Goal: Task Accomplishment & Management: Use online tool/utility

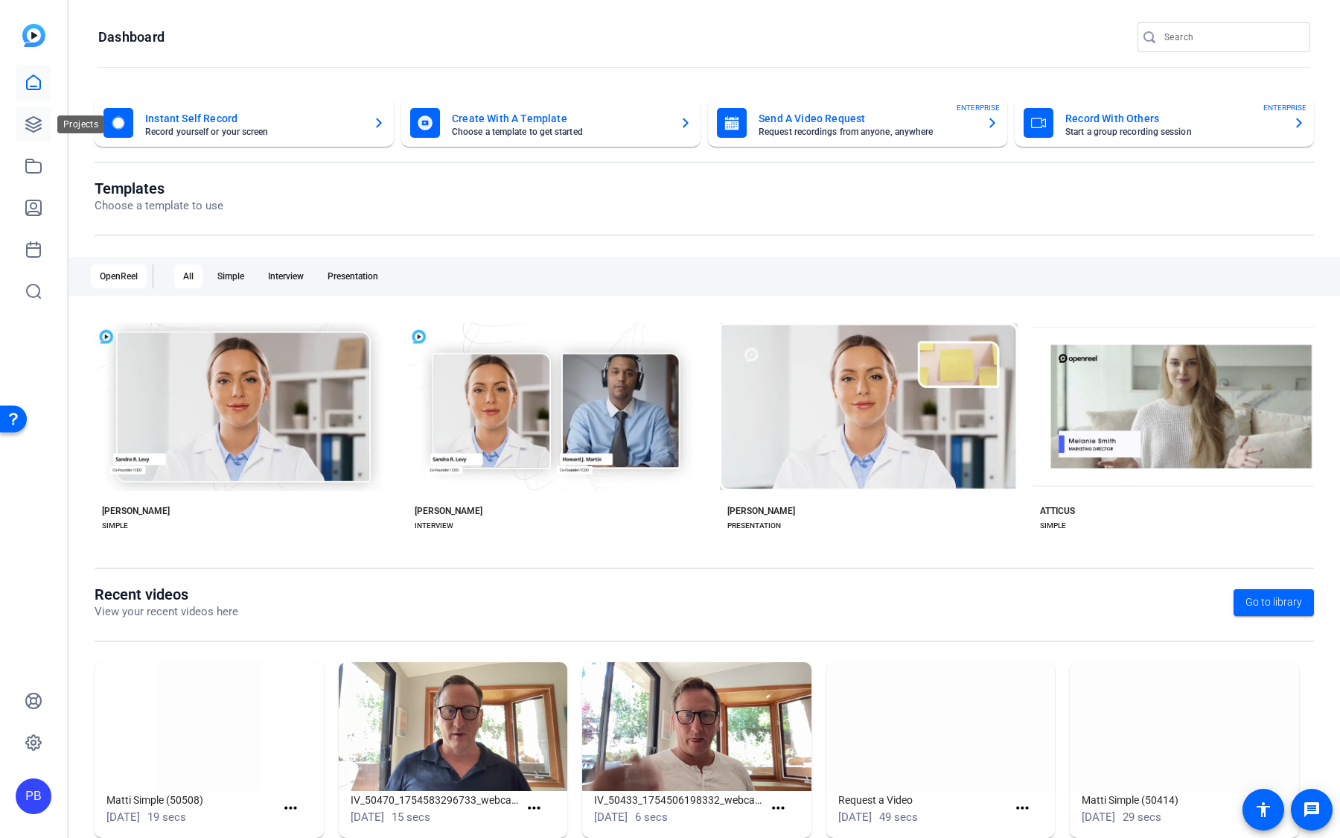
click at [33, 117] on icon at bounding box center [33, 124] width 15 height 15
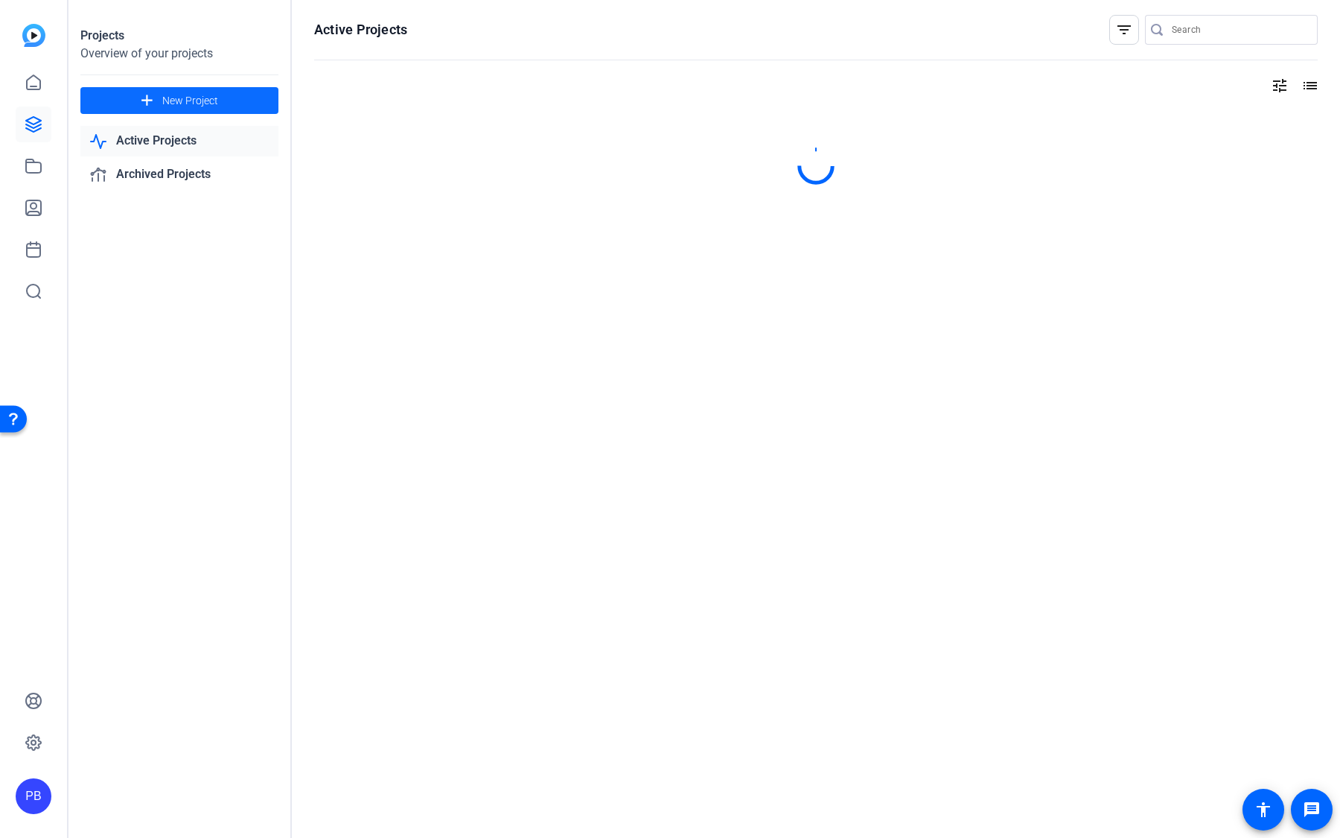
click at [176, 103] on span "New Project" at bounding box center [190, 101] width 56 height 16
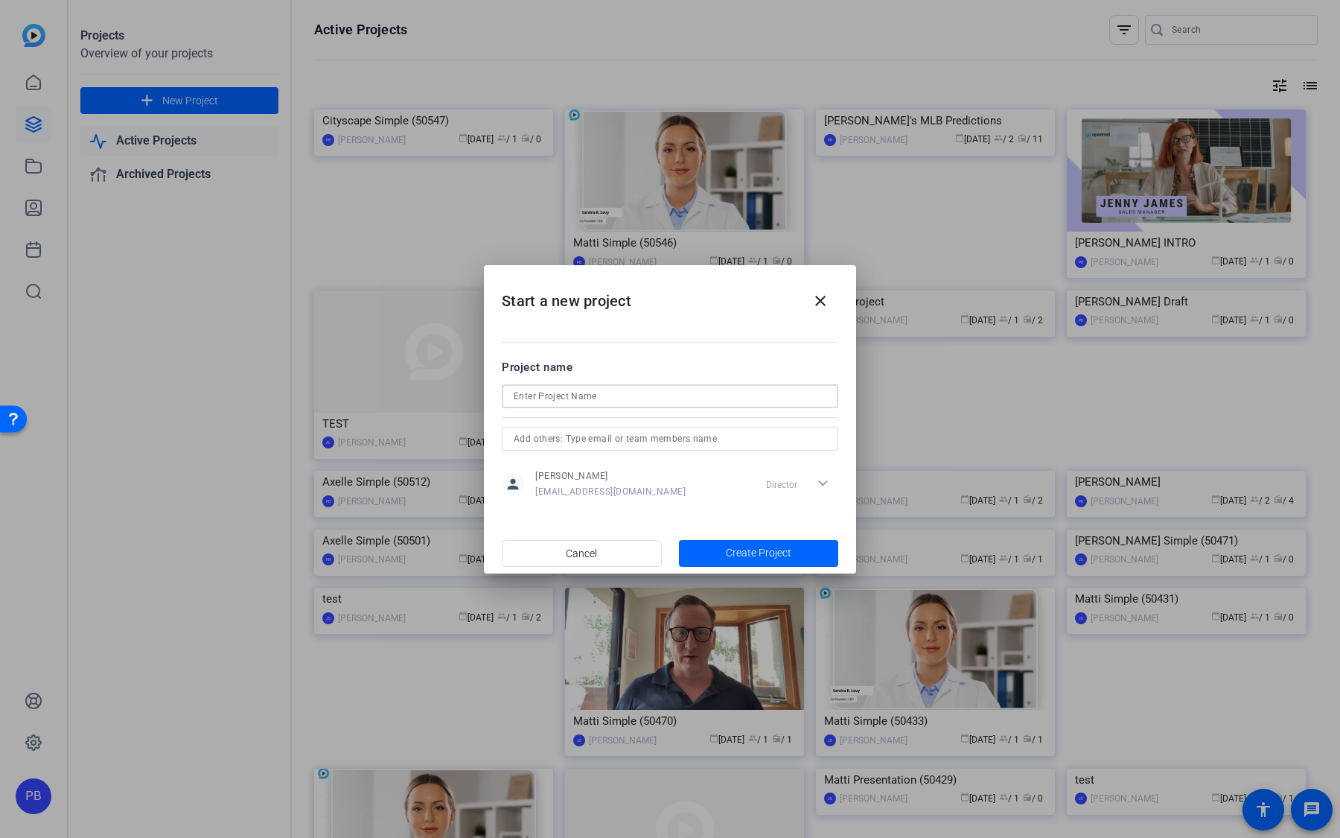
click at [587, 390] on input at bounding box center [670, 396] width 313 height 18
type input "Dam Building Interviews"
click at [801, 553] on span "button" at bounding box center [759, 553] width 160 height 36
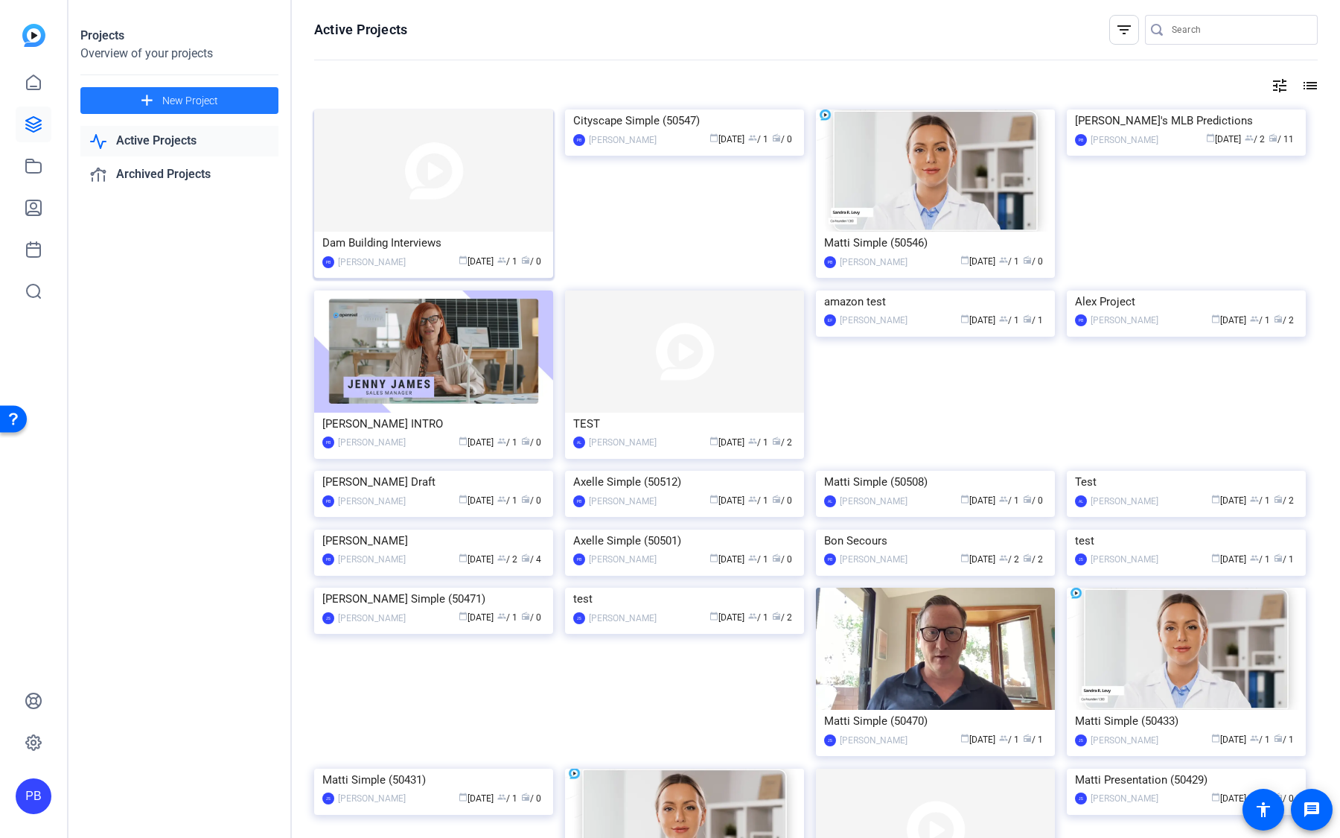
click at [458, 182] on img at bounding box center [433, 170] width 239 height 122
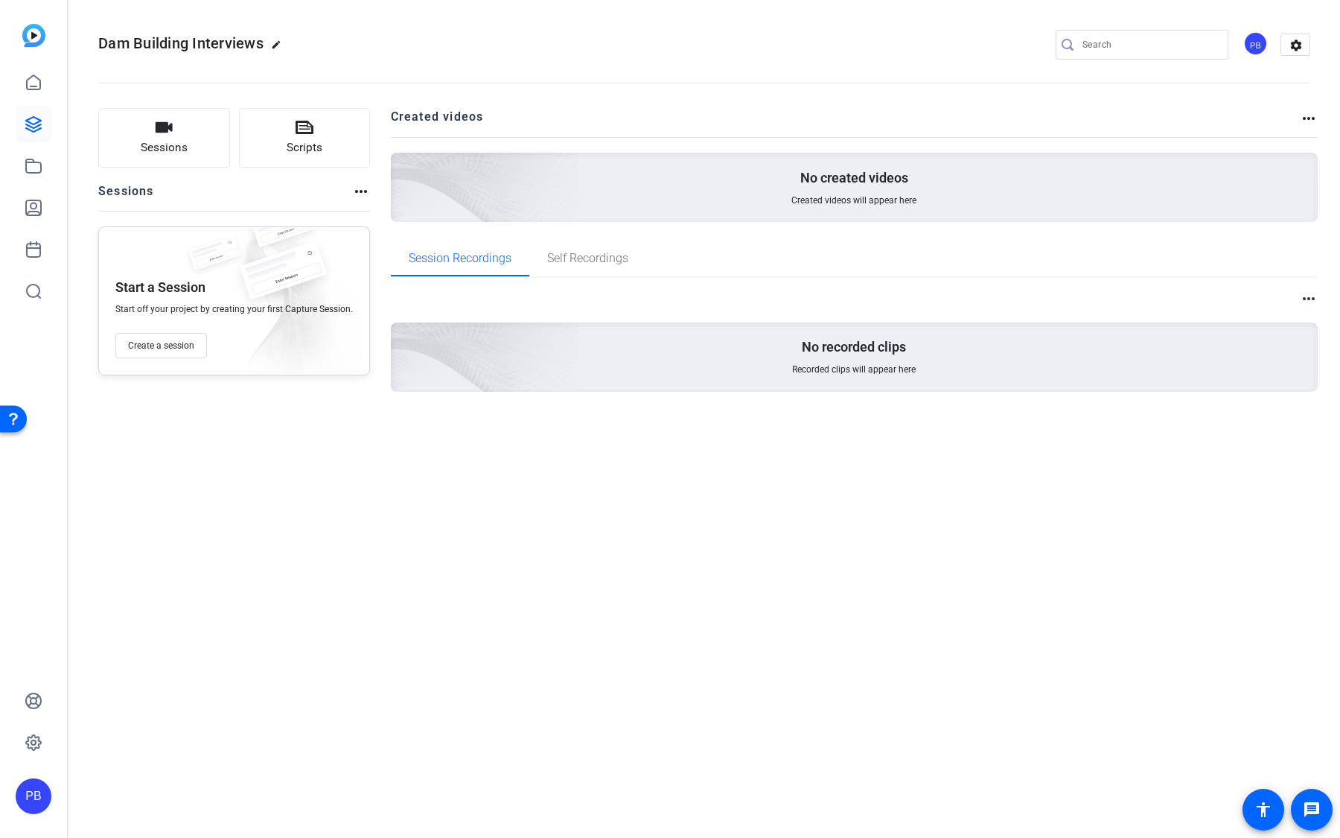
click at [1256, 49] on div "PB" at bounding box center [1255, 43] width 25 height 25
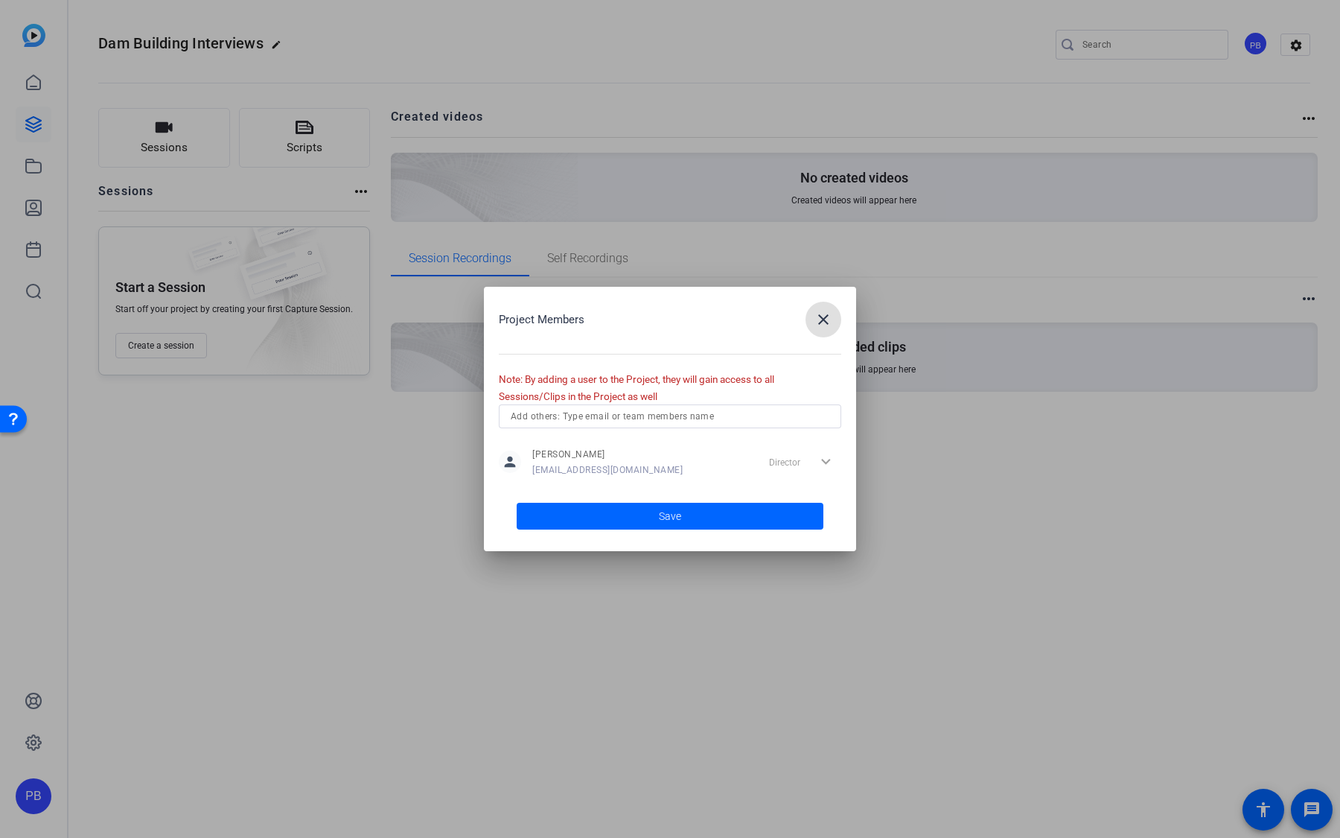
click at [586, 420] on input "text" at bounding box center [670, 416] width 319 height 18
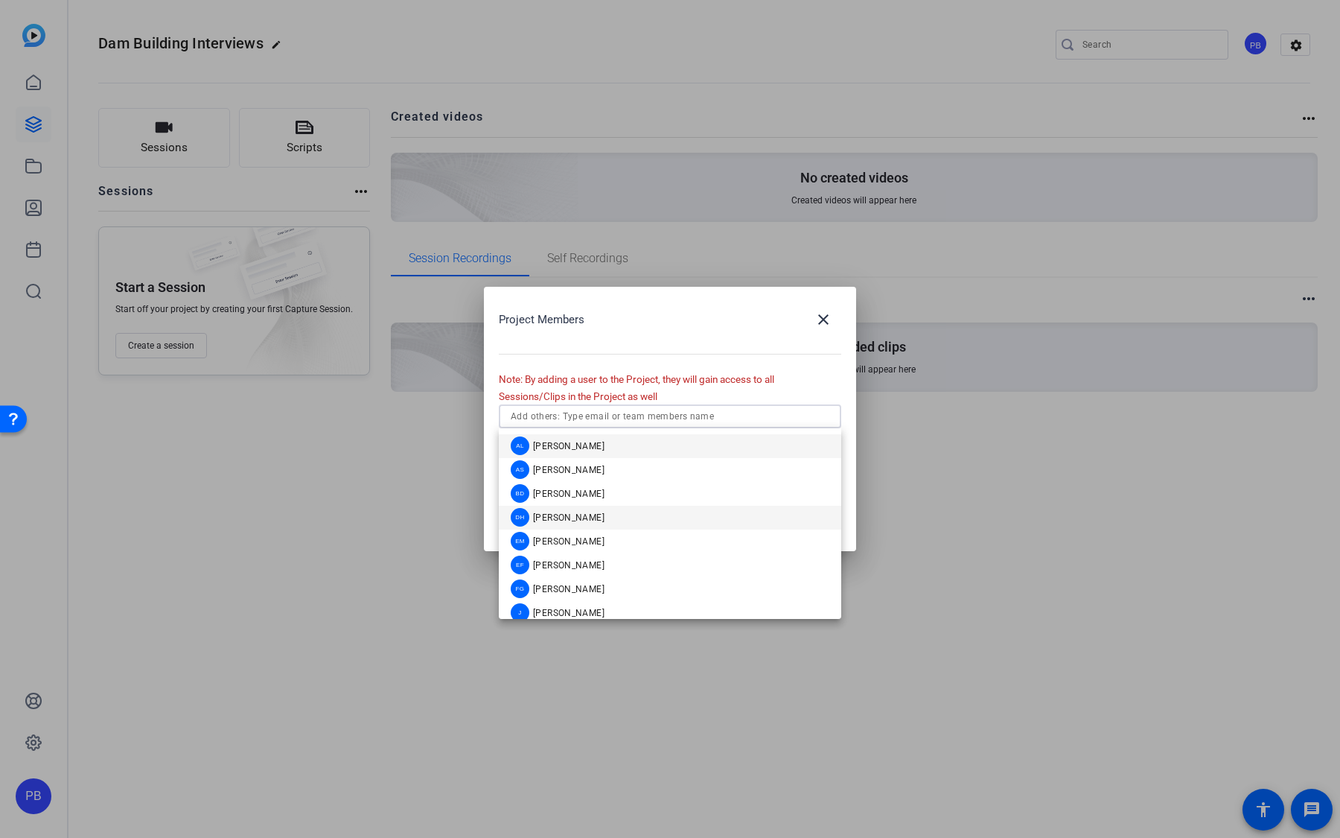
click at [594, 520] on span "[PERSON_NAME]" at bounding box center [568, 517] width 71 height 12
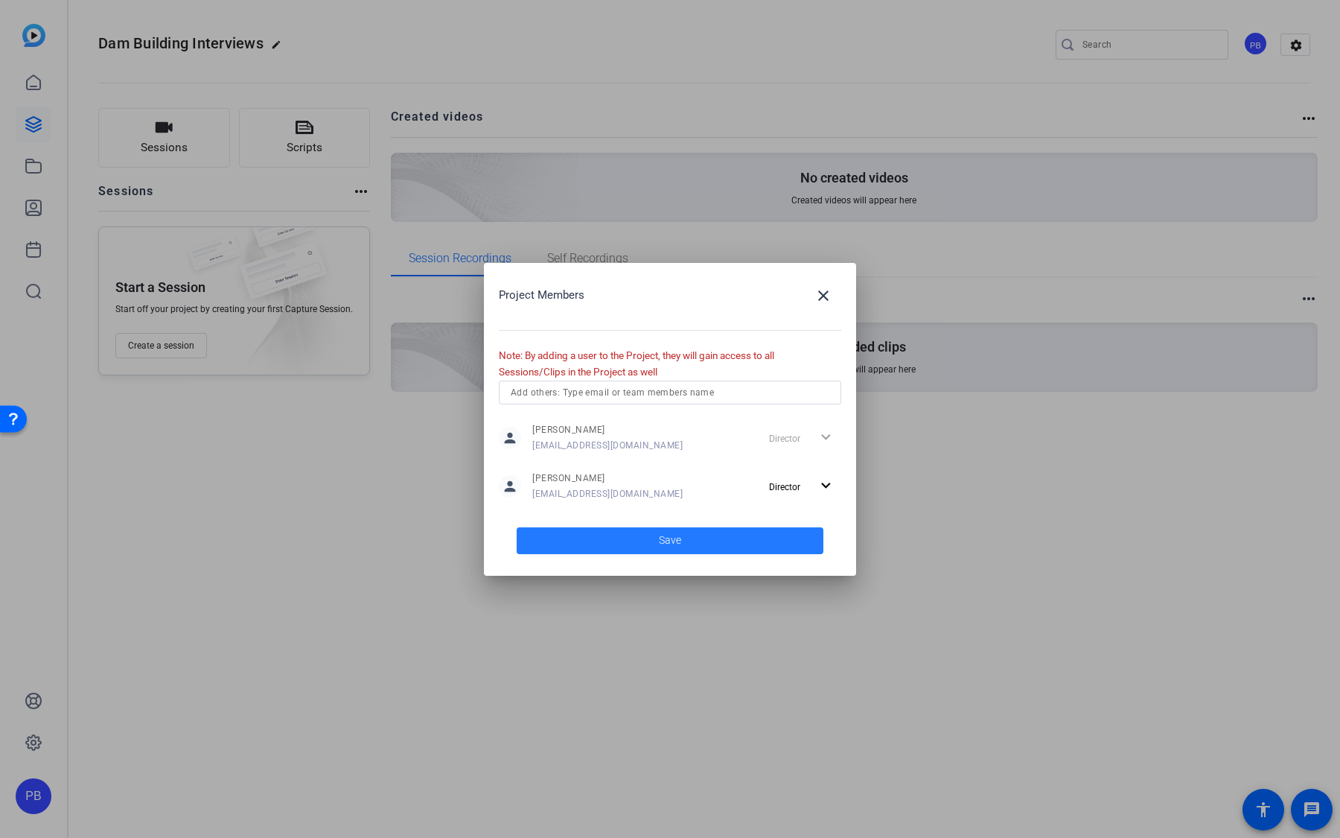
click at [598, 540] on span at bounding box center [670, 541] width 307 height 36
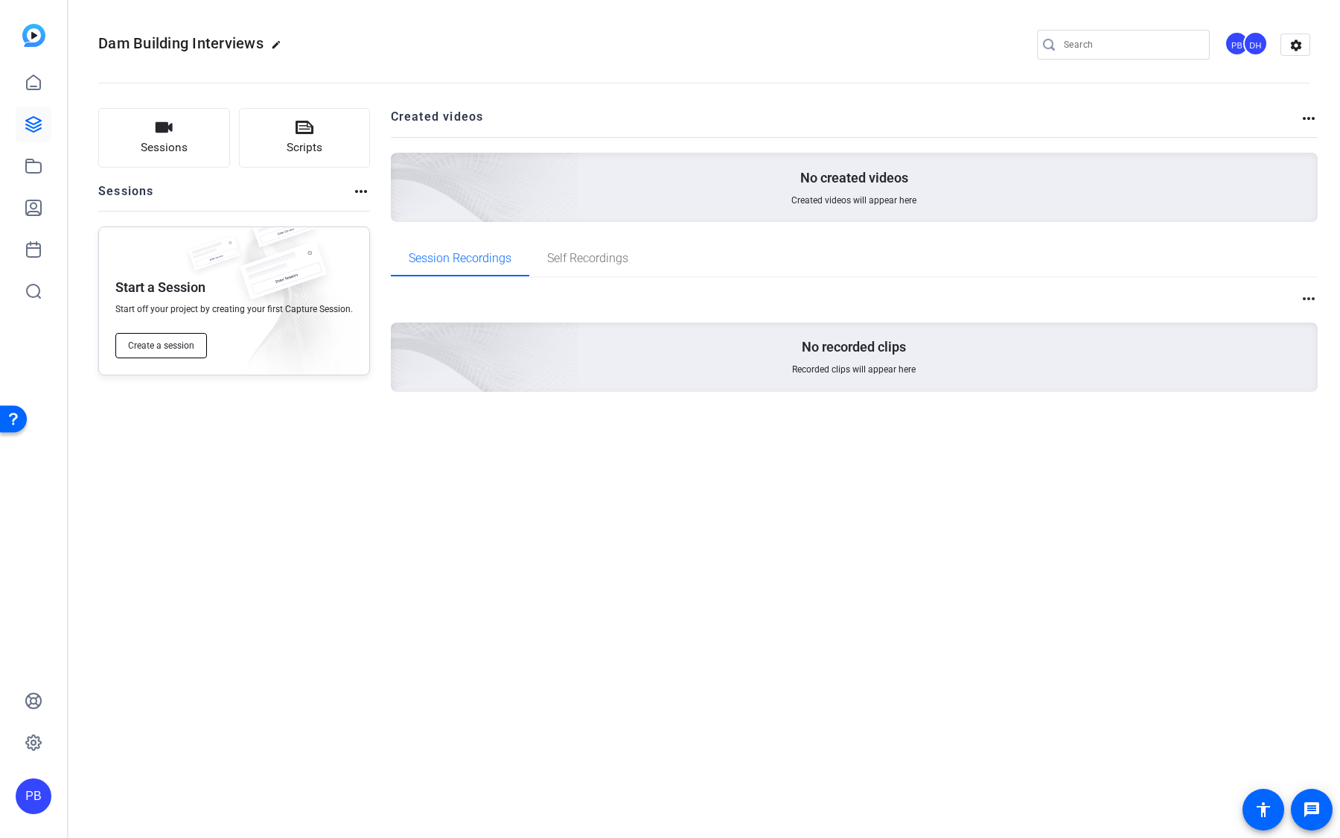
click at [181, 349] on span "Create a session" at bounding box center [161, 345] width 66 height 12
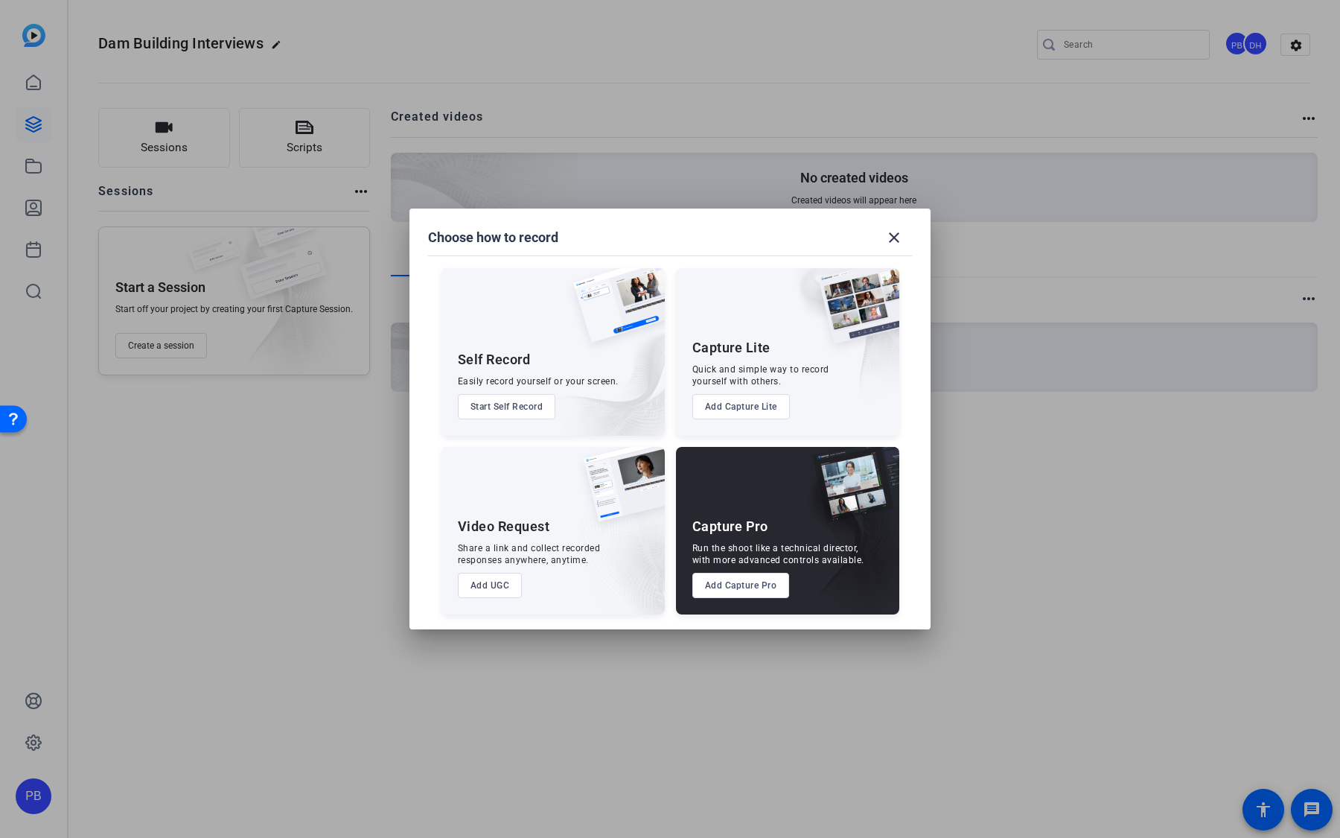
click at [497, 587] on button "Add UGC" at bounding box center [490, 585] width 65 height 25
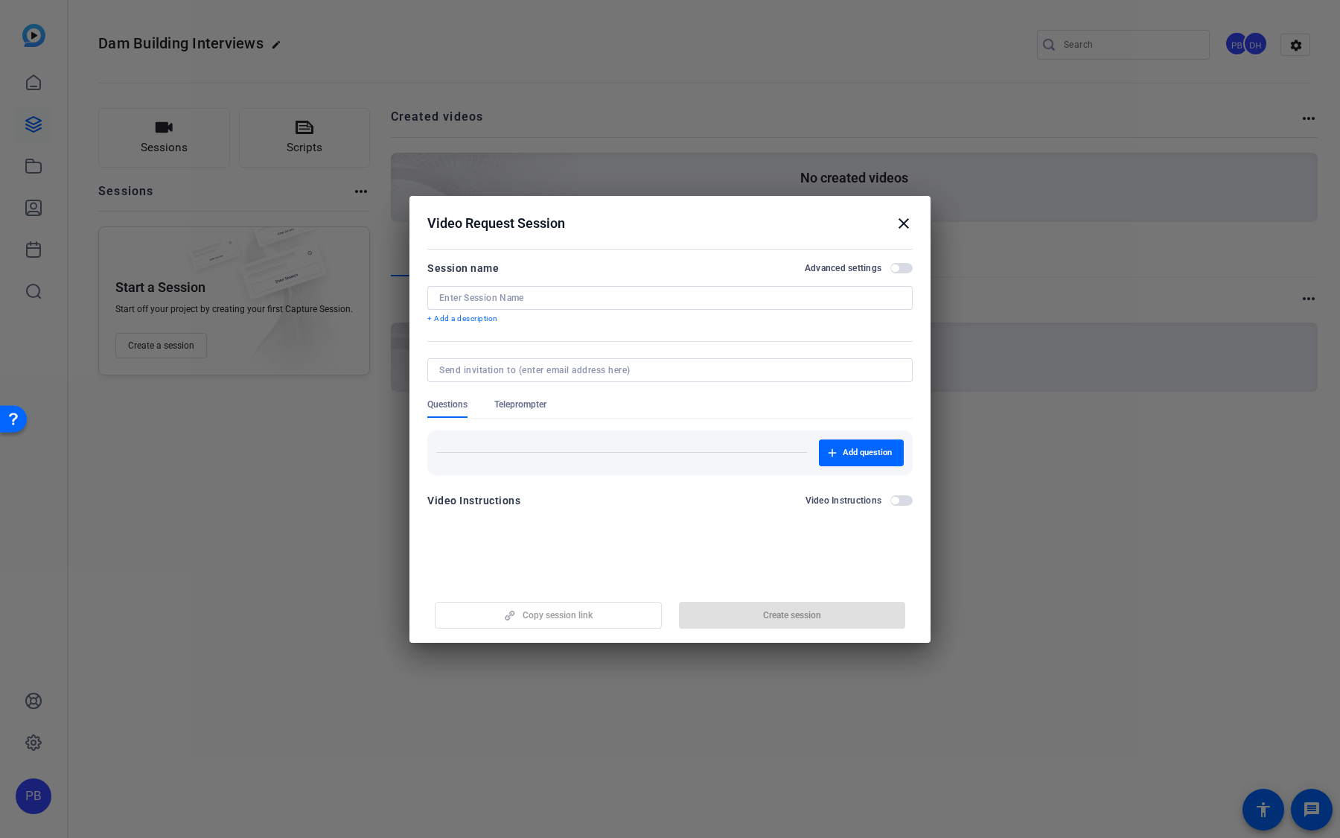
click at [502, 405] on span "Teleprompter" at bounding box center [520, 404] width 52 height 12
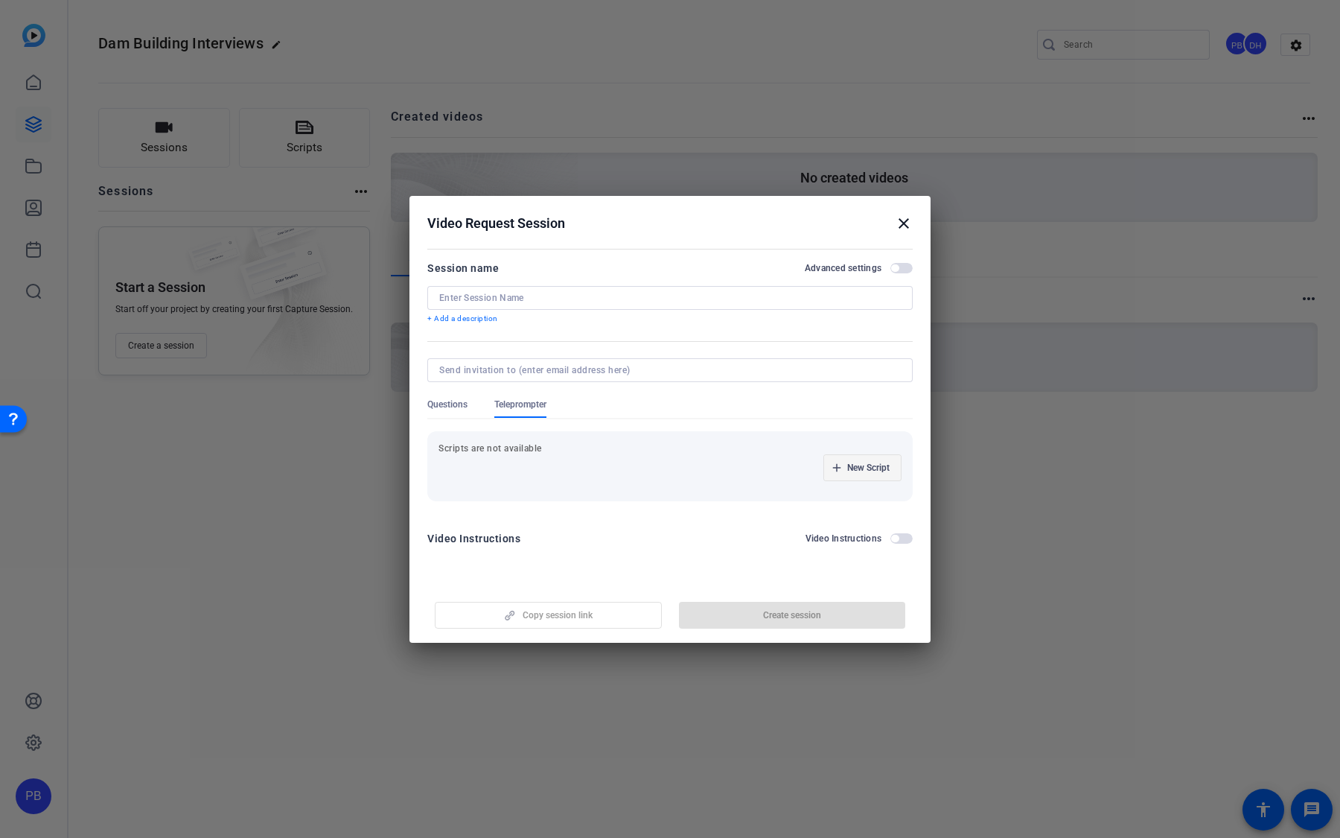
click at [873, 471] on span "New Script" at bounding box center [868, 468] width 42 height 12
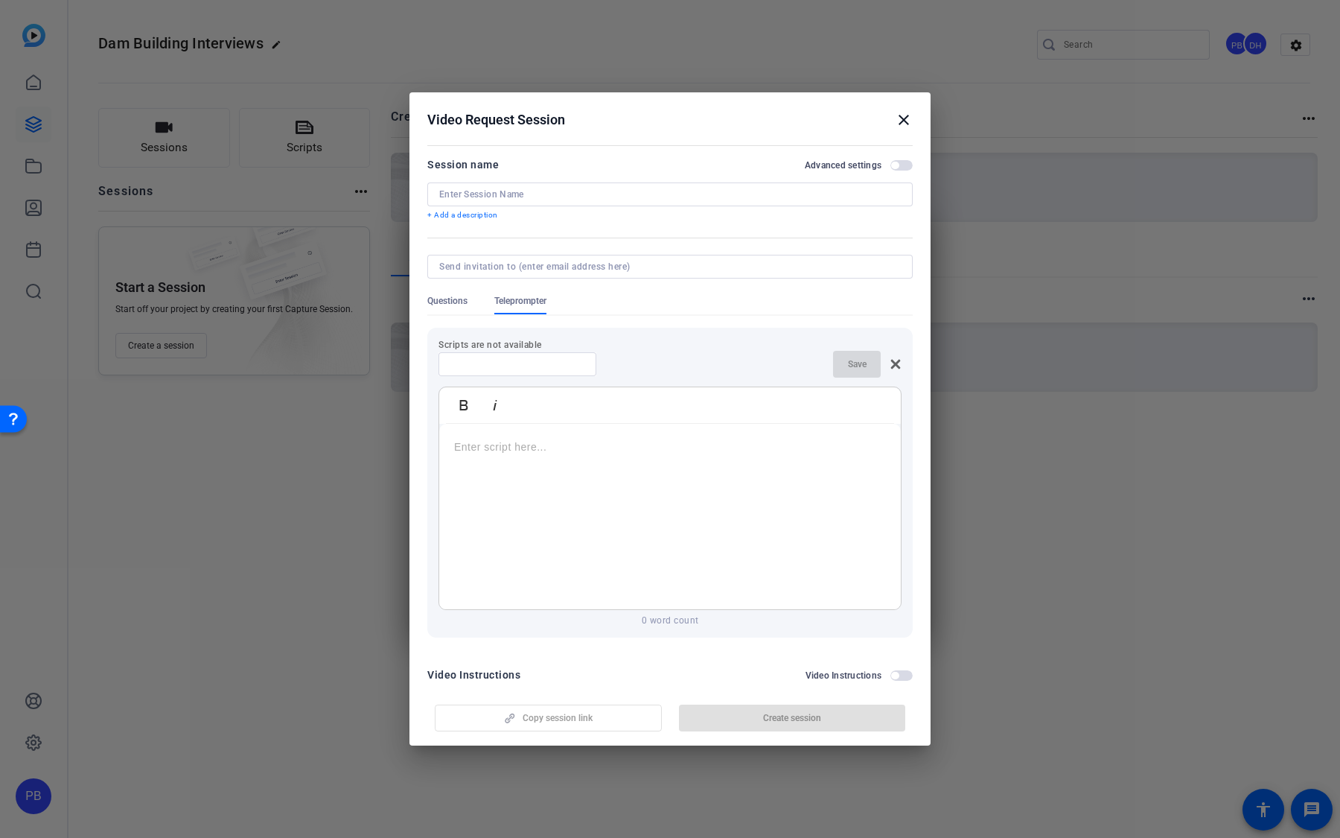
click at [578, 436] on div at bounding box center [670, 517] width 462 height 186
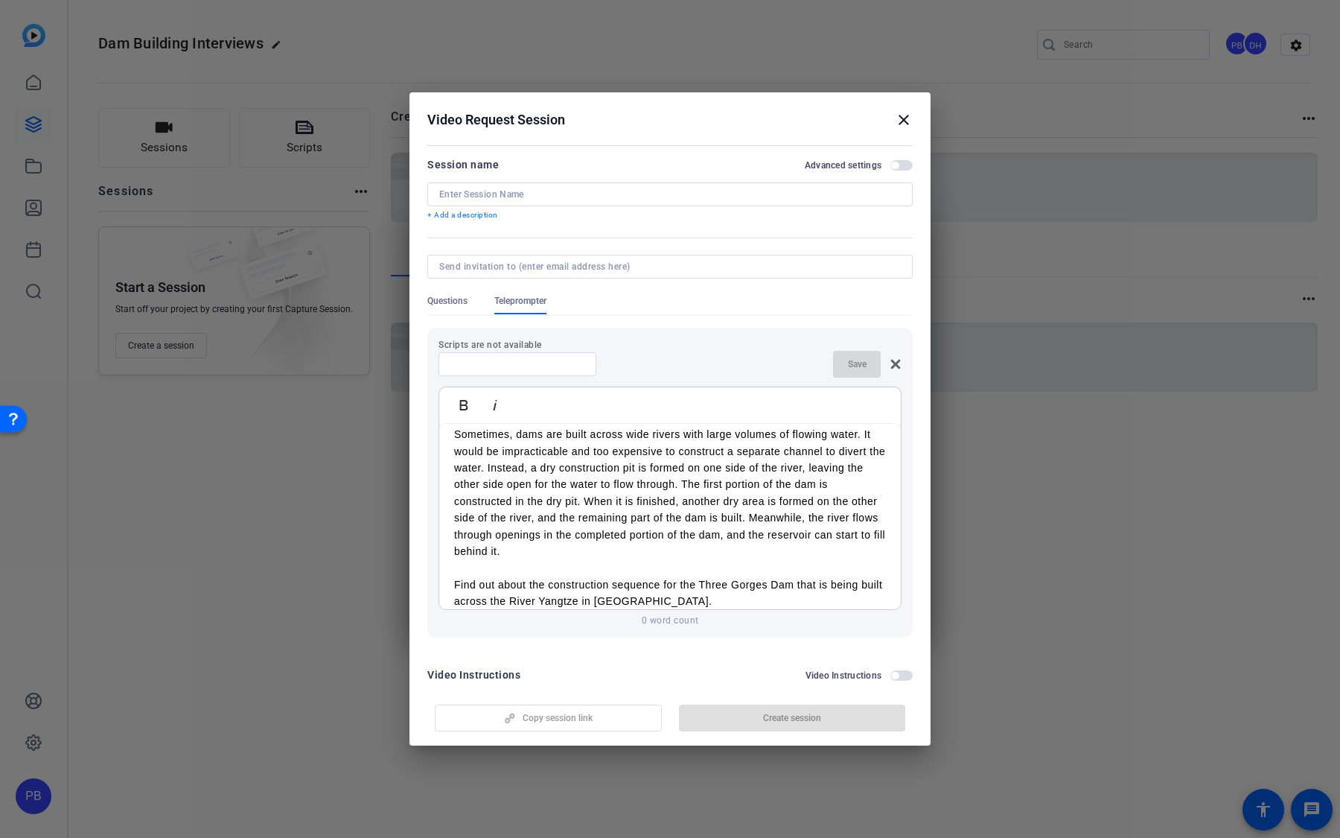
scroll to position [14180, 1]
click at [508, 365] on input at bounding box center [517, 364] width 134 height 12
type input "DAM SCRIPT"
click at [848, 369] on span "Save" at bounding box center [857, 364] width 19 height 12
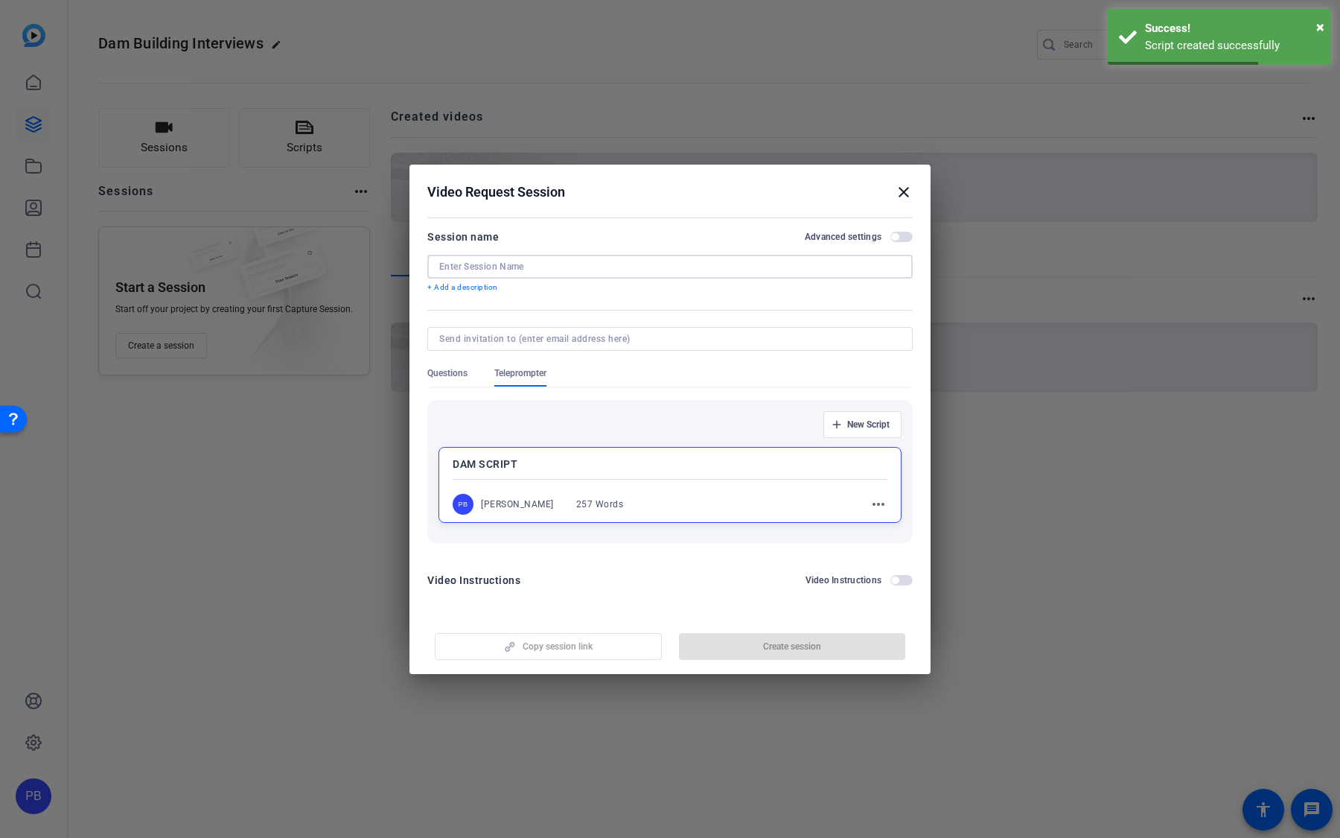
click at [636, 267] on input at bounding box center [670, 267] width 462 height 12
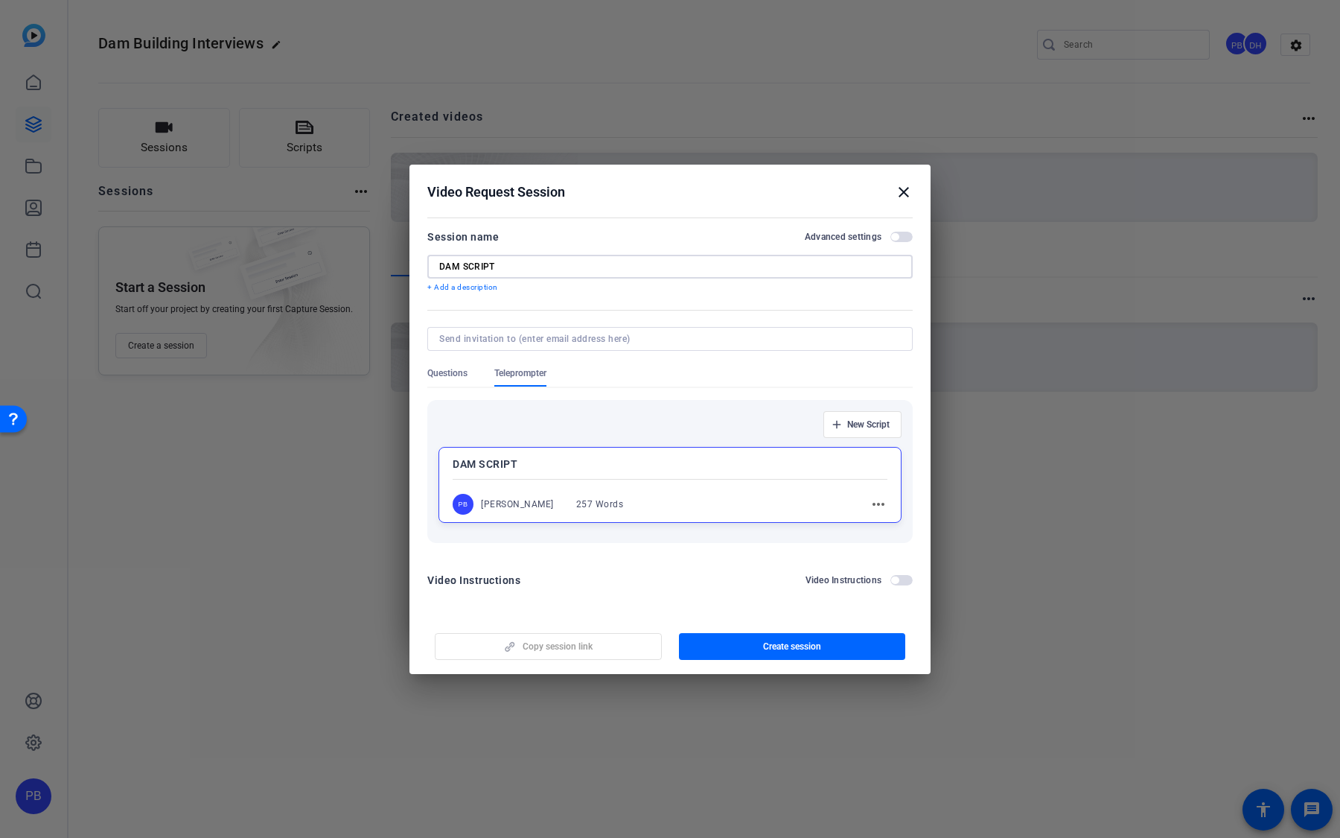
type input "DAM SCRIPT"
click at [896, 580] on span "button" at bounding box center [894, 579] width 7 height 7
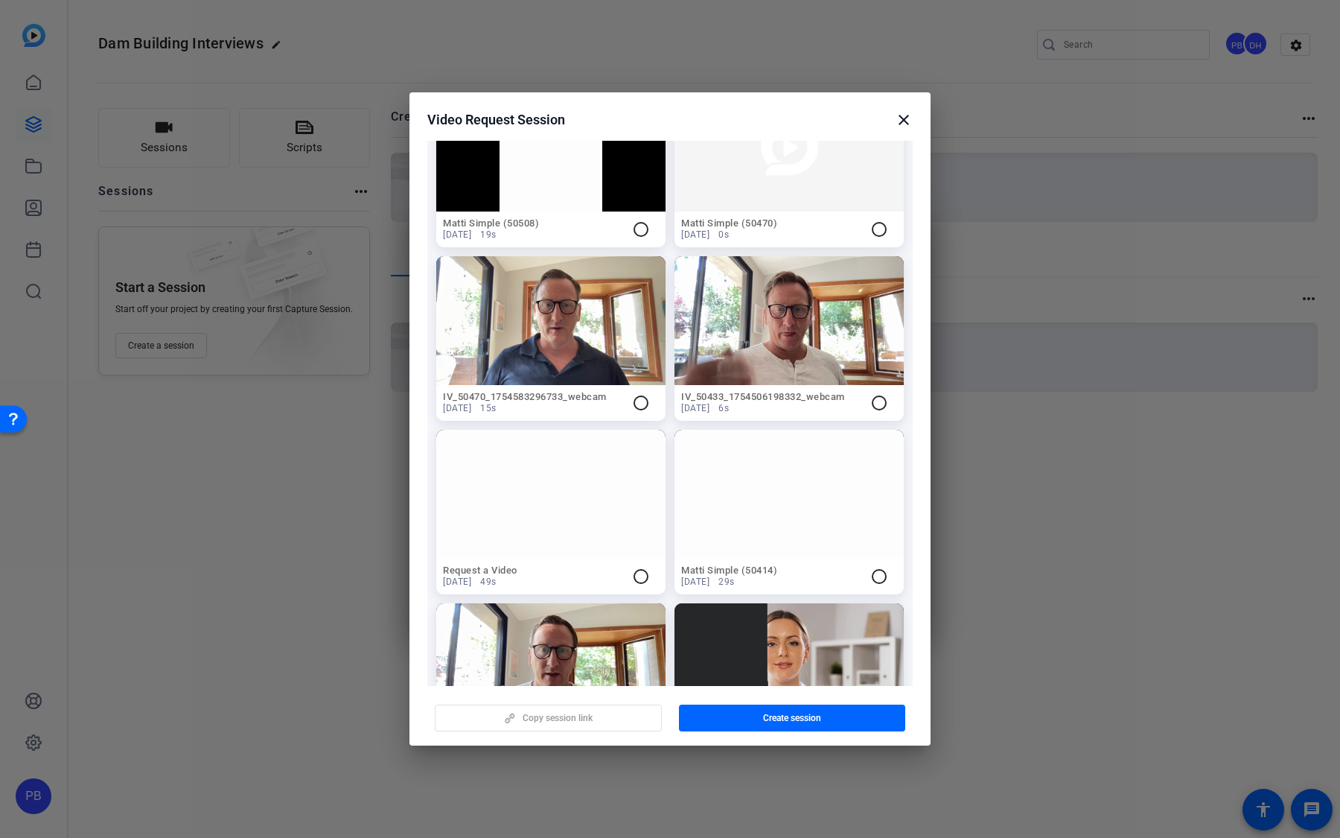
scroll to position [508, 0]
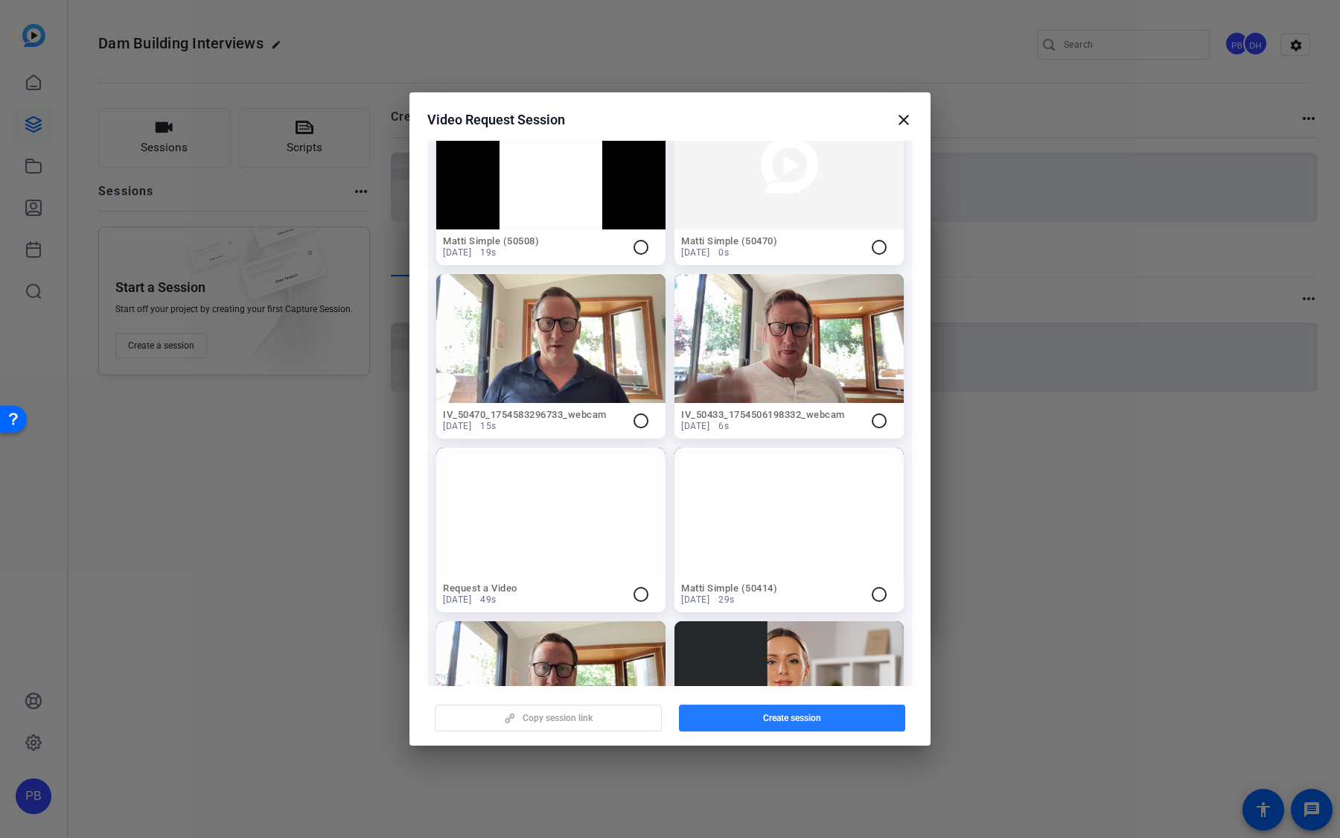
click at [820, 726] on span "button" at bounding box center [792, 718] width 227 height 36
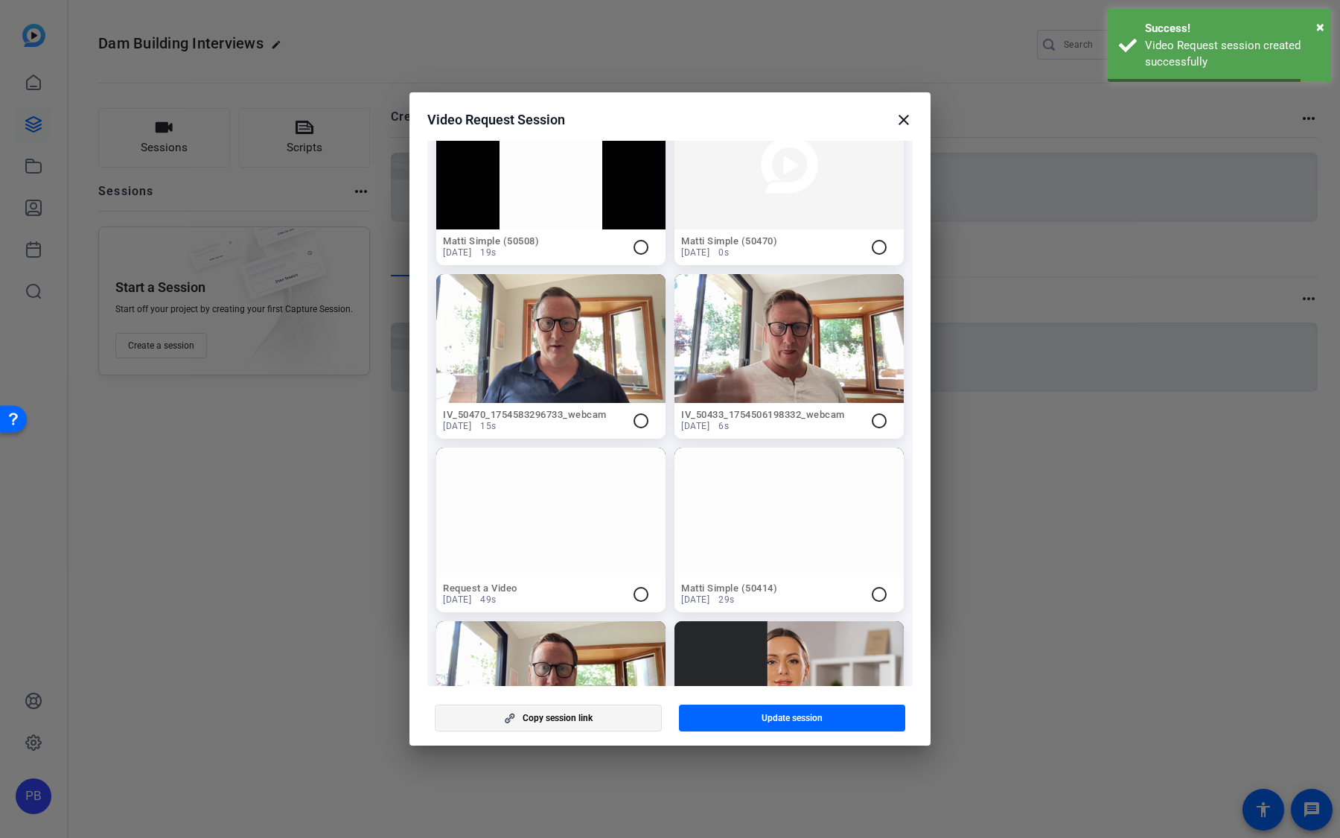
click at [605, 704] on span "button" at bounding box center [549, 718] width 226 height 36
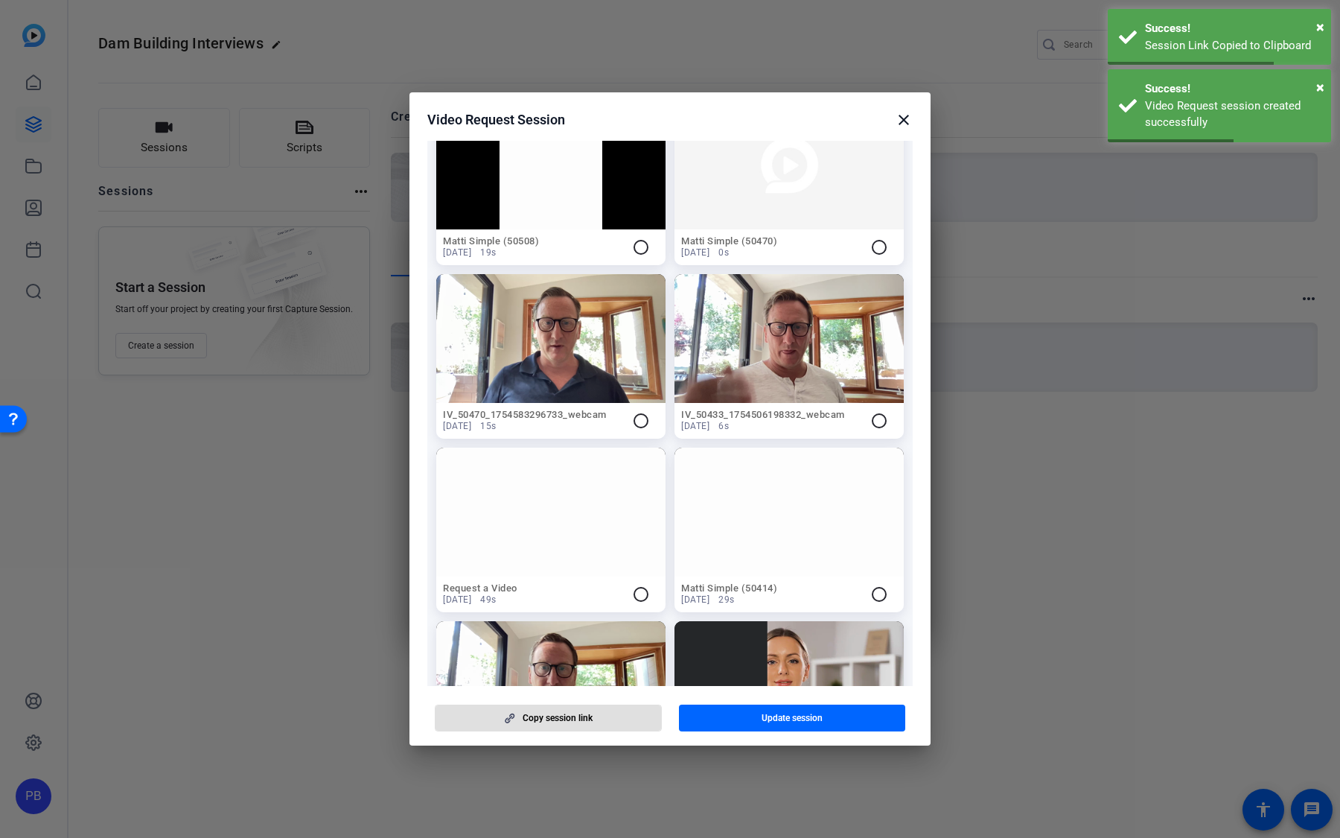
click at [901, 127] on mat-icon "close" at bounding box center [904, 120] width 18 height 18
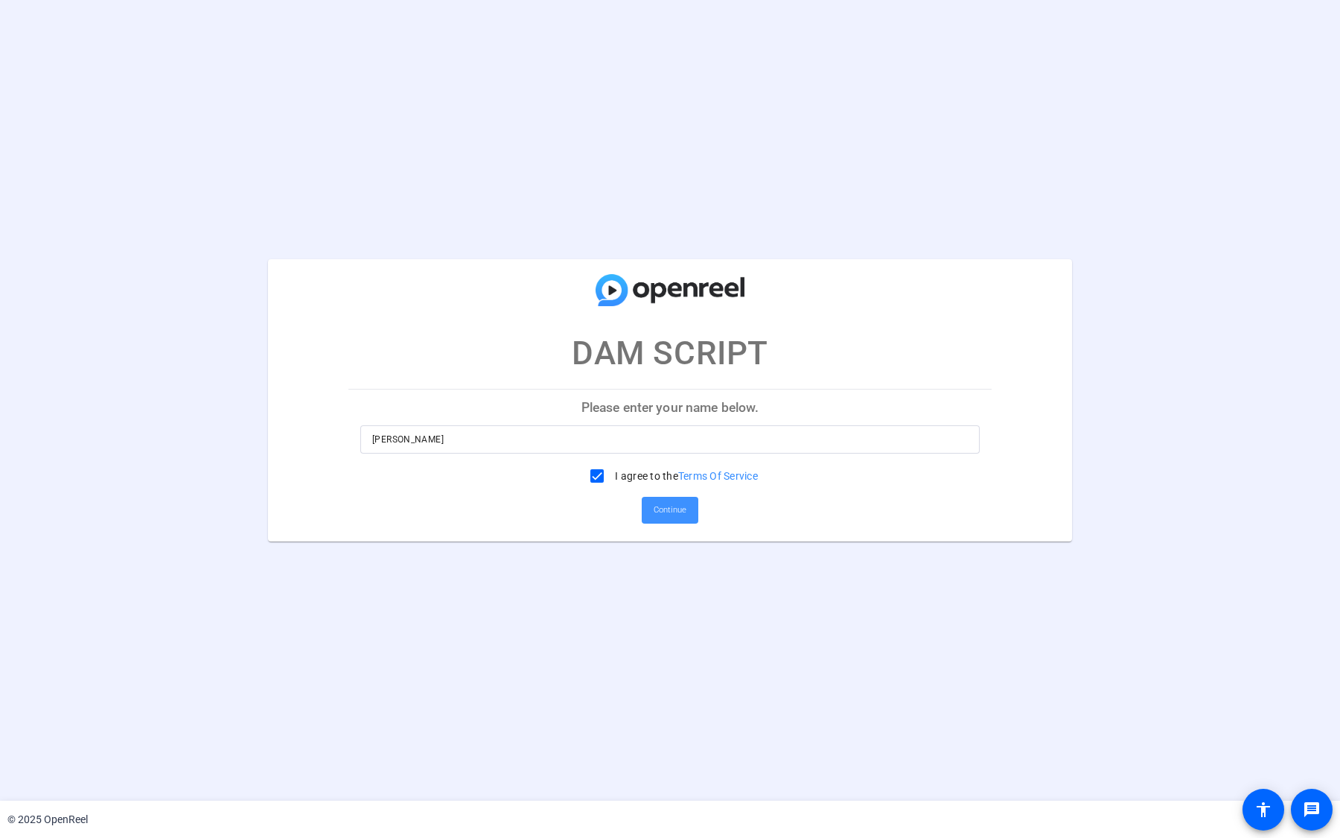
click at [663, 506] on span "Continue" at bounding box center [670, 510] width 33 height 22
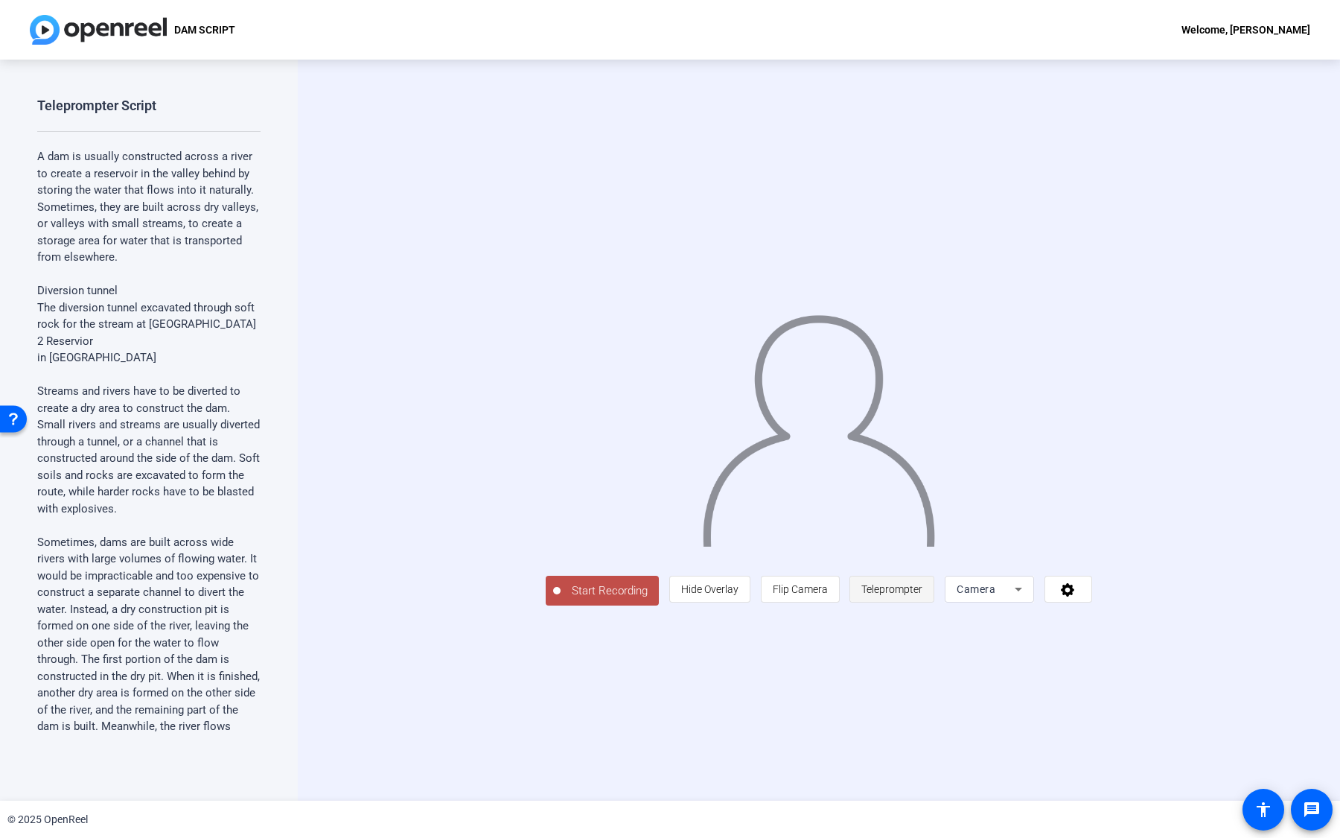
click at [922, 595] on span "Teleprompter" at bounding box center [891, 589] width 61 height 12
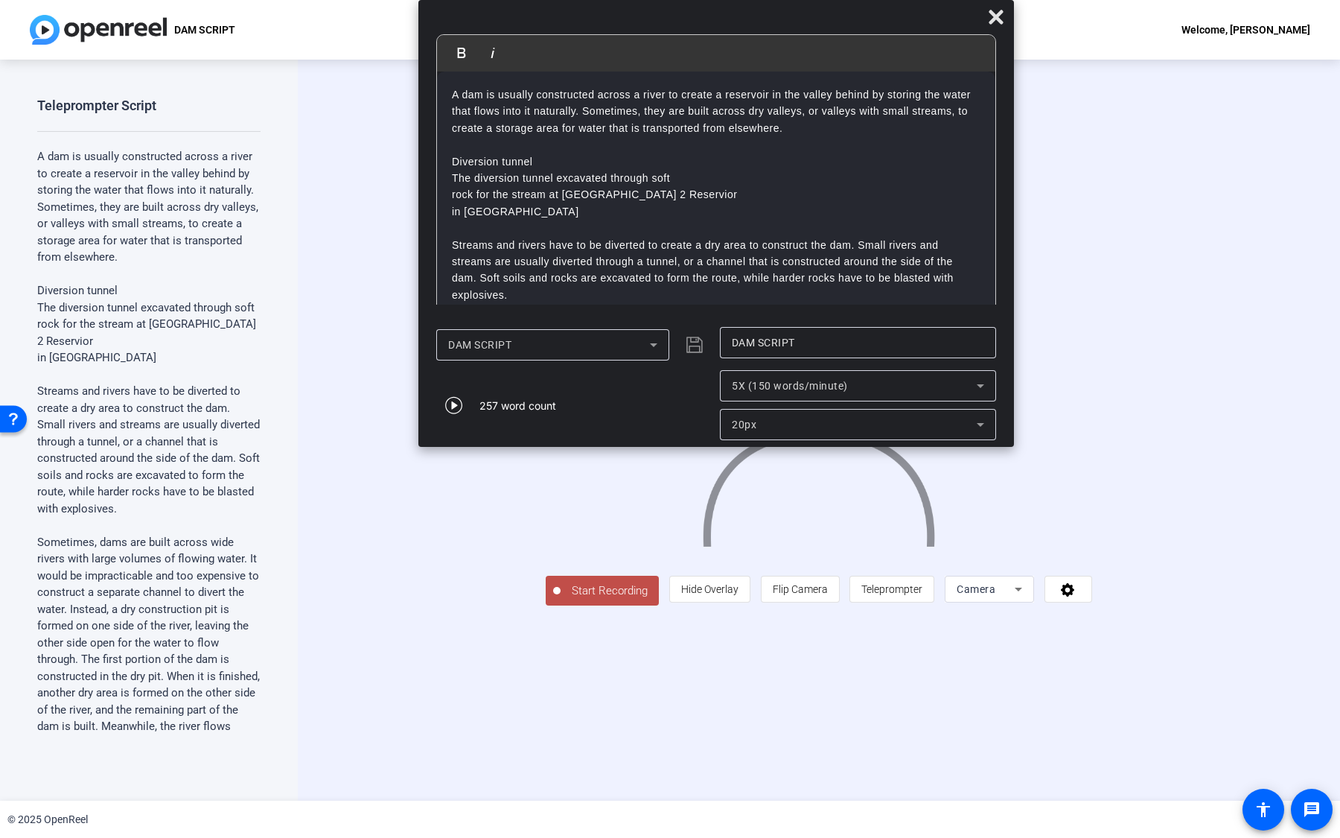
drag, startPoint x: 962, startPoint y: 441, endPoint x: 1010, endPoint y: 379, distance: 78.0
click at [1009, 379] on mat-dialog-actions "DAM SCRIPT DAM SCRIPT 257 word count 5X (150 words/minute) 20px" at bounding box center [716, 382] width 596 height 127
click at [919, 368] on div at bounding box center [859, 366] width 276 height 16
click at [913, 382] on div "5X (150 words/minute)" at bounding box center [855, 386] width 245 height 18
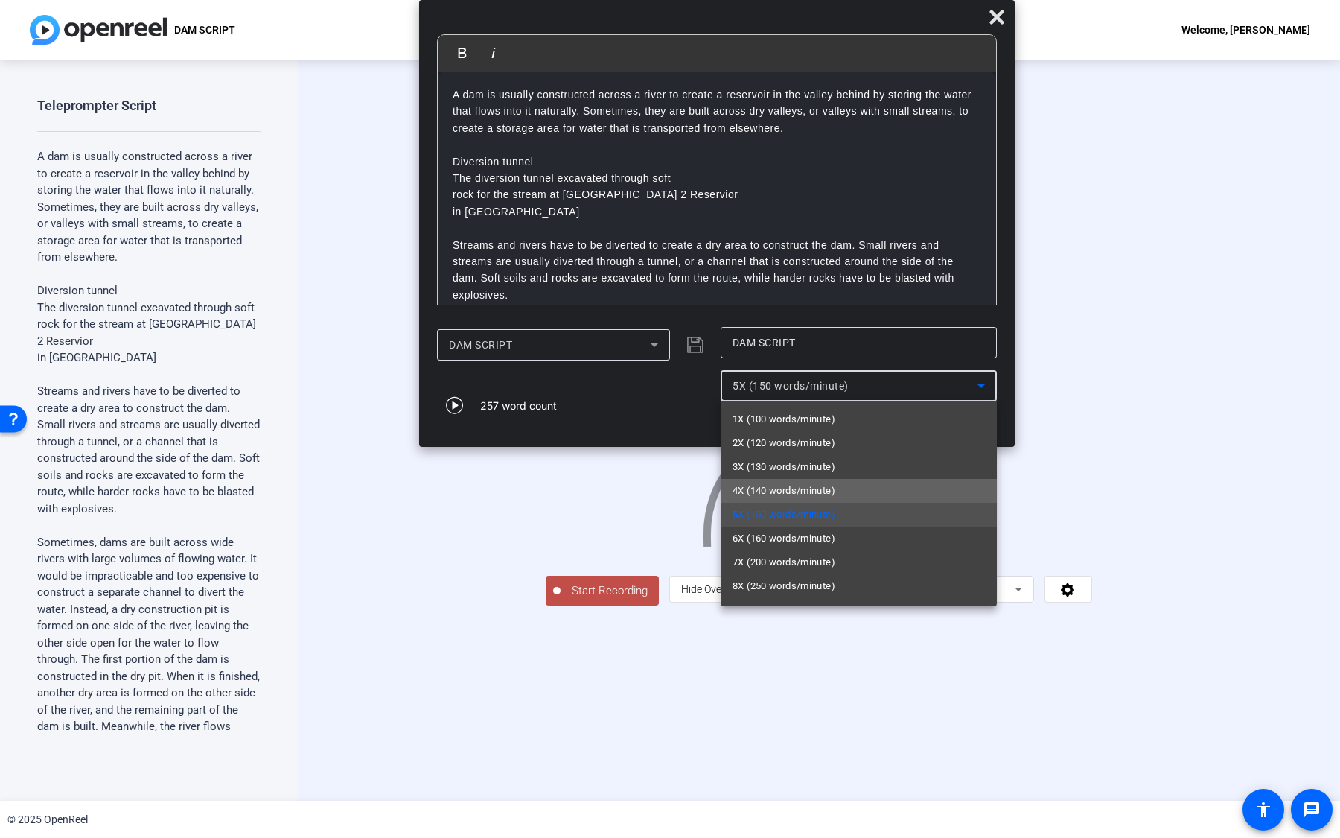
click at [846, 492] on mat-option "4X (140 words/minute)" at bounding box center [859, 491] width 276 height 24
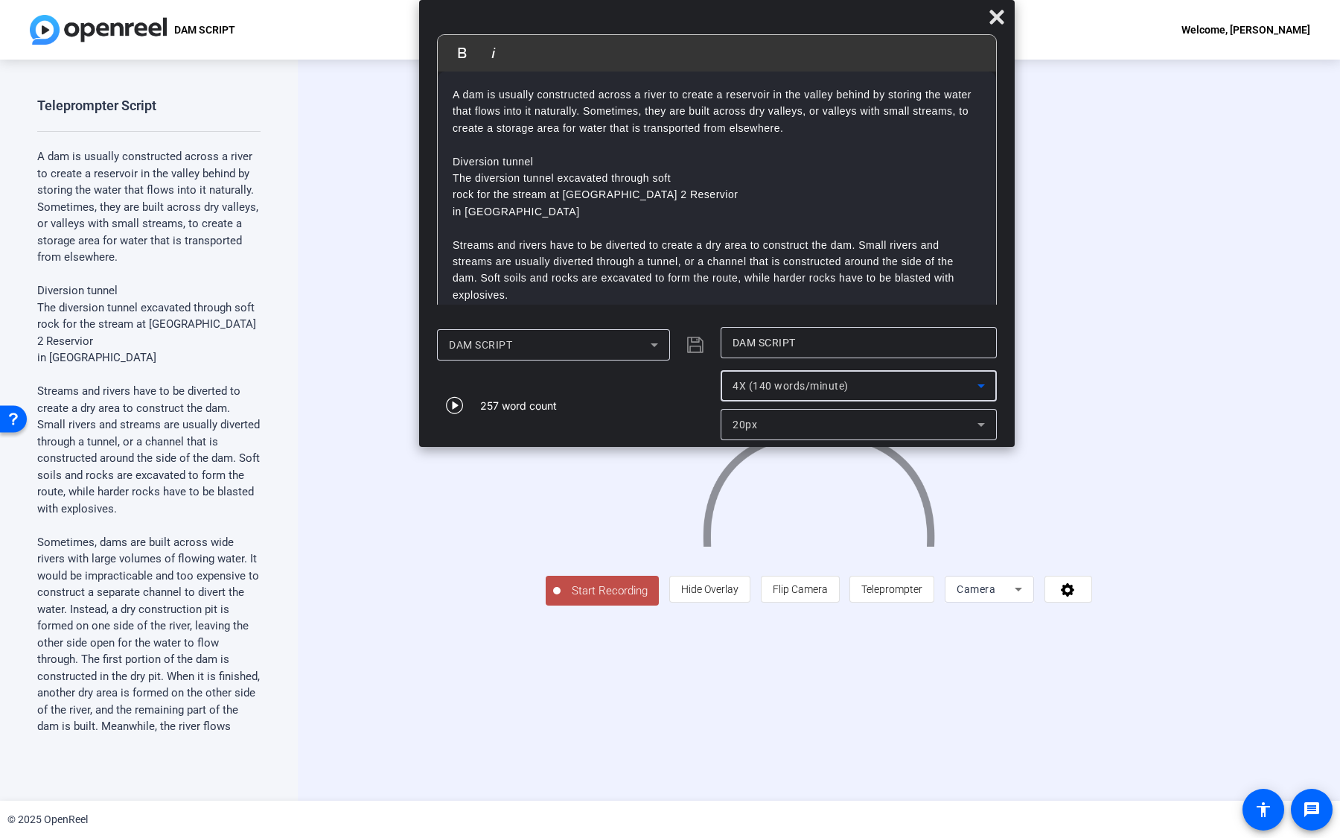
click at [561, 599] on span "Start Recording" at bounding box center [610, 590] width 98 height 17
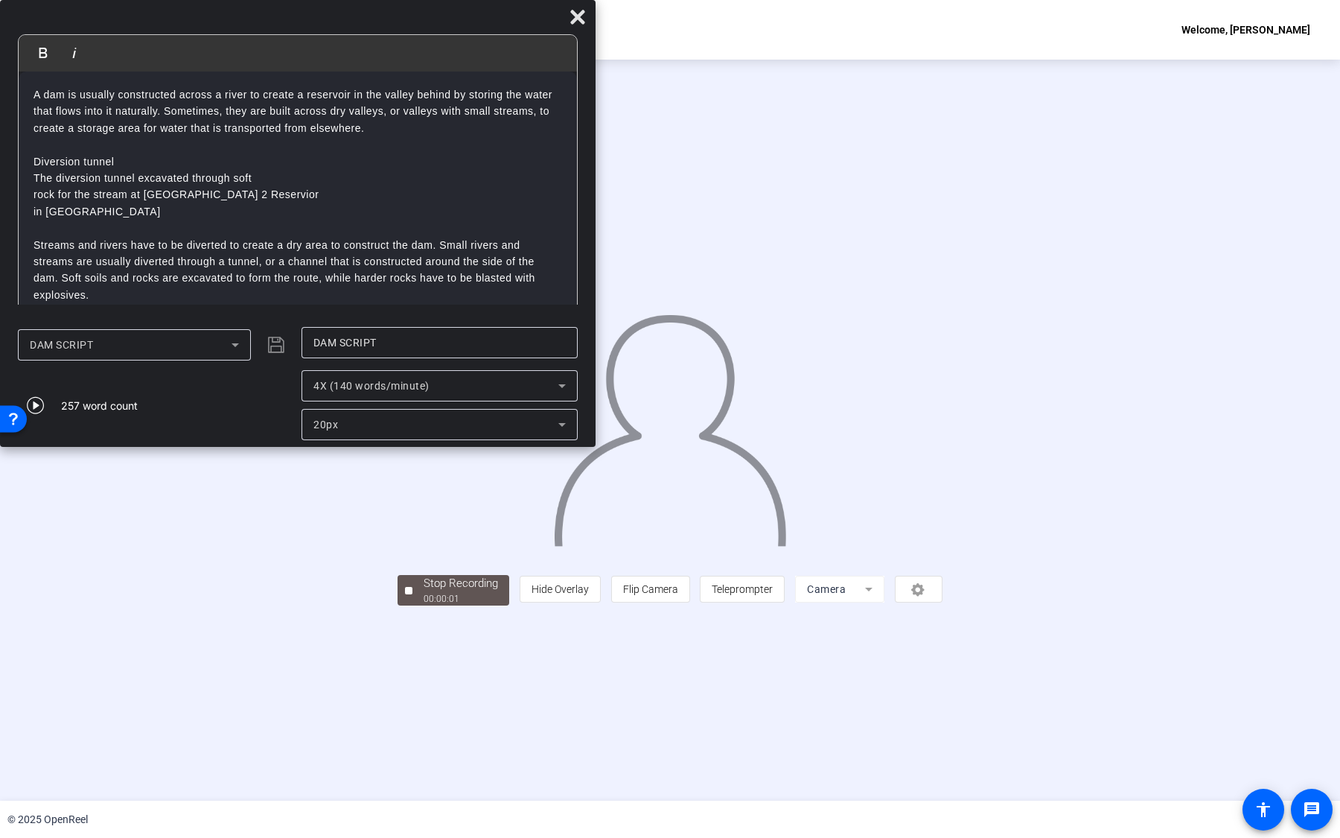
drag, startPoint x: 873, startPoint y: 14, endPoint x: 403, endPoint y: 1, distance: 469.9
click at [403, 1] on div "Bold Italic A dam is usually constructed across a river to create a reservoir i…" at bounding box center [298, 223] width 596 height 447
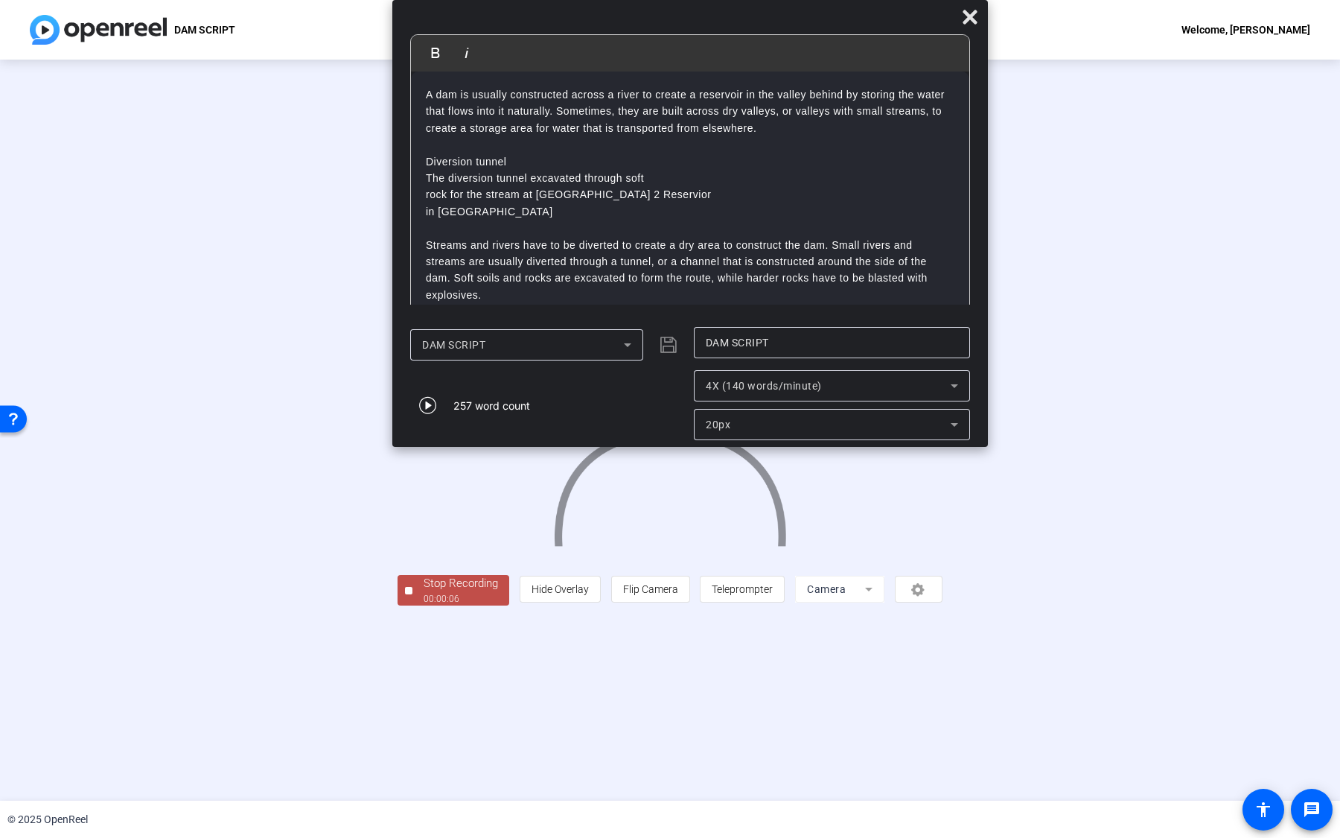
drag, startPoint x: 514, startPoint y: 27, endPoint x: 906, endPoint y: 11, distance: 392.7
click at [906, 11] on div at bounding box center [690, 20] width 596 height 26
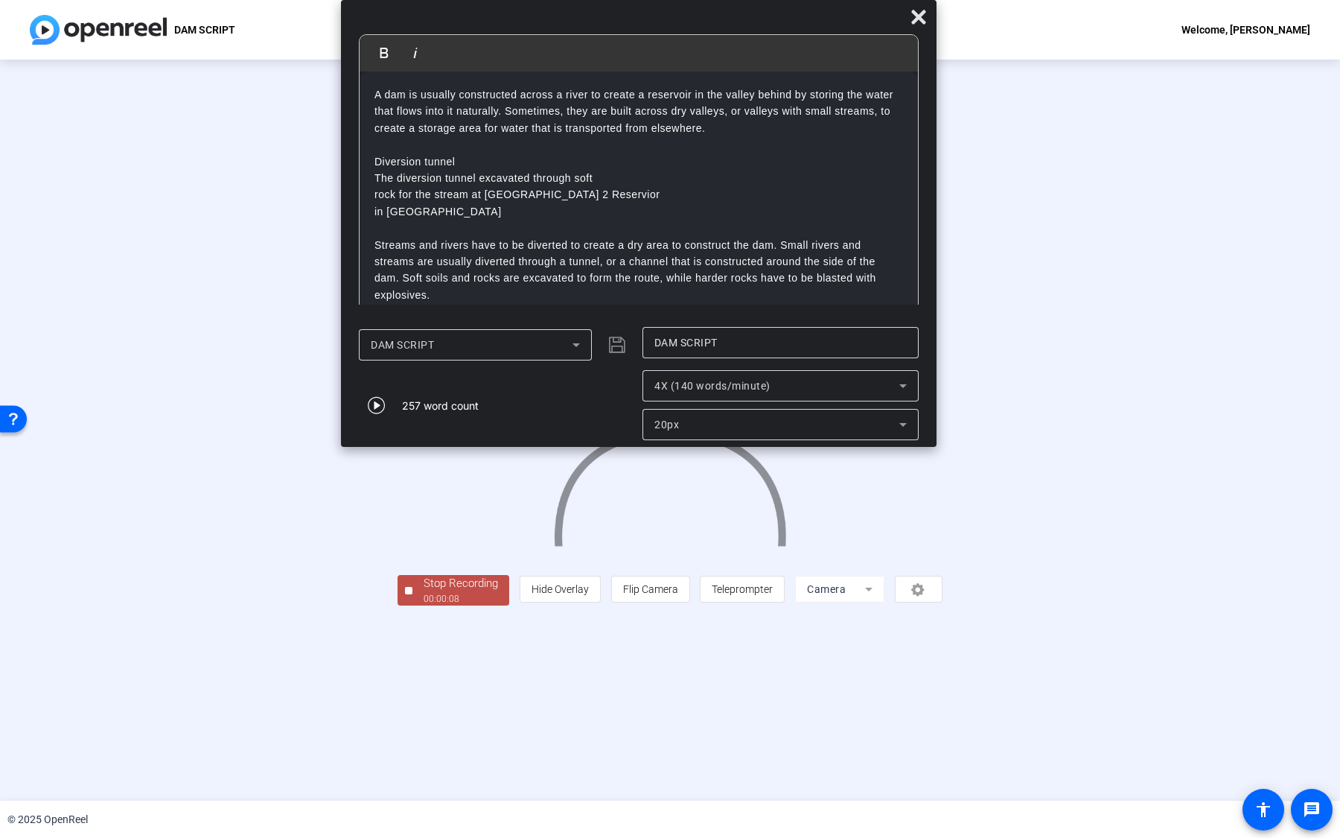
drag, startPoint x: 986, startPoint y: 442, endPoint x: 937, endPoint y: 378, distance: 80.3
click at [937, 377] on mat-dialog-actions "DAM SCRIPT DAM SCRIPT 257 word count 4X (140 words/minute) 20px" at bounding box center [639, 382] width 596 height 127
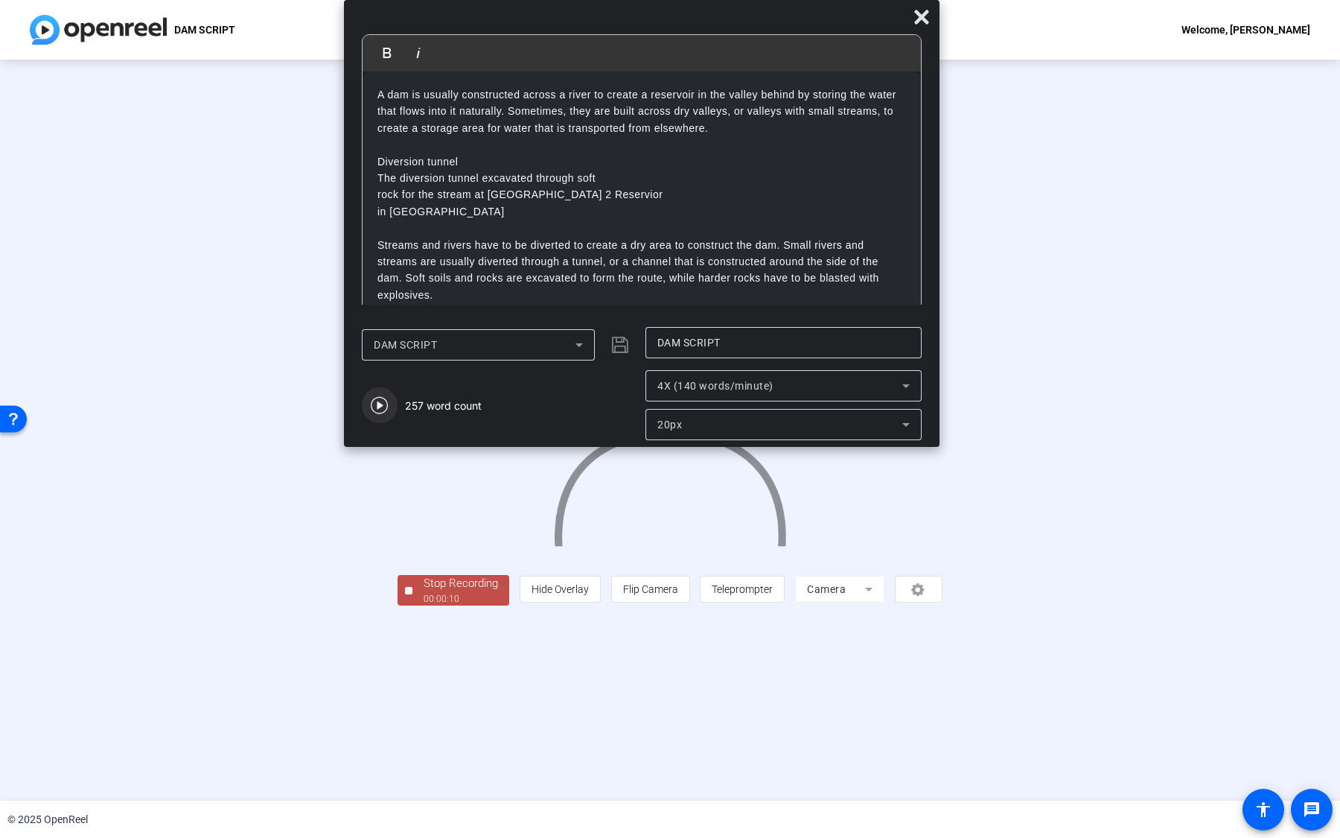
click at [385, 405] on icon "button" at bounding box center [380, 405] width 18 height 18
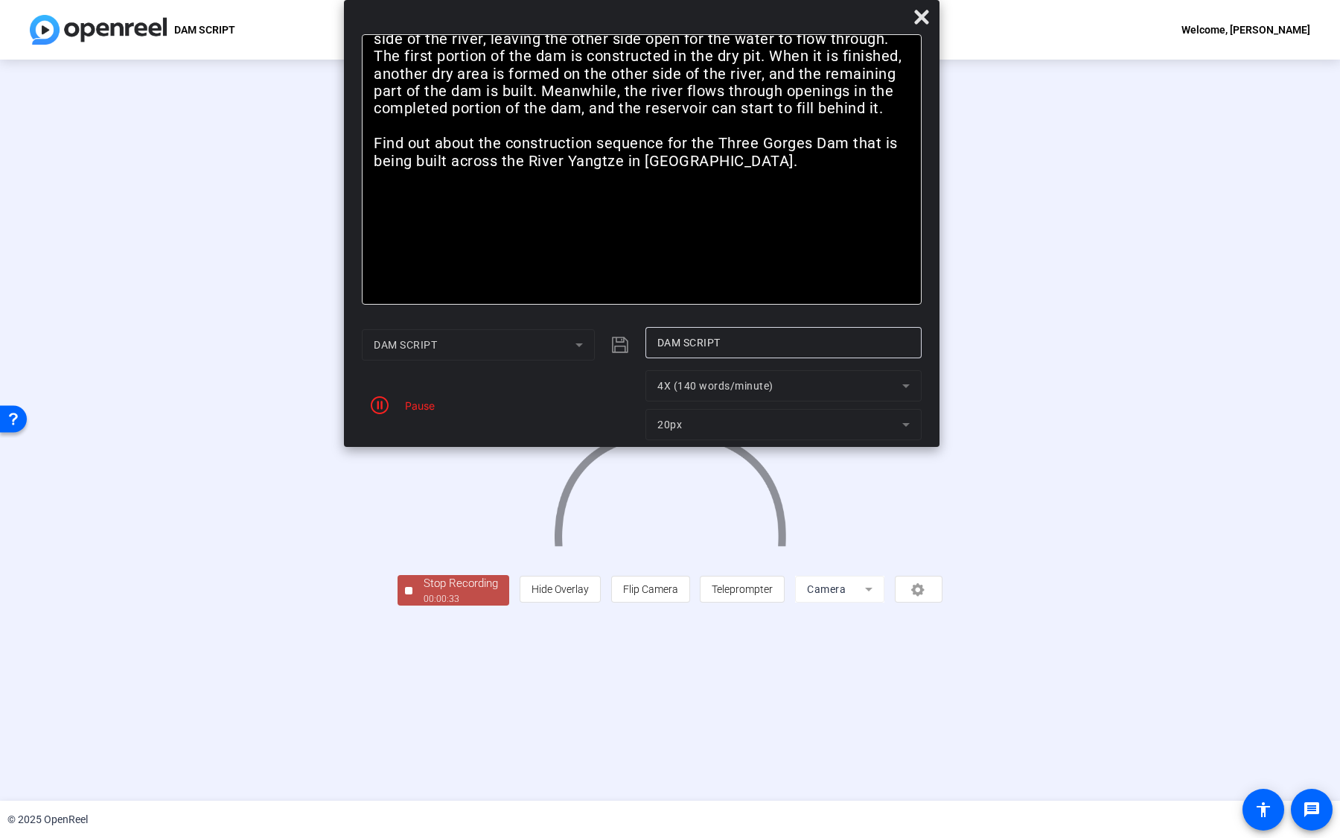
click at [409, 409] on div "Pause" at bounding box center [416, 406] width 37 height 16
click at [375, 404] on icon "button" at bounding box center [380, 405] width 18 height 18
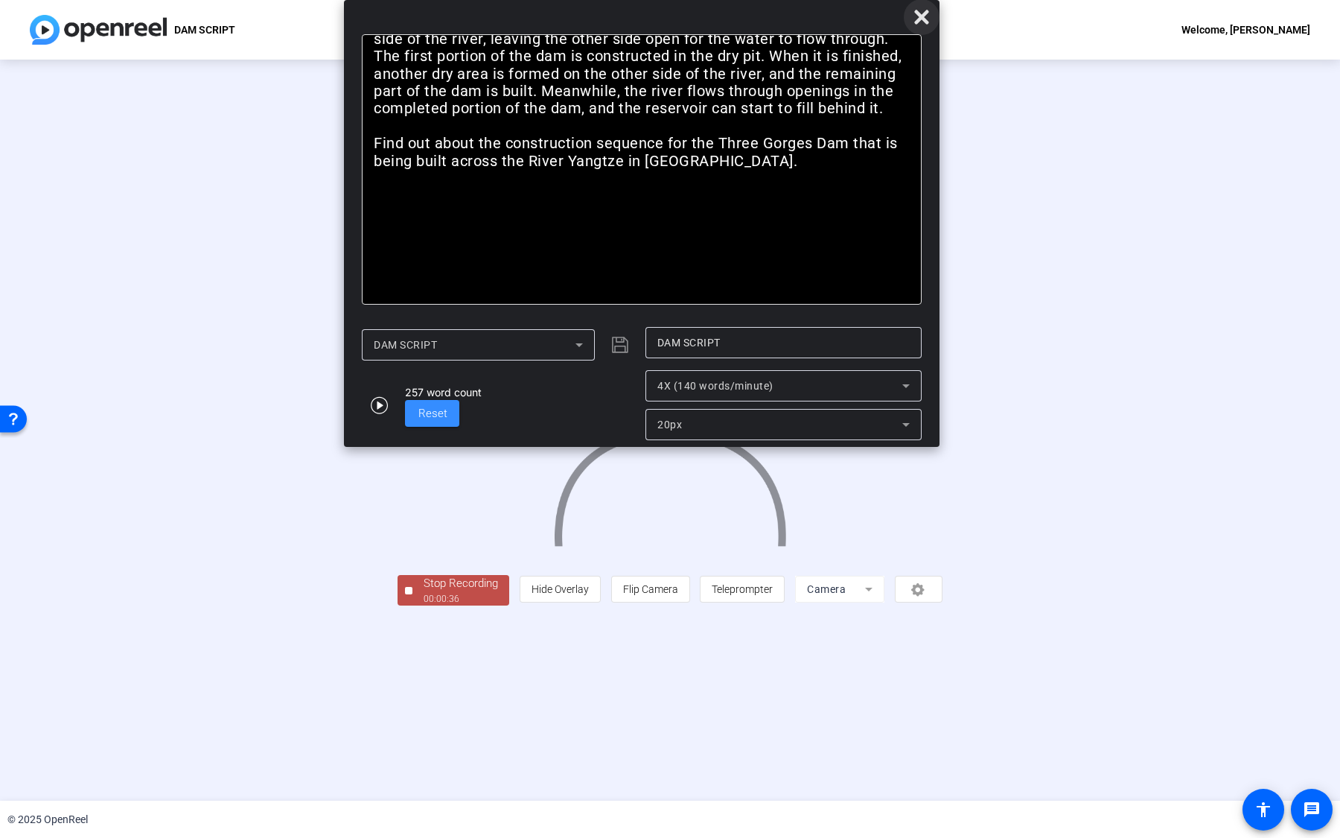
click at [928, 7] on span at bounding box center [922, 17] width 36 height 36
click at [916, 18] on icon at bounding box center [922, 17] width 18 height 18
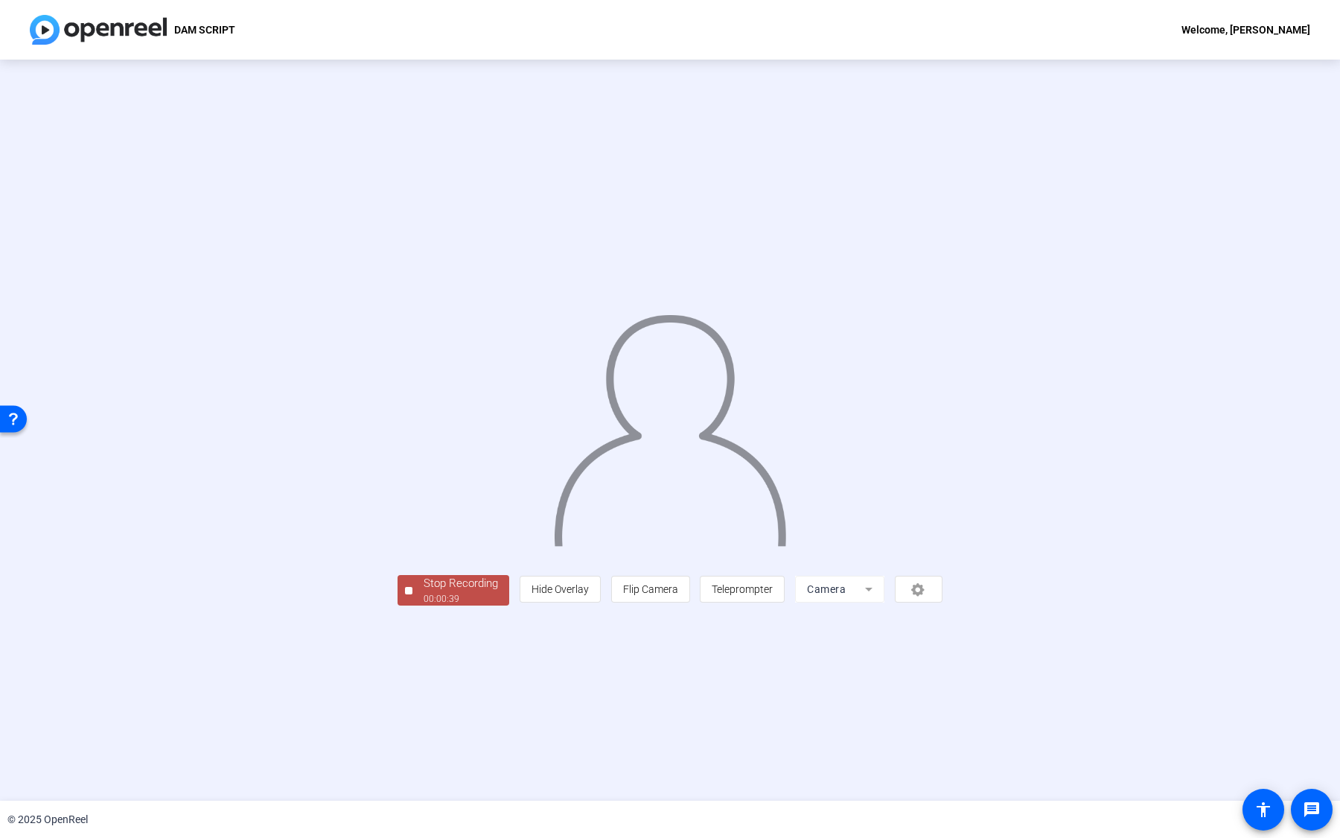
click at [424, 605] on div "00:00:39" at bounding box center [461, 598] width 74 height 13
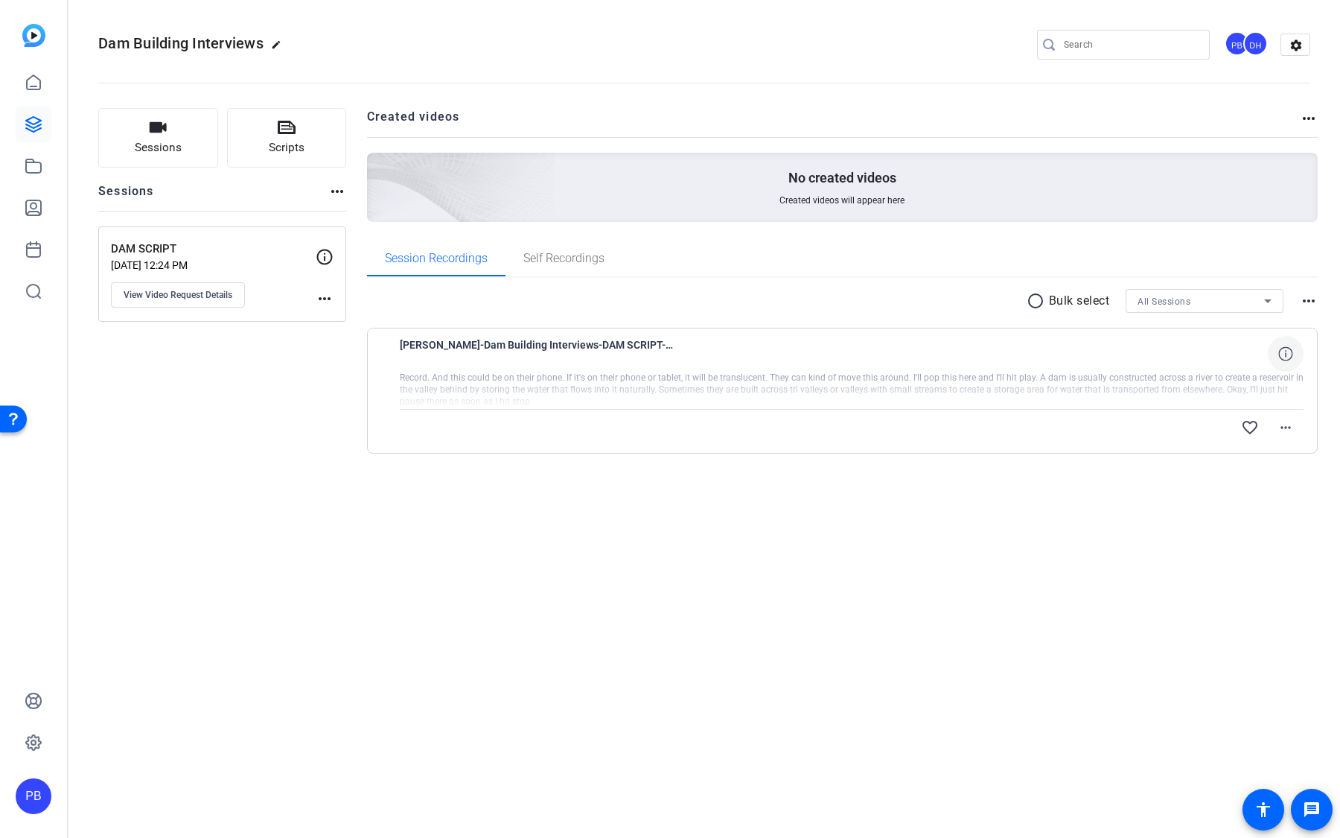
click at [1281, 351] on icon at bounding box center [1285, 353] width 14 height 14
click at [1281, 351] on mat-icon "close" at bounding box center [1286, 354] width 18 height 19
click at [1249, 425] on mat-icon "favorite_border" at bounding box center [1250, 427] width 18 height 18
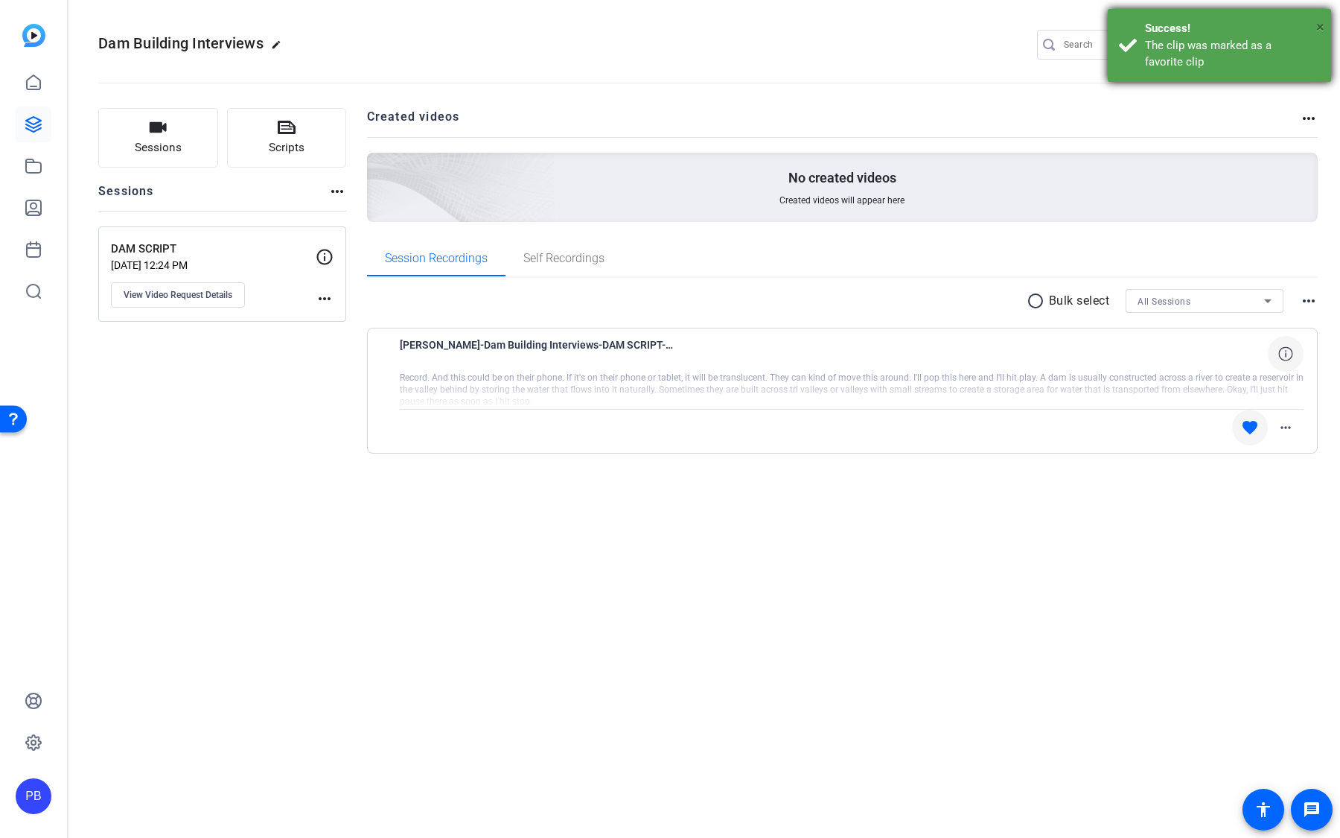
click at [1322, 29] on span "×" at bounding box center [1320, 27] width 8 height 18
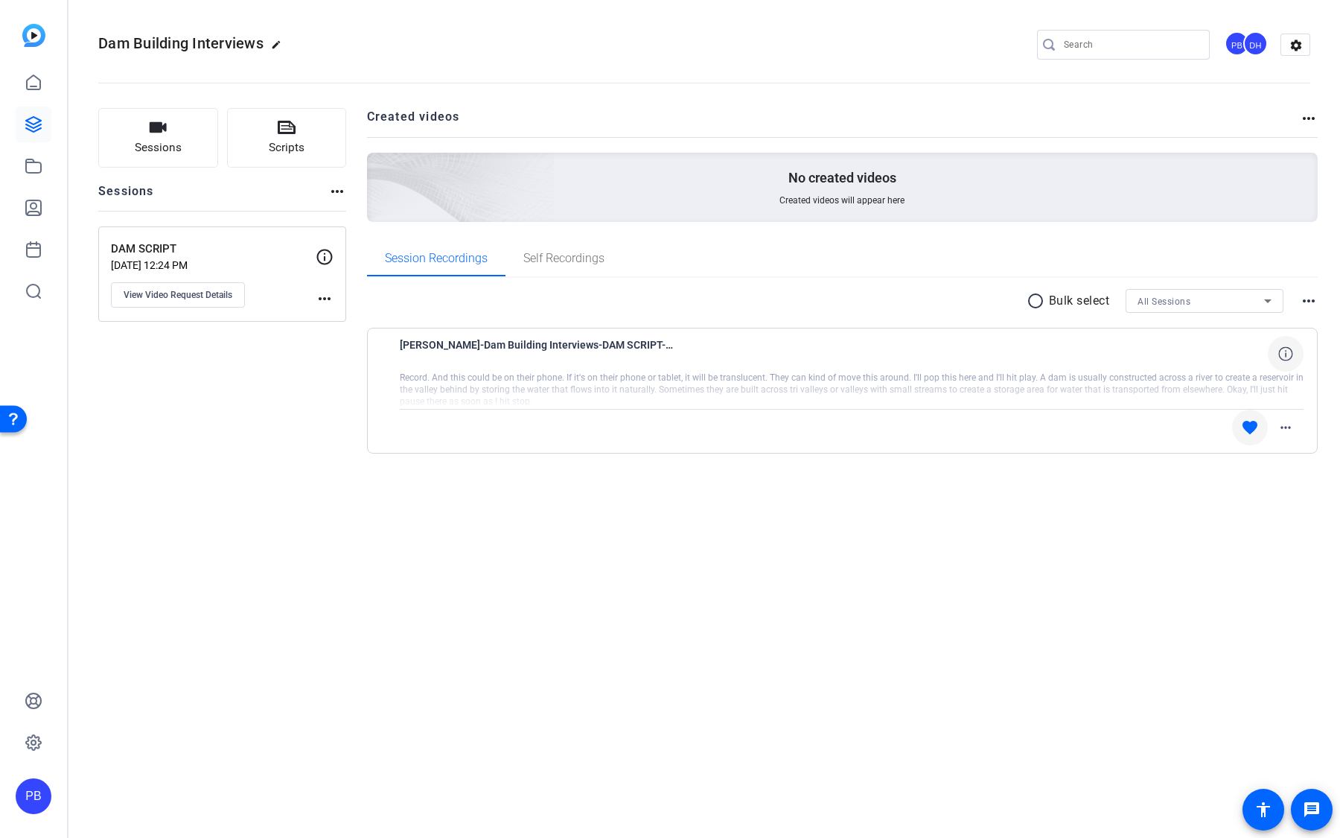
click at [1249, 45] on div "DH" at bounding box center [1255, 43] width 25 height 25
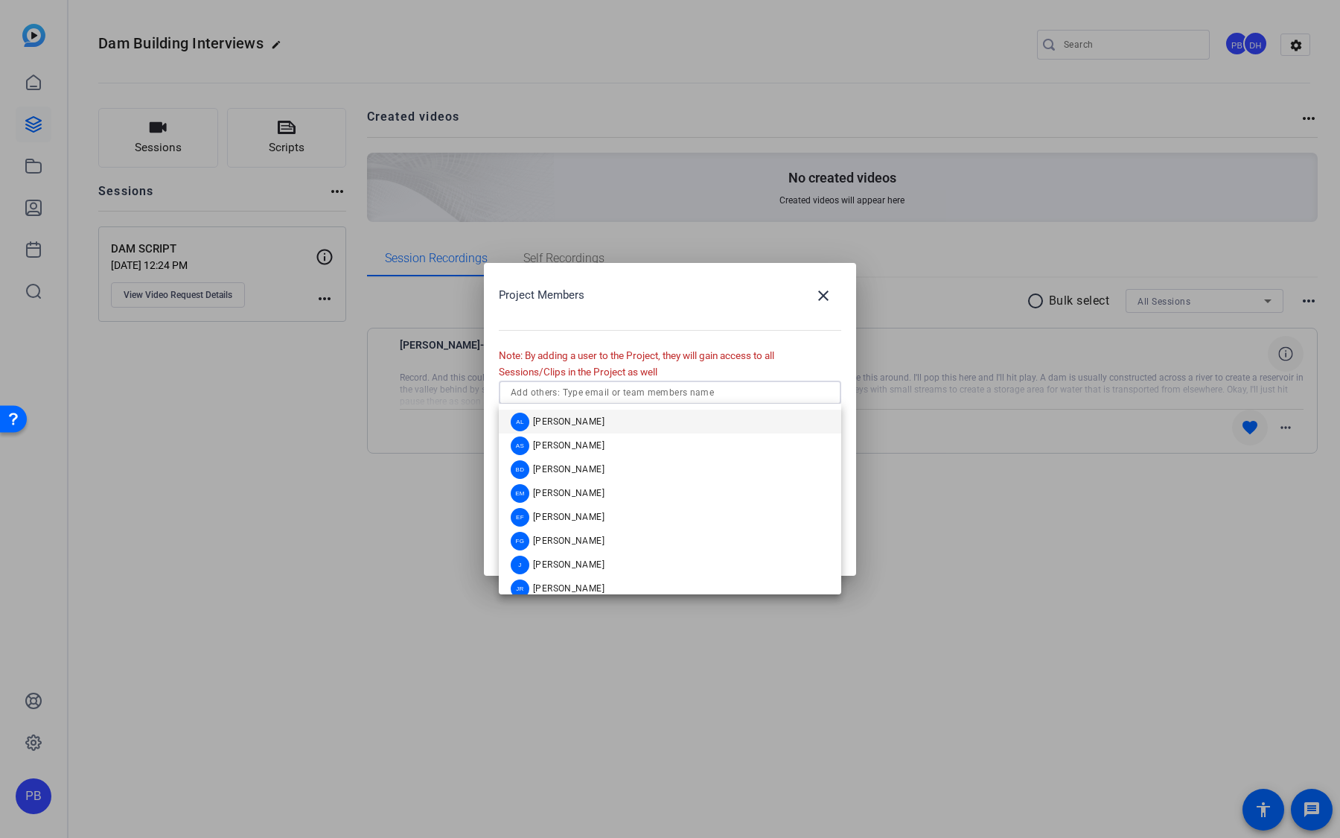
click at [684, 398] on input "text" at bounding box center [670, 392] width 319 height 18
click at [686, 488] on mat-option "EM Erica Manganaro" at bounding box center [670, 493] width 342 height 24
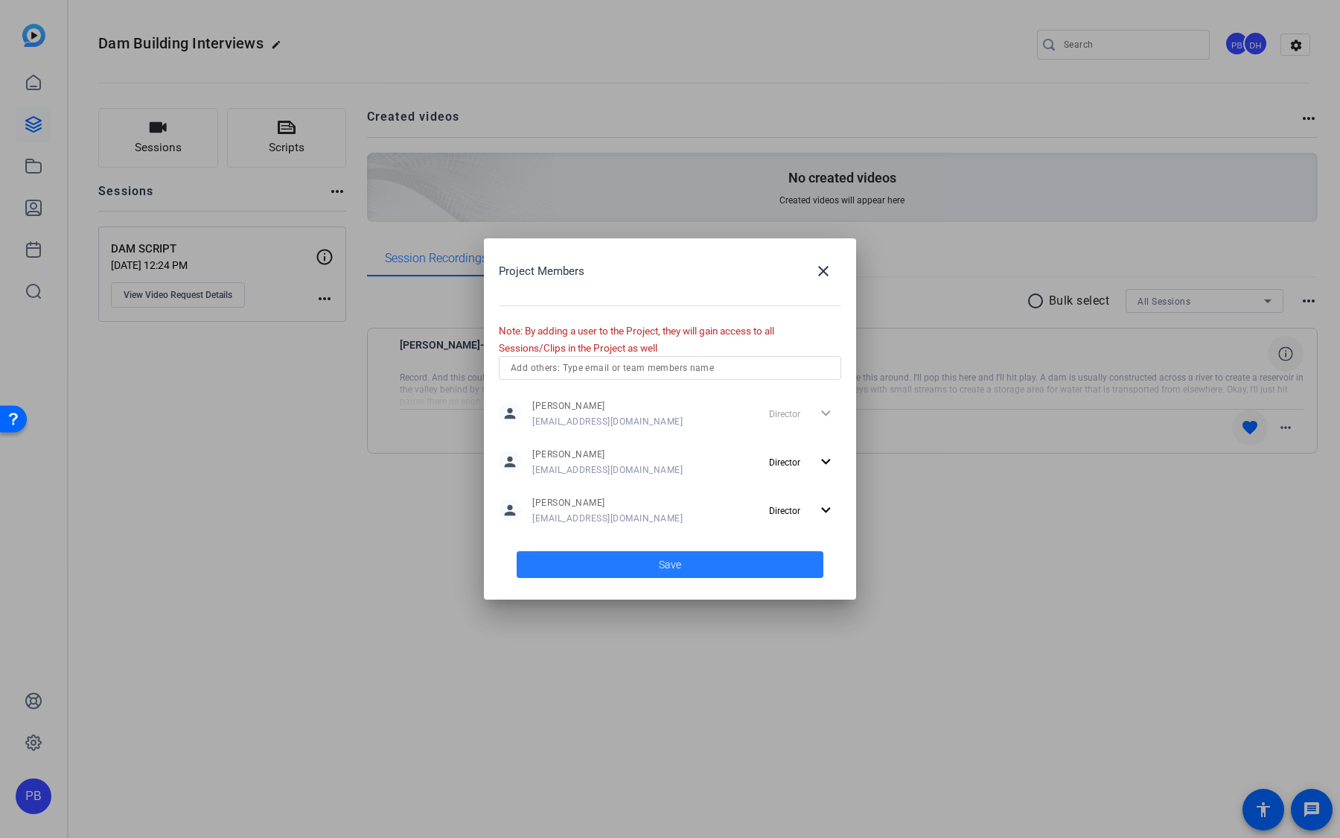
click at [605, 558] on span at bounding box center [670, 564] width 307 height 36
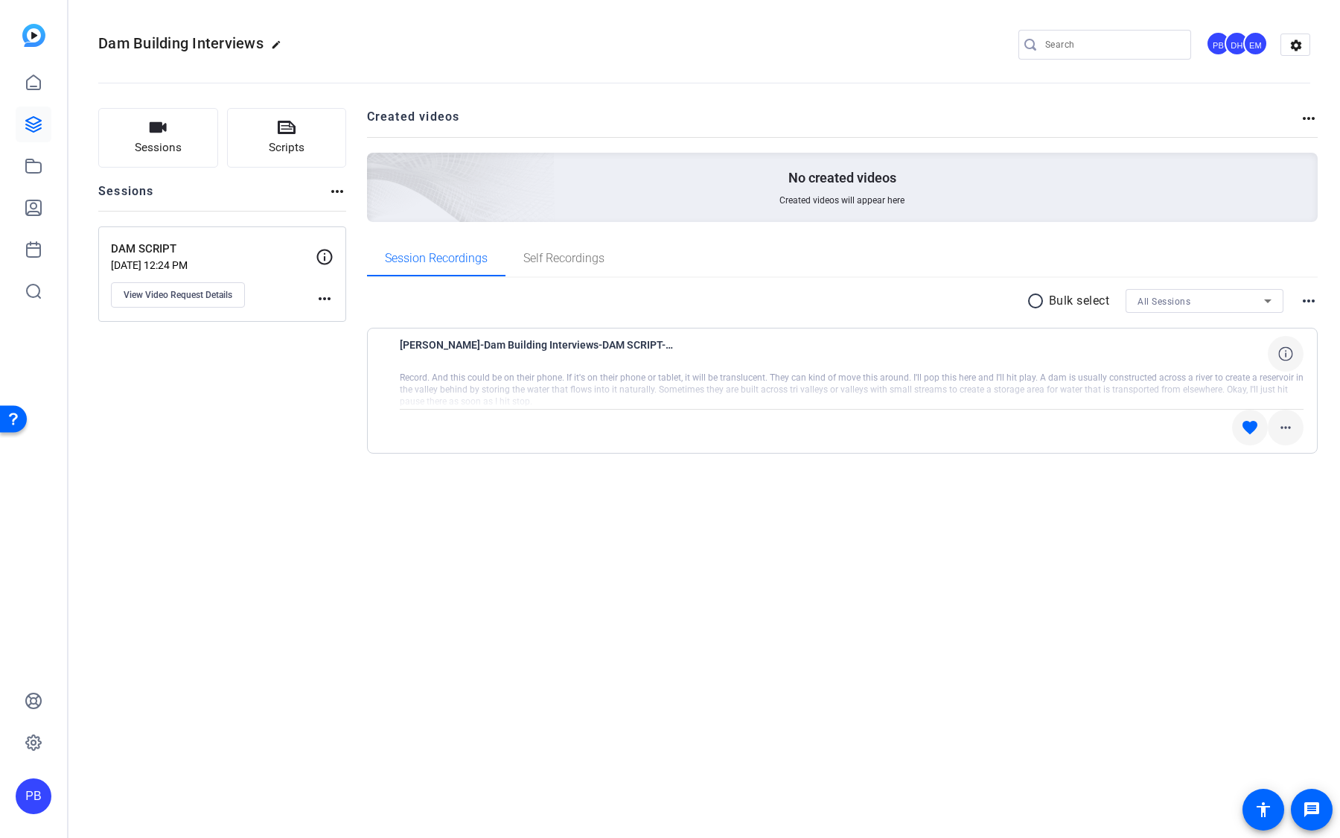
click at [1290, 427] on mat-icon "more_horiz" at bounding box center [1286, 427] width 18 height 18
click at [1024, 540] on div at bounding box center [670, 419] width 1340 height 838
click at [191, 159] on button "Sessions" at bounding box center [158, 138] width 120 height 60
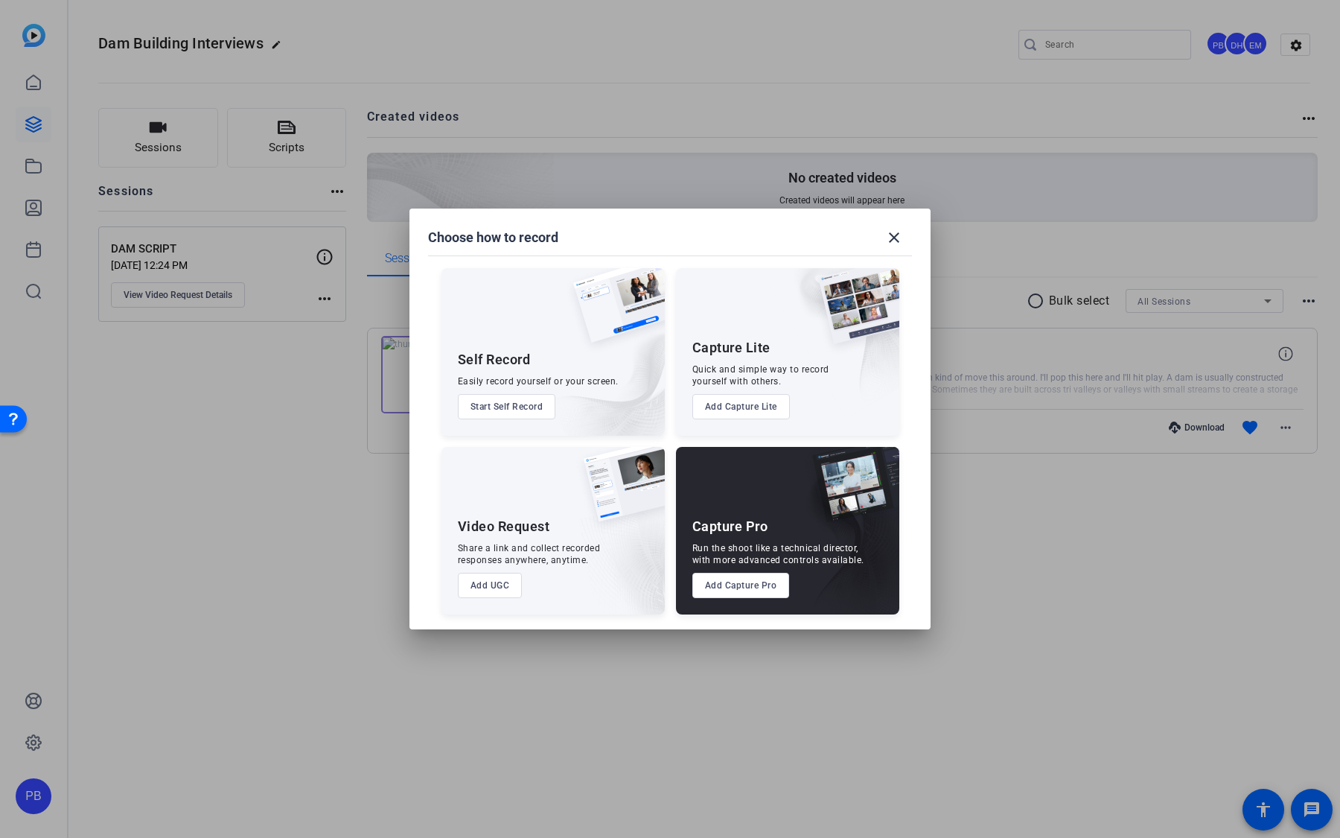
click at [729, 585] on button "Add Capture Pro" at bounding box center [741, 585] width 98 height 25
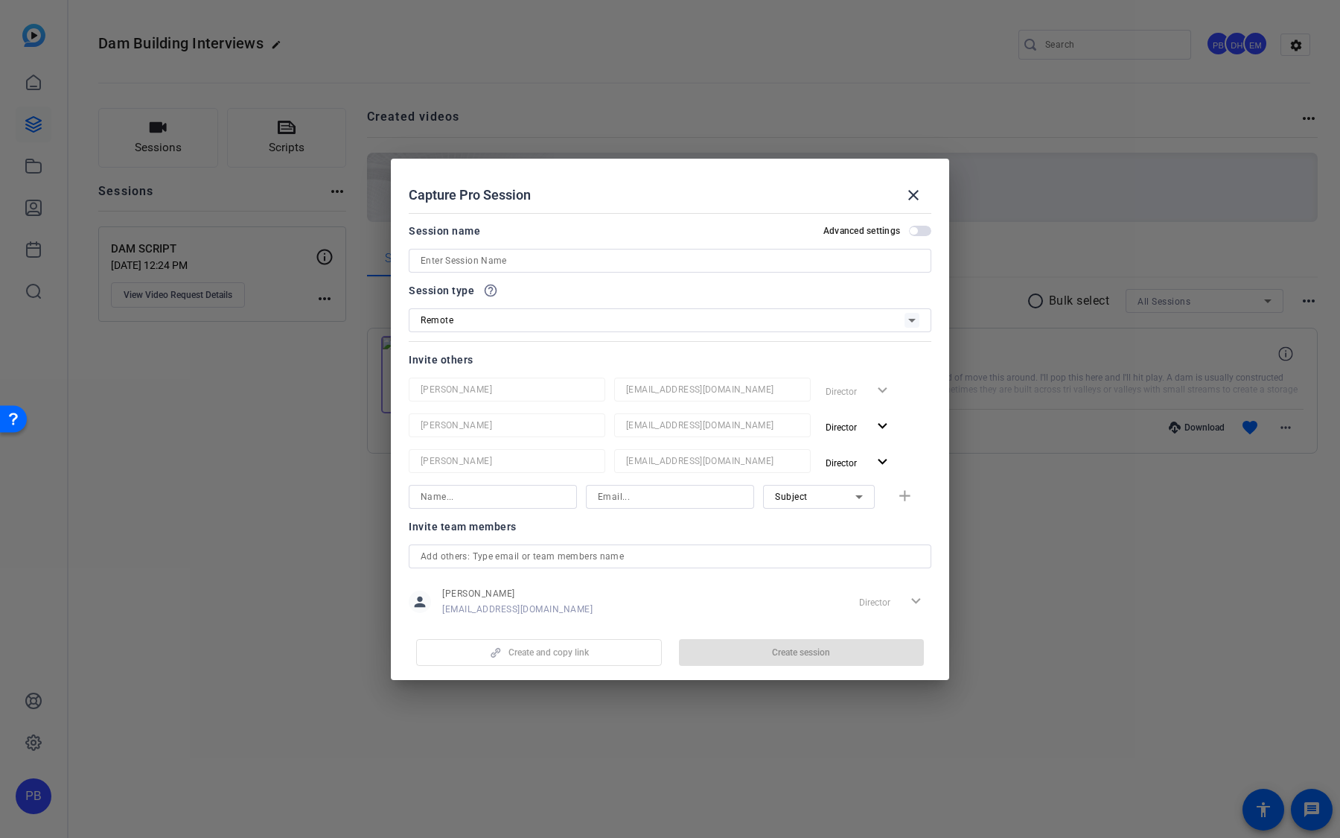
click at [578, 258] on input at bounding box center [670, 261] width 499 height 18
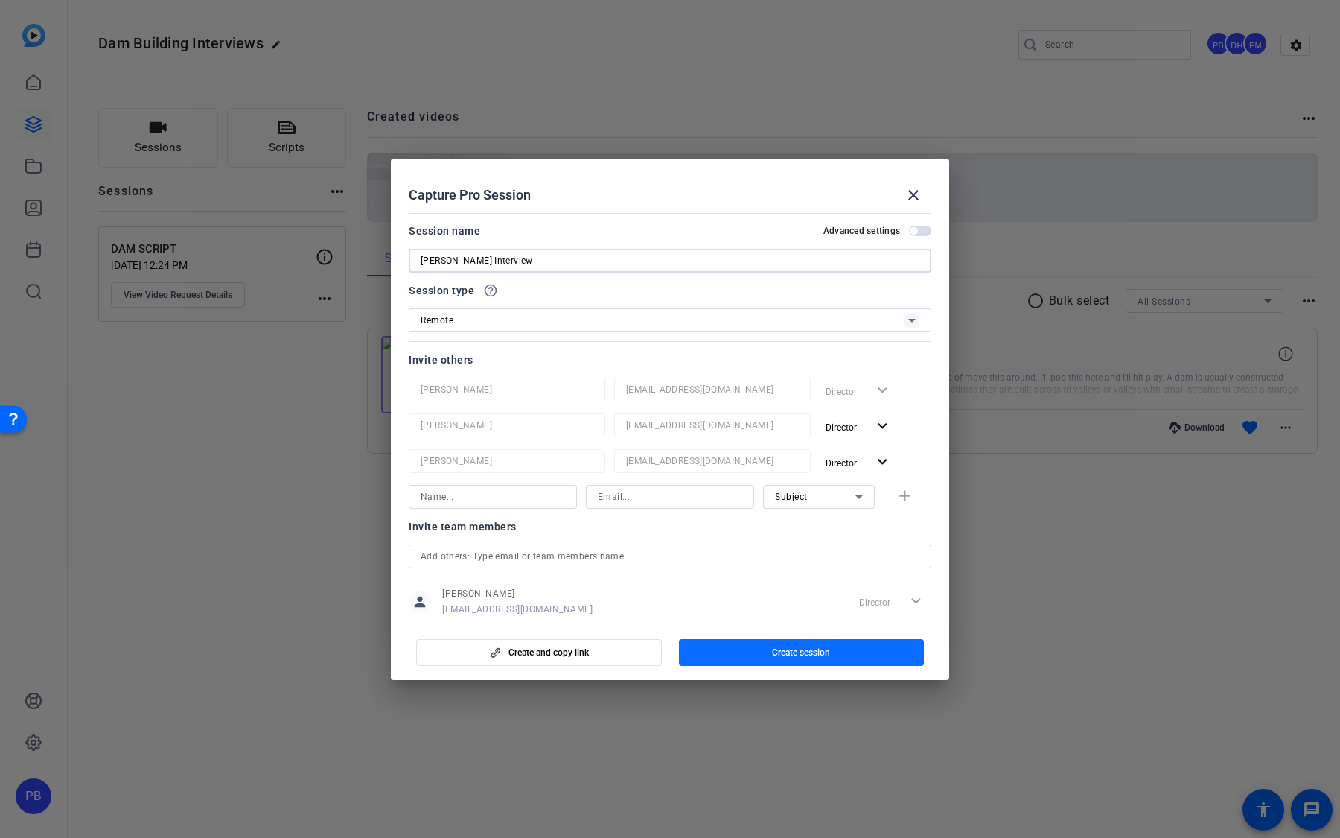
type input "Tim Interview"
click at [760, 654] on span "button" at bounding box center [802, 652] width 246 height 36
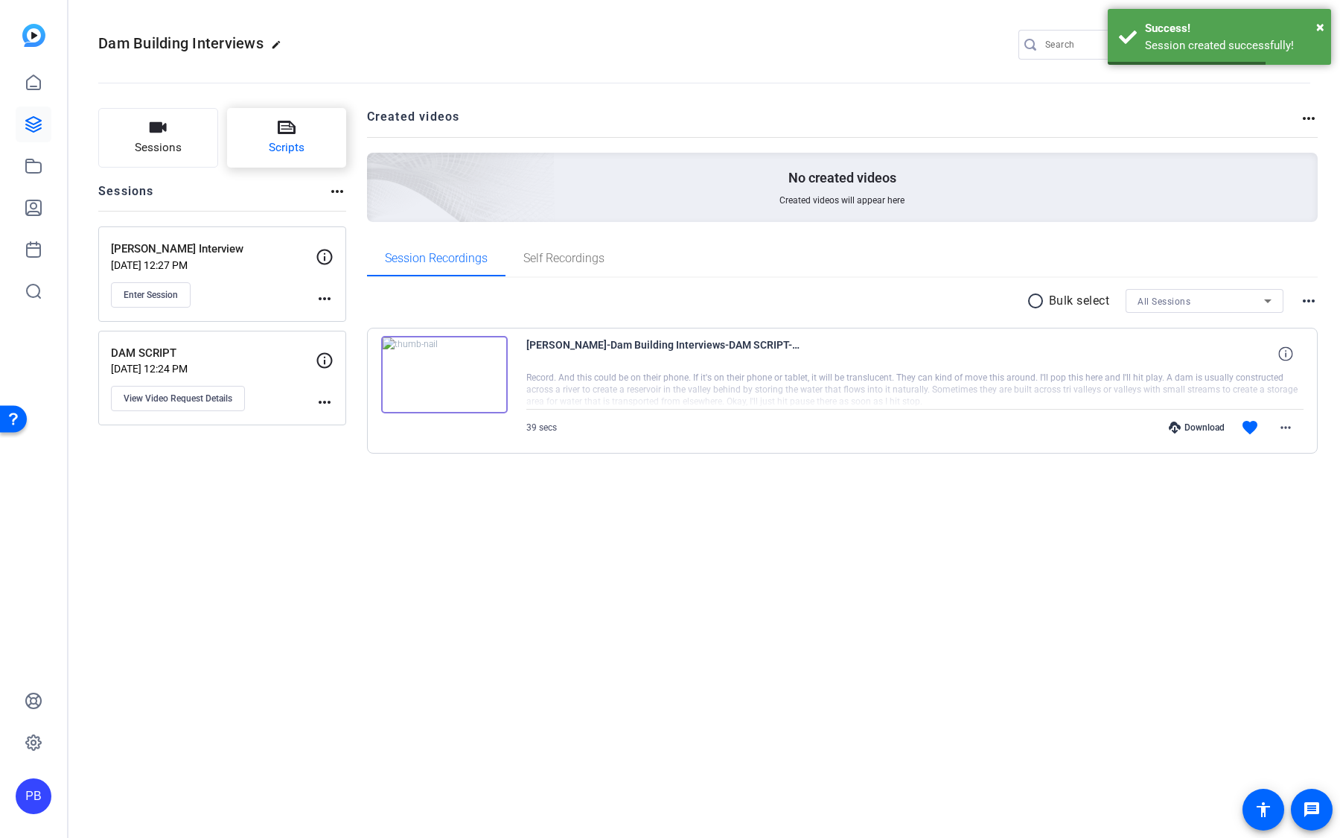
click at [281, 157] on button "Scripts" at bounding box center [287, 138] width 120 height 60
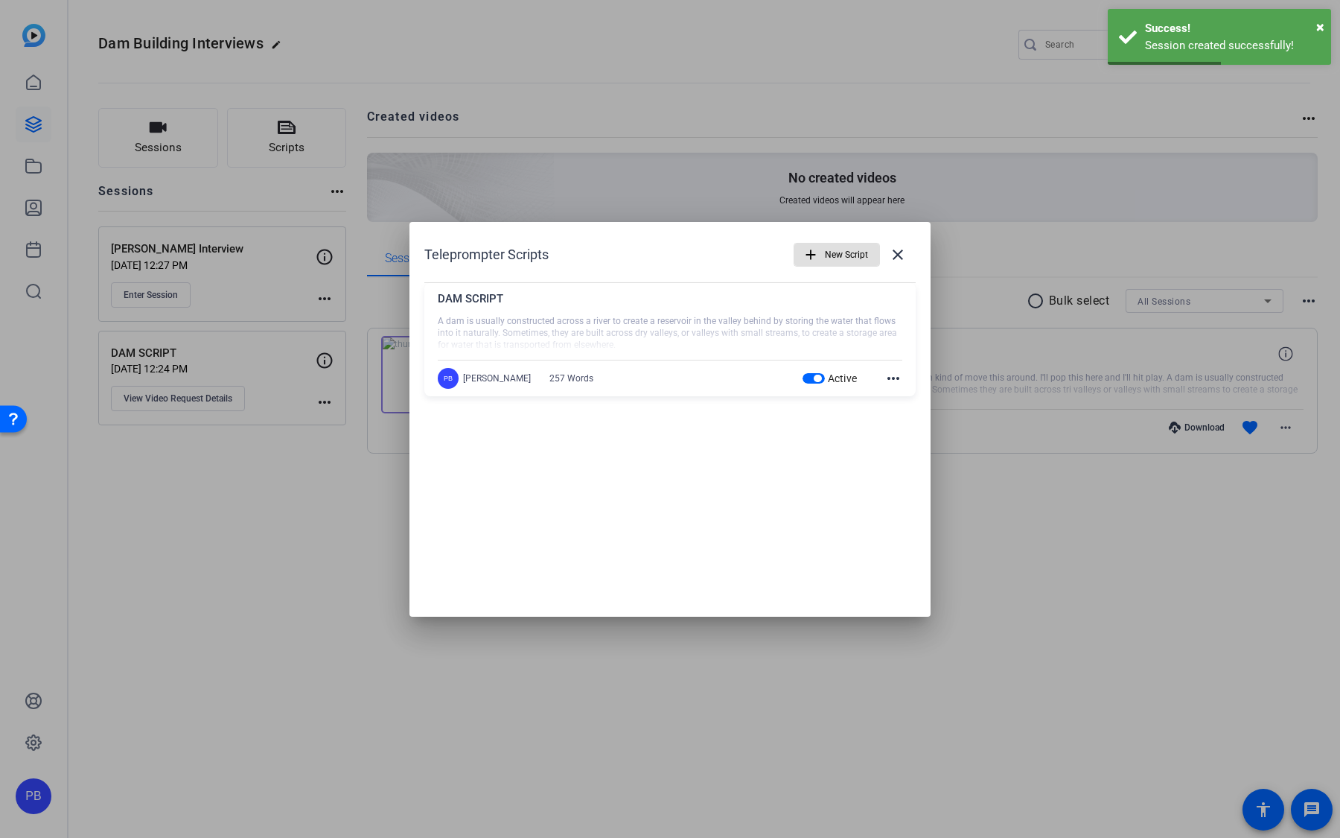
click at [886, 383] on mat-icon "more_horiz" at bounding box center [893, 378] width 18 height 18
click at [908, 399] on span "Edit" at bounding box center [926, 399] width 60 height 18
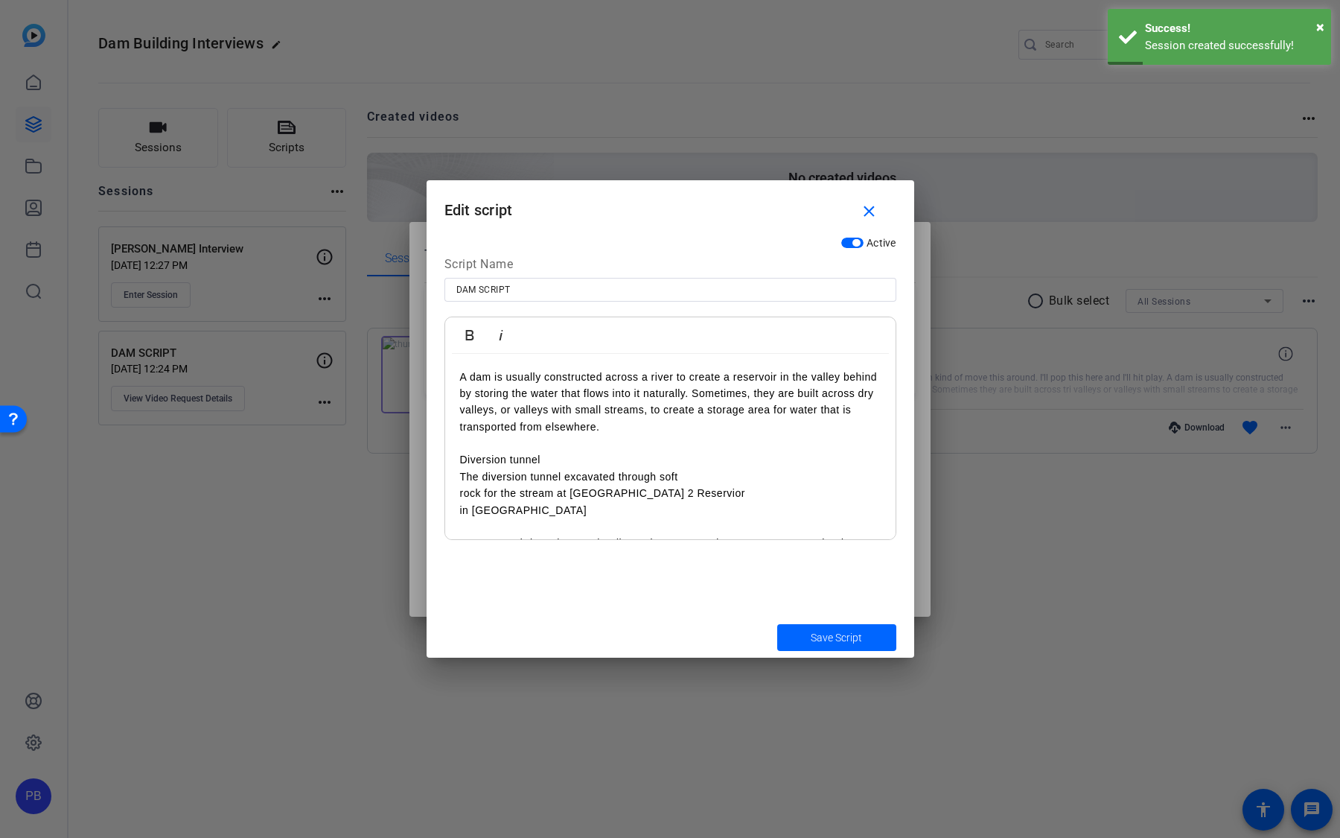
click at [620, 423] on p "A dam is usually constructed across a river to create a reservoir in the valley…" at bounding box center [670, 402] width 421 height 67
click at [614, 462] on p "Diversion tunnel" at bounding box center [670, 459] width 421 height 16
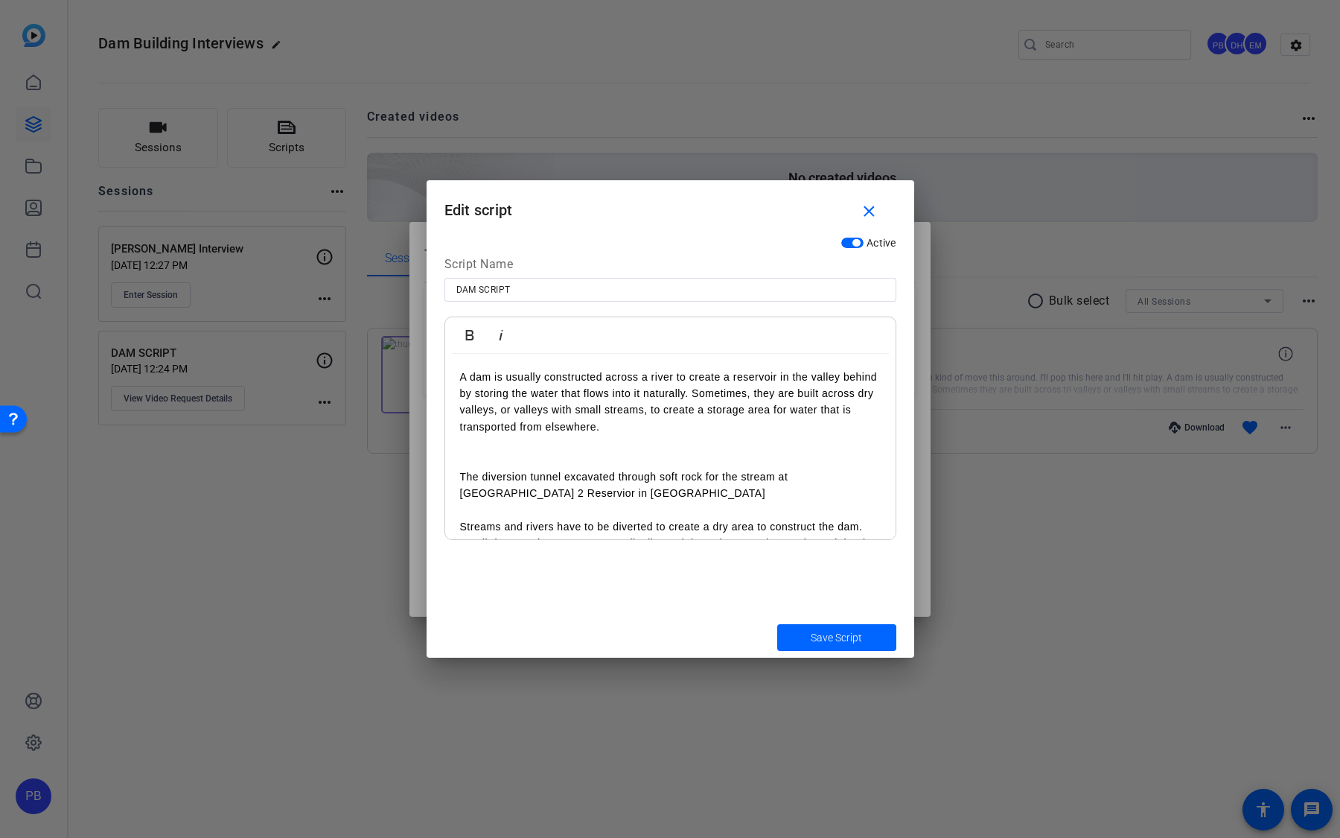
click at [846, 477] on p "The diversion tunnel excavated through soft rock for the stream at Baoshan 2 Re…" at bounding box center [670, 485] width 421 height 34
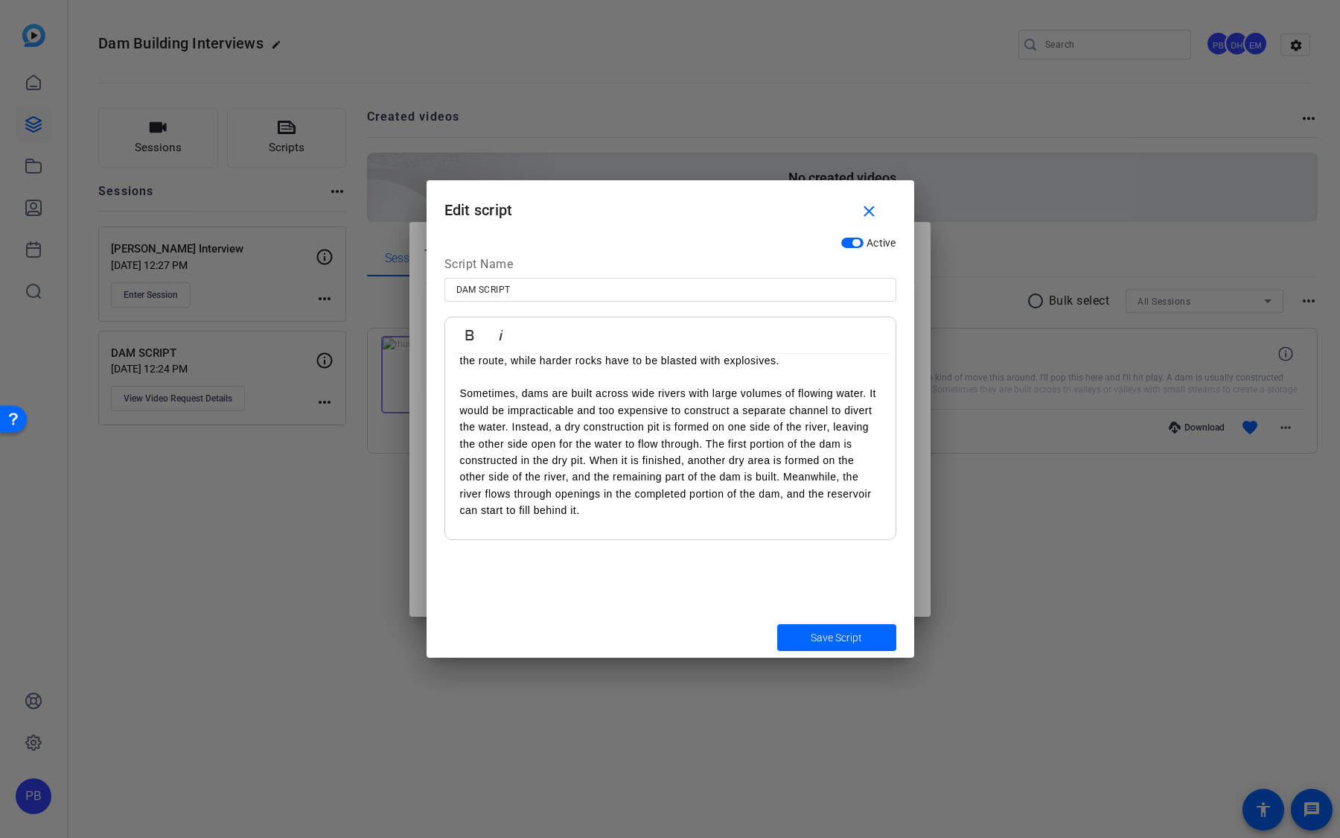
scroll to position [194, 0]
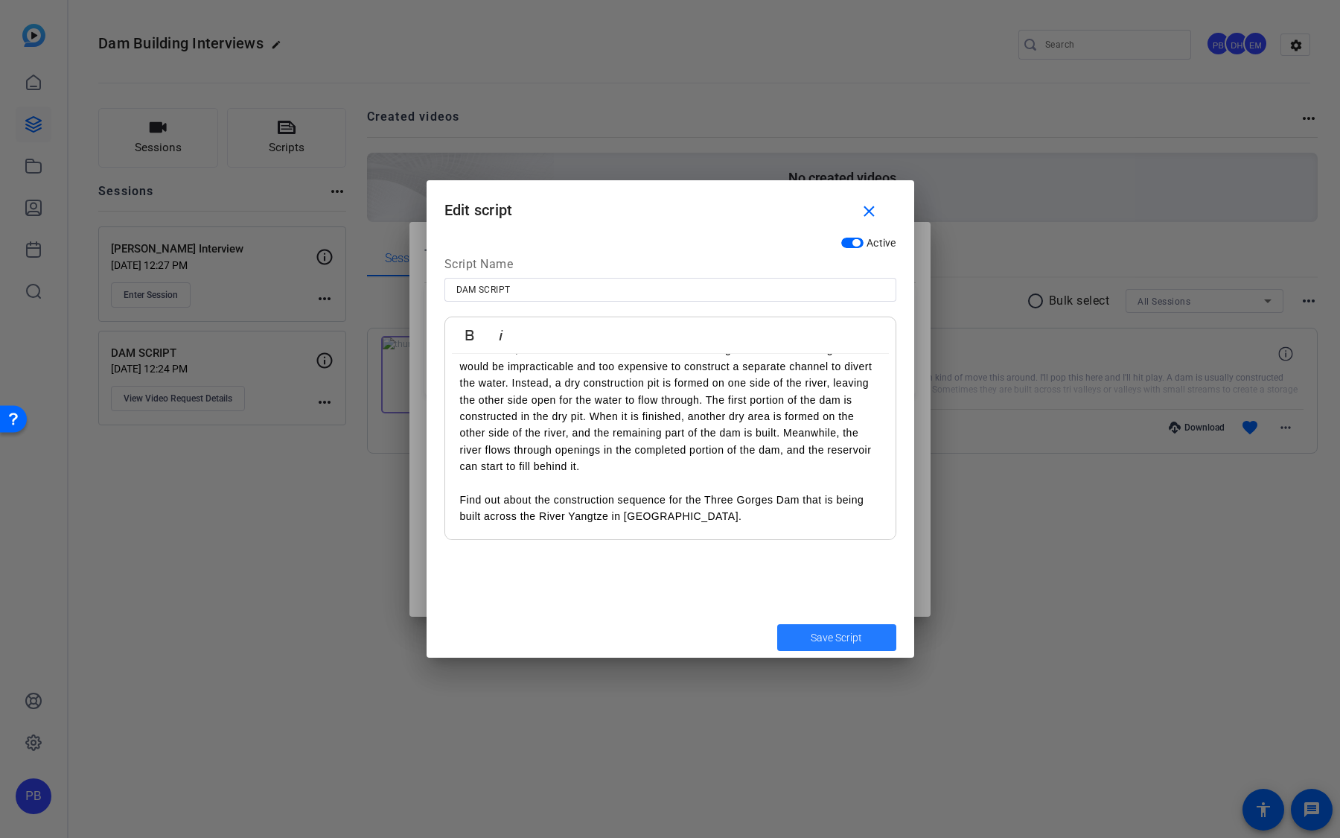
click at [832, 636] on span "Save Script" at bounding box center [836, 638] width 51 height 16
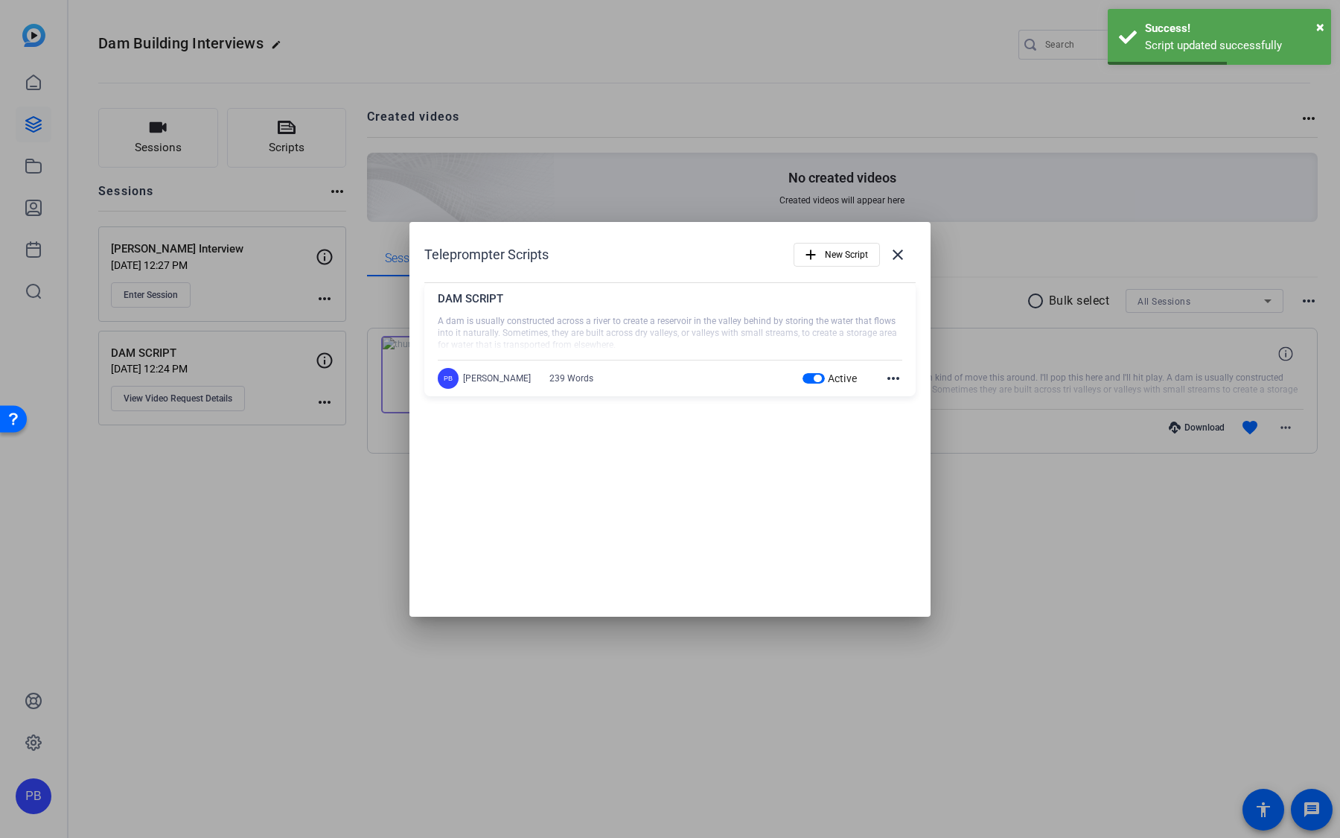
click at [891, 374] on mat-icon "more_horiz" at bounding box center [893, 378] width 18 height 18
click at [889, 402] on button "Edit" at bounding box center [925, 399] width 83 height 19
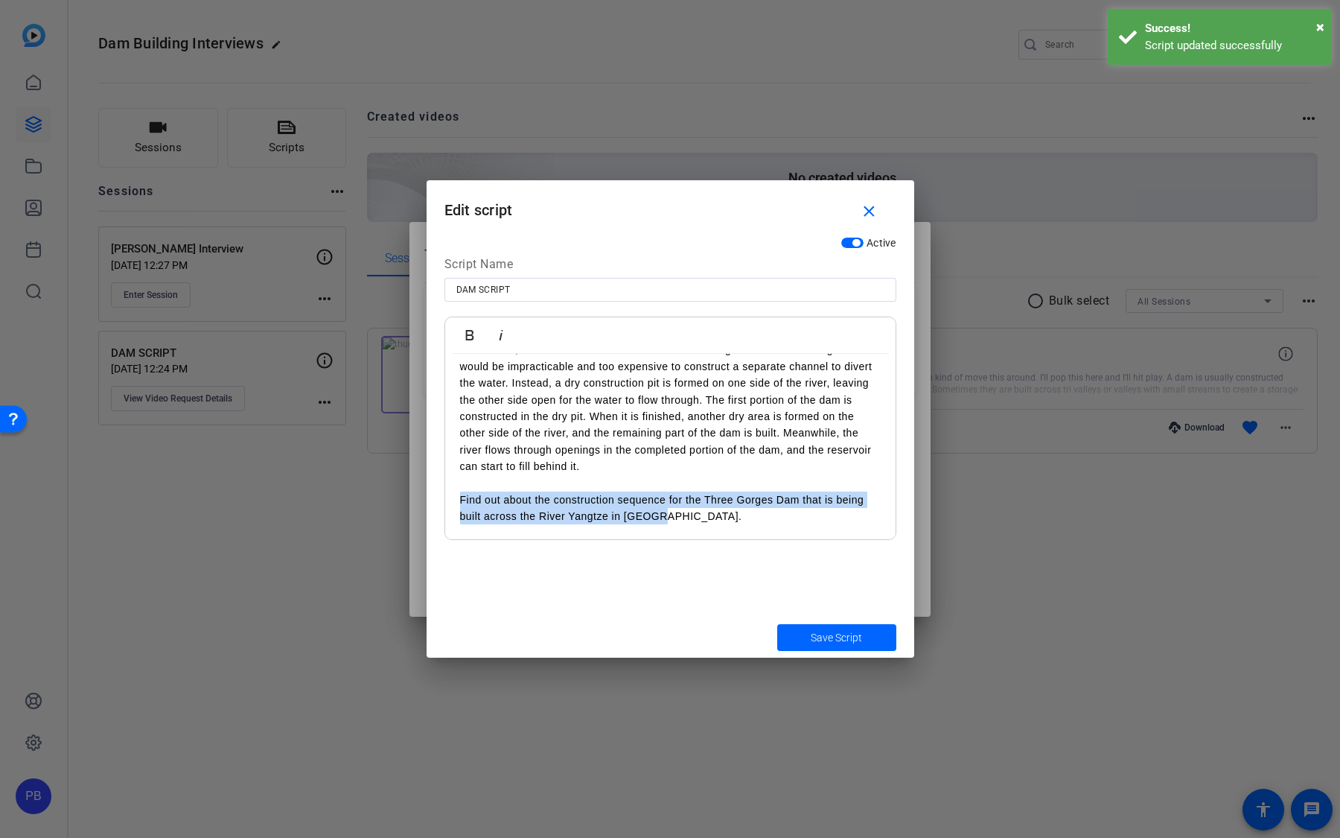
drag, startPoint x: 697, startPoint y: 525, endPoint x: 437, endPoint y: 499, distance: 261.1
click at [437, 499] on div "Active Script Name DAM SCRIPT Bold Italic A dam is usually constructed across a…" at bounding box center [671, 422] width 488 height 387
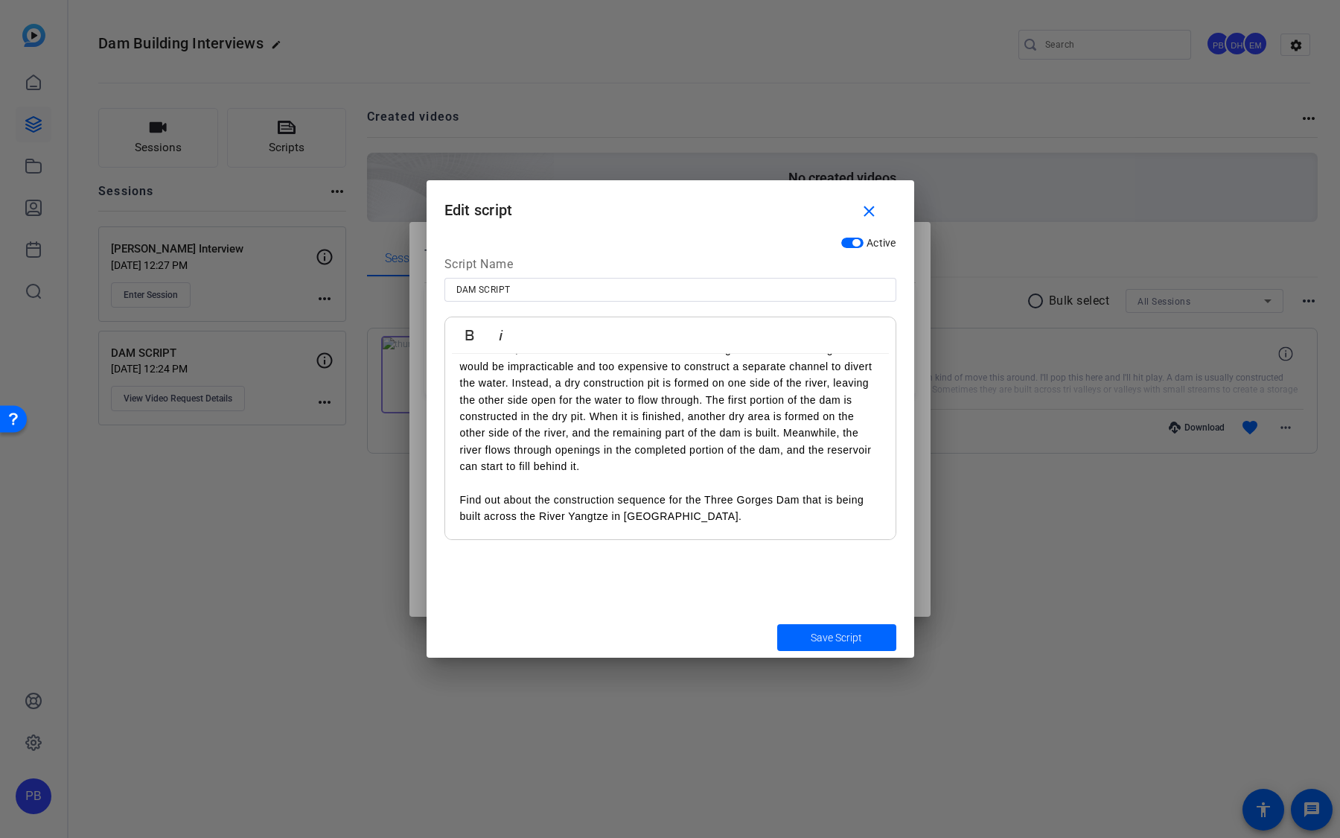
scroll to position [177, 0]
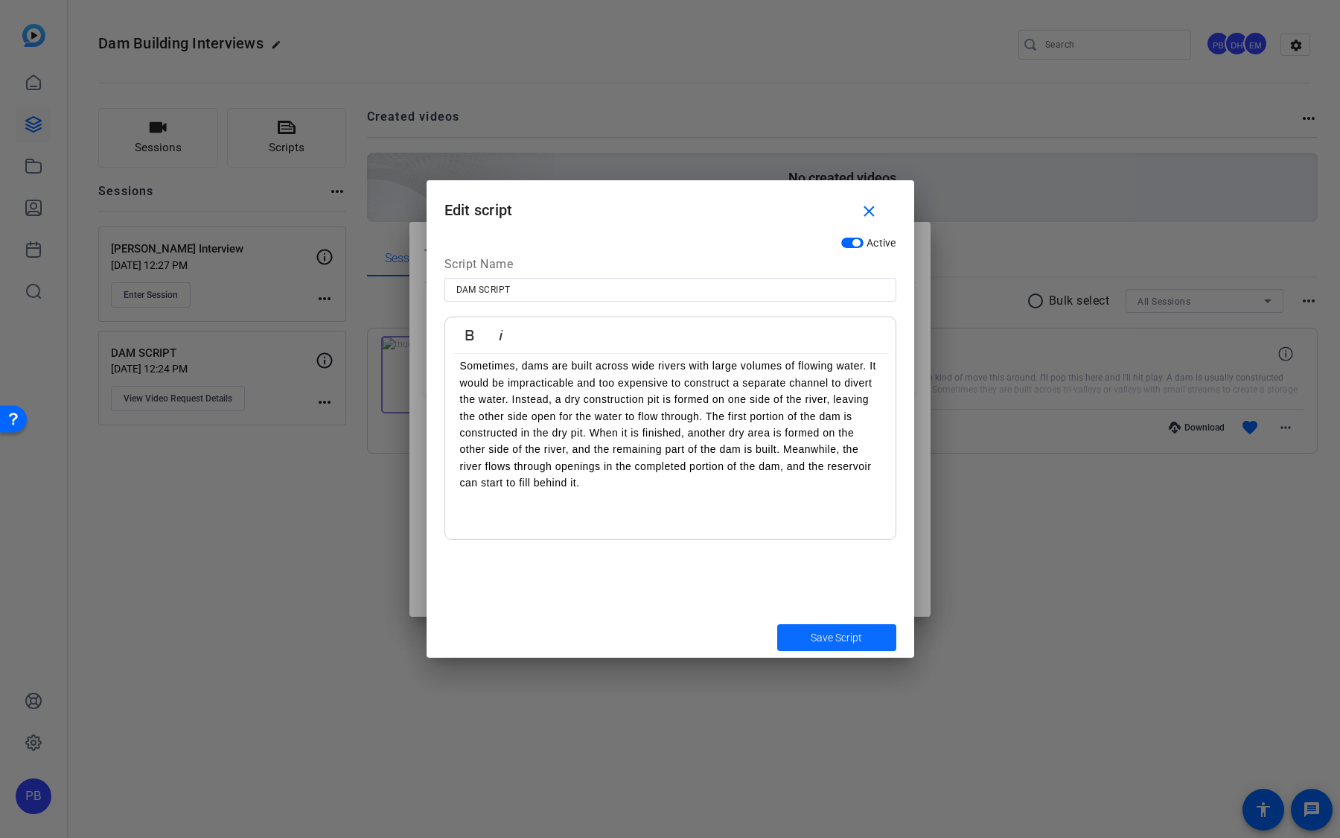
click at [837, 643] on span "Save Script" at bounding box center [836, 638] width 51 height 16
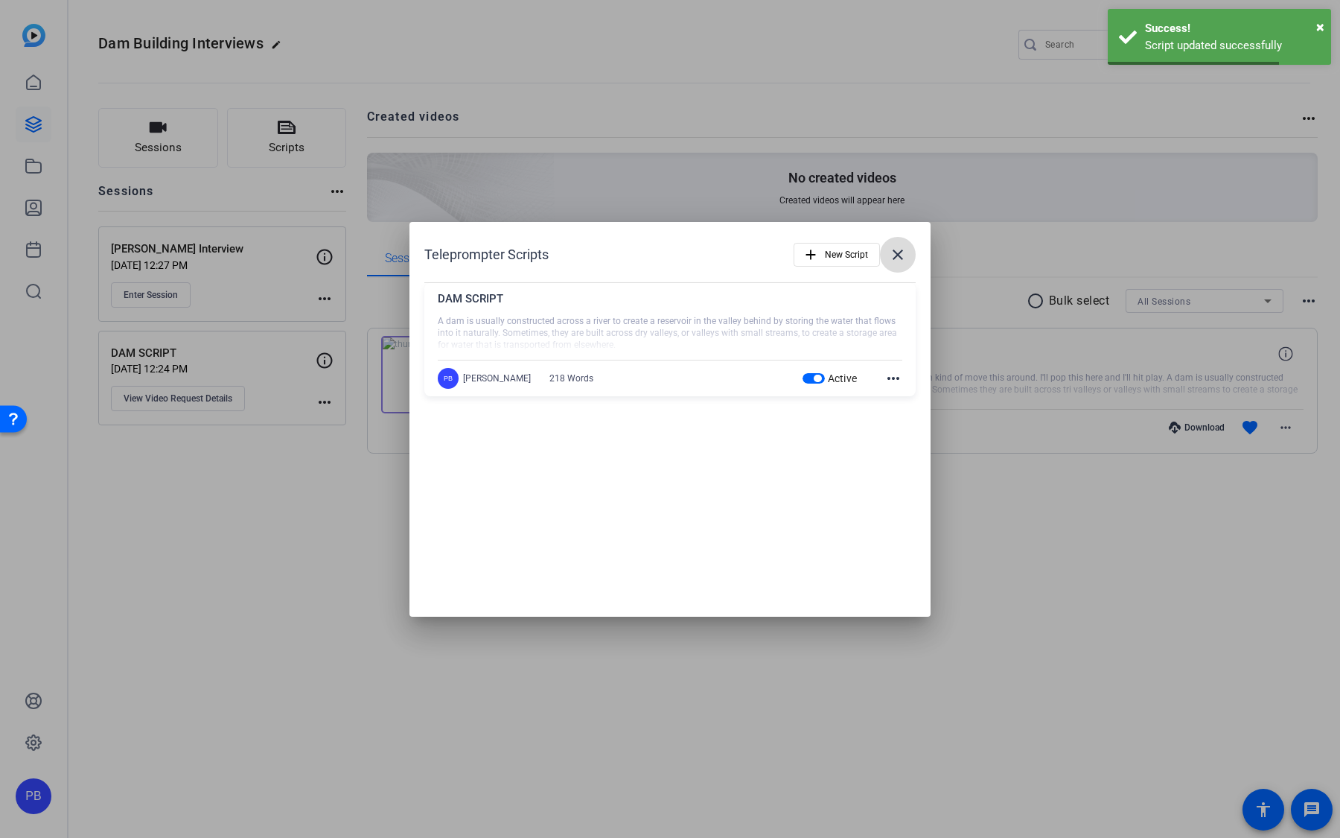
click at [906, 263] on span at bounding box center [898, 255] width 36 height 36
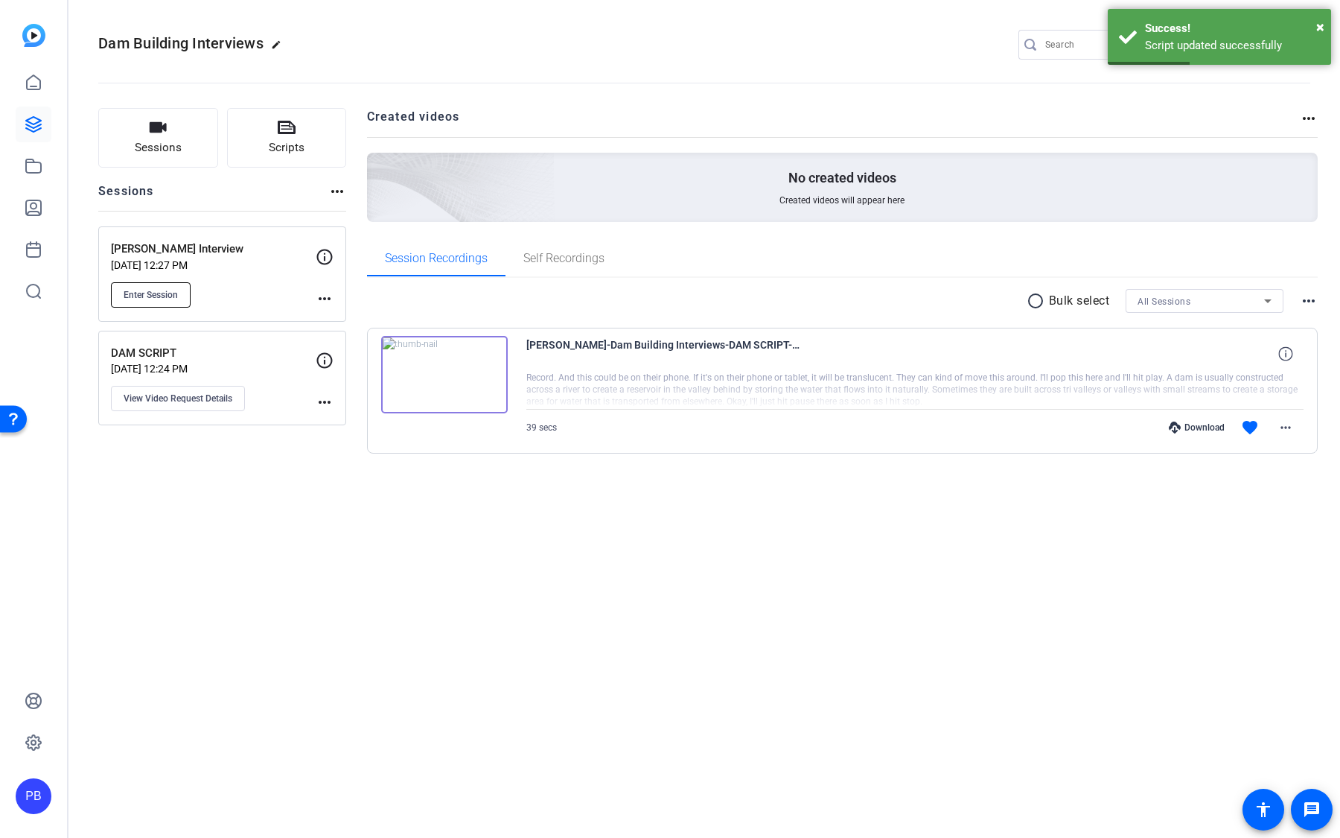
click at [162, 299] on button "Enter Session" at bounding box center [151, 294] width 80 height 25
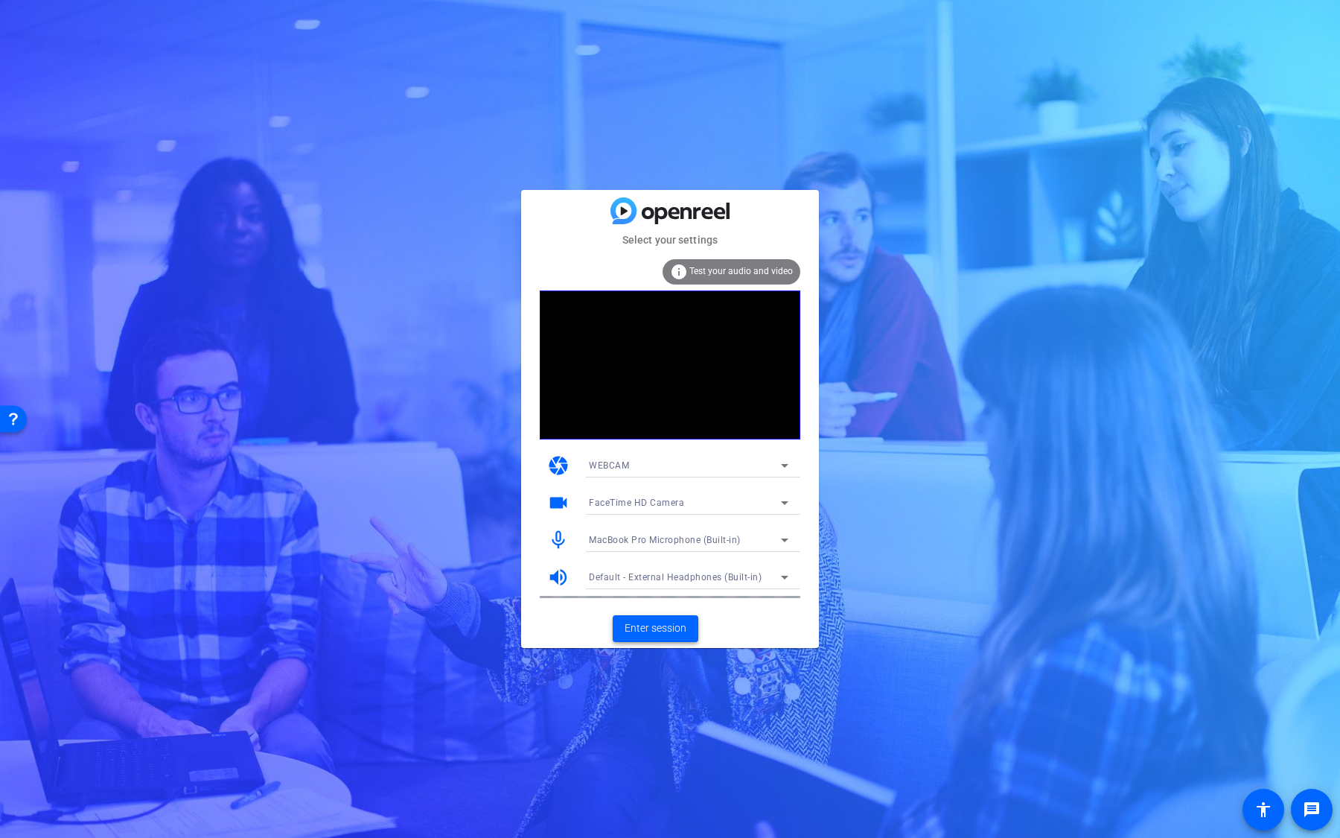
click at [659, 635] on span "Enter session" at bounding box center [656, 628] width 62 height 16
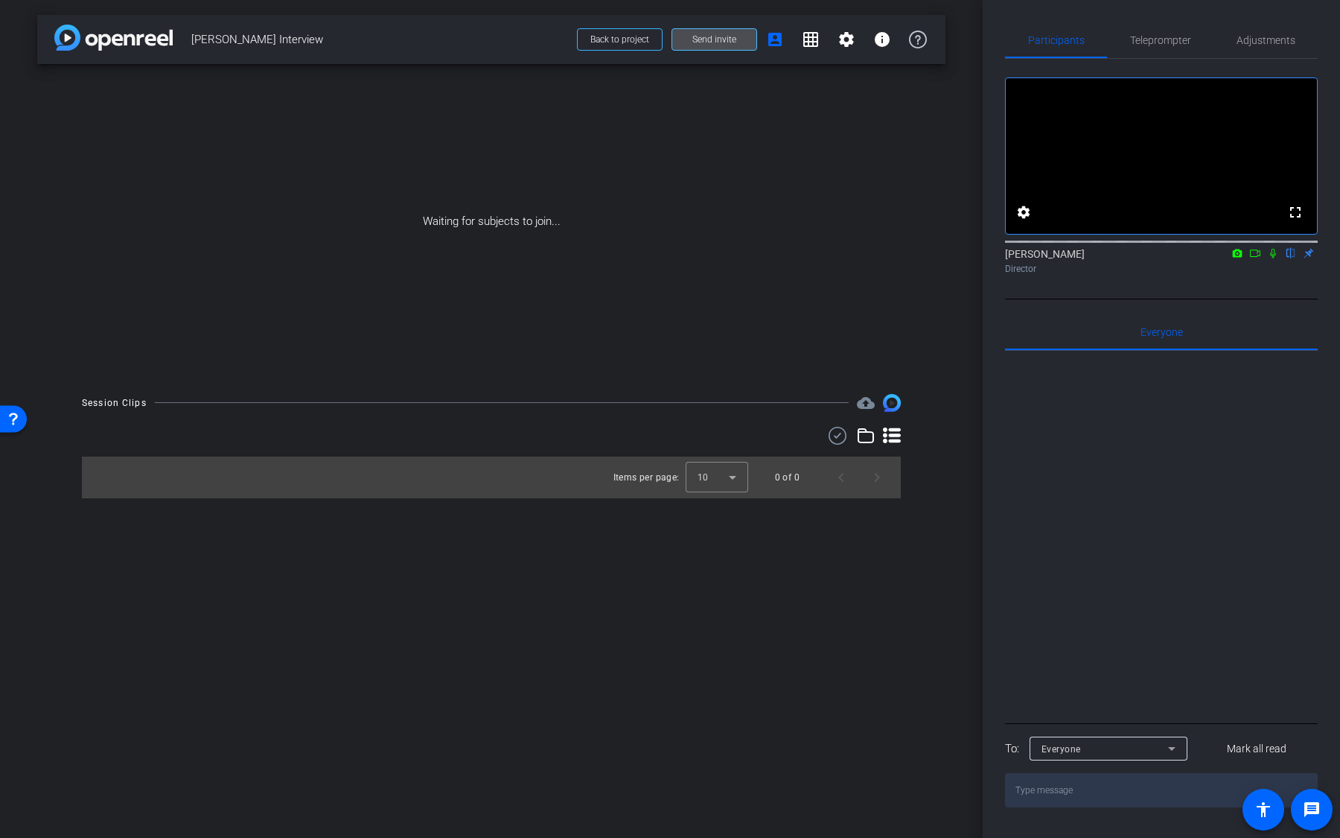
click at [736, 31] on span at bounding box center [714, 40] width 84 height 36
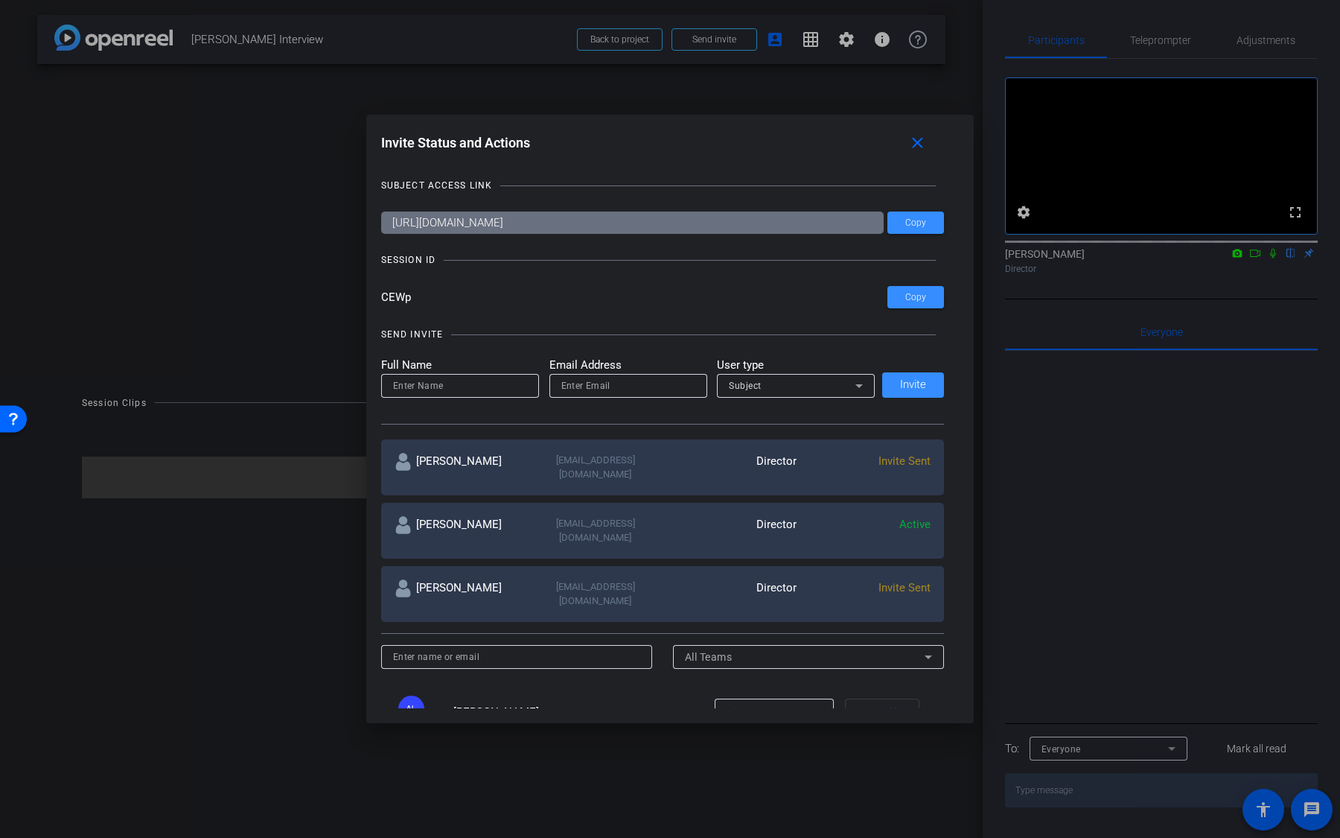
drag, startPoint x: 421, startPoint y: 296, endPoint x: 380, endPoint y: 296, distance: 41.7
click at [381, 296] on input "CEWp" at bounding box center [634, 297] width 507 height 22
click at [396, 298] on input "CEWp" at bounding box center [634, 297] width 507 height 22
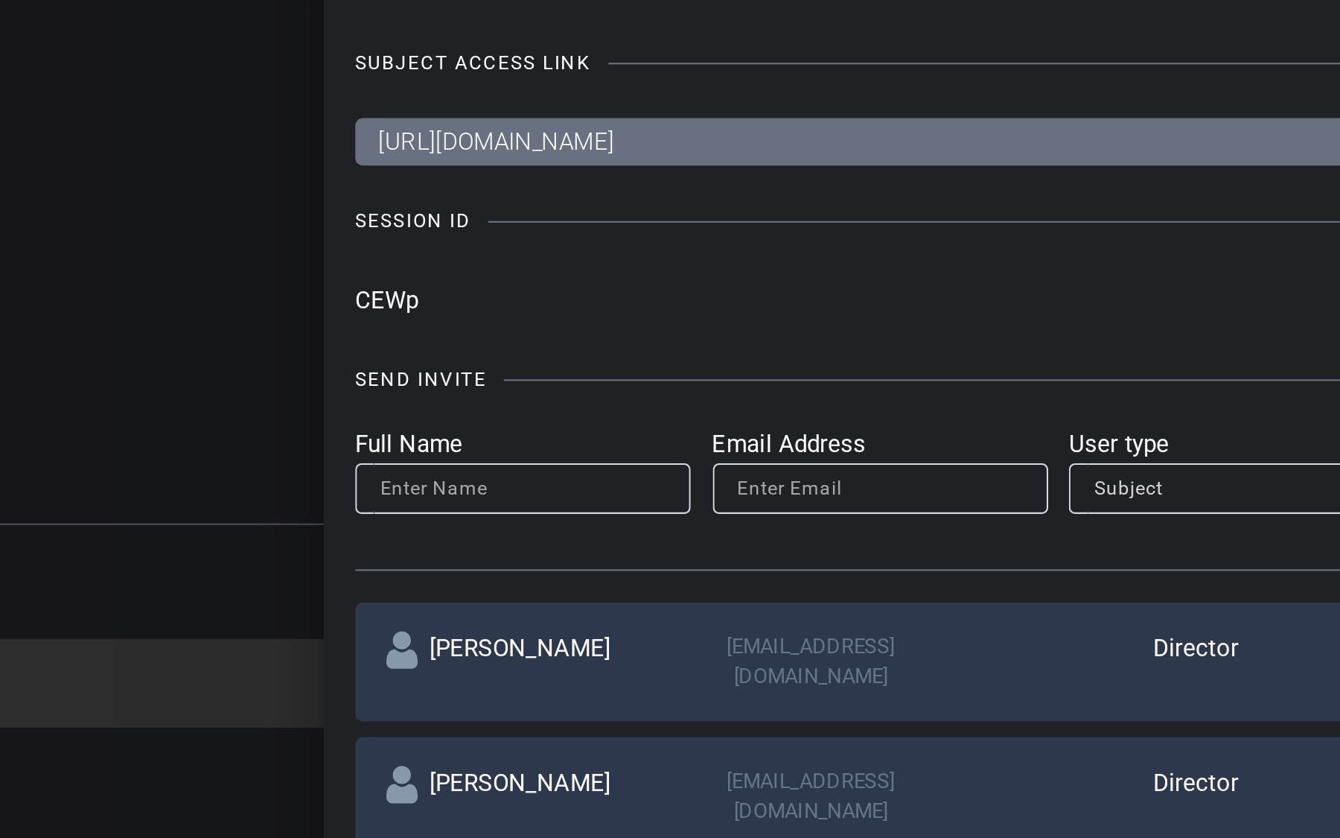
click at [422, 299] on input "CEWp" at bounding box center [634, 297] width 507 height 22
drag, startPoint x: 427, startPoint y: 299, endPoint x: 354, endPoint y: 296, distance: 73.8
click at [354, 296] on div "Invite Status and Actions close SUBJECT ACCESS LINK [URL][DOMAIN_NAME] Copy SES…" at bounding box center [670, 419] width 1340 height 838
click at [404, 300] on input "CEWp" at bounding box center [634, 297] width 507 height 22
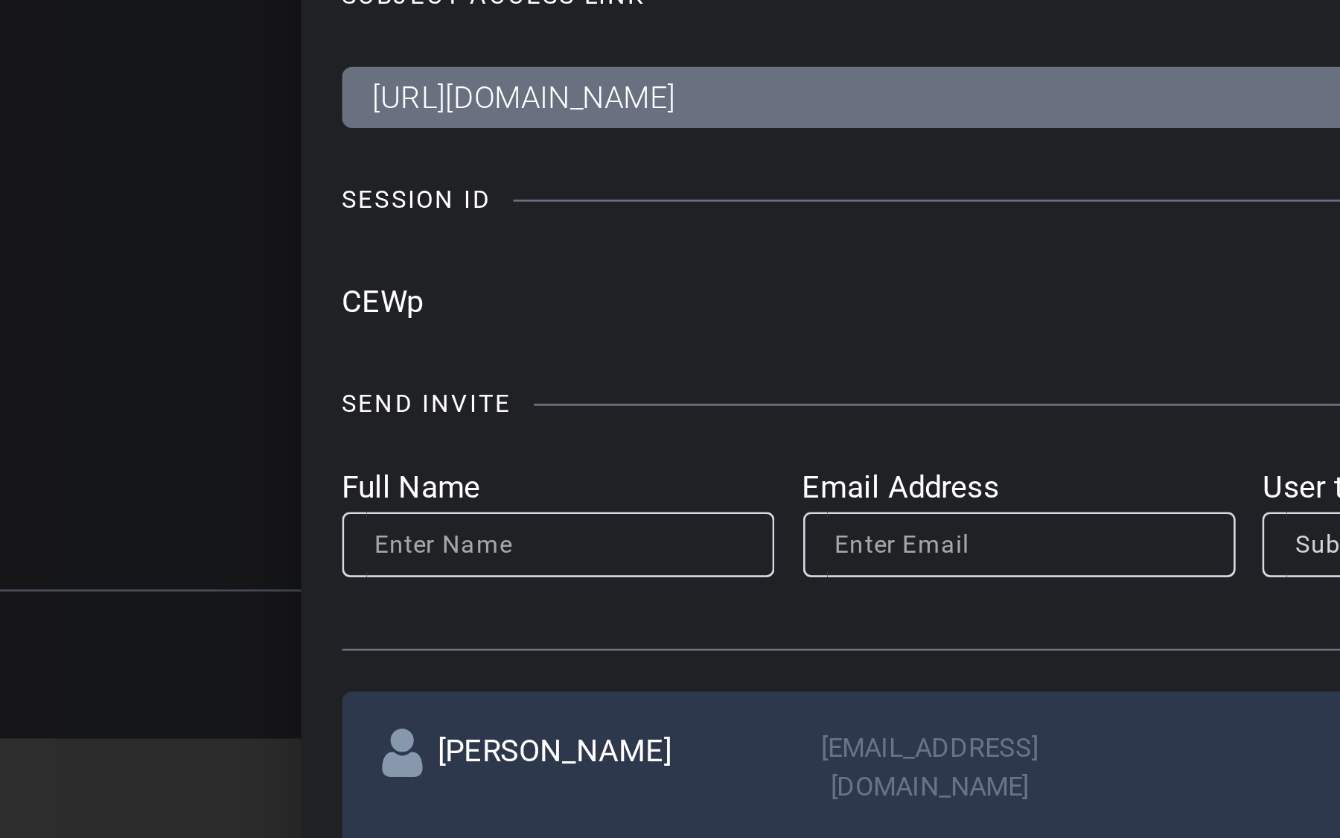
click at [424, 299] on input "CEWp" at bounding box center [634, 297] width 507 height 22
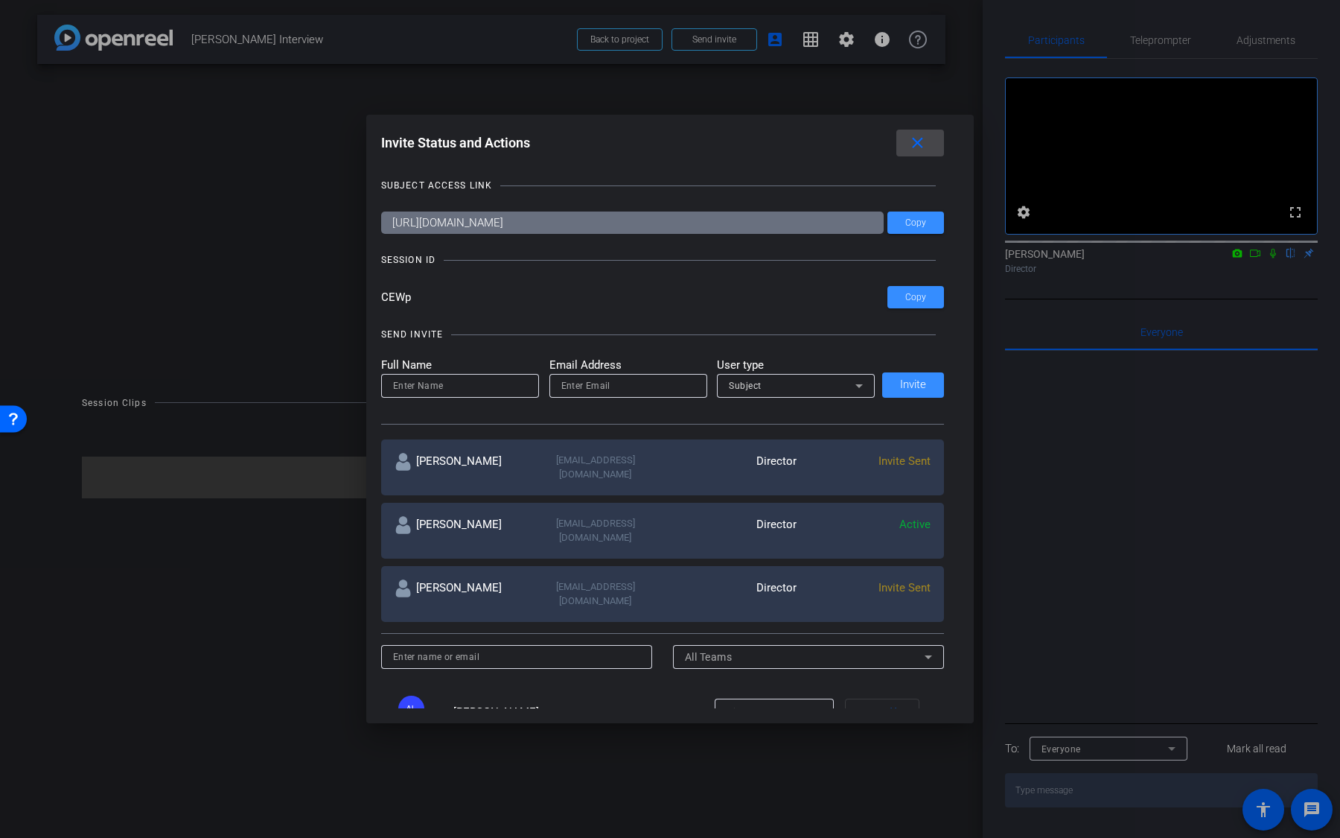
click at [919, 136] on mat-icon "close" at bounding box center [917, 143] width 19 height 19
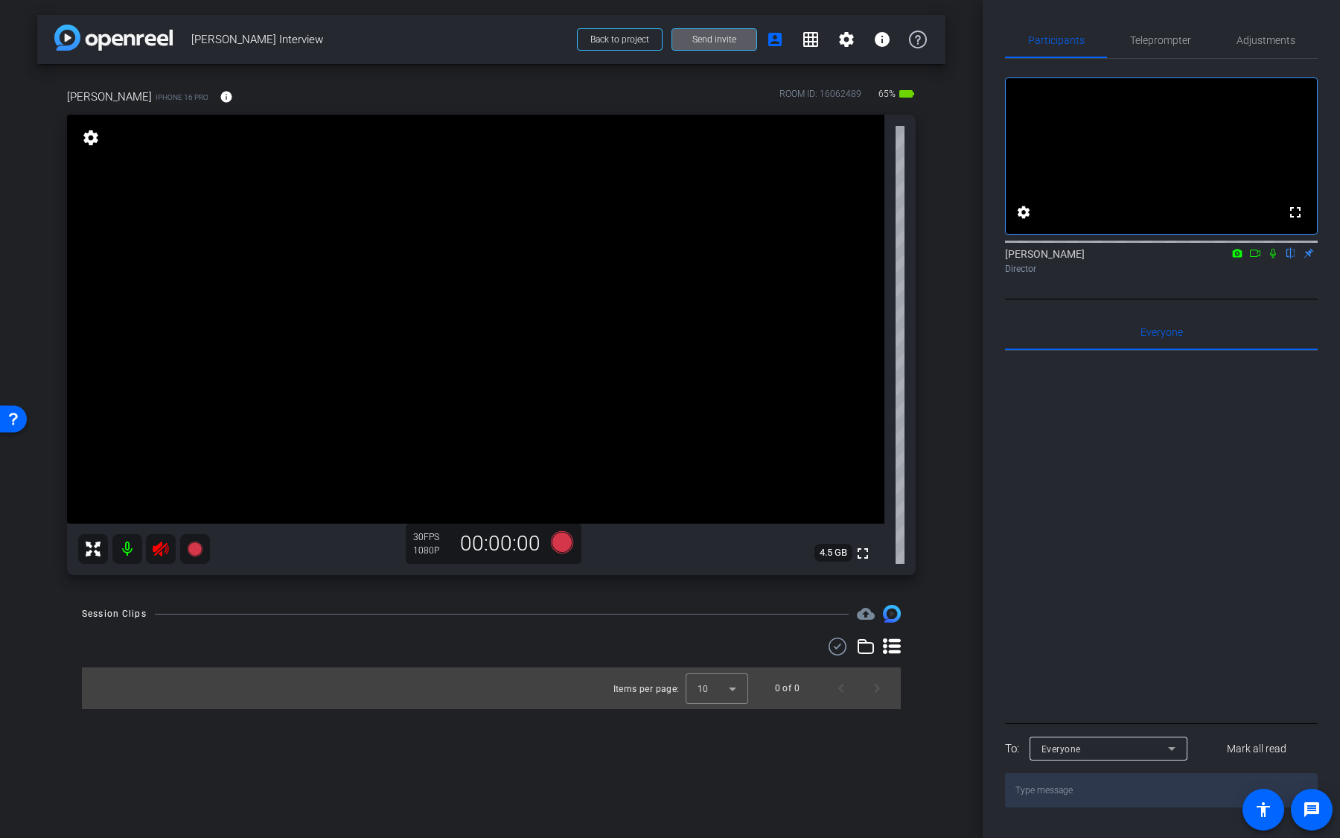
click at [130, 544] on mat-icon at bounding box center [127, 549] width 30 height 30
click at [158, 552] on icon at bounding box center [161, 548] width 16 height 15
click at [124, 557] on mat-icon at bounding box center [127, 549] width 30 height 30
click at [1260, 46] on span "Adjustments" at bounding box center [1266, 40] width 59 height 36
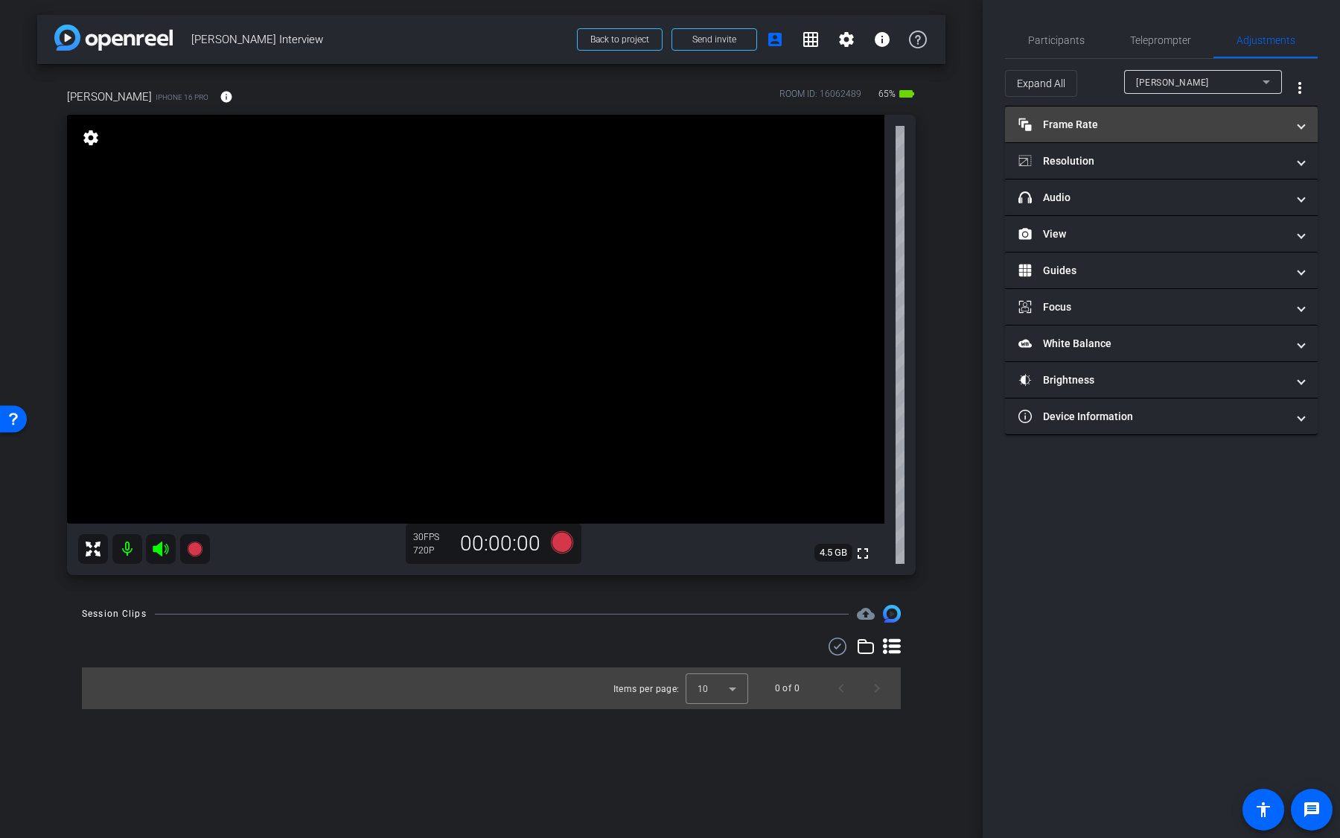
click at [1205, 118] on mat-panel-title "Frame Rate Frame Rate" at bounding box center [1152, 125] width 268 height 16
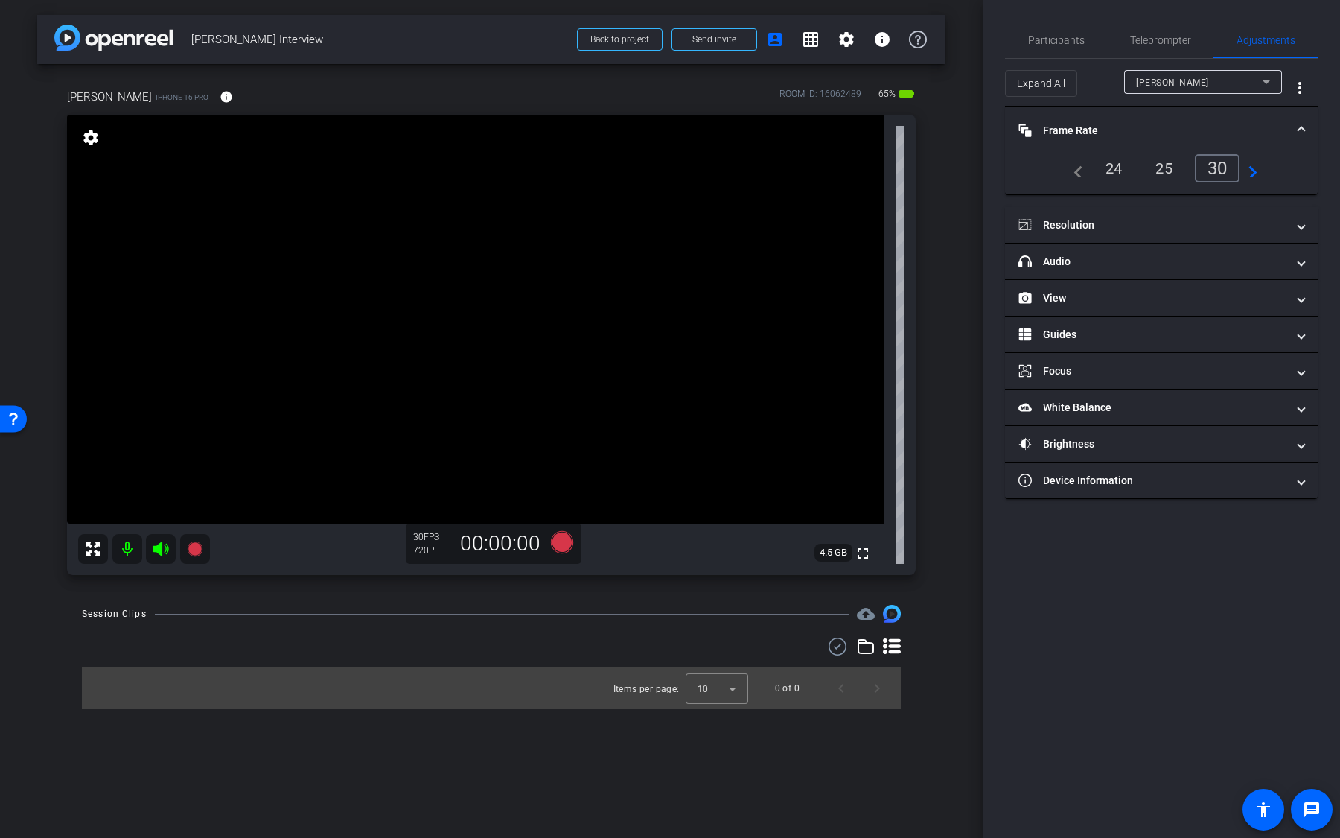
click at [1112, 162] on div "24" at bounding box center [1113, 168] width 39 height 25
click at [1167, 167] on div "25" at bounding box center [1169, 168] width 39 height 25
click at [1216, 166] on div "30" at bounding box center [1220, 168] width 39 height 25
click at [1251, 168] on mat-icon "navigate_next" at bounding box center [1249, 168] width 18 height 18
click at [1225, 168] on div "60" at bounding box center [1220, 168] width 39 height 25
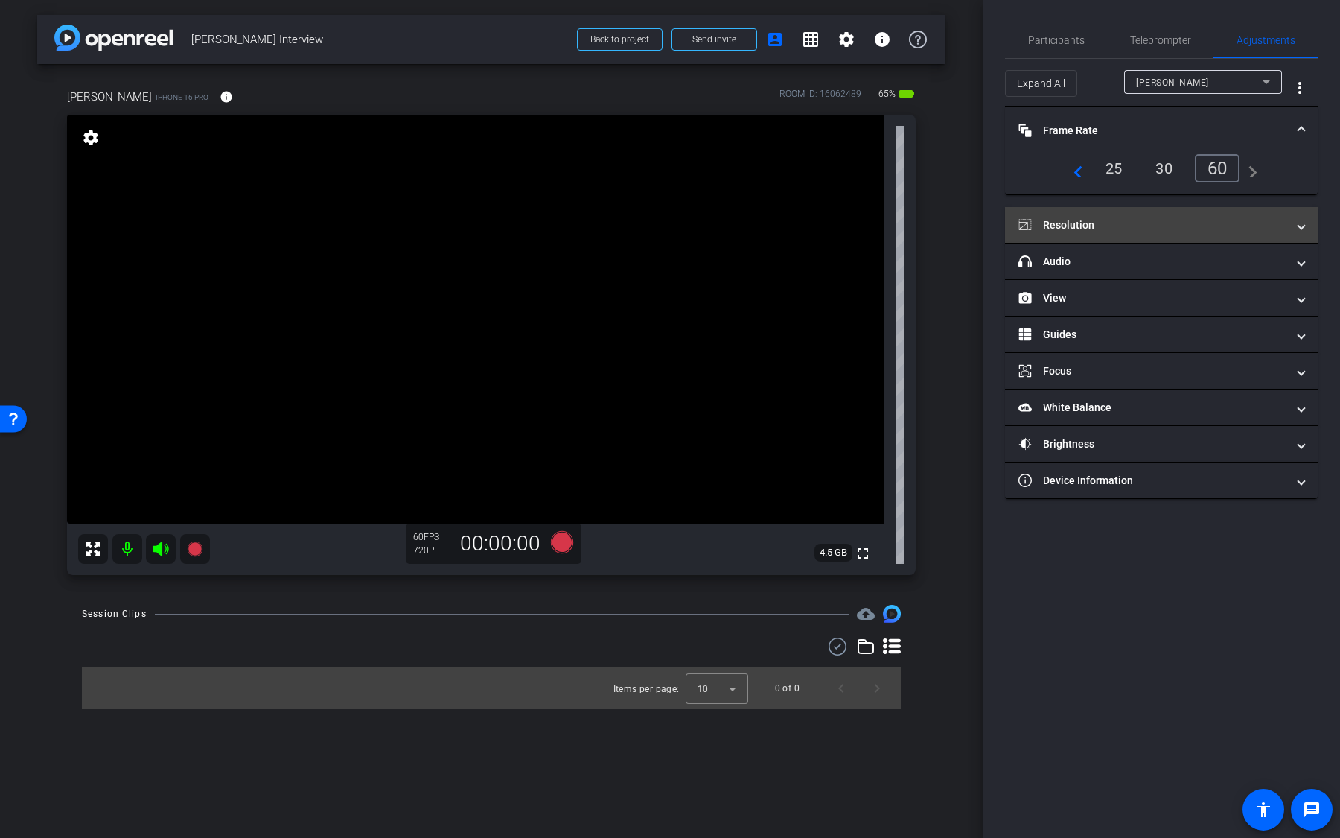
click at [1188, 223] on mat-panel-title "Resolution" at bounding box center [1152, 225] width 268 height 16
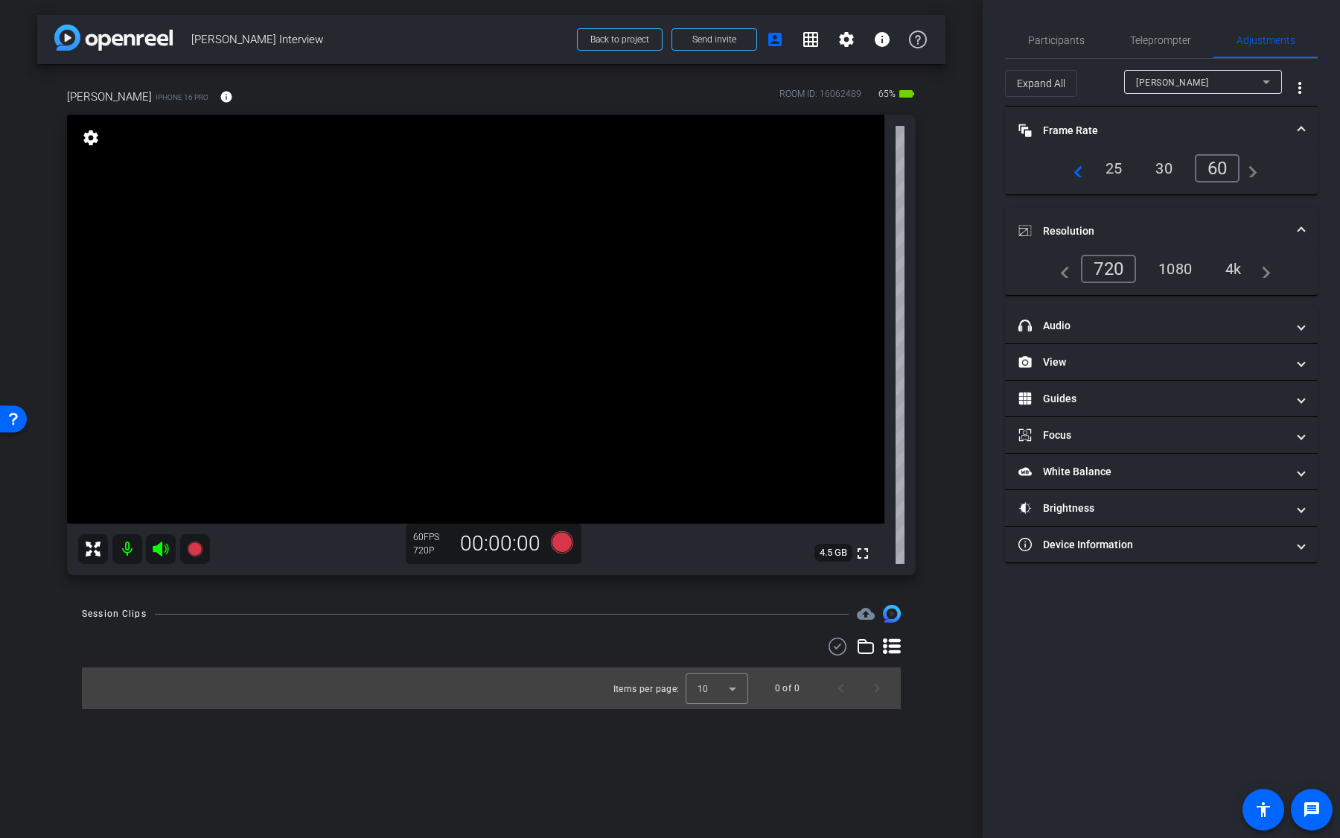
click at [1179, 261] on div "1080" at bounding box center [1175, 268] width 56 height 25
click at [1237, 267] on div "4k" at bounding box center [1234, 268] width 39 height 25
click at [1196, 318] on mat-panel-title "headphone icon Audio" at bounding box center [1152, 326] width 268 height 16
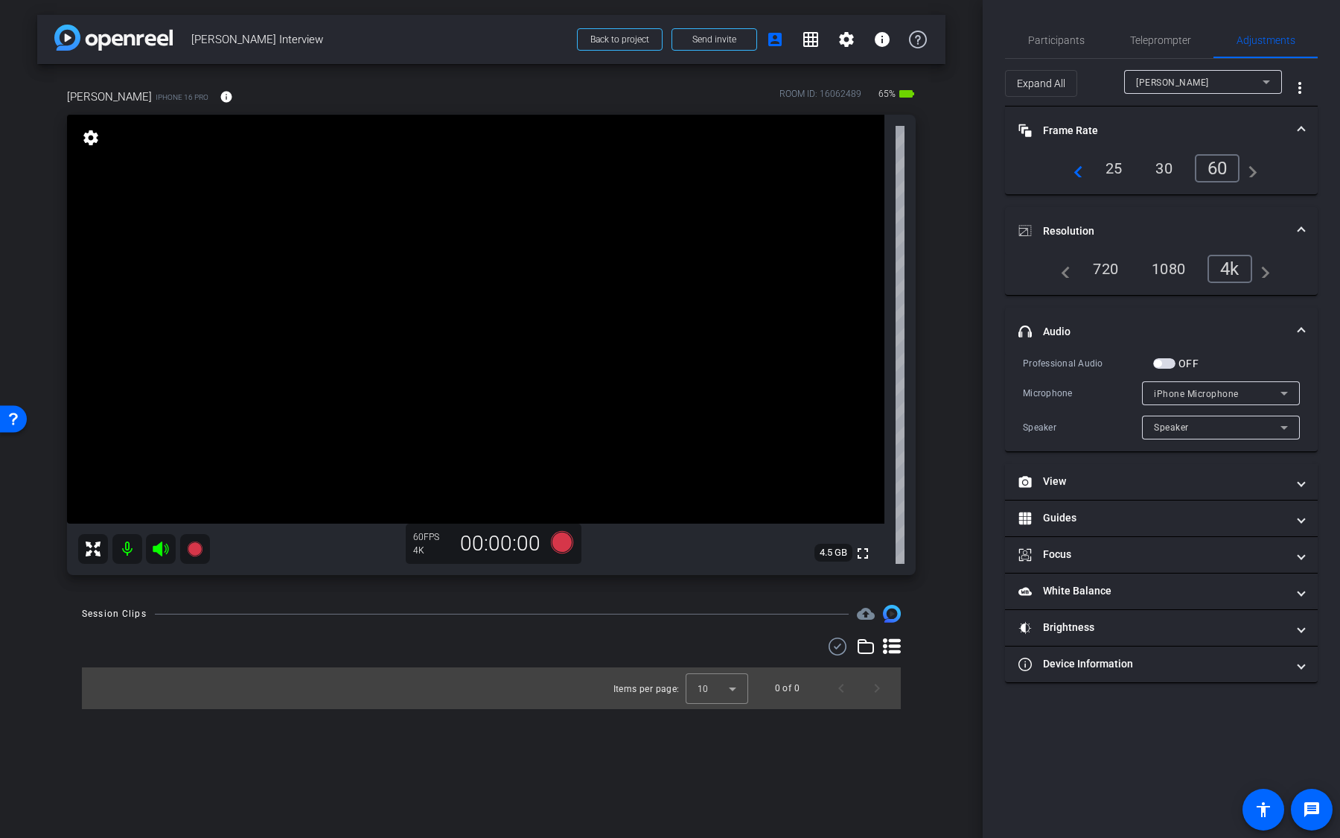
click at [1170, 356] on div "OFF" at bounding box center [1175, 363] width 45 height 15
click at [1169, 364] on span "button" at bounding box center [1164, 363] width 22 height 10
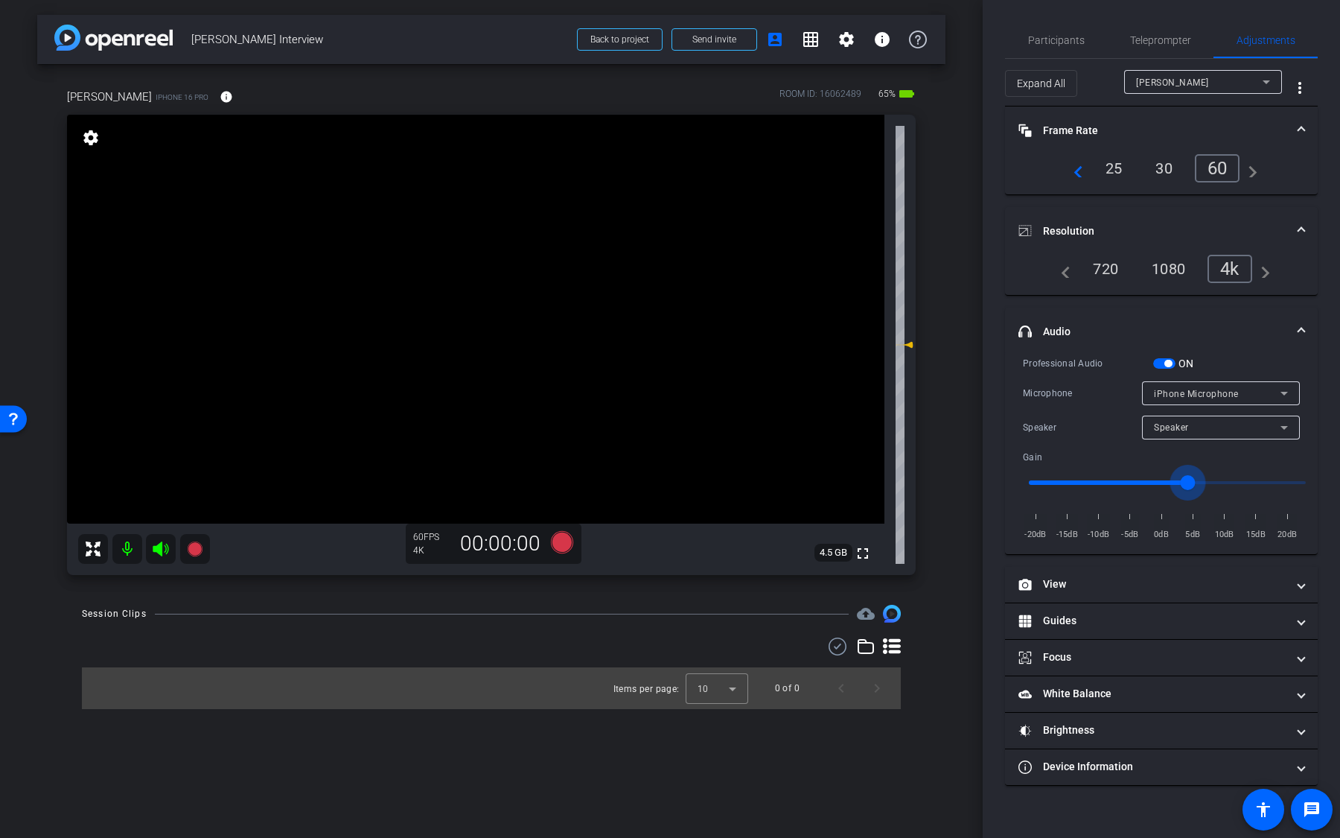
drag, startPoint x: 1162, startPoint y: 475, endPoint x: 1190, endPoint y: 475, distance: 27.5
click at [1190, 475] on input "range" at bounding box center [1167, 482] width 308 height 33
drag, startPoint x: 1190, startPoint y: 475, endPoint x: 1145, endPoint y: 475, distance: 44.7
click at [1145, 475] on input "range" at bounding box center [1167, 482] width 308 height 33
click at [1165, 362] on span "button" at bounding box center [1167, 363] width 7 height 7
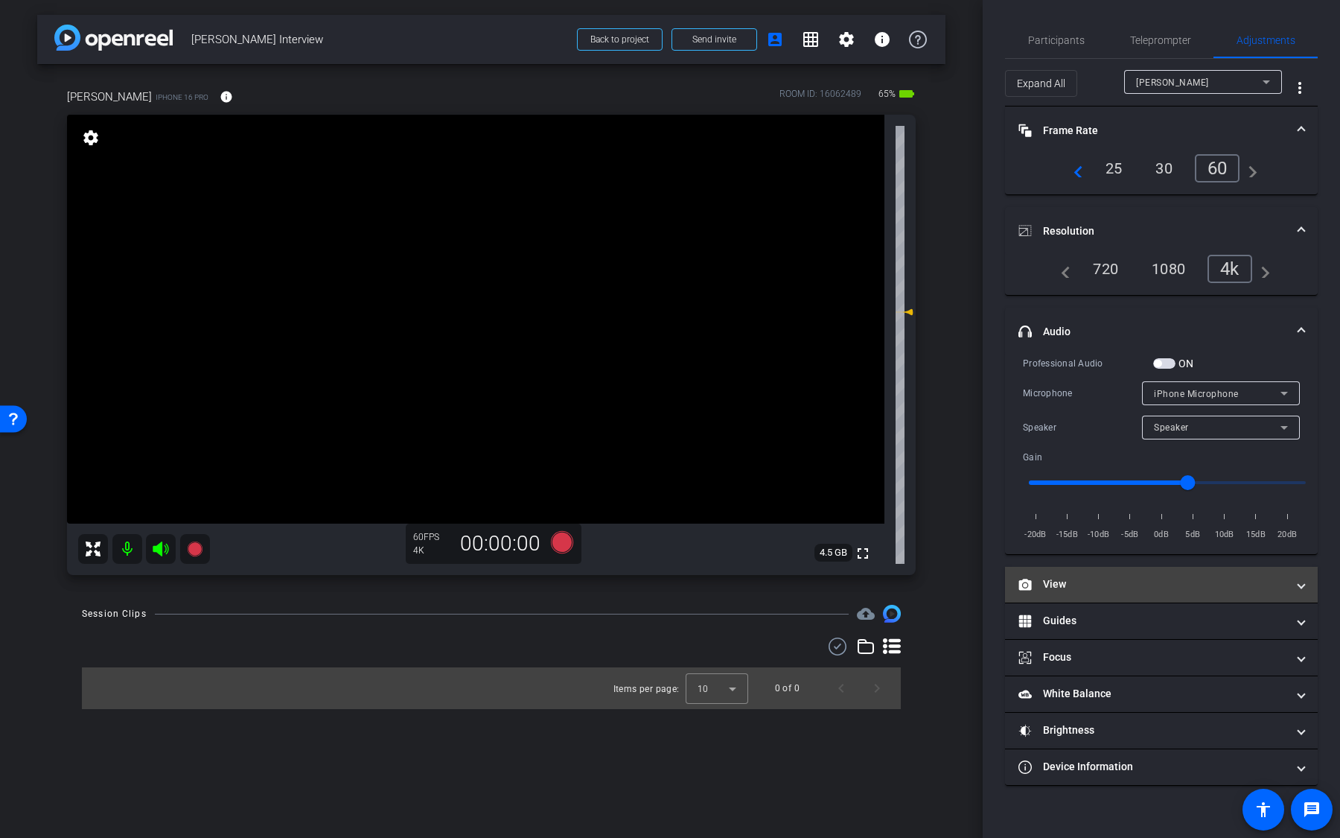
type input "-3"
click at [1112, 577] on mat-panel-title "View" at bounding box center [1152, 584] width 268 height 16
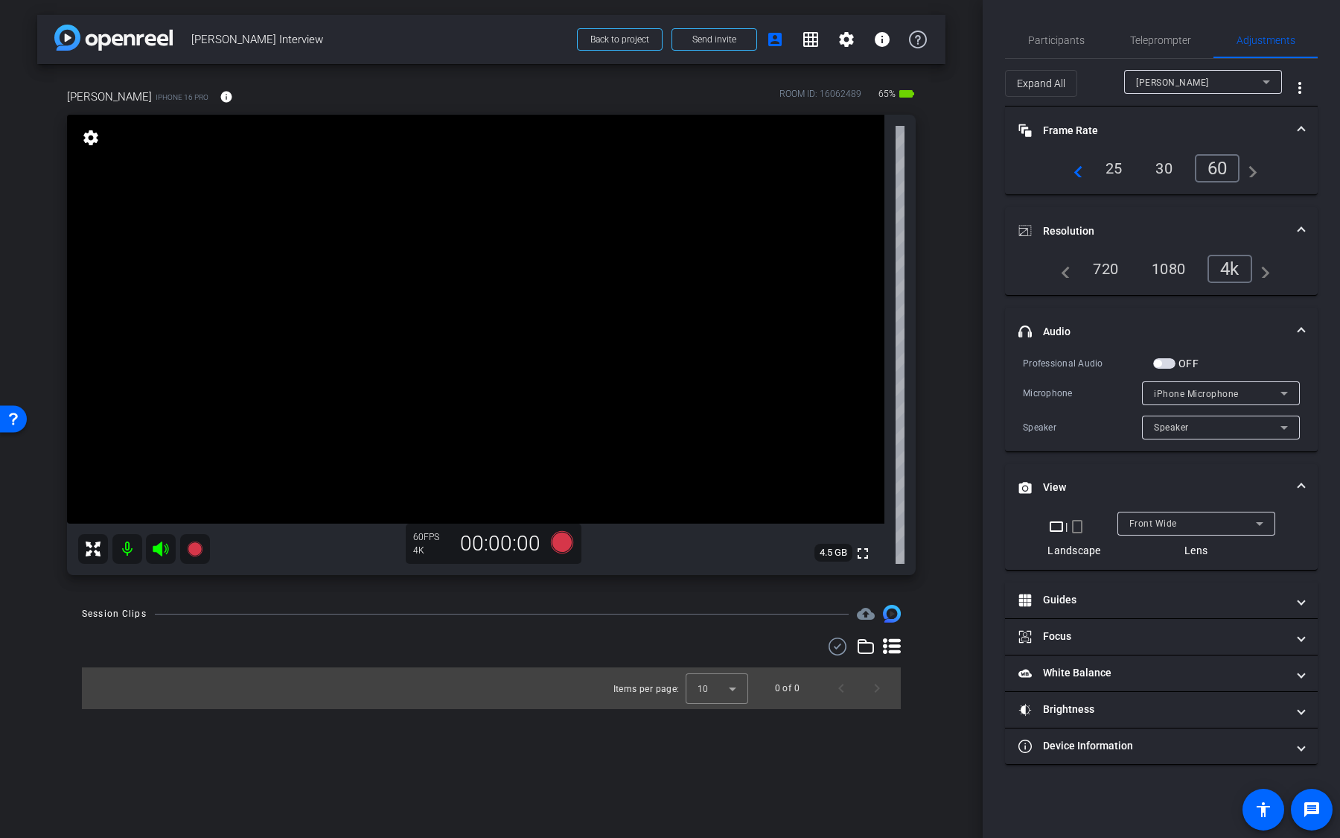
click at [1160, 562] on div "crop_landscape | crop_portrait Landscape Front Wide Lens" at bounding box center [1161, 540] width 313 height 58
click at [1170, 518] on span "Front Wide" at bounding box center [1153, 523] width 48 height 10
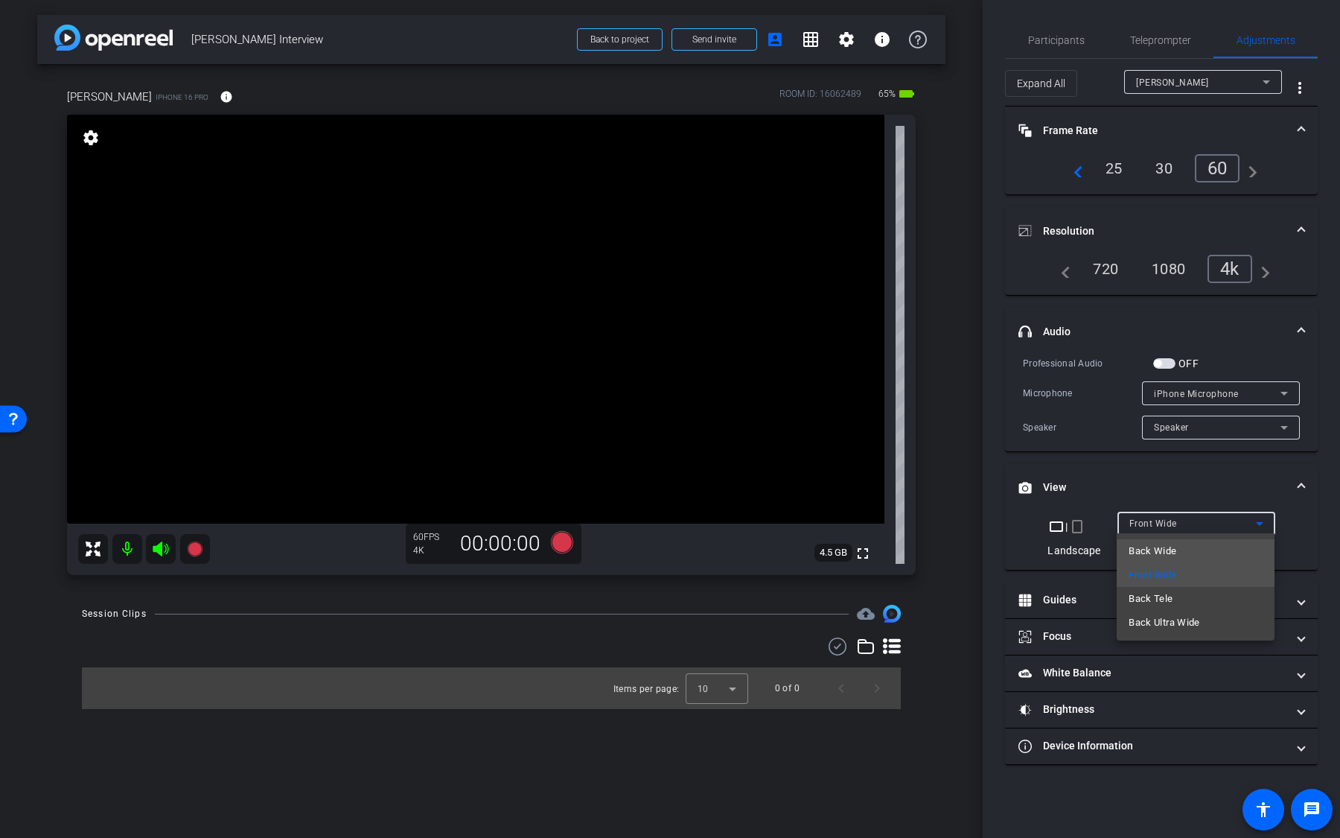
click at [1180, 549] on mat-option "Back Wide" at bounding box center [1196, 551] width 158 height 24
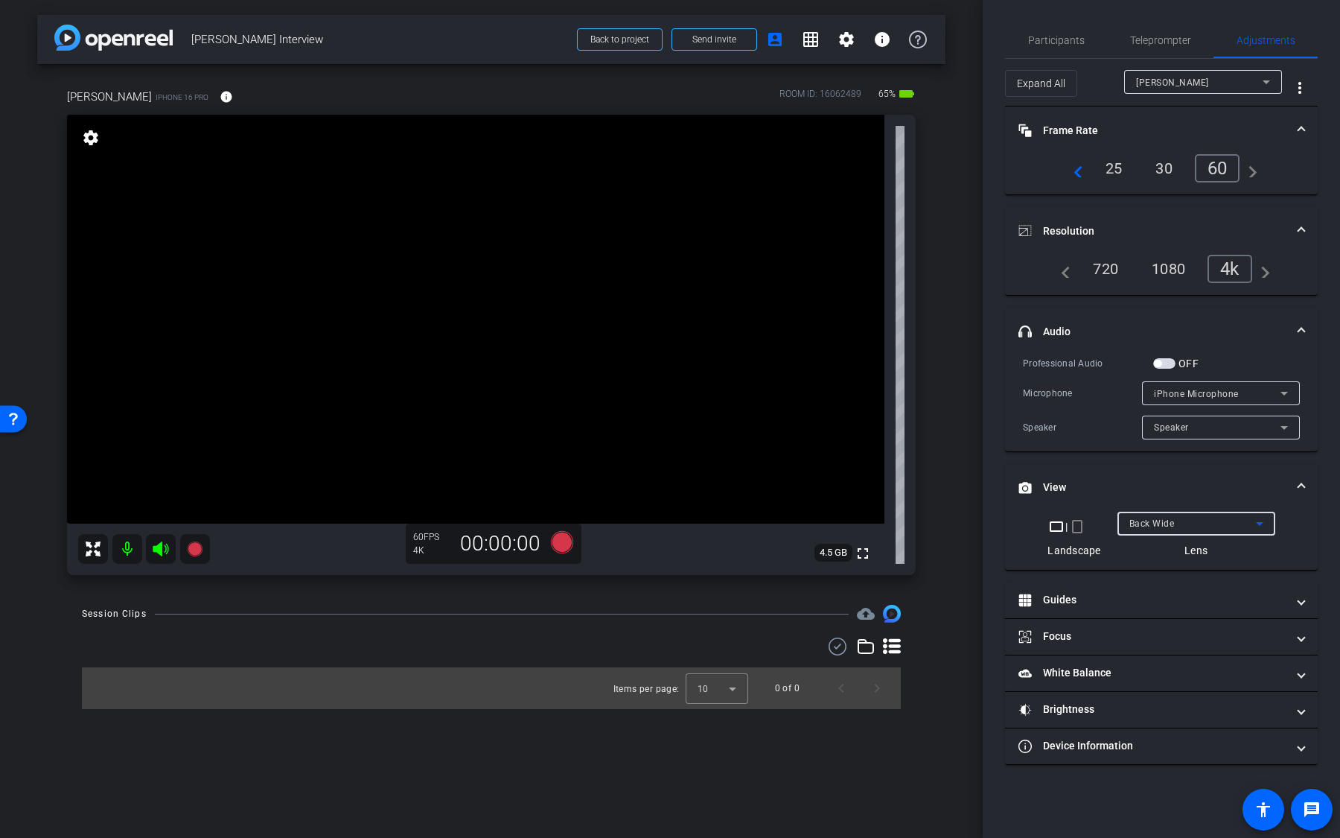
click at [376, 226] on video at bounding box center [475, 319] width 817 height 409
click at [558, 545] on icon at bounding box center [562, 542] width 22 height 22
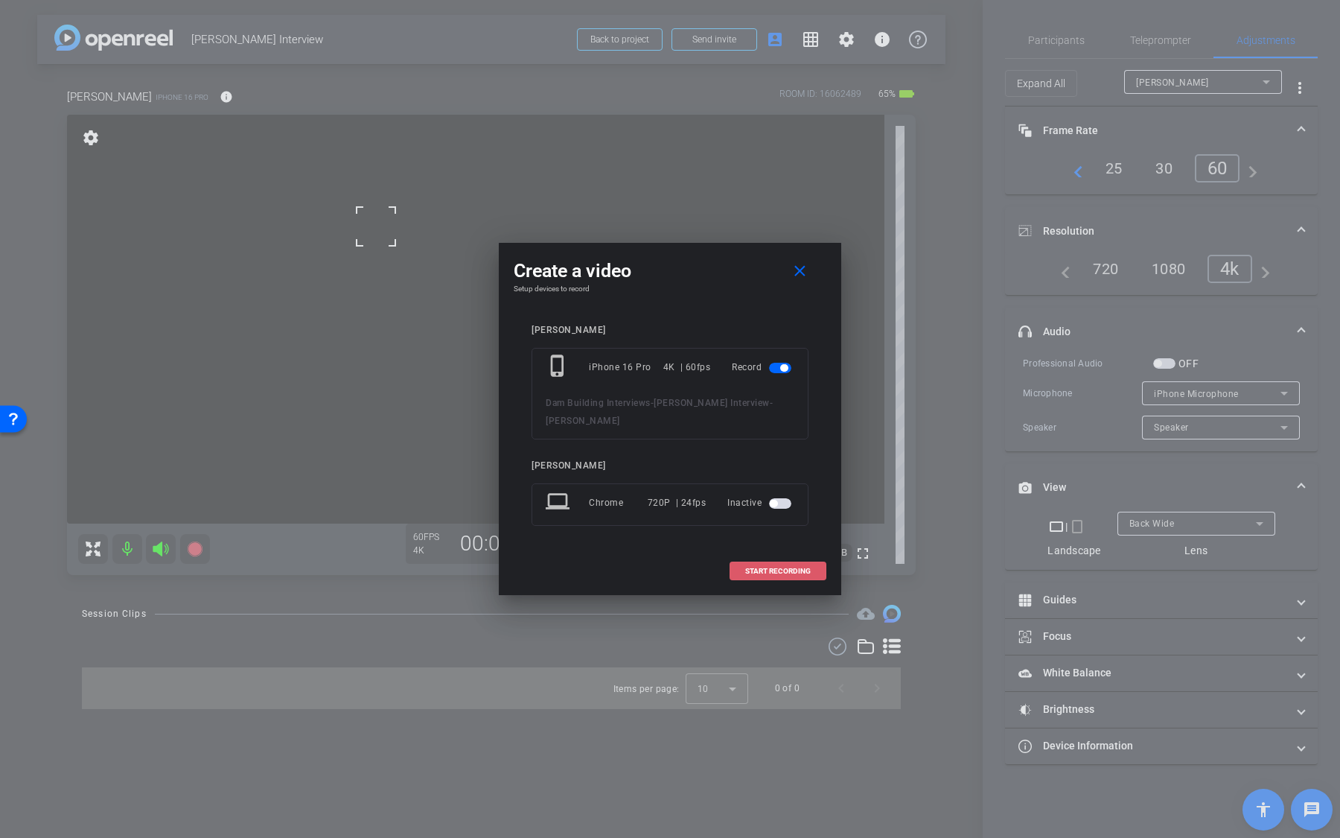
click at [753, 567] on span at bounding box center [777, 571] width 95 height 36
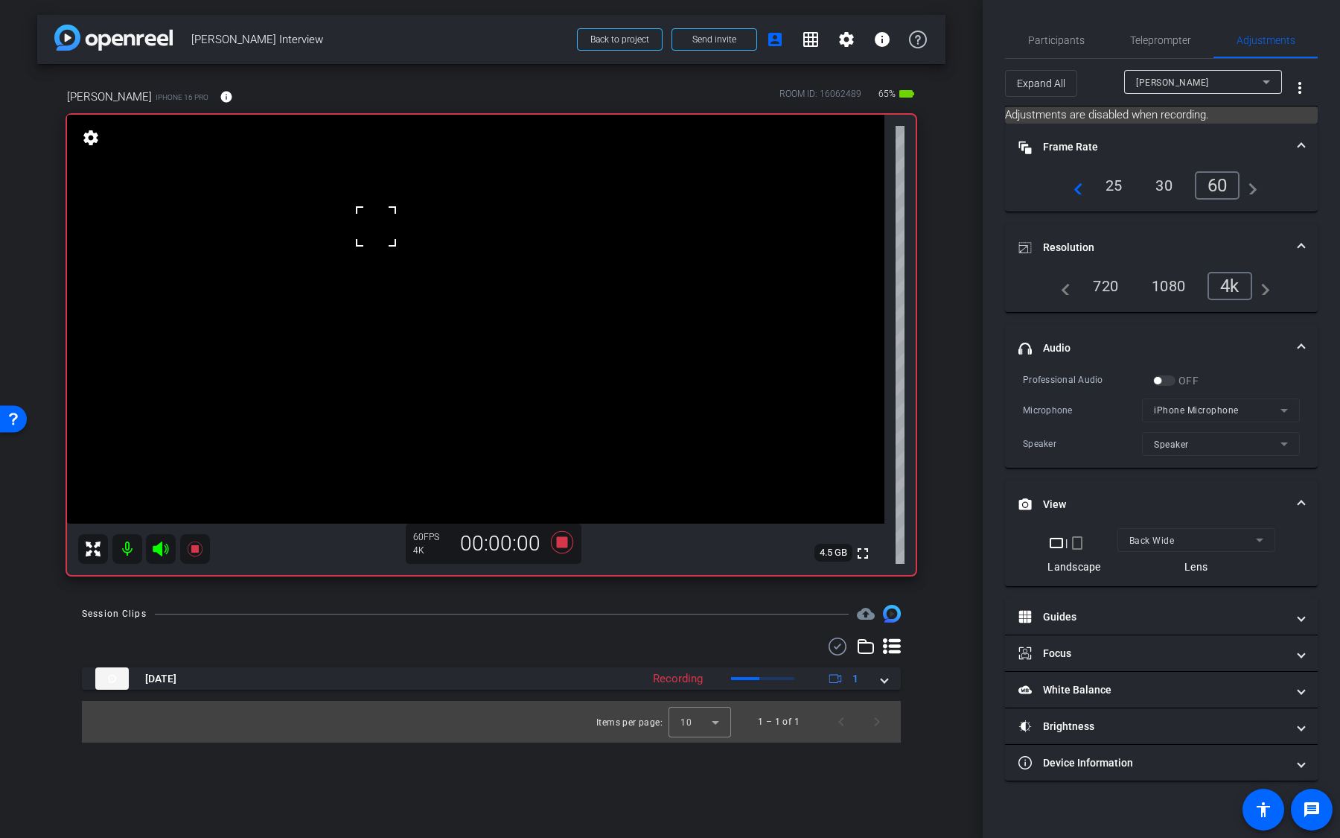
click at [418, 378] on video at bounding box center [475, 319] width 817 height 409
click at [494, 191] on video at bounding box center [475, 319] width 817 height 409
click at [562, 542] on icon at bounding box center [562, 542] width 22 height 22
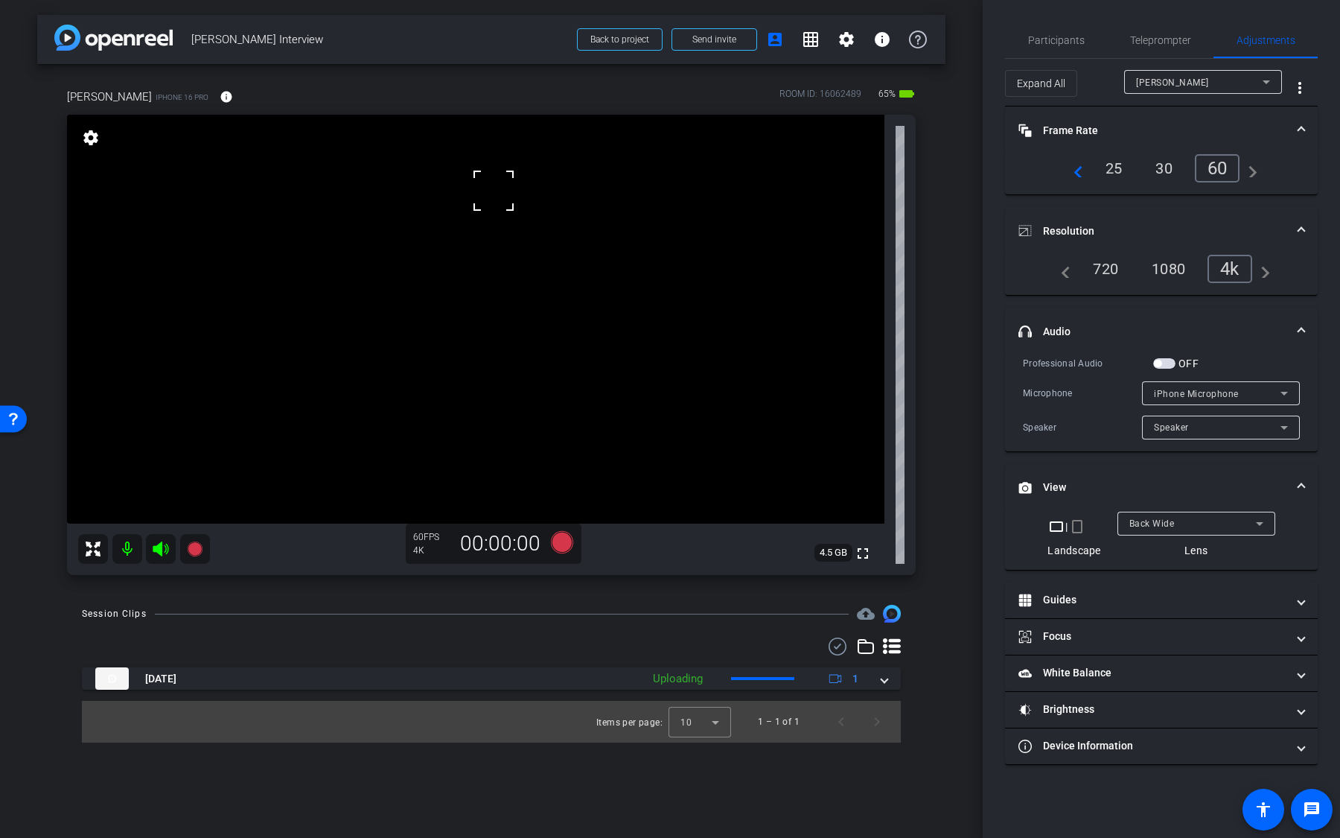
click at [1181, 529] on div "Back Wide" at bounding box center [1192, 523] width 127 height 19
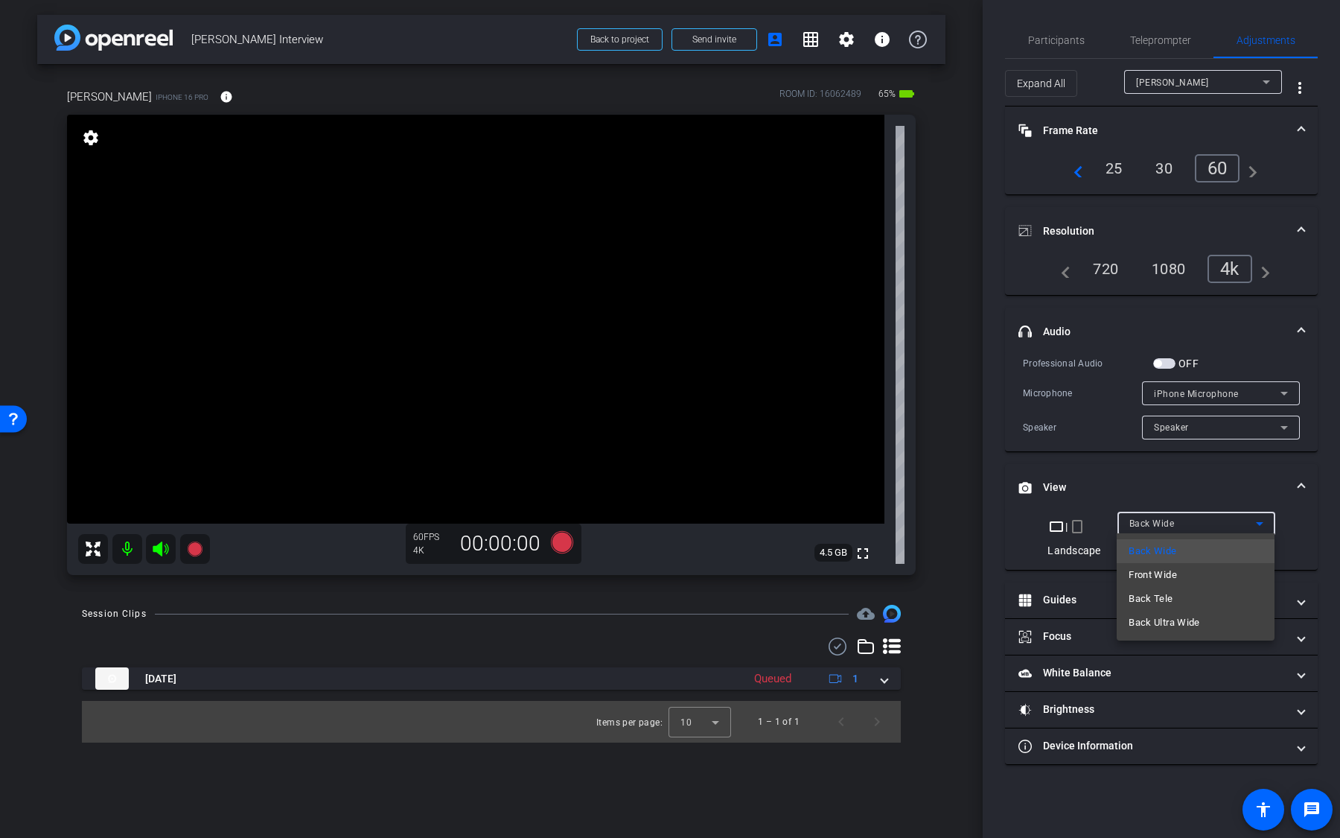
click at [1180, 621] on span "Back Ultra Wide" at bounding box center [1164, 622] width 71 height 18
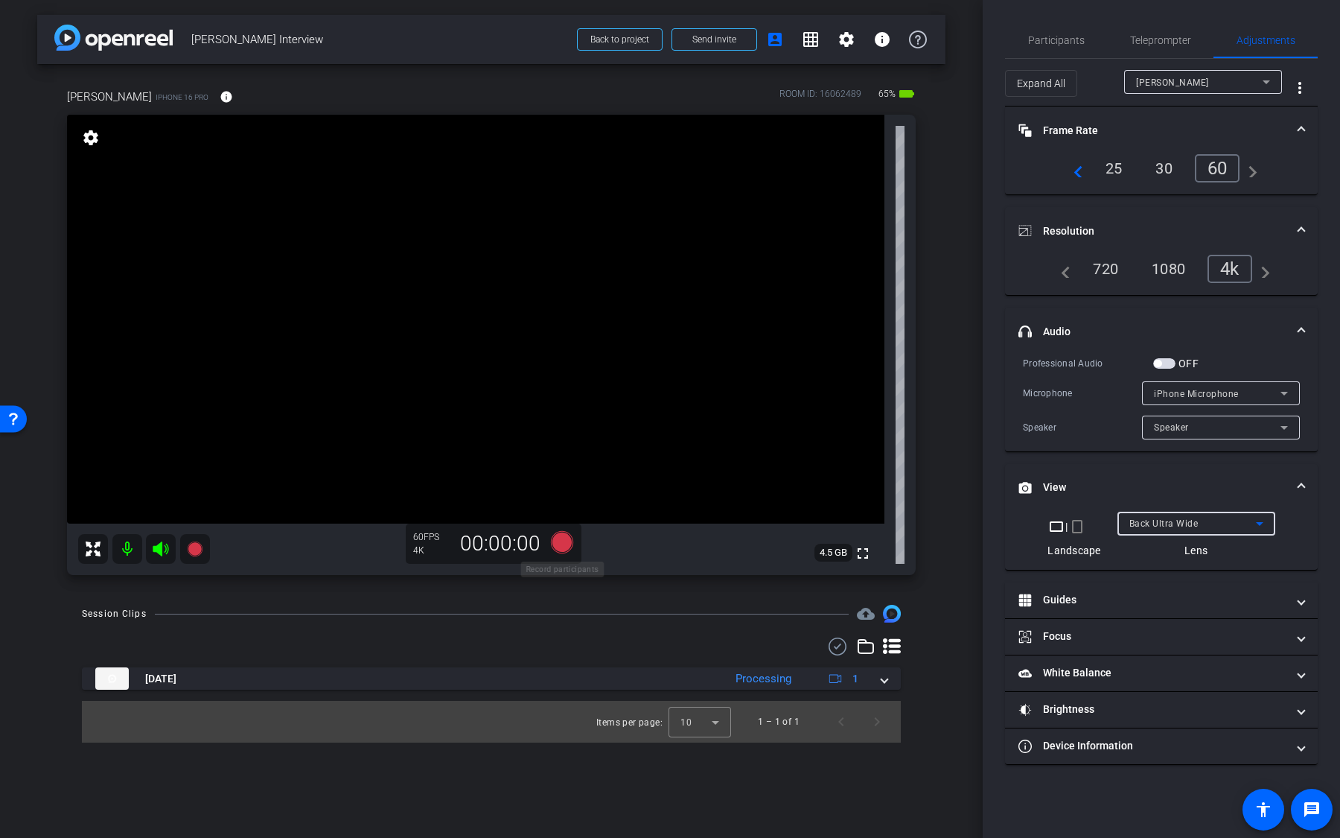
click at [557, 540] on icon at bounding box center [562, 542] width 22 height 22
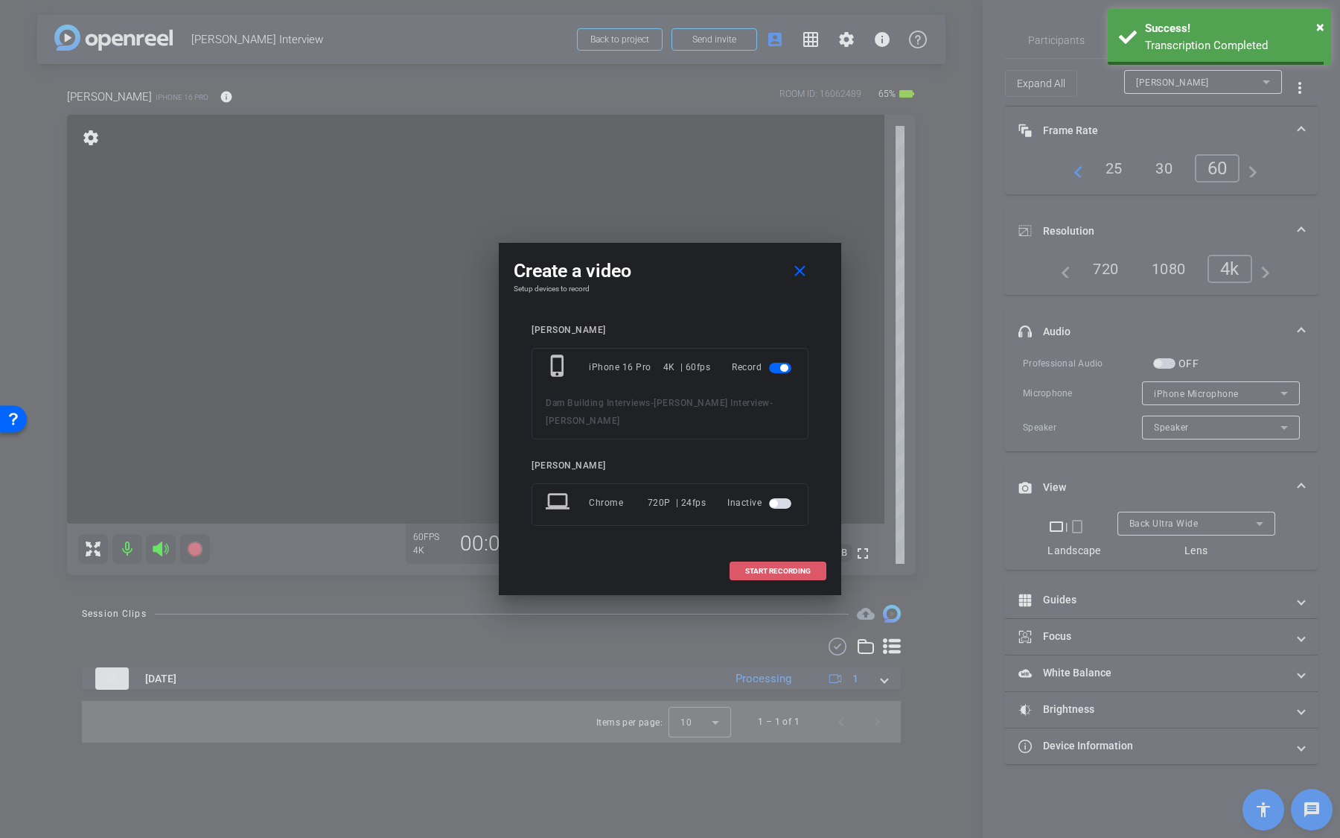
click at [785, 572] on span at bounding box center [777, 571] width 95 height 36
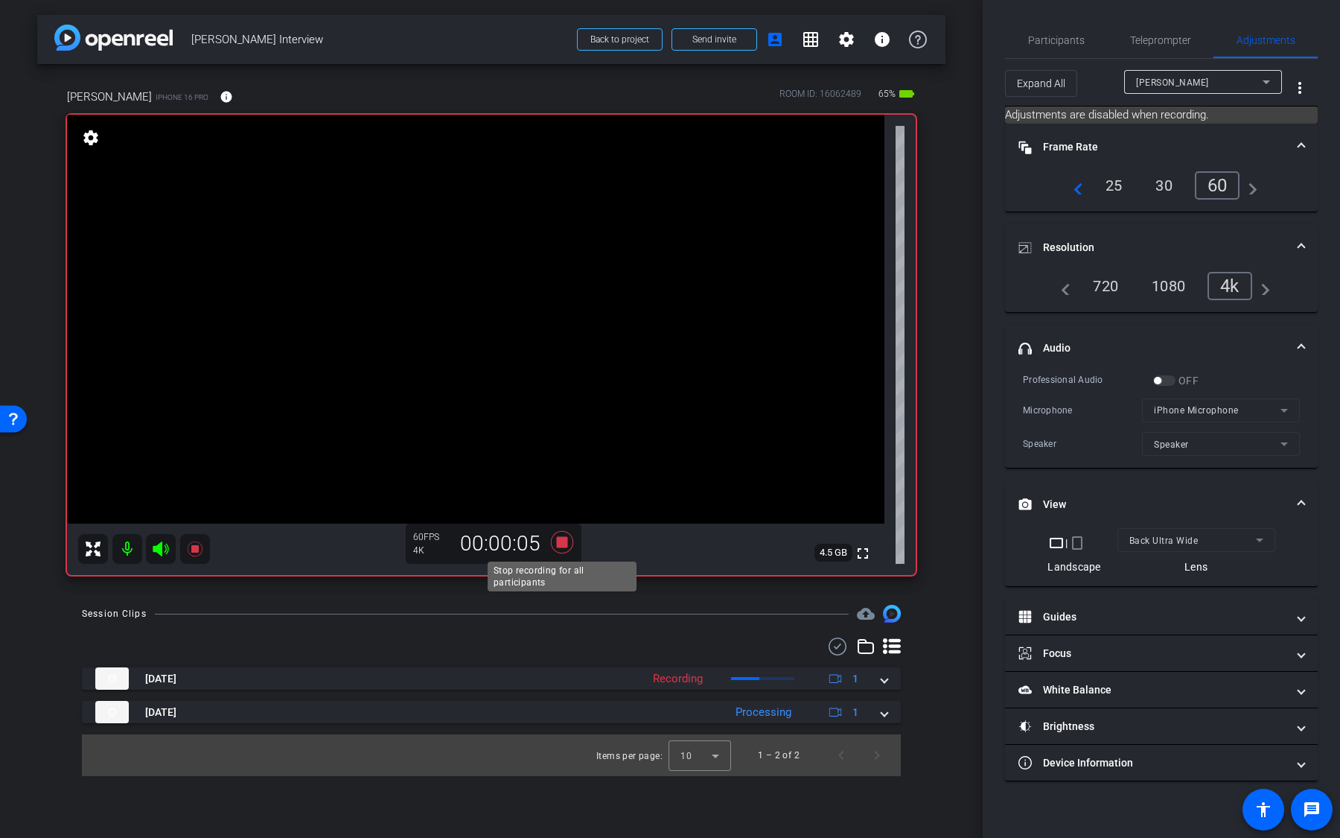
click at [567, 544] on icon at bounding box center [562, 542] width 22 height 22
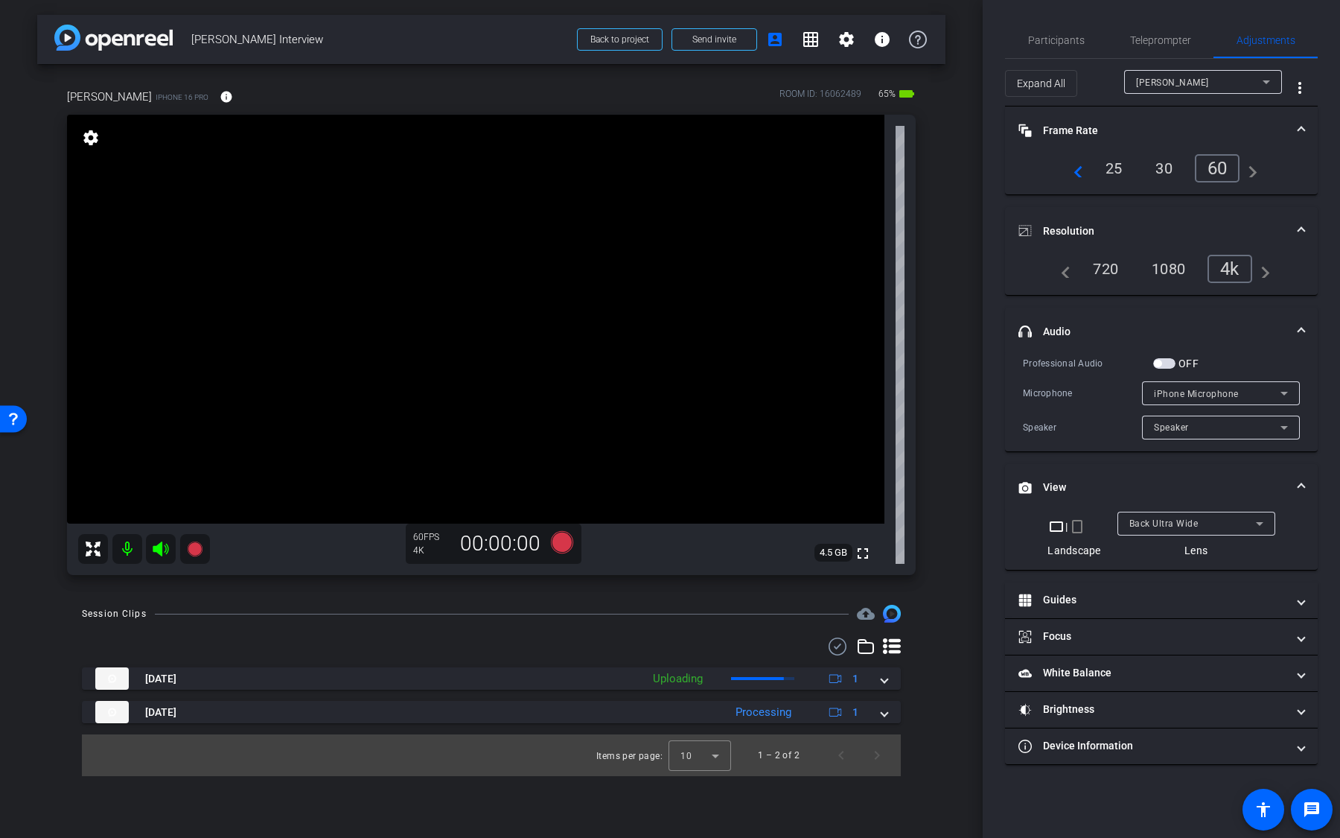
click at [1164, 514] on div "Back Ultra Wide" at bounding box center [1192, 523] width 127 height 19
click at [560, 202] on video at bounding box center [475, 319] width 817 height 409
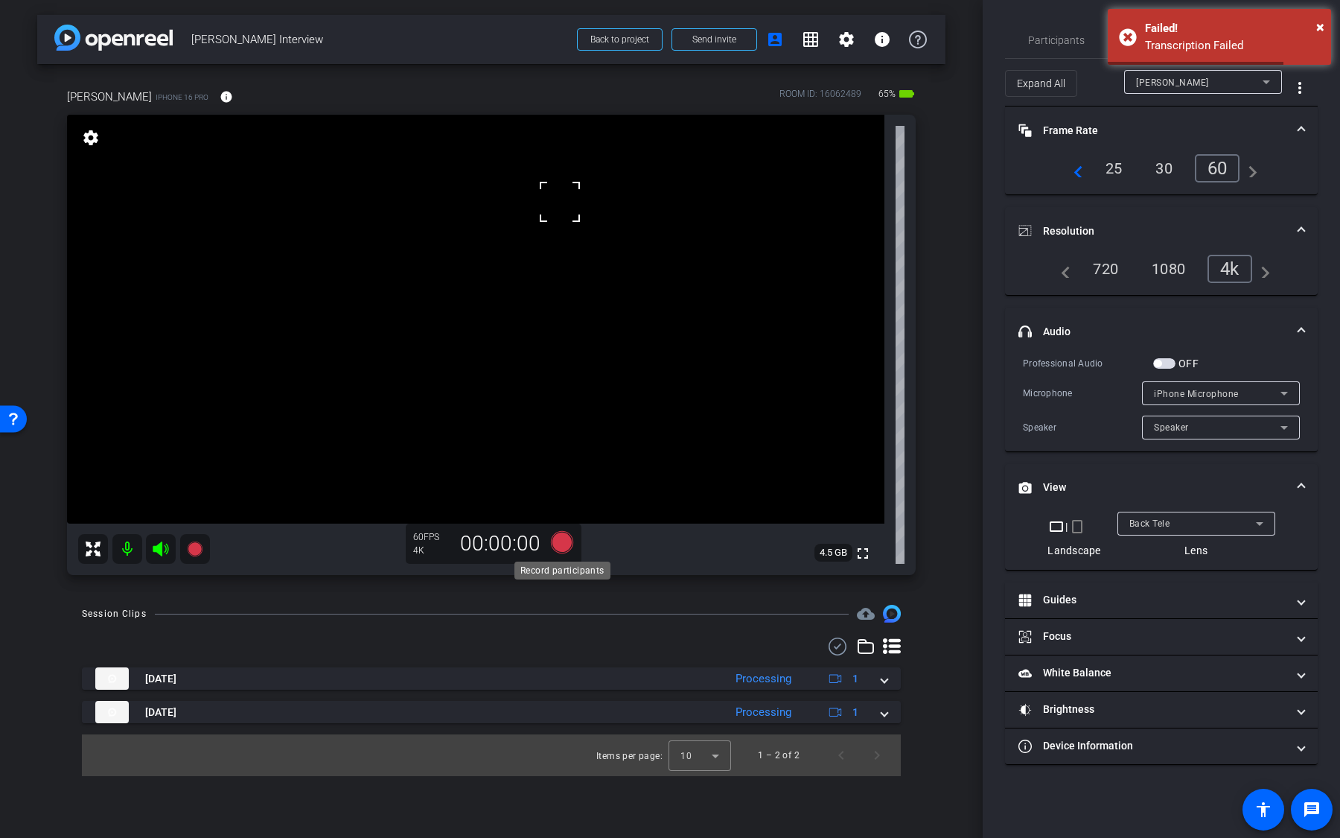
click at [564, 547] on icon at bounding box center [562, 542] width 22 height 22
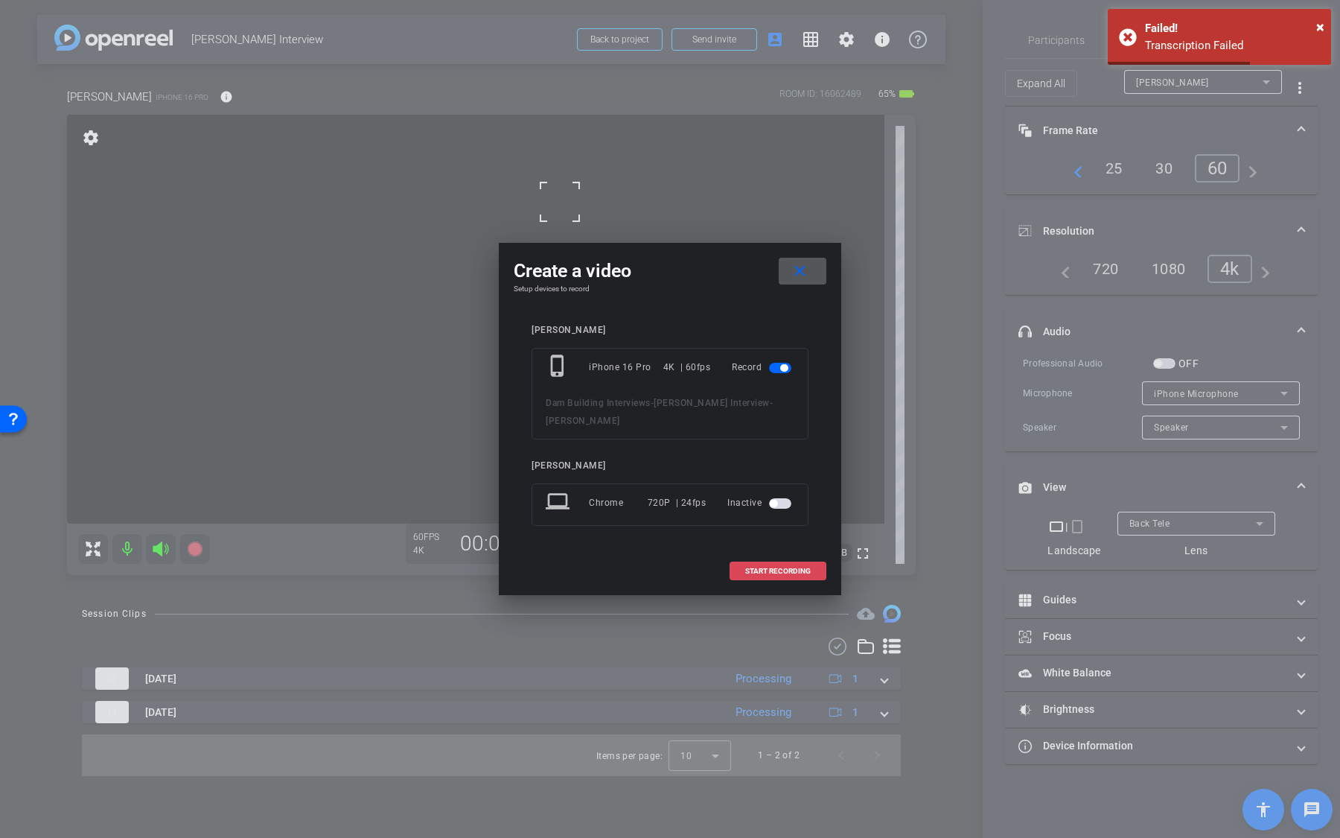
click at [749, 567] on span "START RECORDING" at bounding box center [778, 570] width 66 height 7
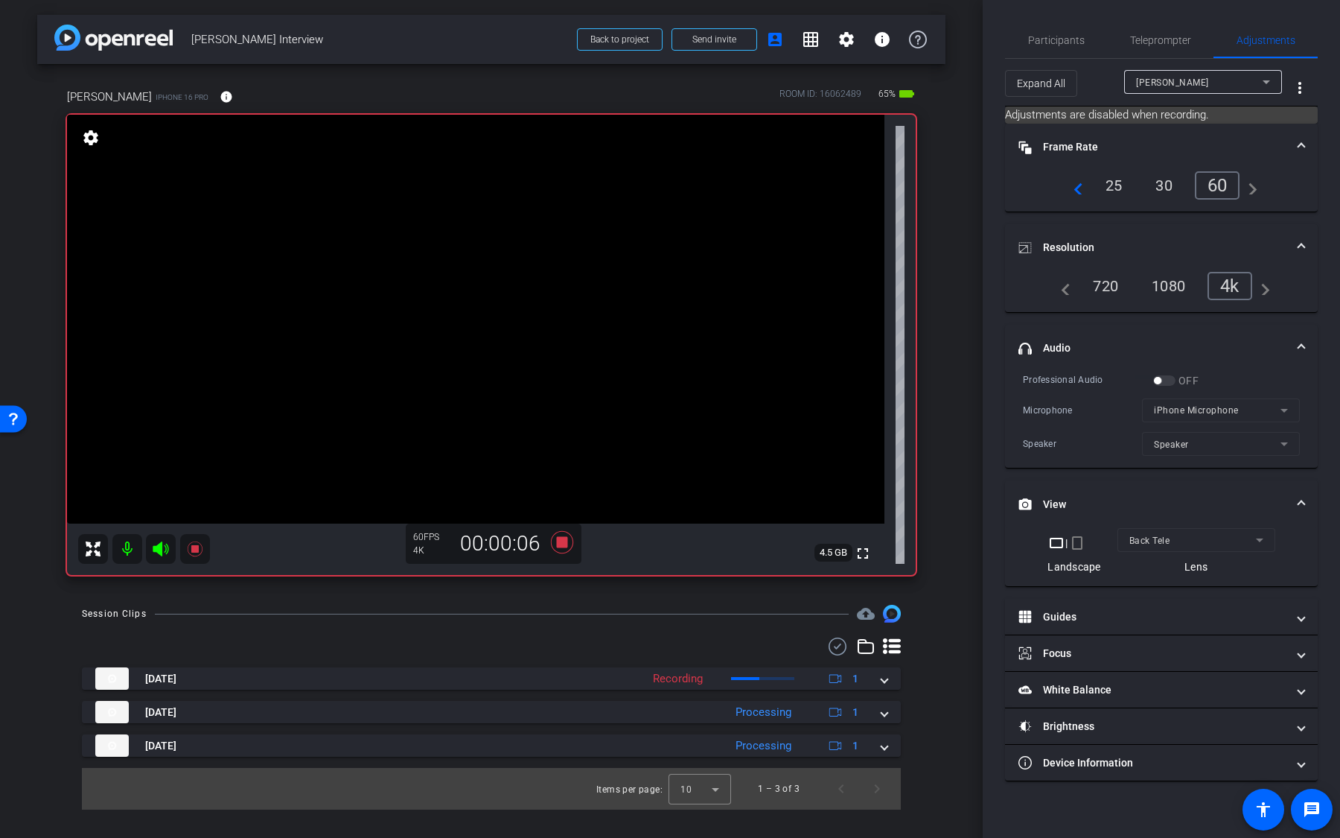
click at [508, 400] on video at bounding box center [475, 319] width 817 height 409
click at [563, 540] on icon at bounding box center [562, 542] width 22 height 22
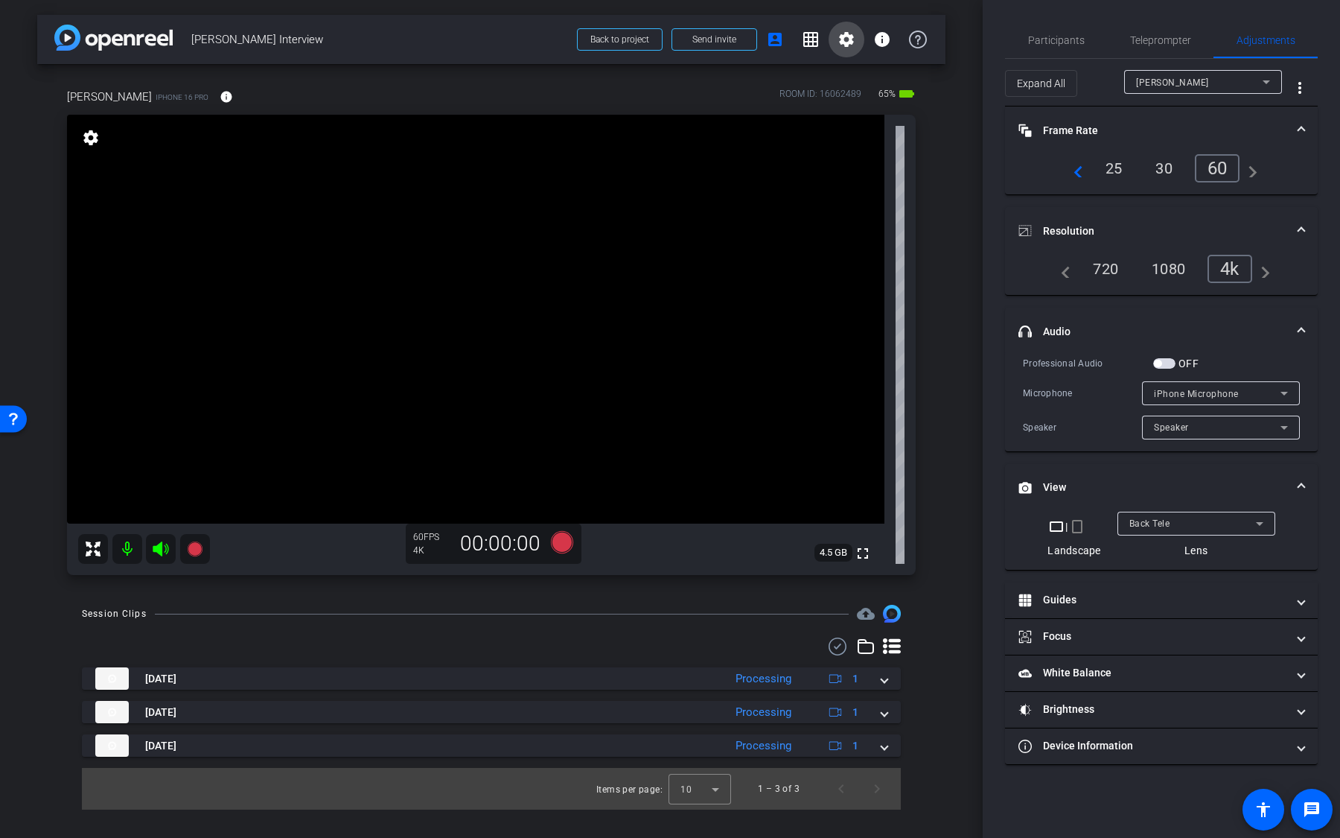
click at [848, 42] on mat-icon "settings" at bounding box center [847, 40] width 18 height 18
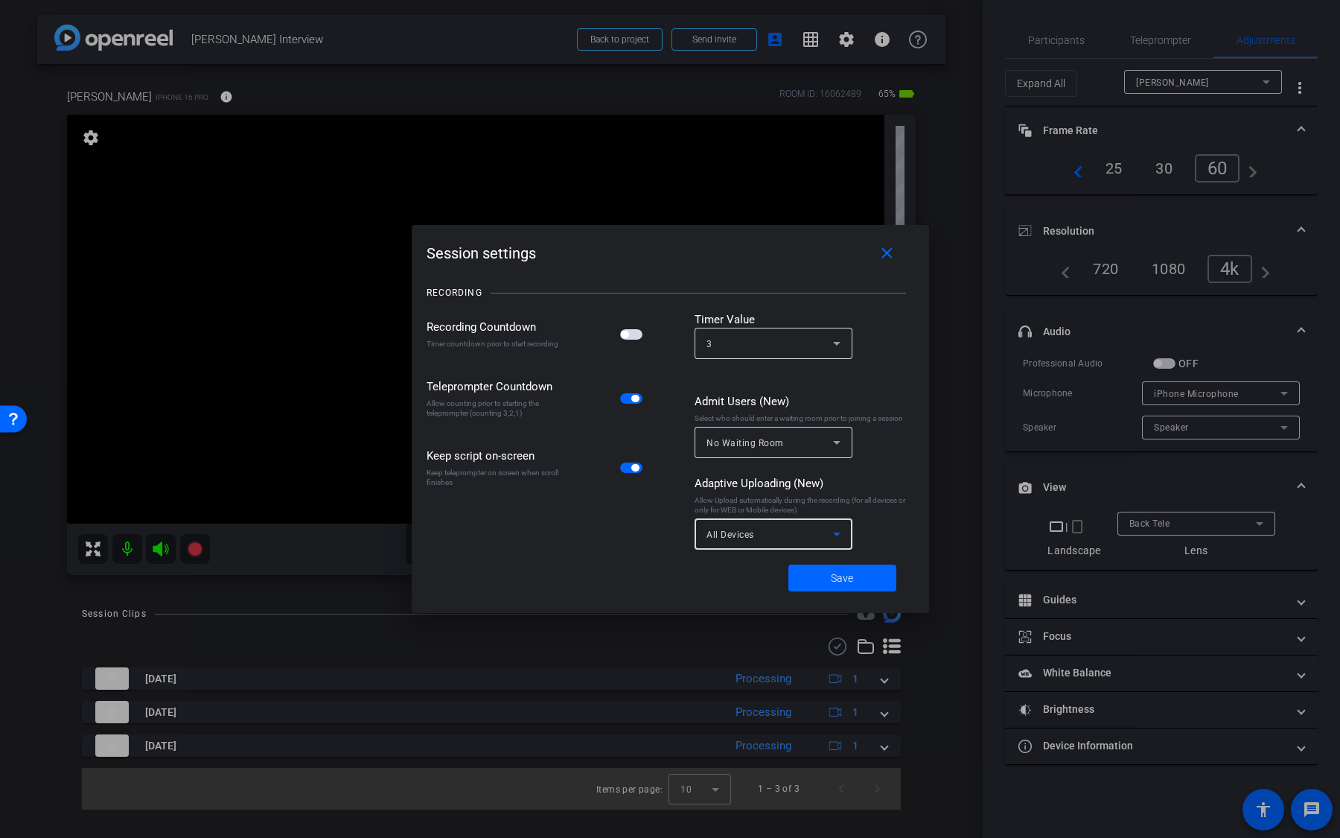
click at [779, 532] on div "All Devices" at bounding box center [770, 534] width 127 height 19
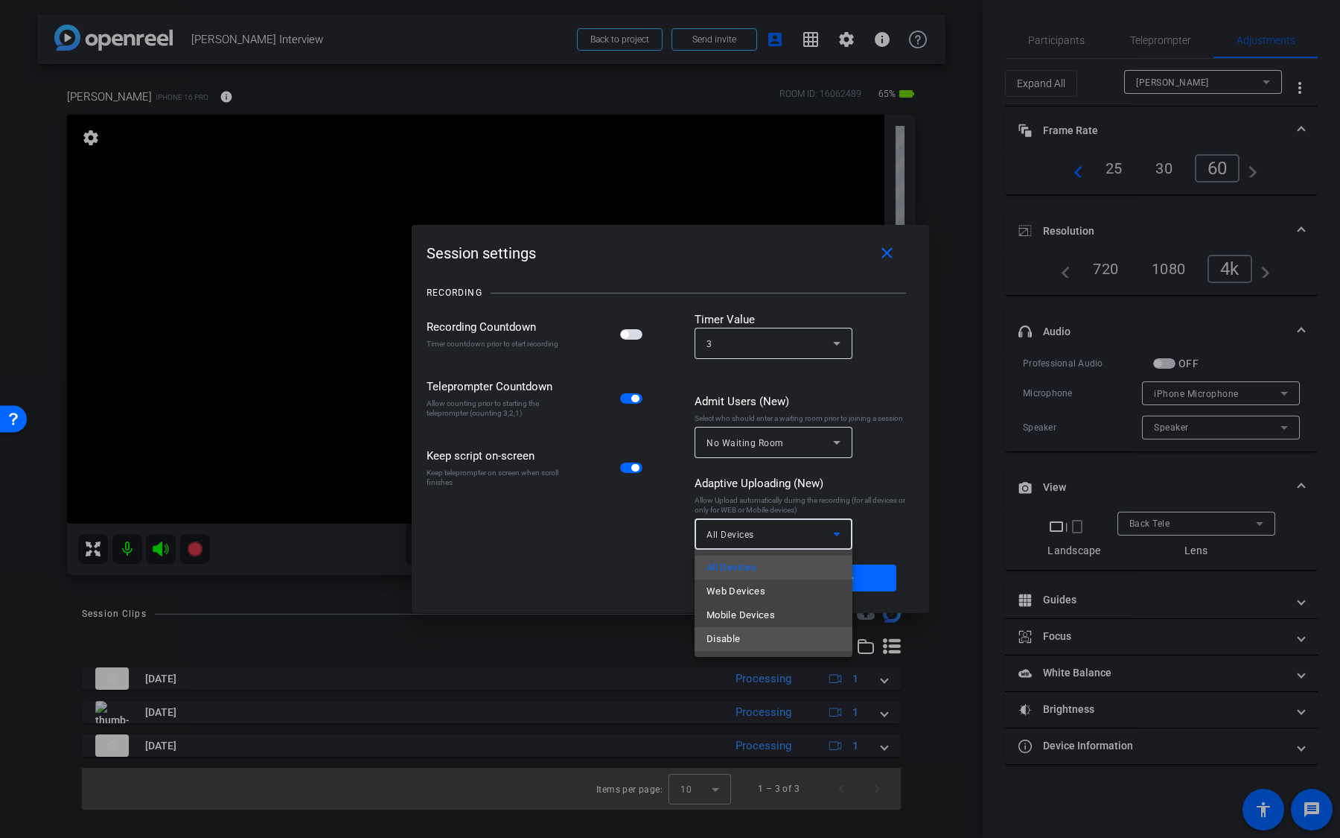
click at [767, 646] on mat-option "Disable" at bounding box center [774, 639] width 158 height 24
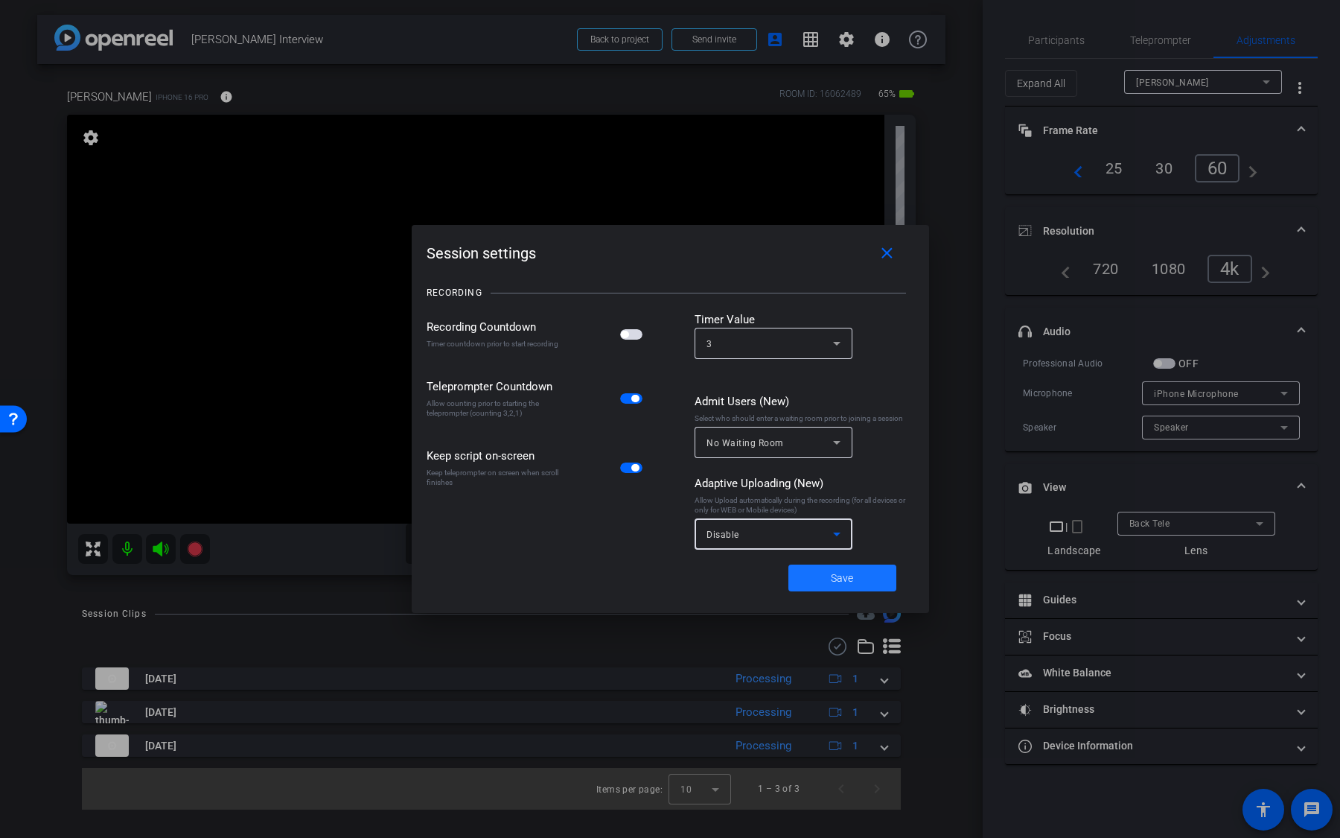
click at [856, 578] on span at bounding box center [842, 578] width 108 height 36
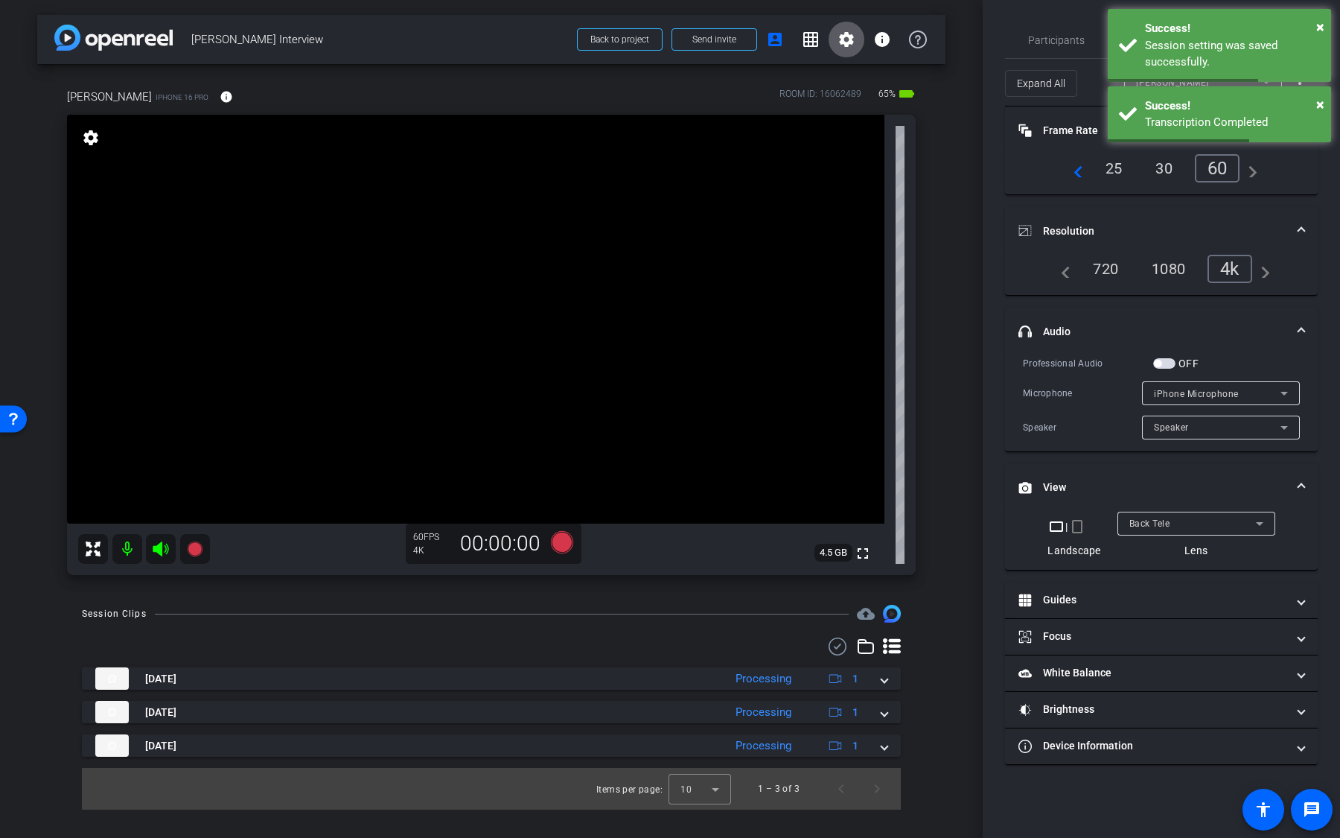
click at [1196, 514] on mat-select "Back Tele" at bounding box center [1196, 523] width 134 height 19
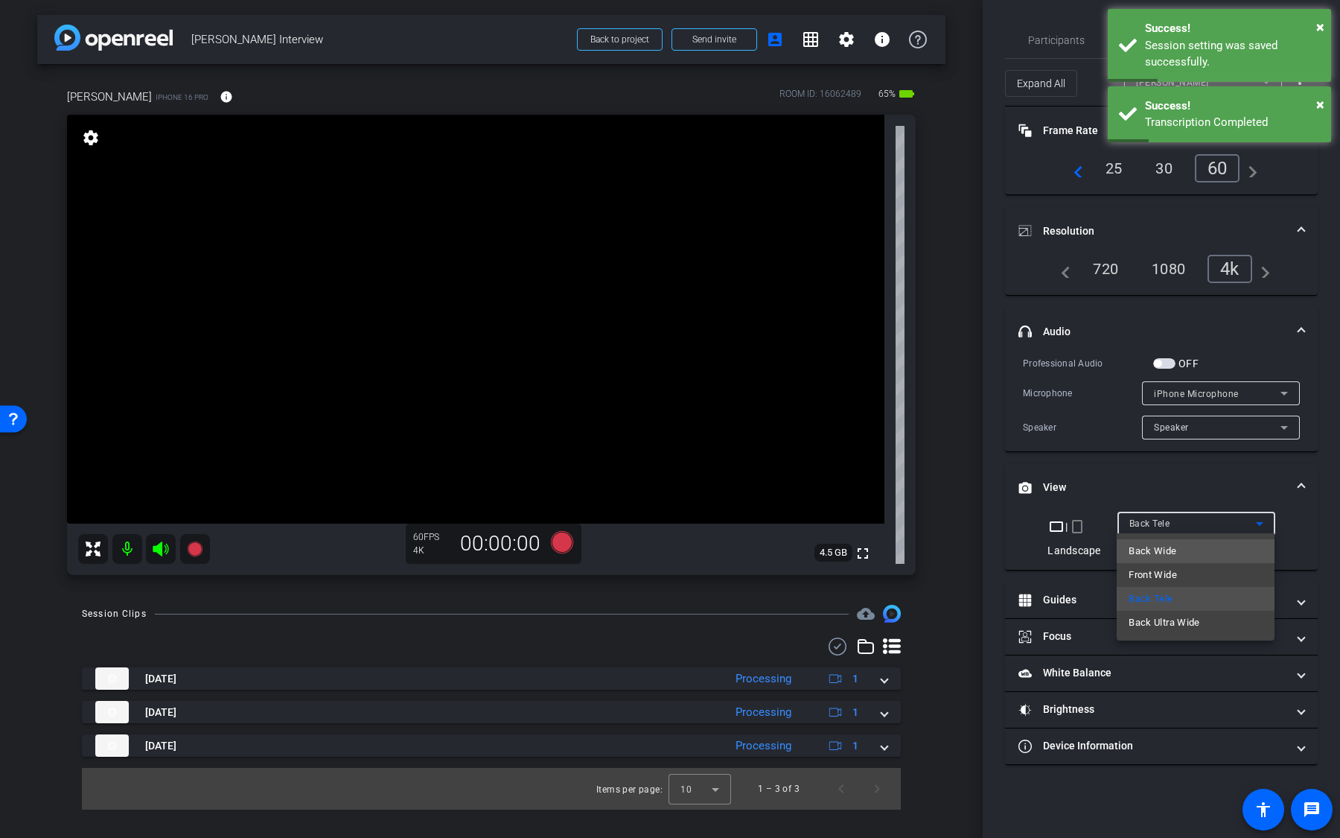
click at [1197, 550] on mat-option "Back Wide" at bounding box center [1196, 551] width 158 height 24
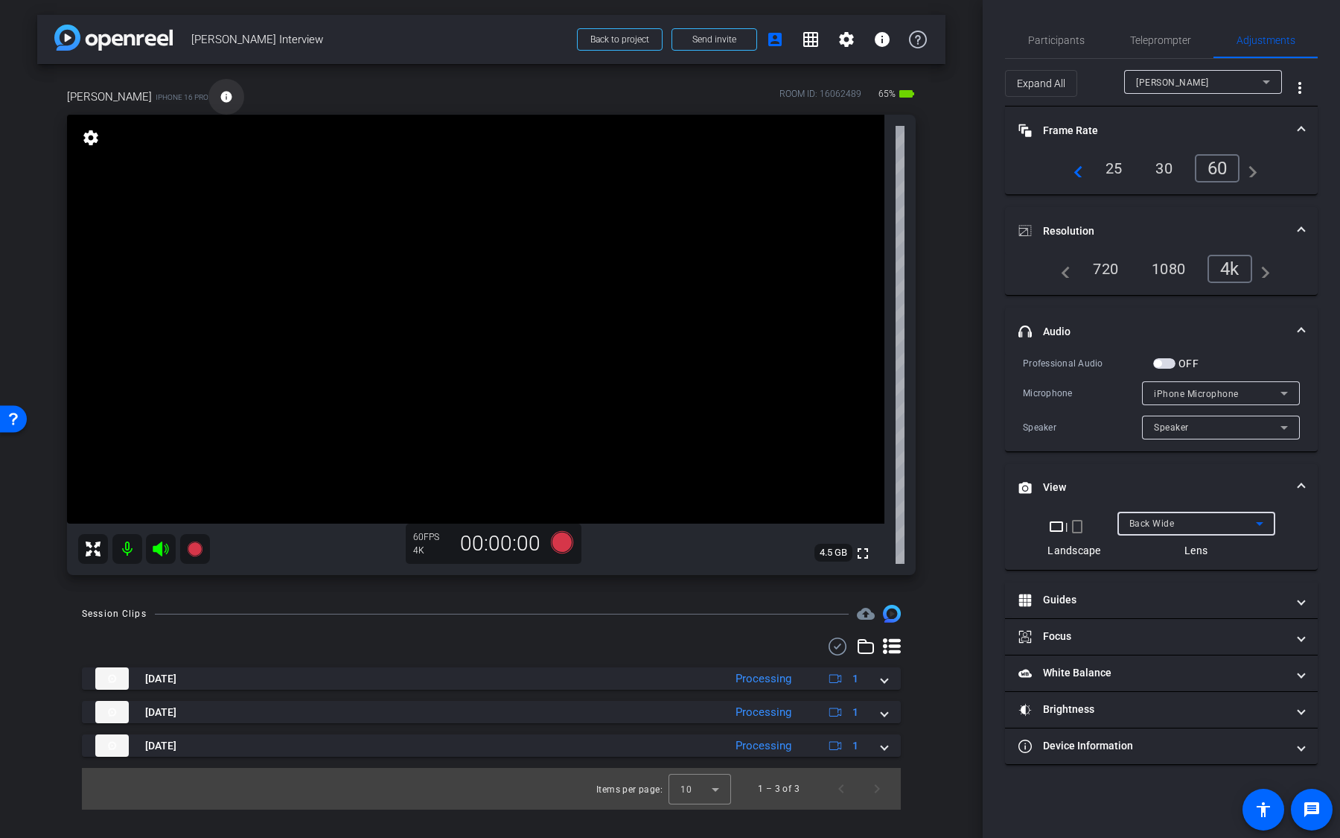
click at [220, 98] on mat-icon "info" at bounding box center [226, 96] width 13 height 13
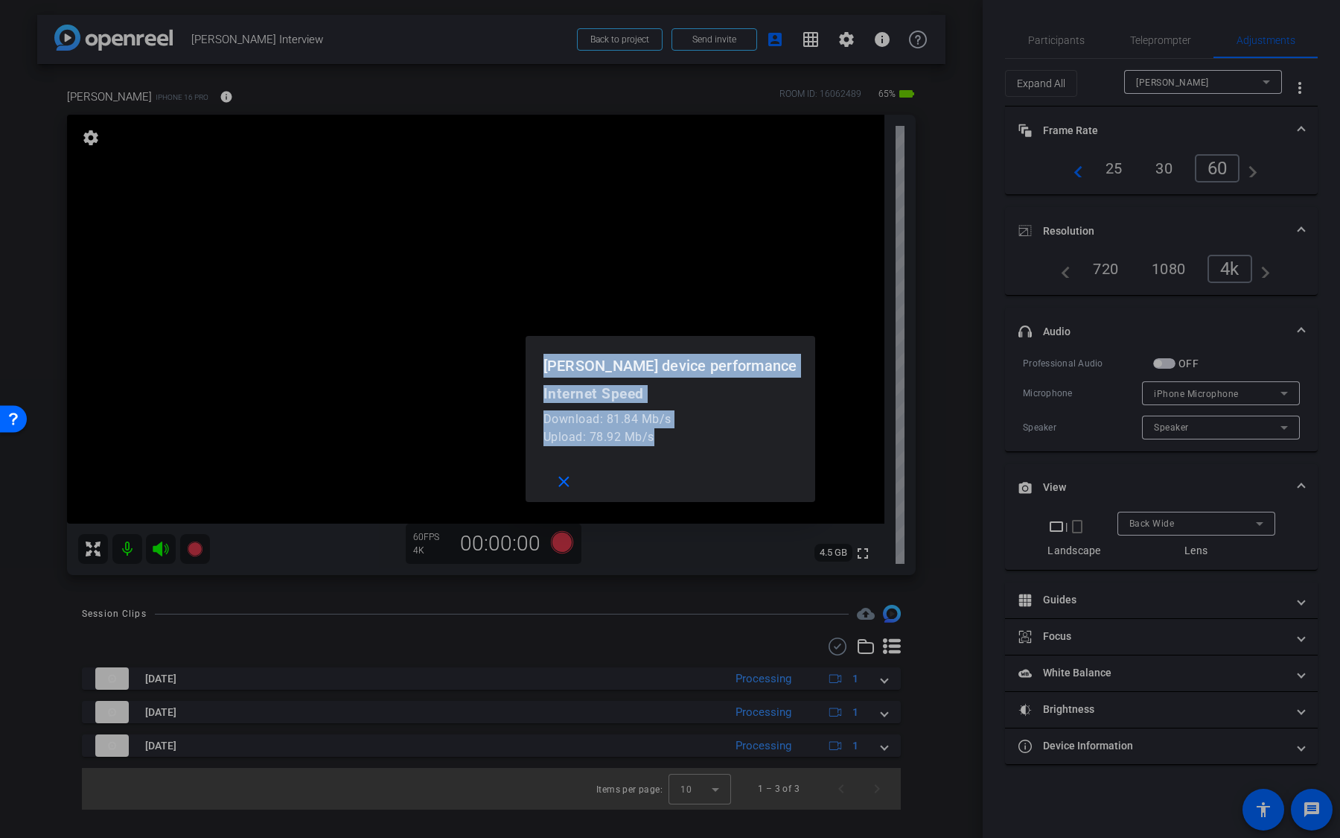
drag, startPoint x: 717, startPoint y: 444, endPoint x: 582, endPoint y: 365, distance: 156.2
click at [0, 0] on openreel-performance-screen-popup "[PERSON_NAME] device performance Internet Speed Download: 81.84 Mb/s Upload: 78…" at bounding box center [0, 0] width 0 height 0
click at [654, 429] on div "Upload: 78.92 Mb/s" at bounding box center [670, 437] width 254 height 18
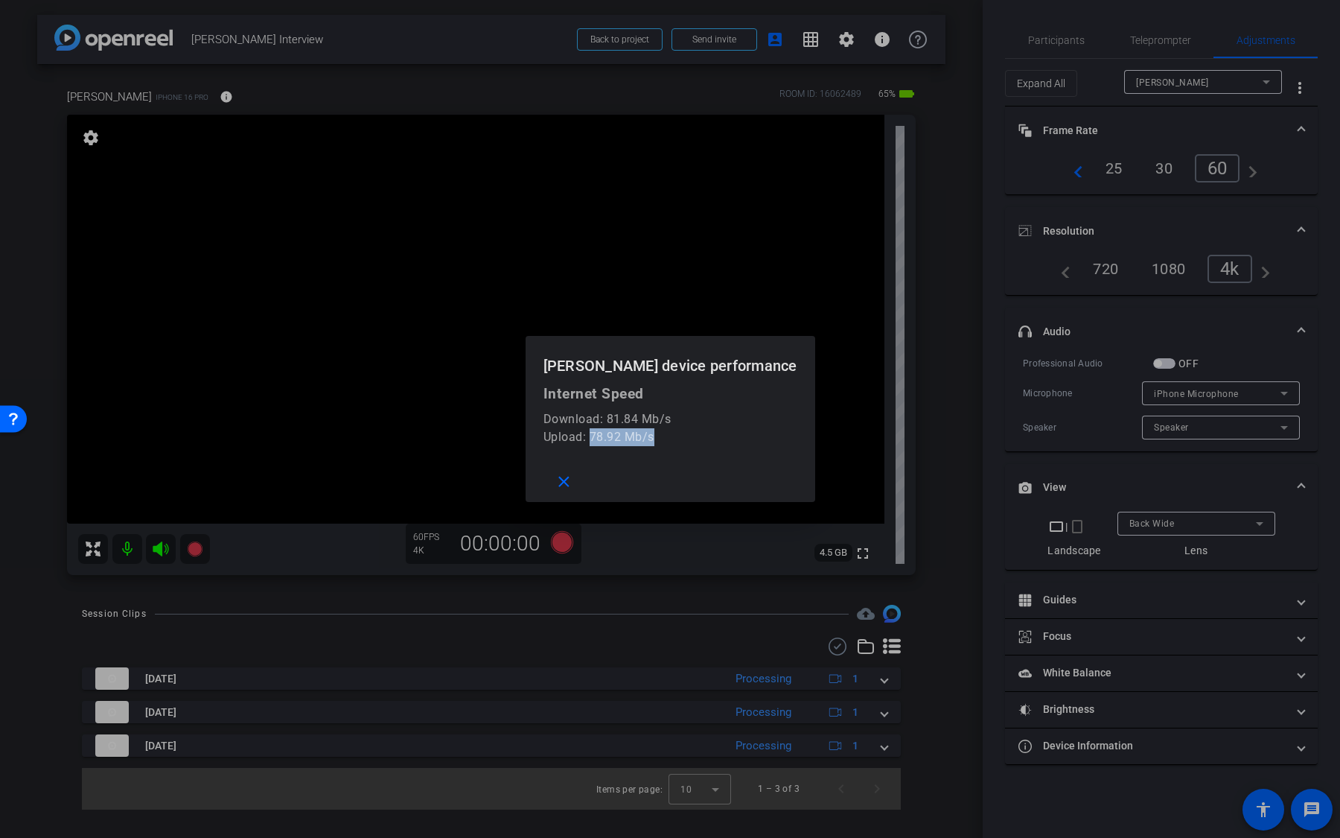
drag, startPoint x: 632, startPoint y: 435, endPoint x: 700, endPoint y: 436, distance: 67.8
click at [700, 436] on div "Upload: 78.92 Mb/s" at bounding box center [670, 437] width 254 height 18
click at [573, 477] on mat-icon "close" at bounding box center [564, 482] width 19 height 19
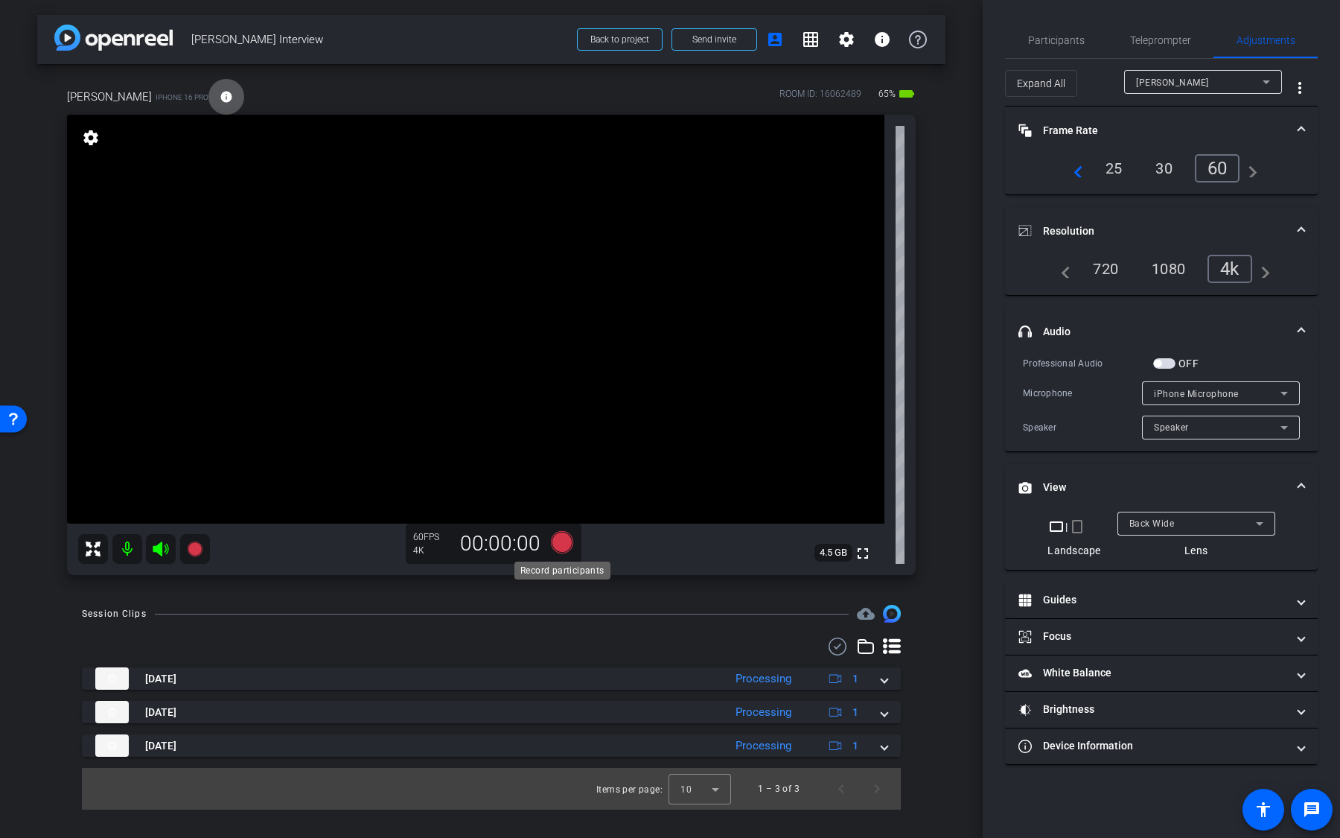
click at [565, 538] on icon at bounding box center [562, 542] width 22 height 22
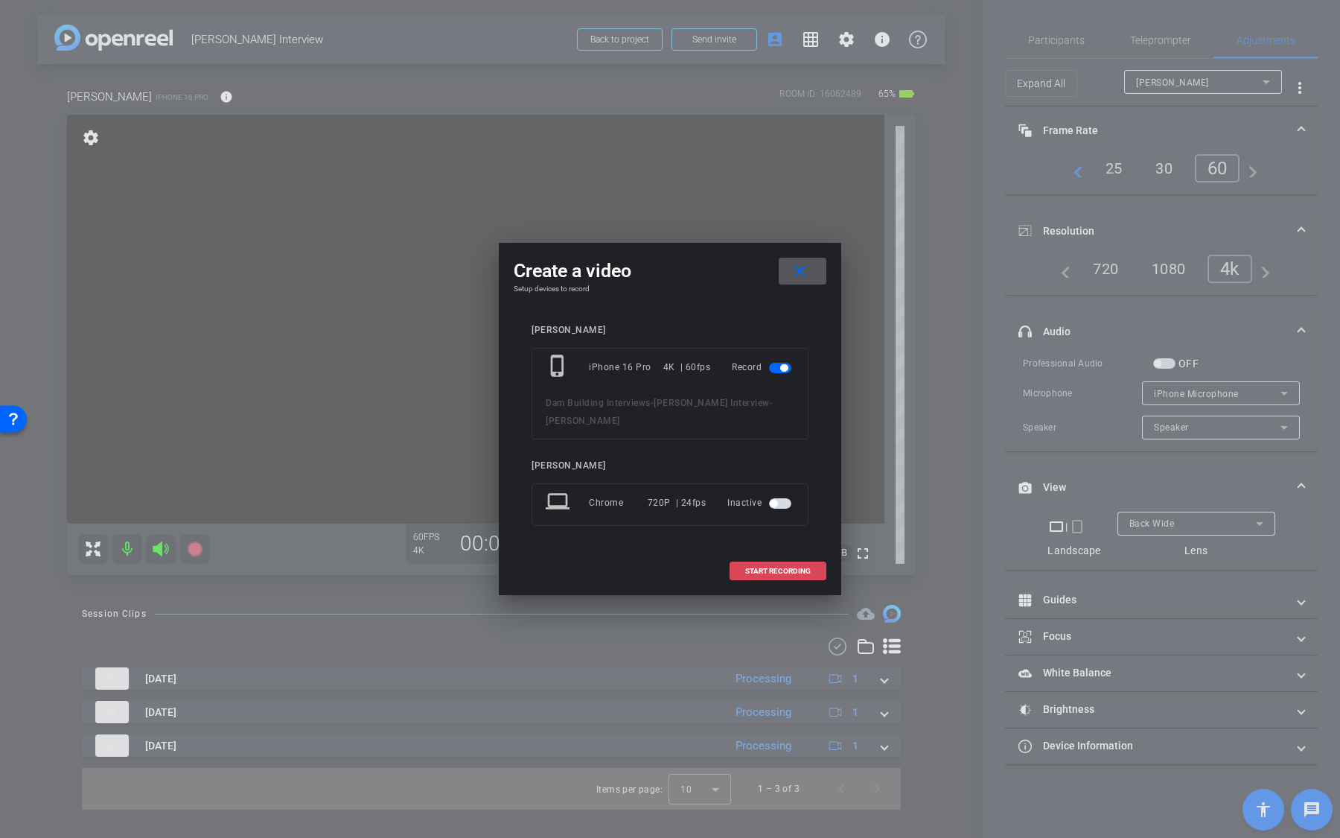
click at [749, 567] on span "START RECORDING" at bounding box center [778, 570] width 66 height 7
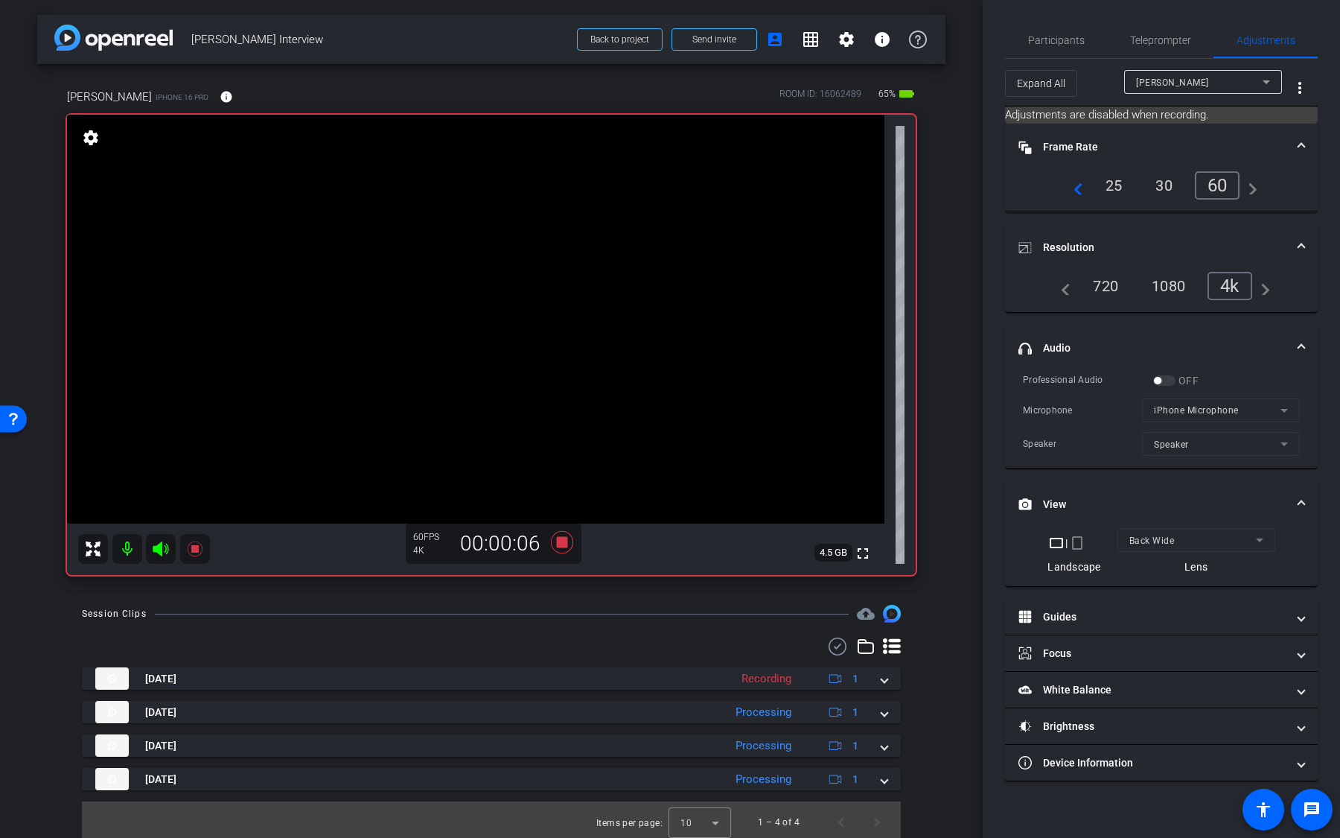
click at [543, 376] on video at bounding box center [475, 319] width 817 height 409
click at [779, 400] on video at bounding box center [475, 319] width 817 height 409
click at [742, 223] on video at bounding box center [475, 319] width 817 height 409
click at [564, 545] on icon at bounding box center [562, 542] width 22 height 22
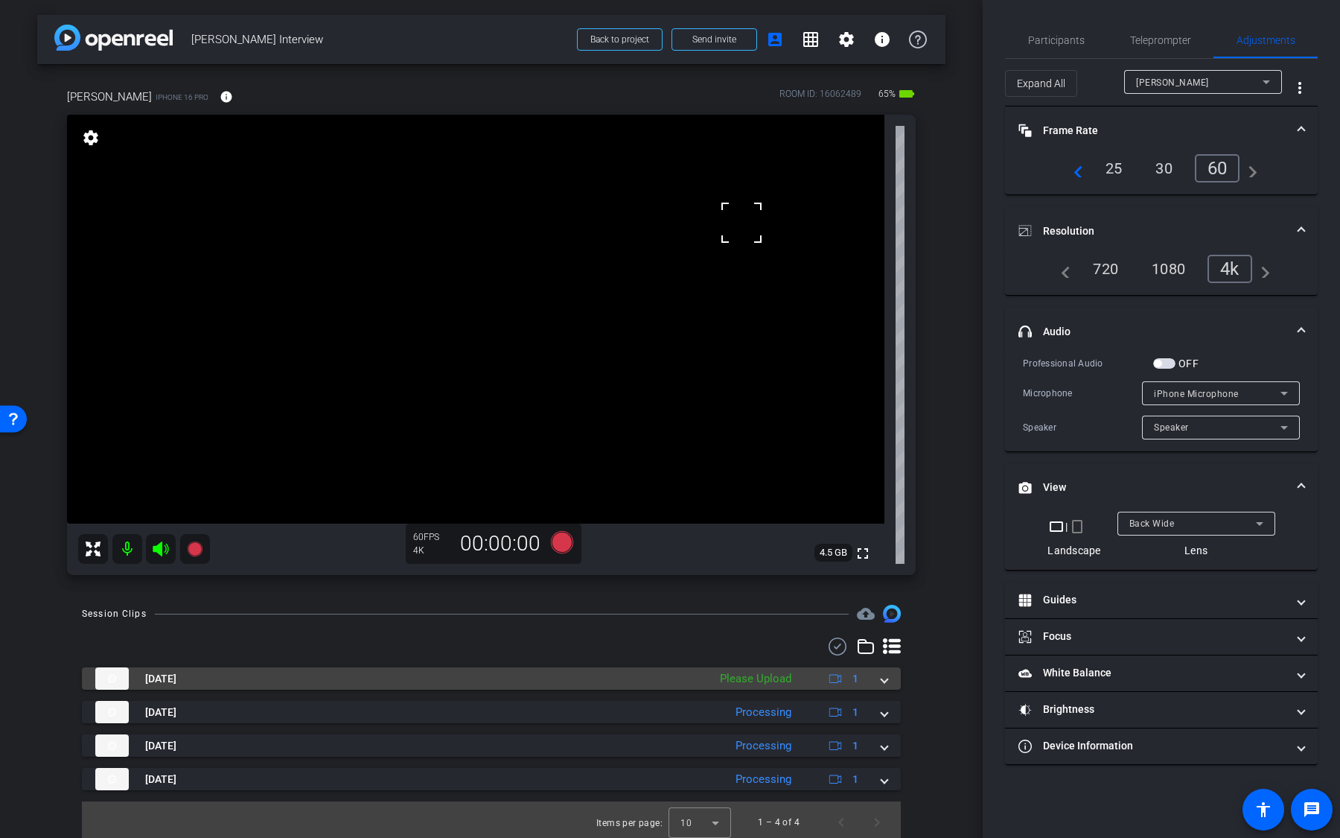
click at [772, 686] on mat-panel-description "Please Upload 1" at bounding box center [790, 678] width 157 height 22
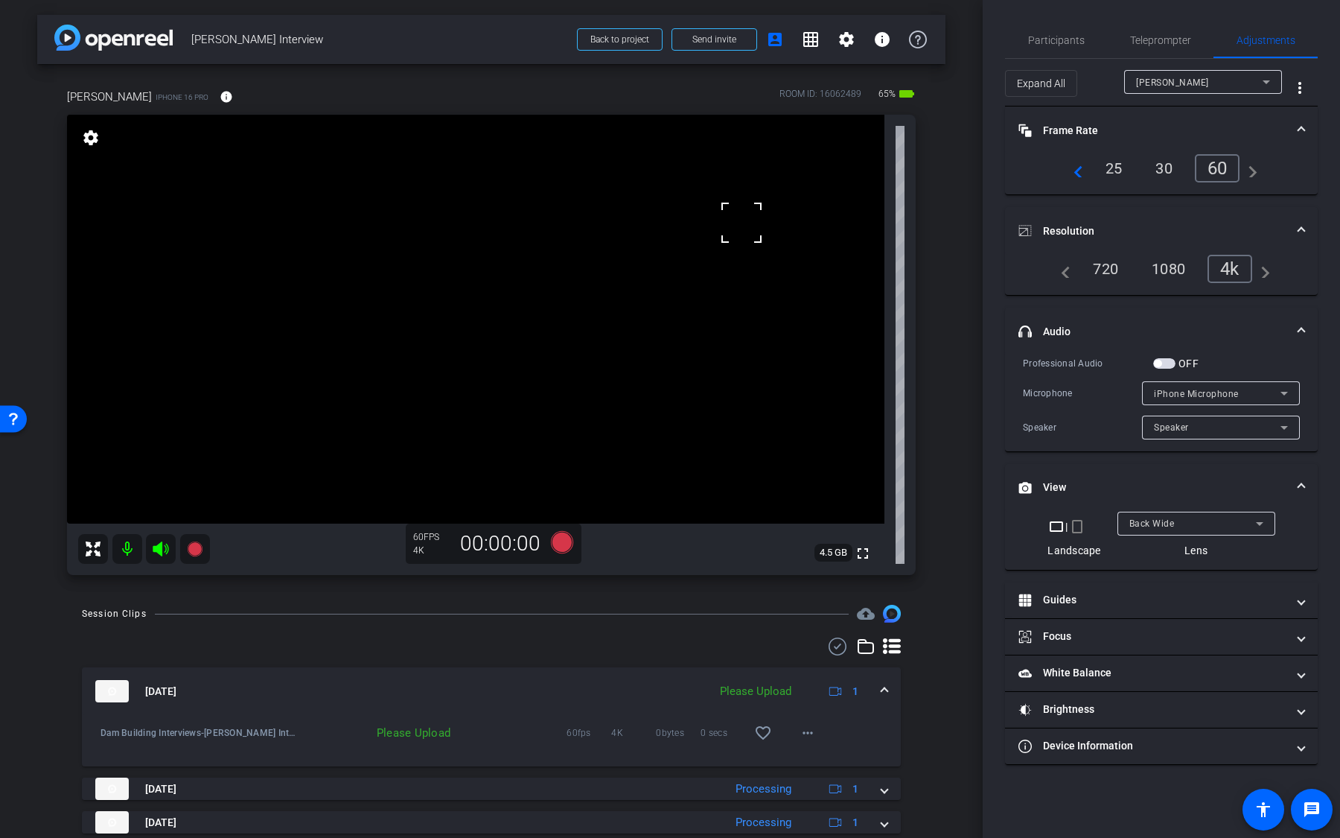
scroll to position [82, 0]
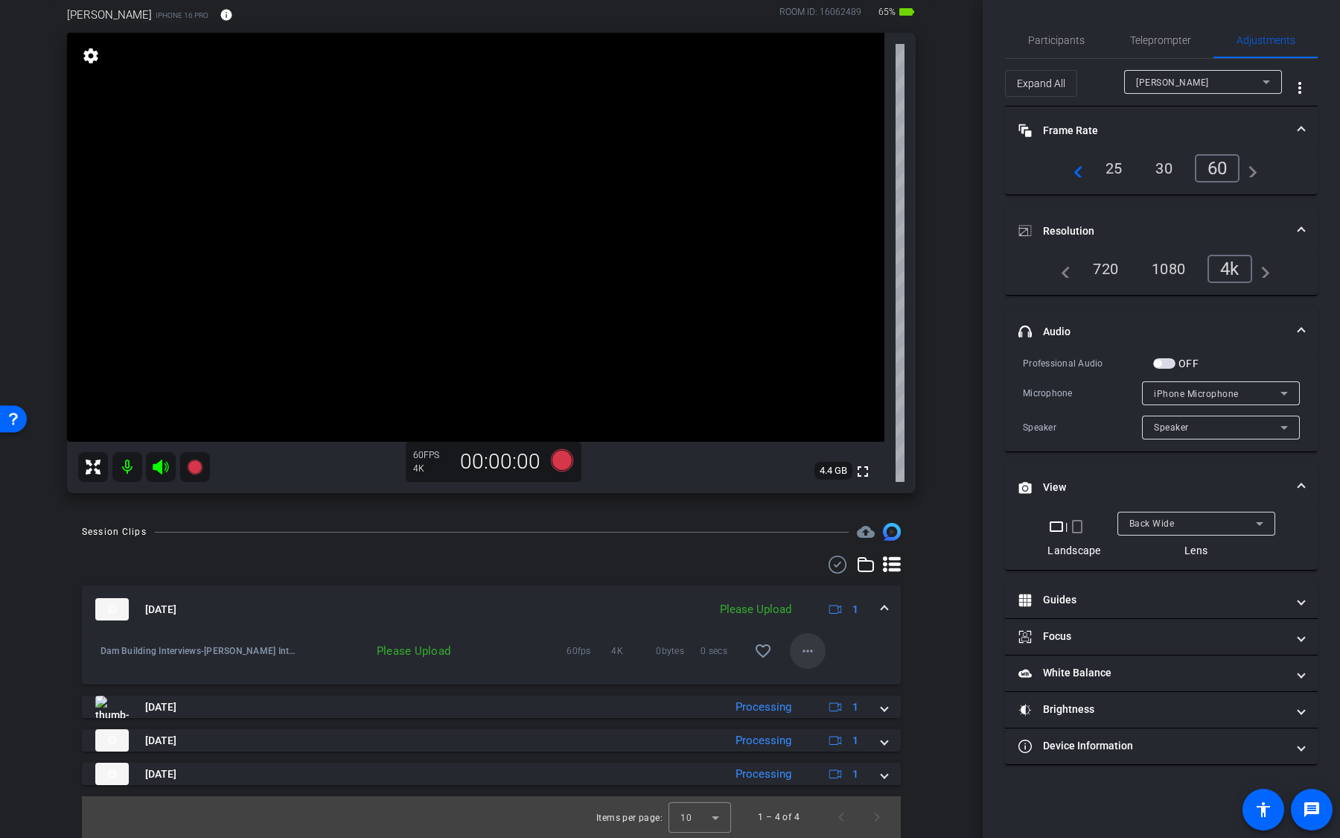
click at [817, 654] on span at bounding box center [808, 651] width 36 height 36
click at [822, 688] on span "Upload" at bounding box center [832, 682] width 60 height 18
click at [806, 657] on mat-icon "more_horiz" at bounding box center [808, 651] width 18 height 18
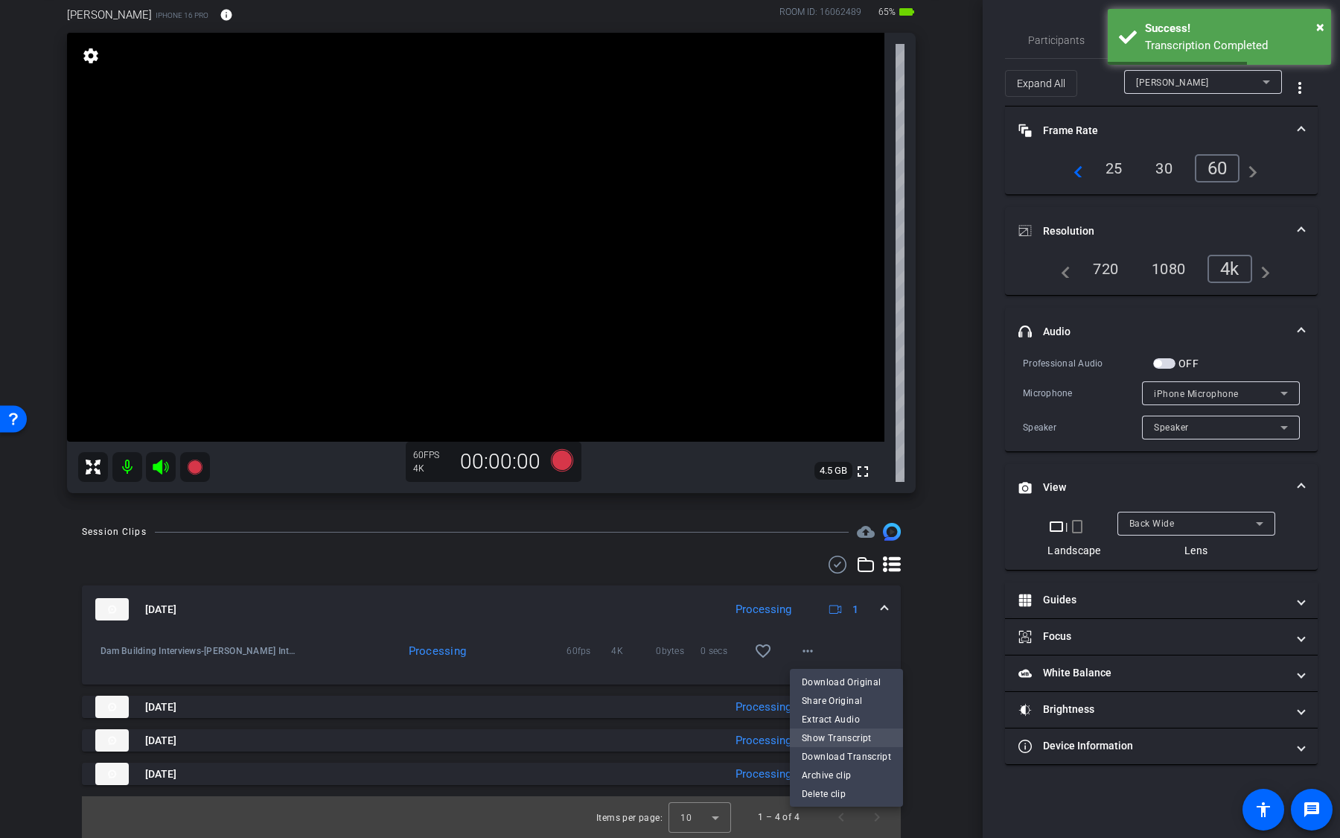
click at [844, 736] on span "Show Transcript" at bounding box center [846, 738] width 89 height 18
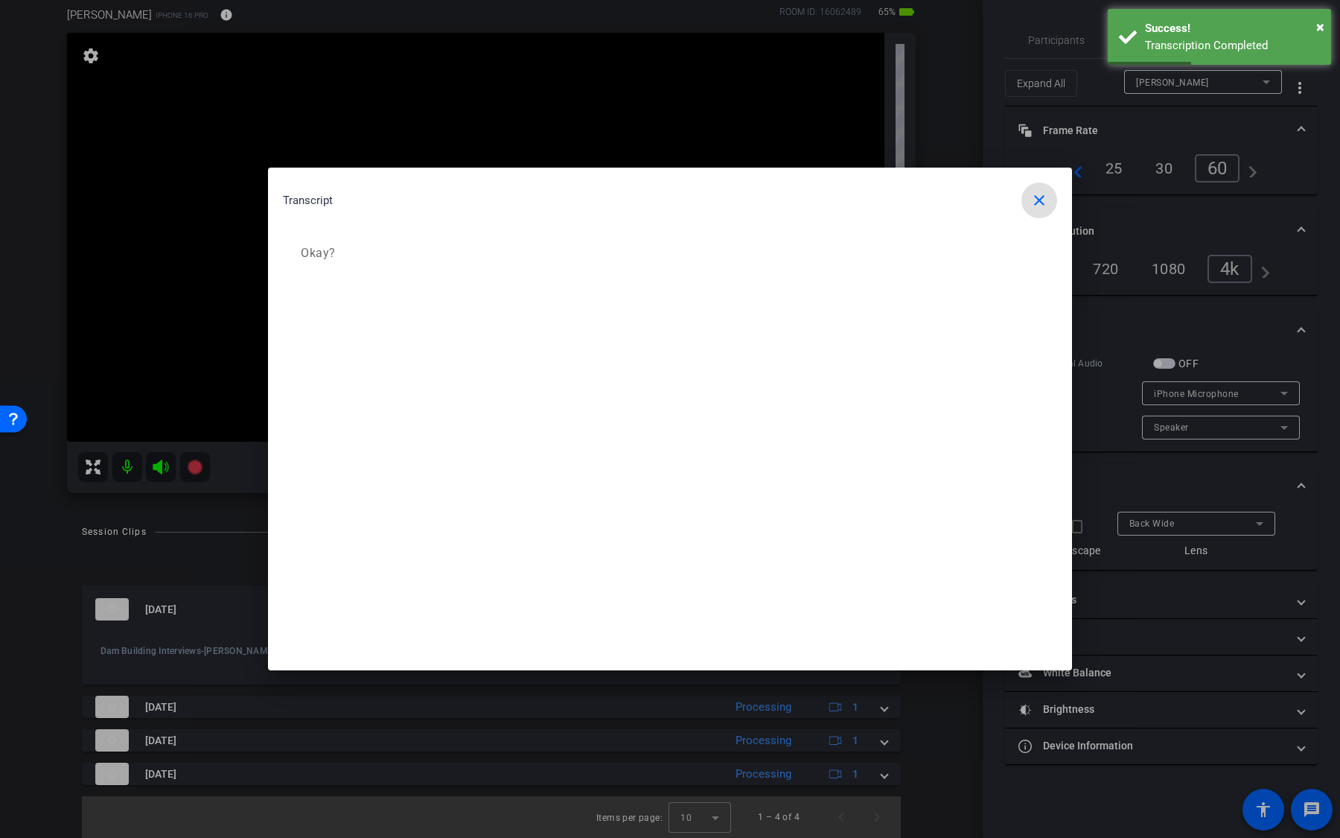
click at [1045, 204] on mat-icon "close" at bounding box center [1039, 200] width 18 height 18
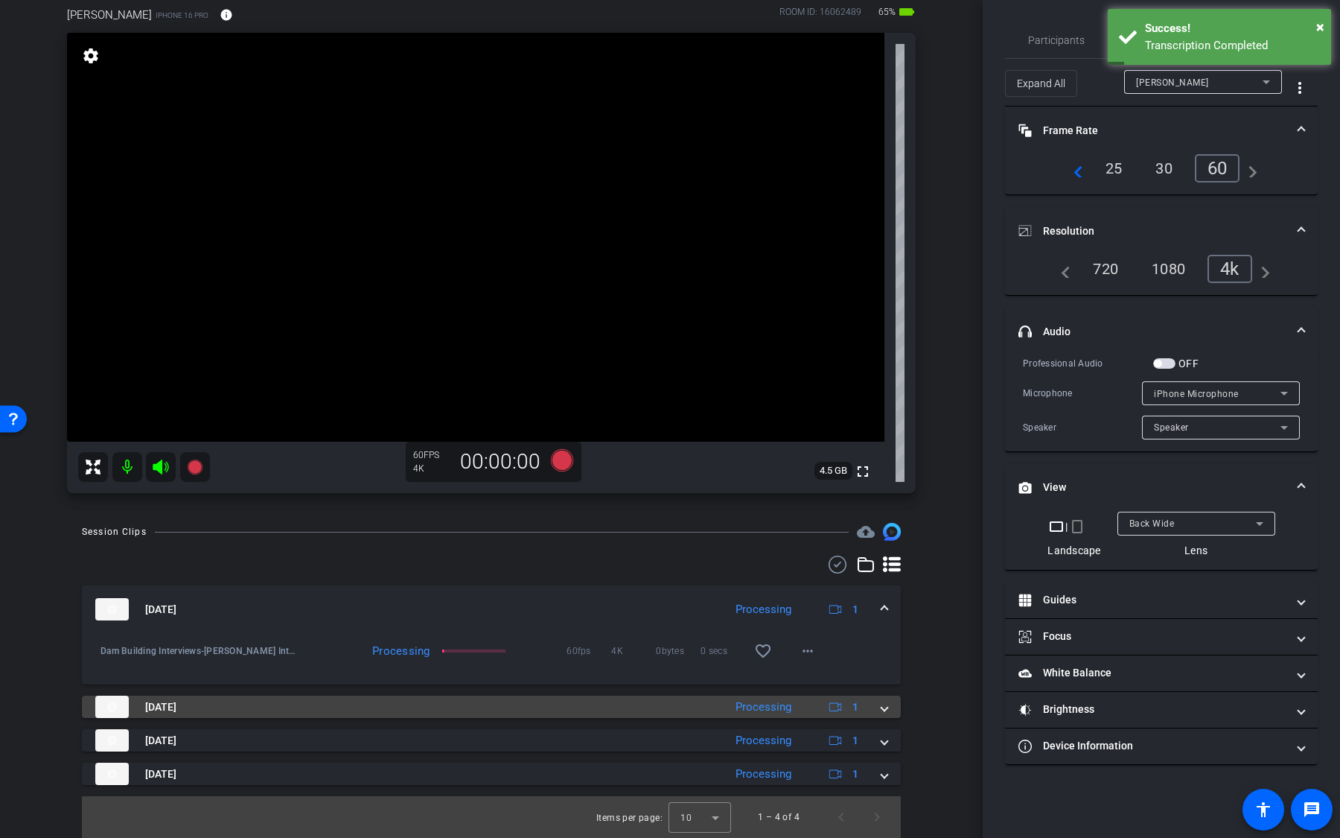
click at [794, 717] on mat-panel-description "Processing 1" at bounding box center [798, 706] width 141 height 22
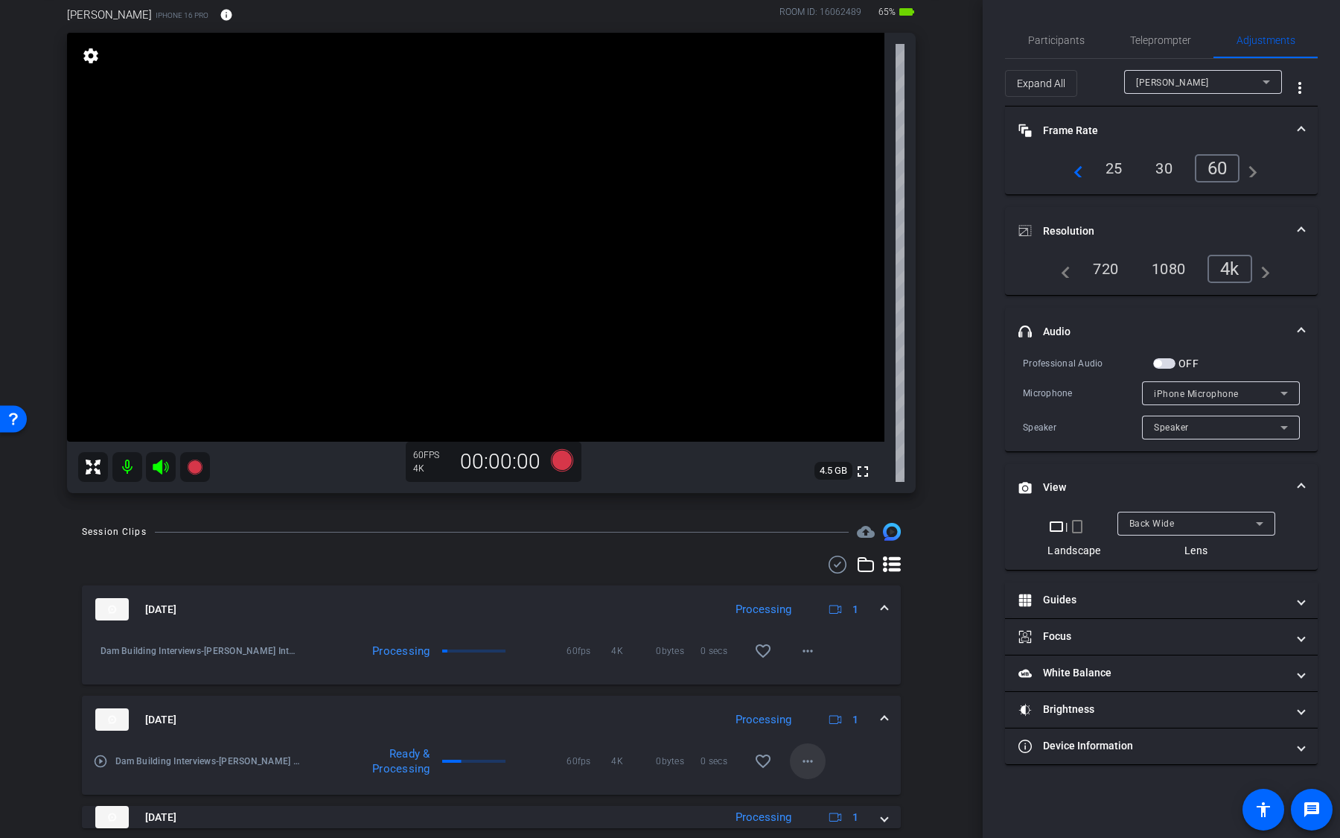
click at [811, 765] on mat-icon "more_horiz" at bounding box center [808, 761] width 18 height 18
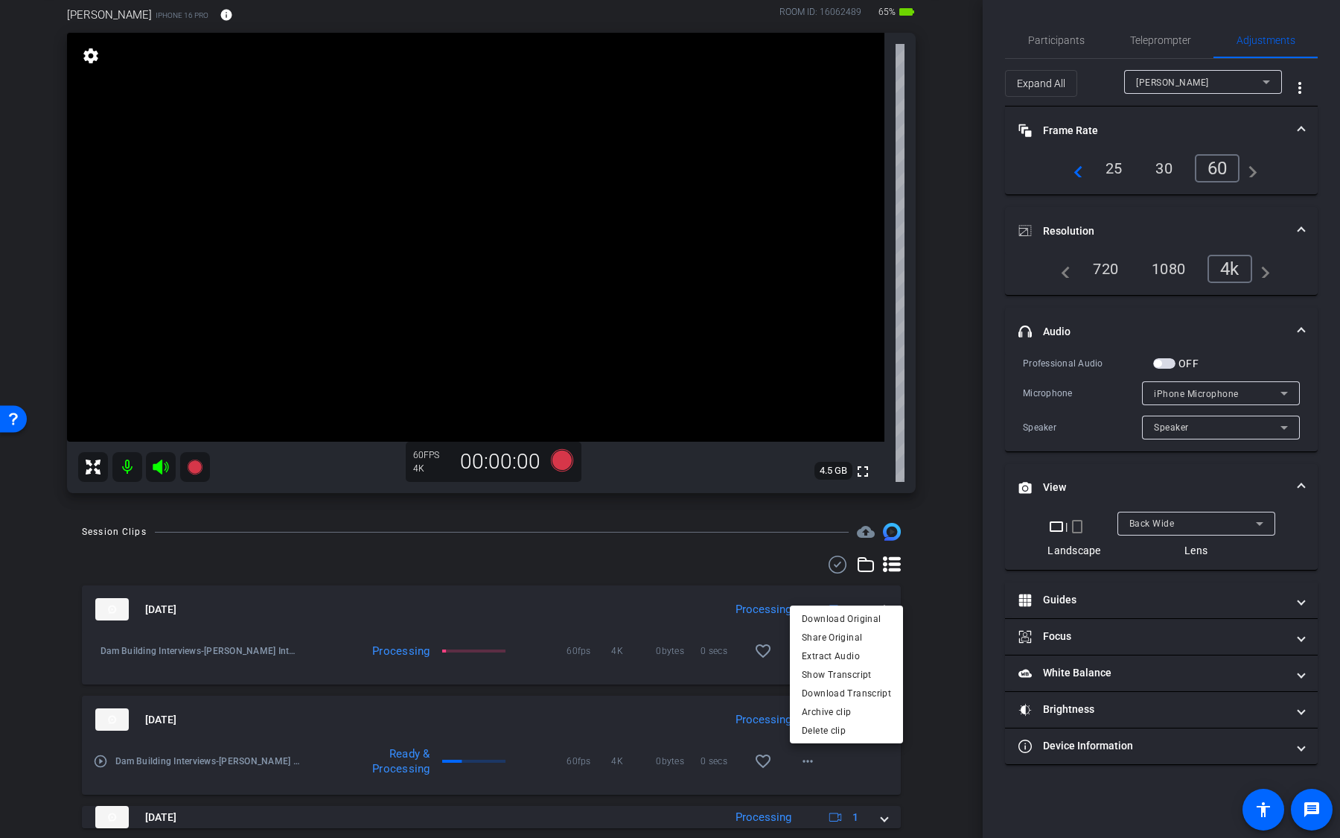
click at [938, 750] on div at bounding box center [670, 419] width 1340 height 838
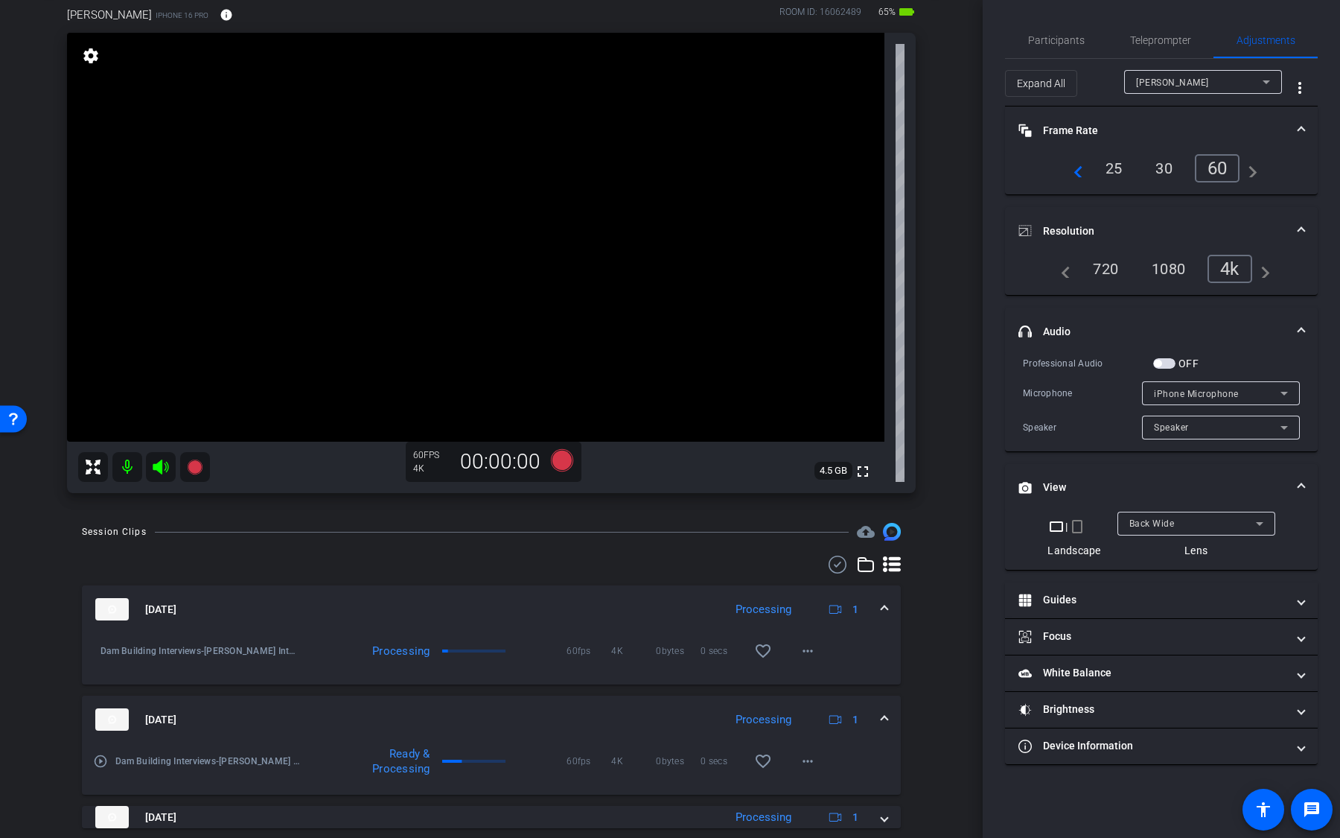
scroll to position [159, 0]
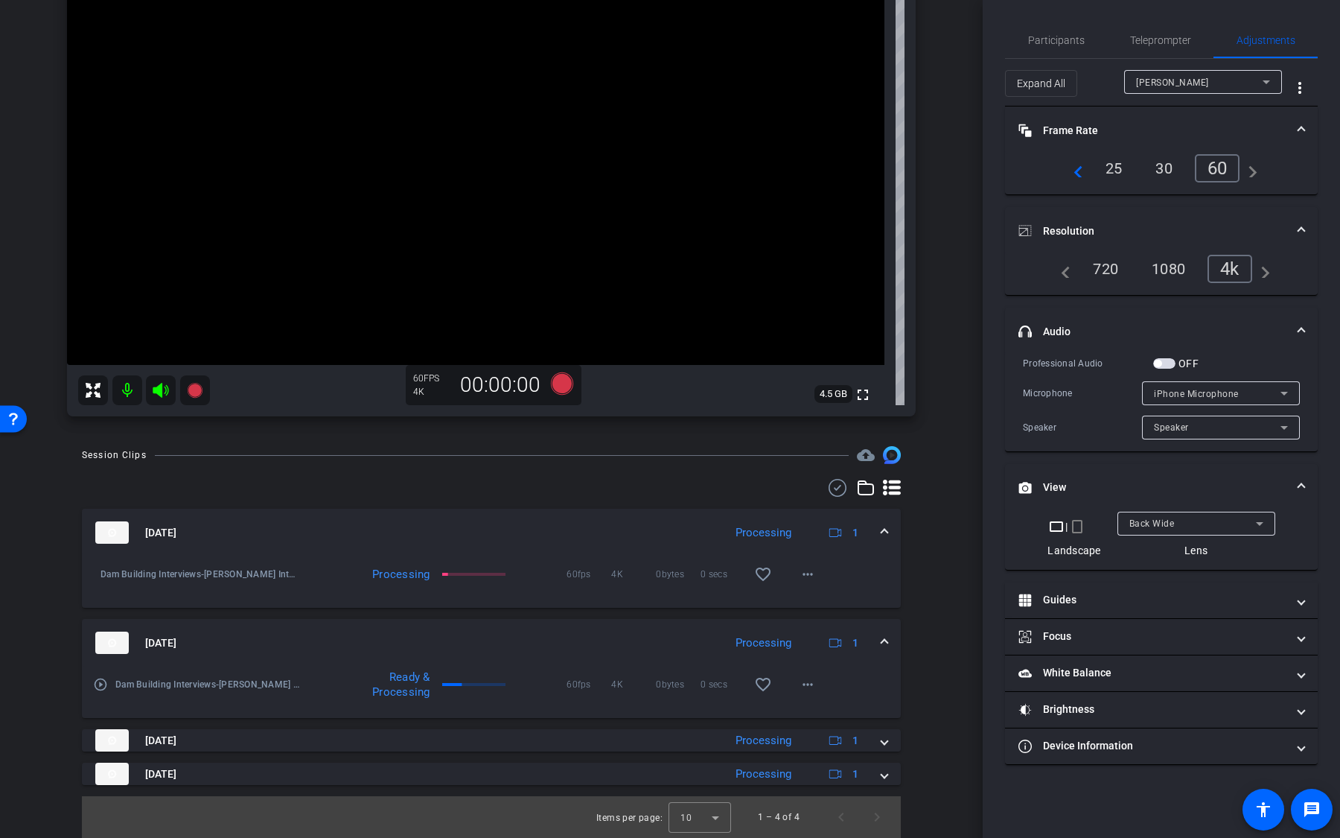
drag, startPoint x: 432, startPoint y: 691, endPoint x: 373, endPoint y: 691, distance: 58.8
click at [373, 691] on div "Ready & Processing" at bounding box center [397, 684] width 80 height 30
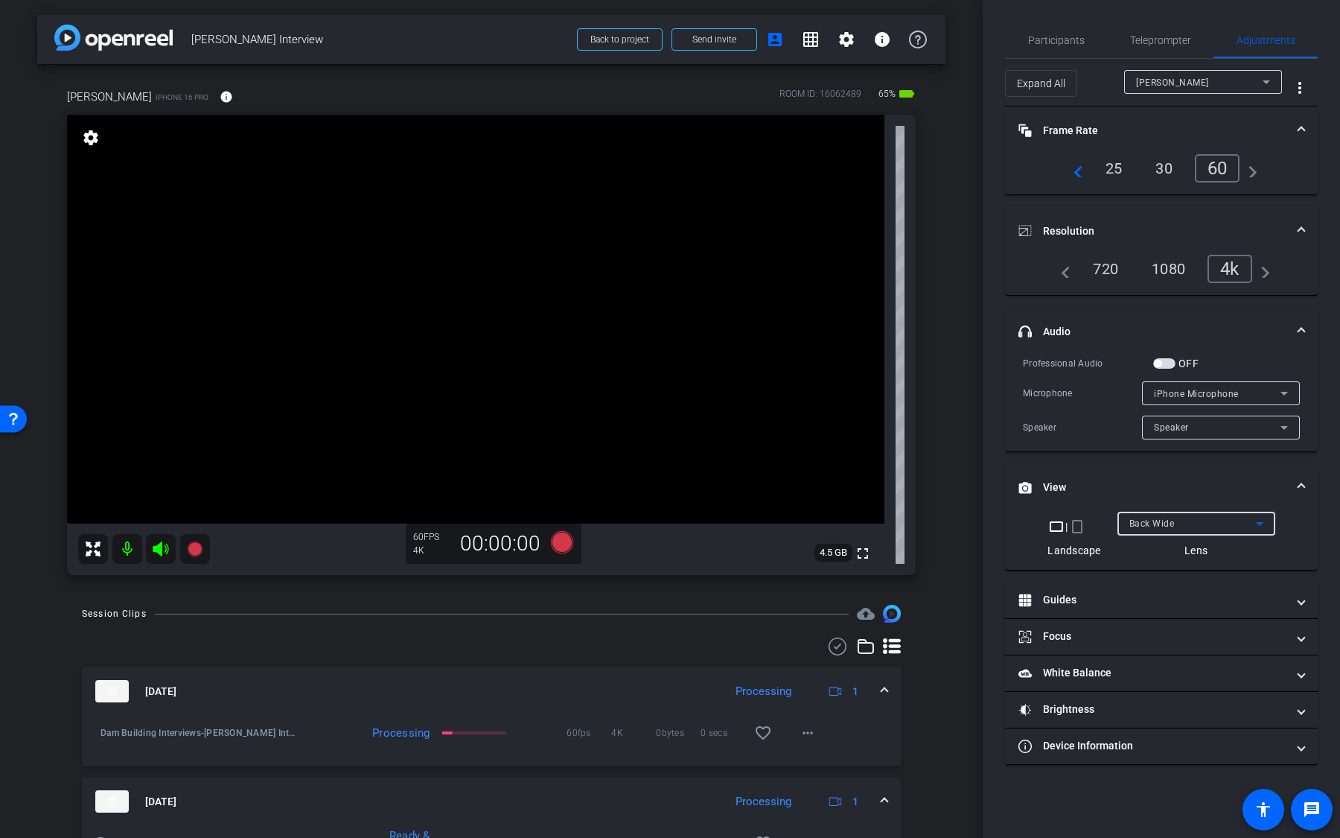
click at [1182, 529] on div "Back Wide" at bounding box center [1192, 523] width 127 height 19
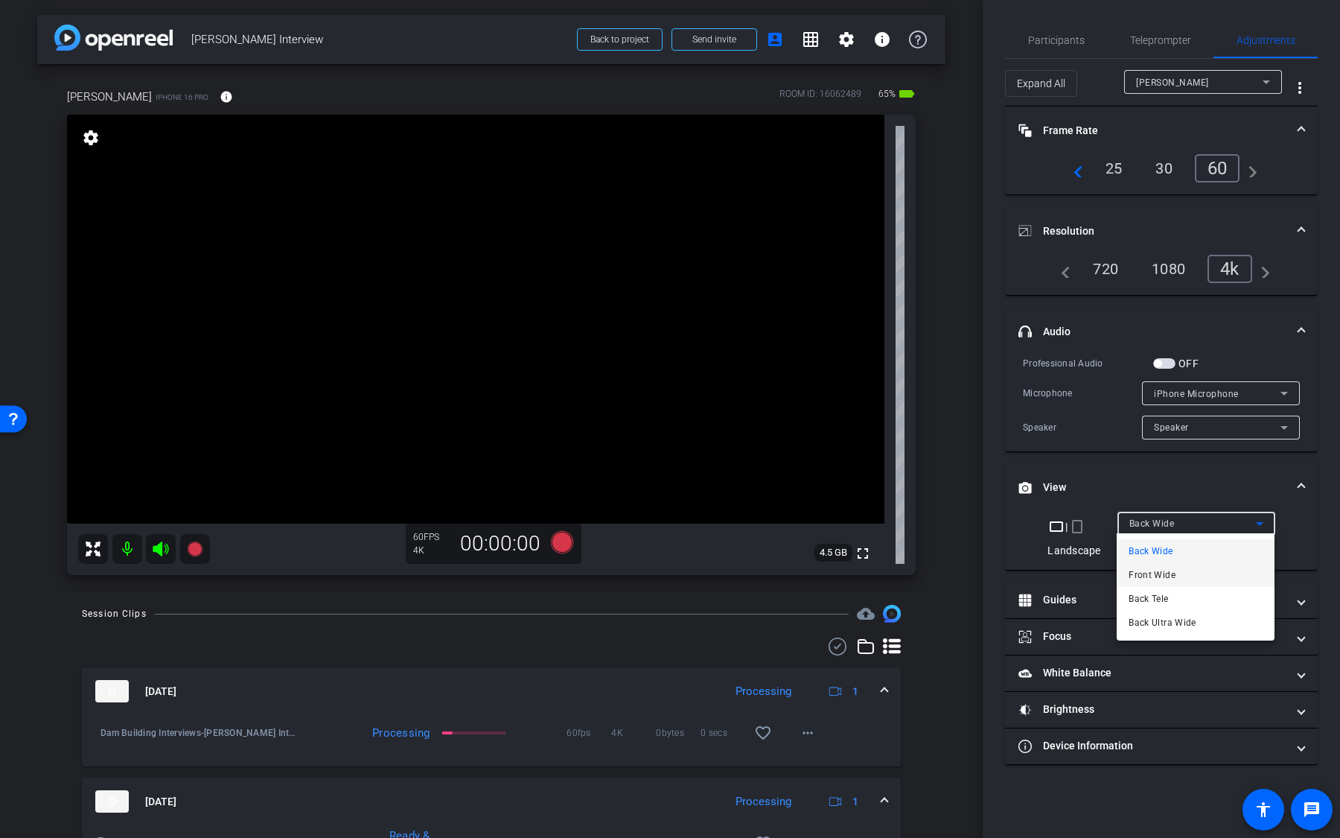
click at [1182, 564] on mat-option "Front Wide" at bounding box center [1196, 575] width 158 height 24
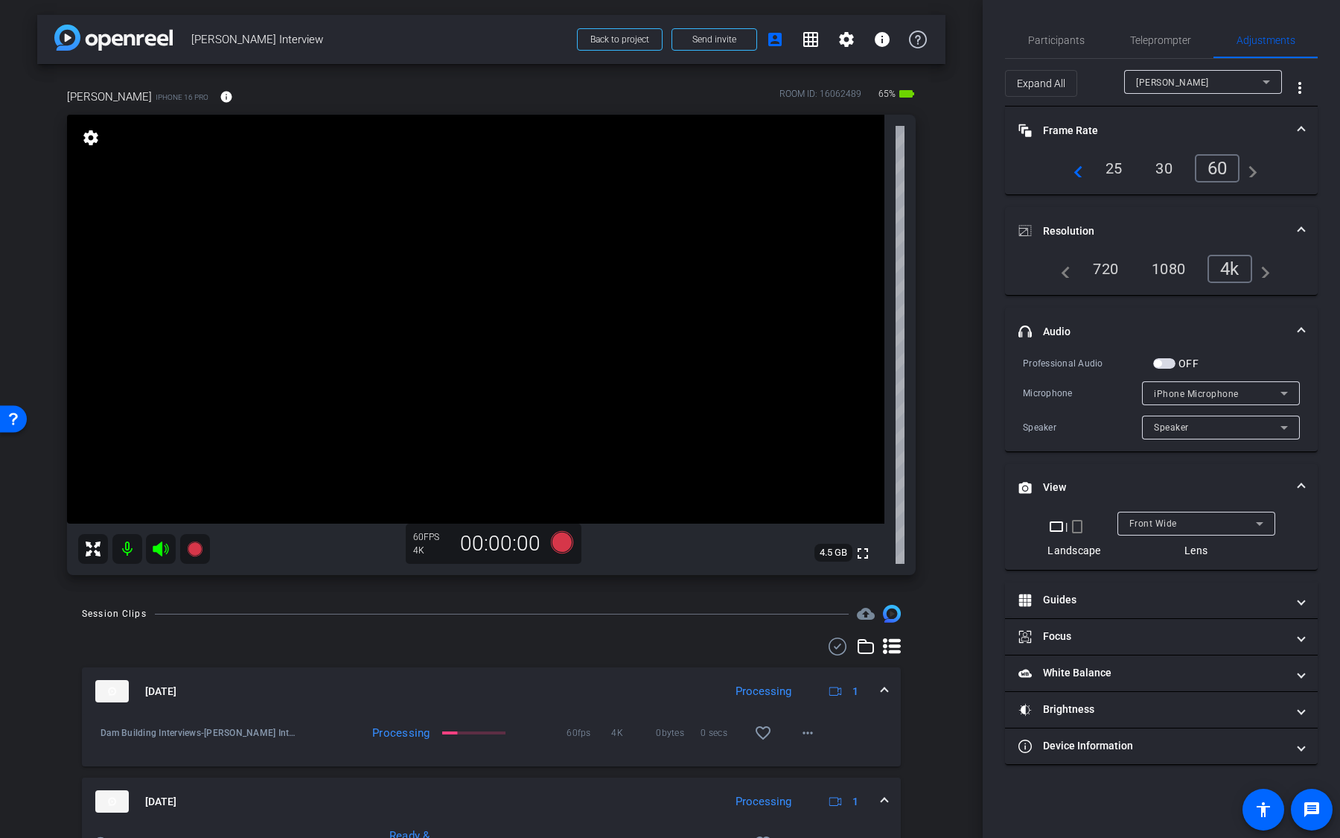
click at [1083, 159] on div "navigate_before 25 30 60 navigate_next" at bounding box center [1161, 168] width 193 height 28
click at [1082, 165] on mat-icon "navigate_before" at bounding box center [1074, 168] width 18 height 18
click at [1113, 166] on div "24" at bounding box center [1116, 166] width 39 height 25
click at [1075, 527] on mat-icon "crop_portrait" at bounding box center [1077, 526] width 18 height 18
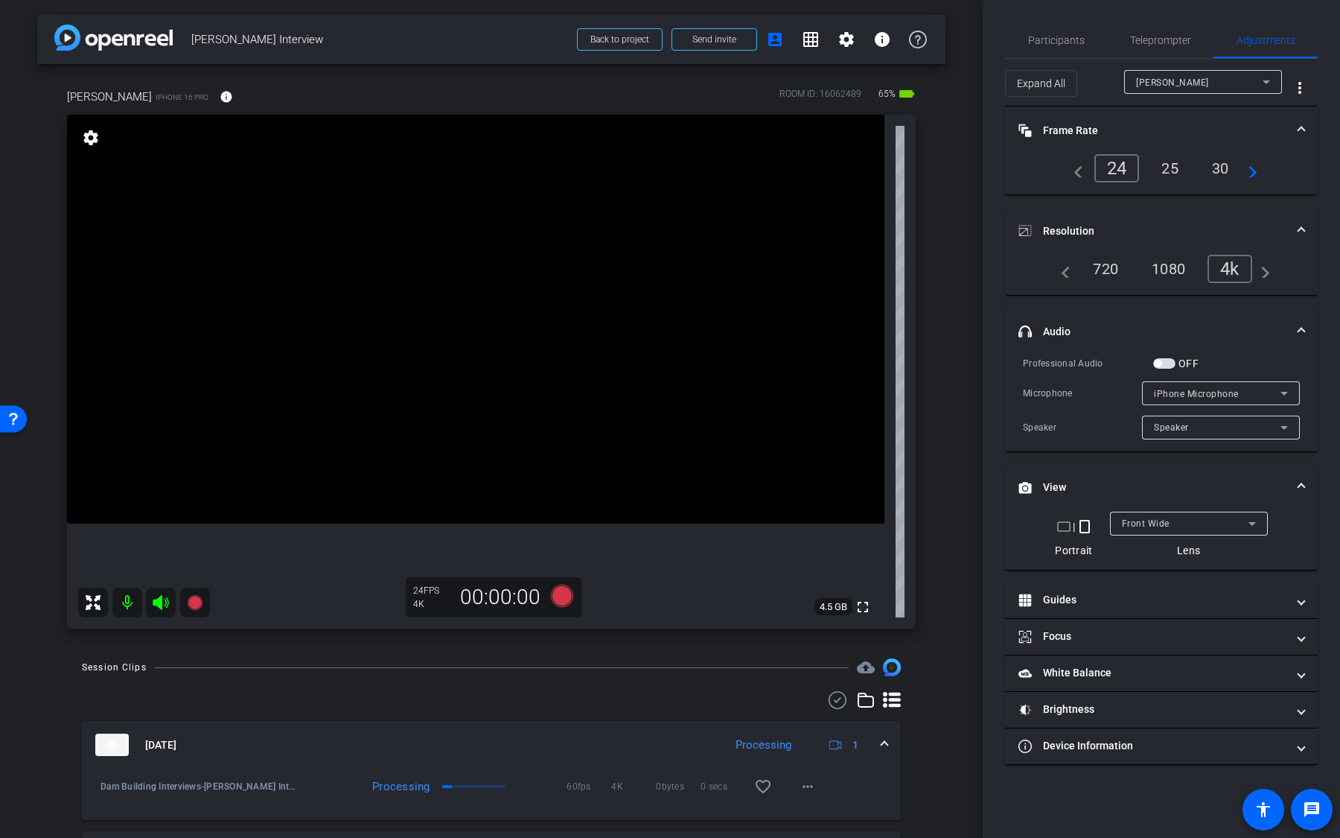
click at [1059, 525] on mat-icon "crop_landscape" at bounding box center [1064, 526] width 18 height 18
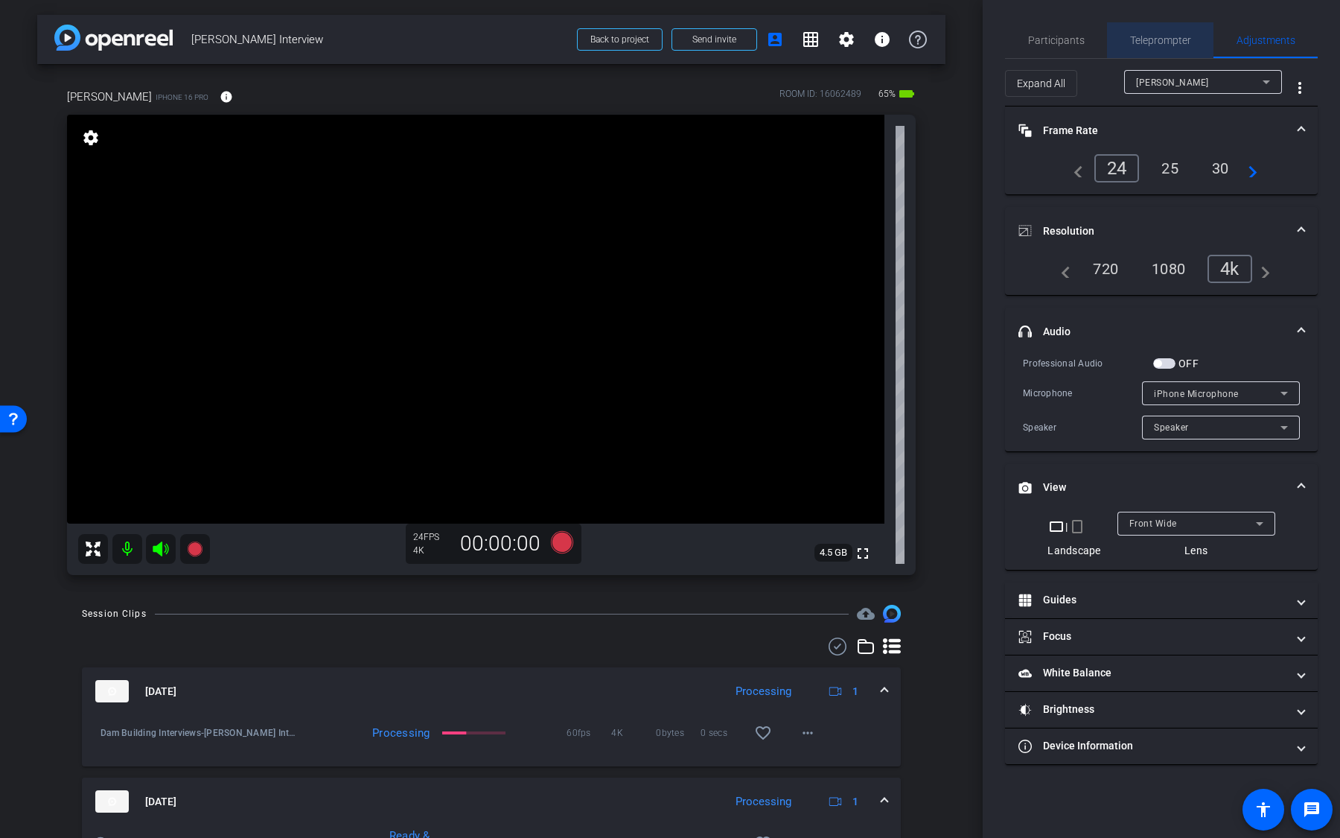
click at [1169, 57] on span "Teleprompter" at bounding box center [1160, 40] width 61 height 36
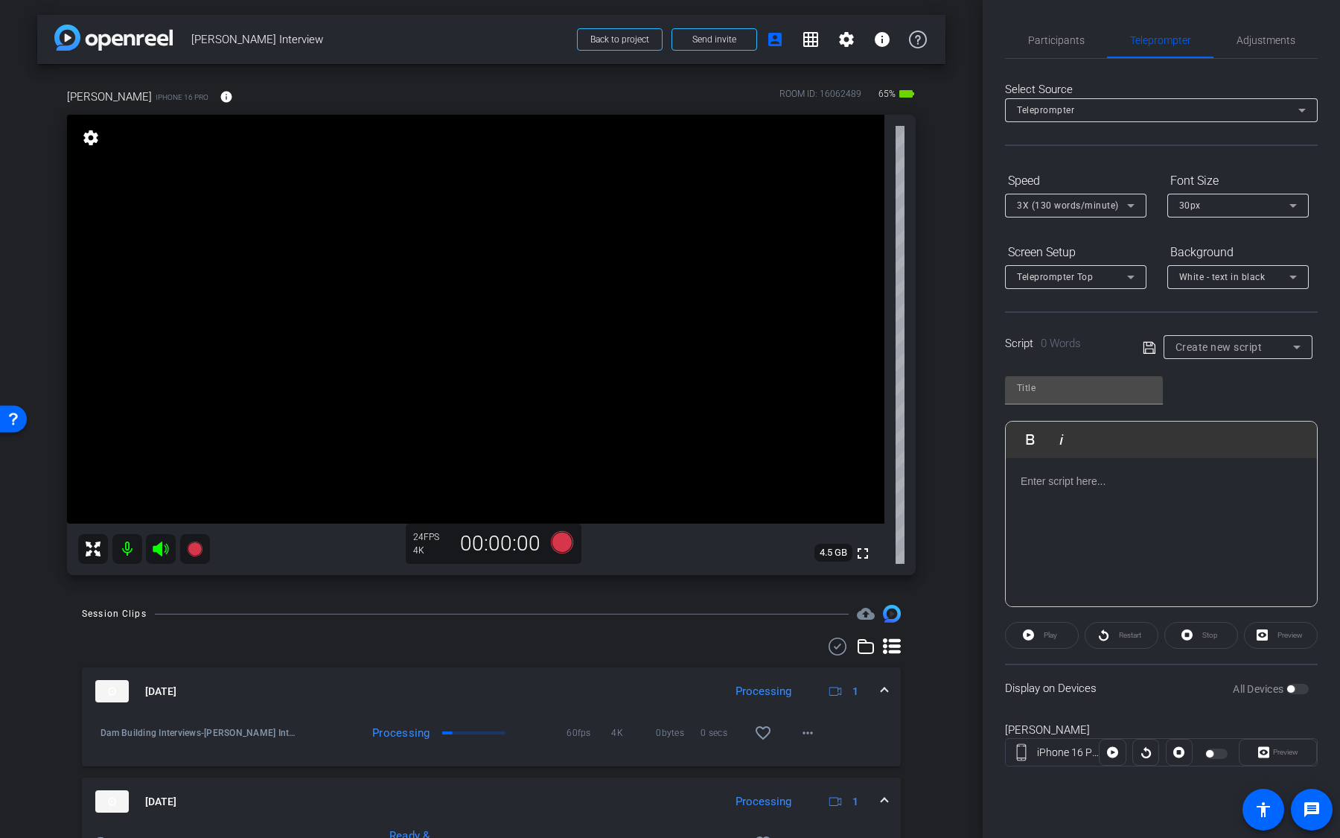
click at [1205, 341] on span "Create new script" at bounding box center [1219, 347] width 87 height 12
click at [1212, 408] on span "DAM SCRIPT" at bounding box center [1203, 400] width 54 height 18
type input "DAM SCRIPT"
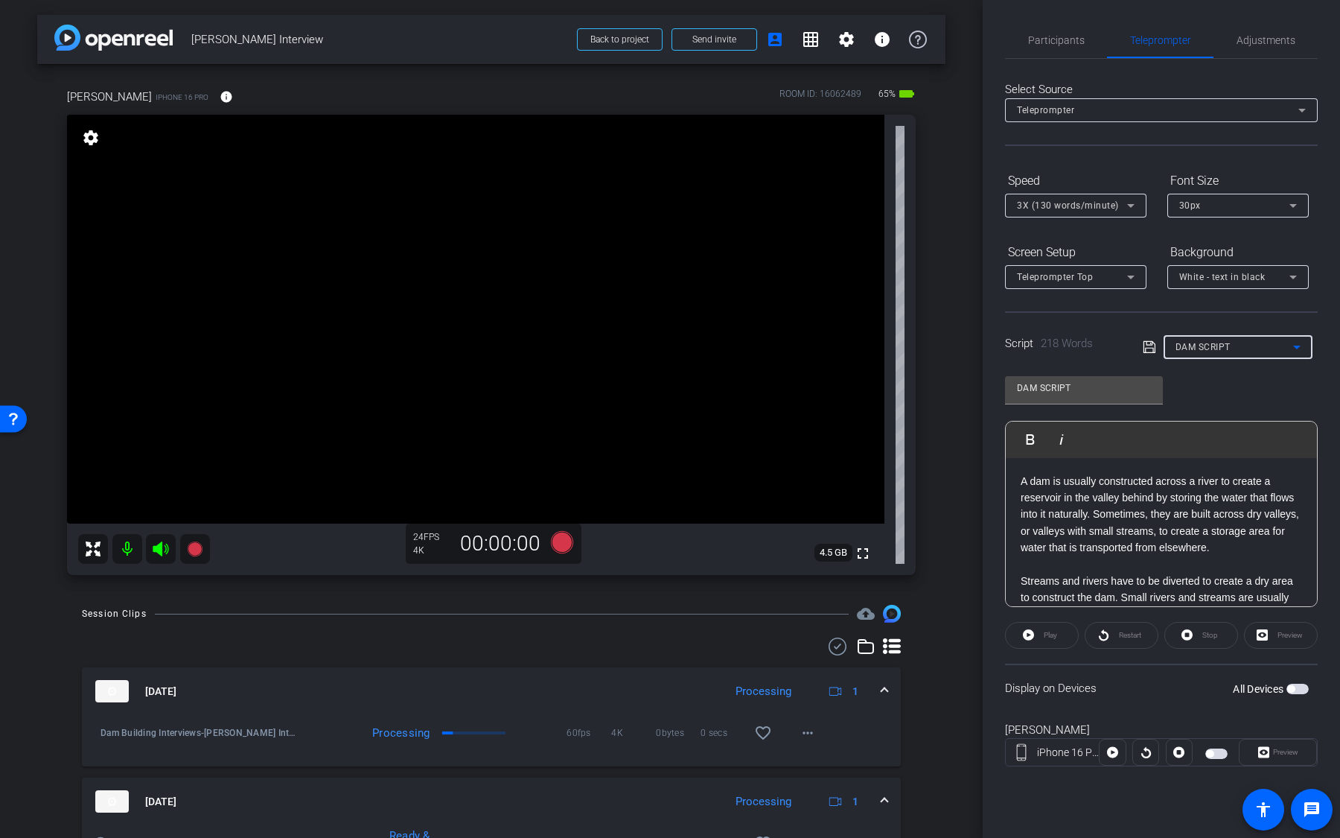
click at [1310, 686] on div "Display on Devices All Devices" at bounding box center [1161, 687] width 313 height 48
click at [1303, 687] on span "button" at bounding box center [1297, 688] width 22 height 10
click at [1038, 644] on span at bounding box center [1042, 635] width 72 height 36
click at [1022, 638] on icon at bounding box center [1025, 634] width 11 height 11
click at [554, 546] on icon at bounding box center [562, 542] width 22 height 22
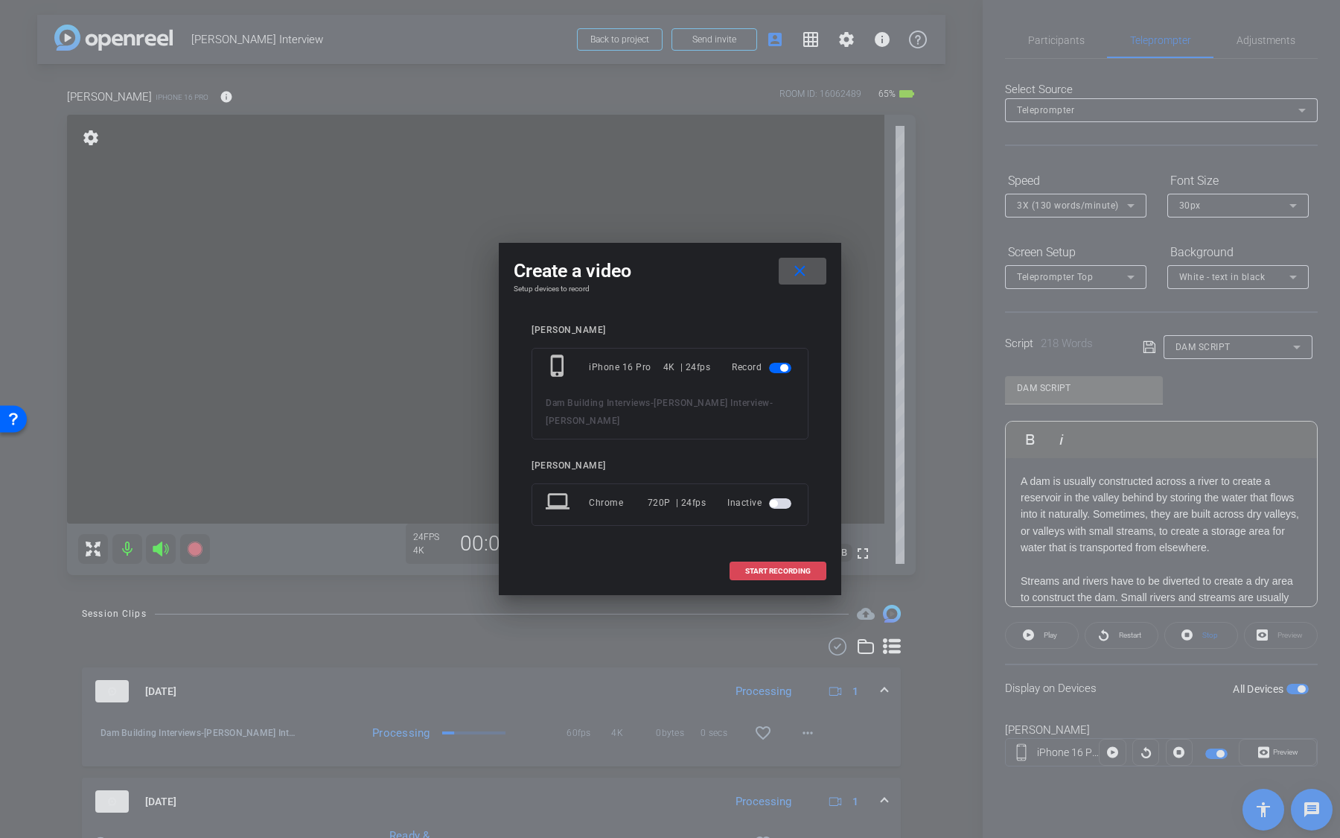
click at [797, 567] on span "START RECORDING" at bounding box center [778, 570] width 66 height 7
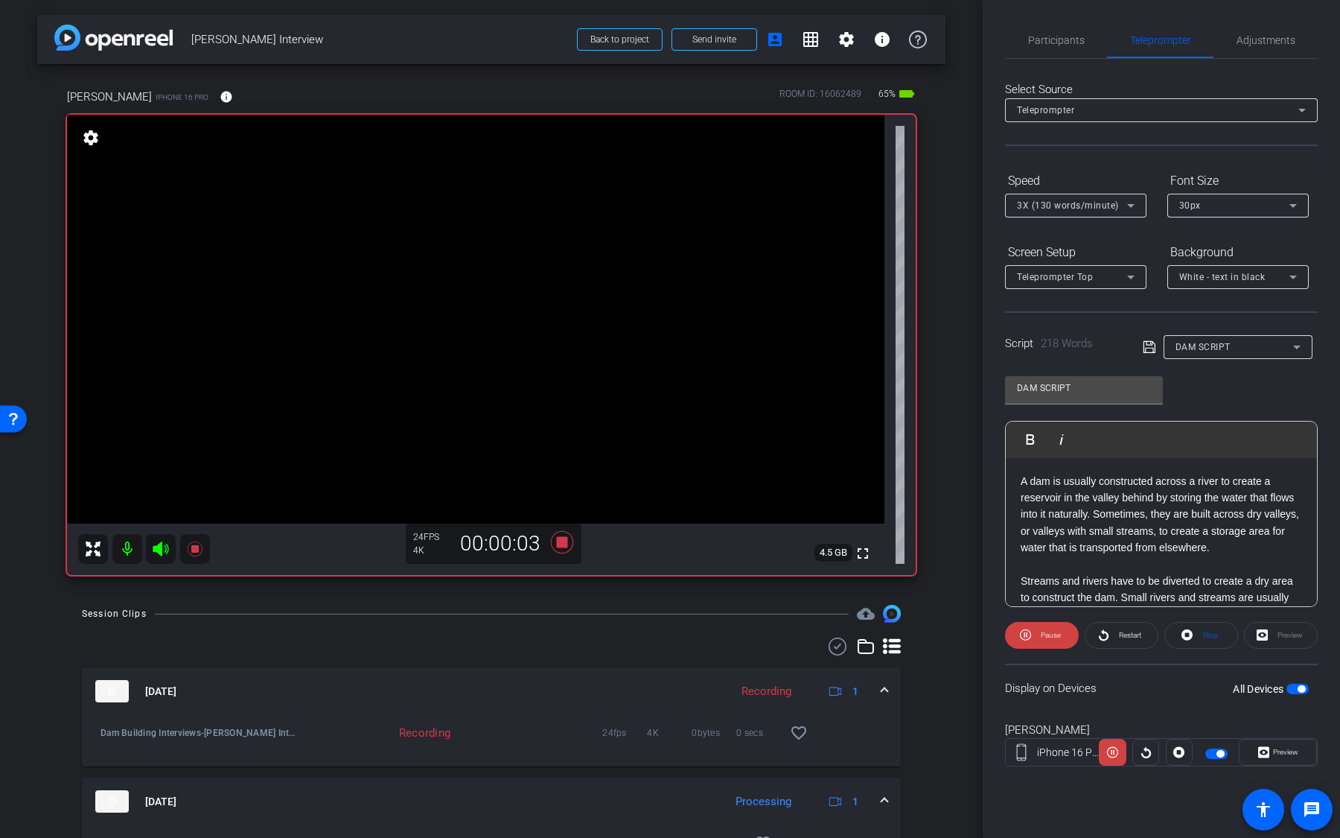
click at [1263, 631] on div "Preview" at bounding box center [1281, 635] width 74 height 27
click at [1263, 640] on div "Preview" at bounding box center [1281, 635] width 74 height 27
click at [1273, 757] on span "Preview" at bounding box center [1283, 752] width 29 height 21
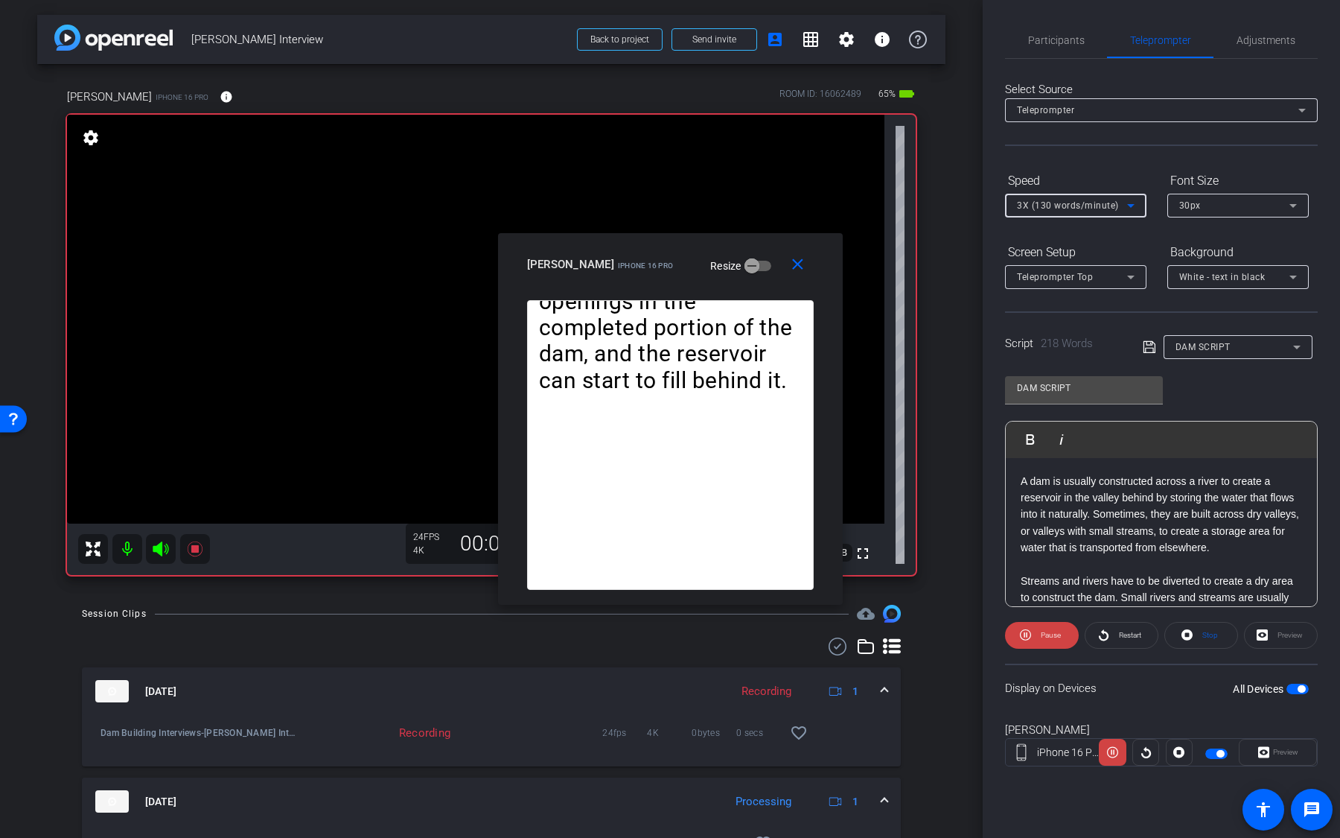
click at [1086, 211] on div "3X (130 words/minute)" at bounding box center [1072, 205] width 110 height 19
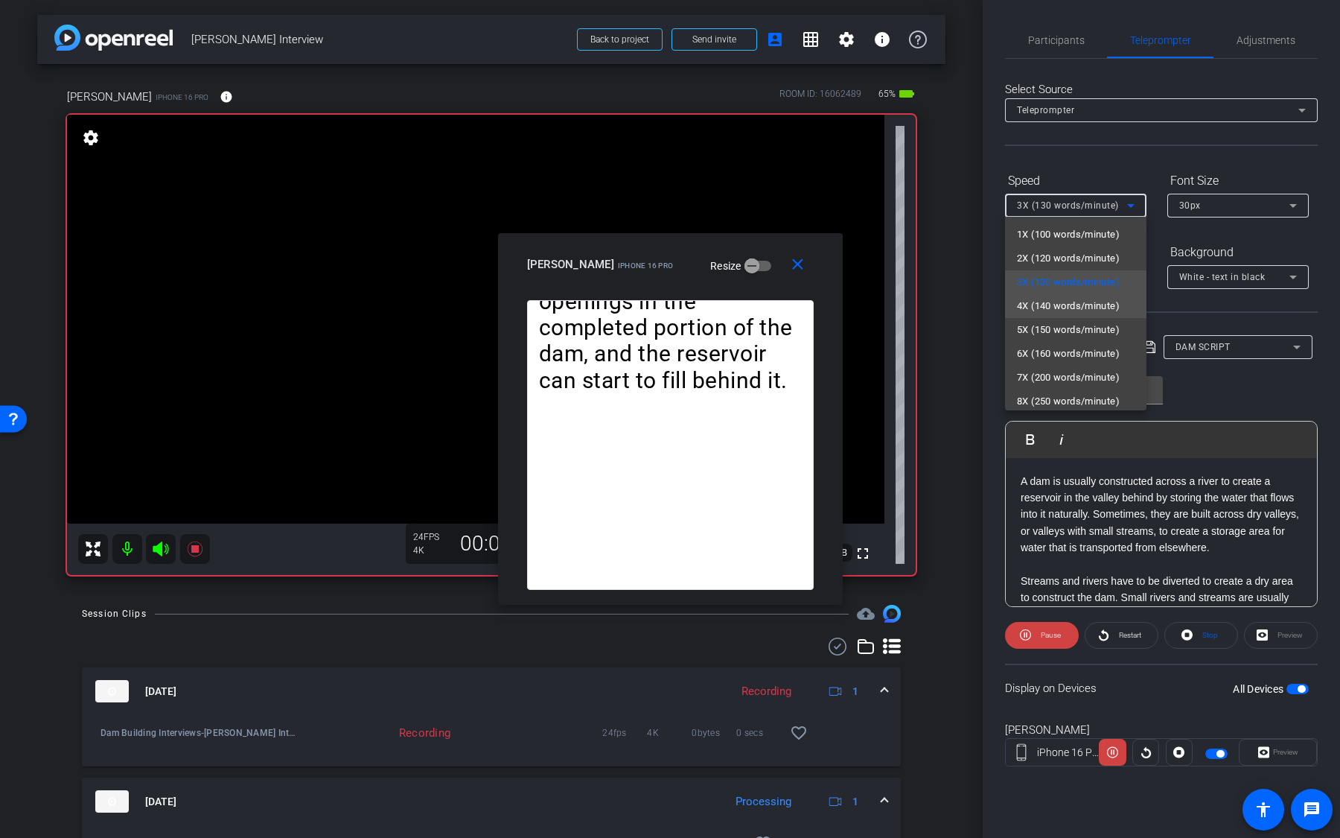
click at [1081, 310] on span "4X (140 words/minute)" at bounding box center [1068, 306] width 103 height 18
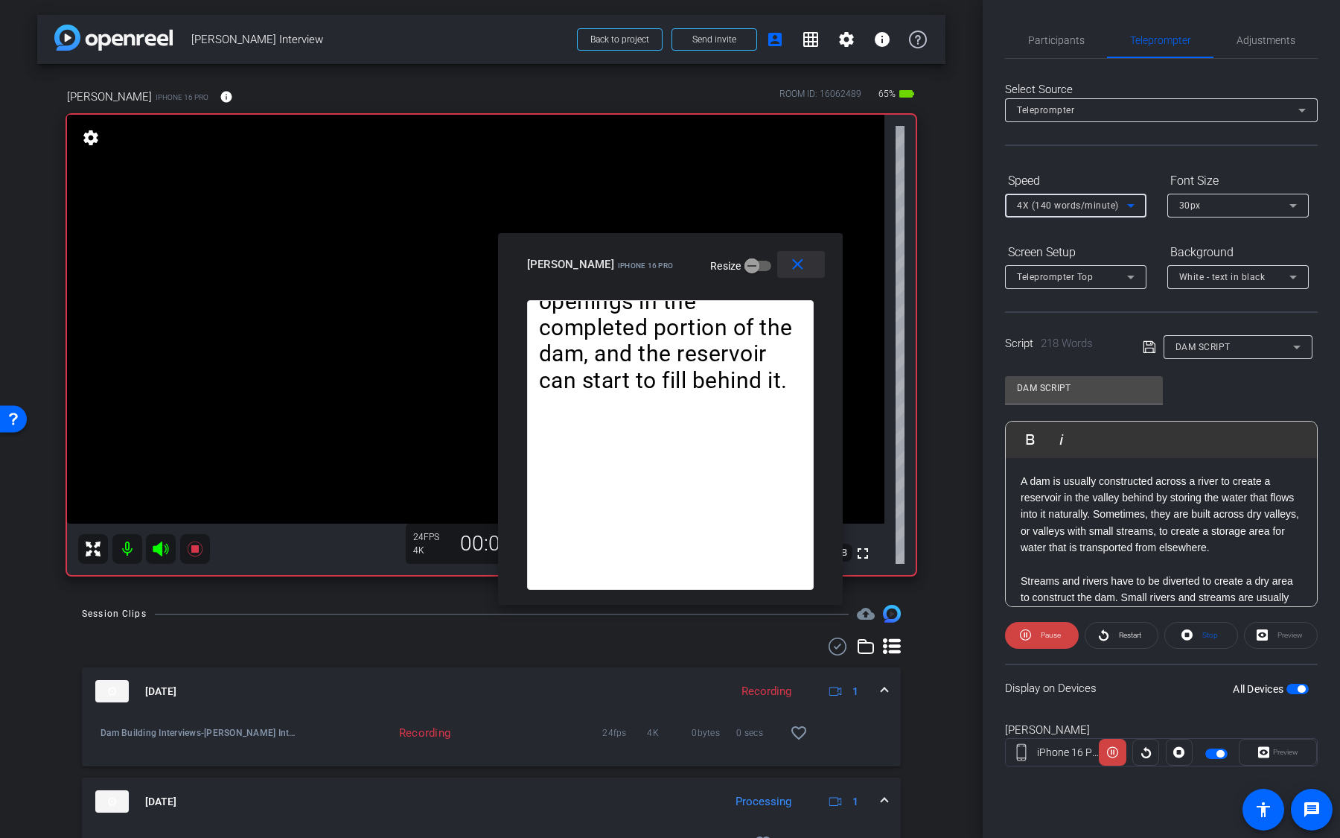
click at [797, 263] on mat-icon "close" at bounding box center [797, 264] width 19 height 19
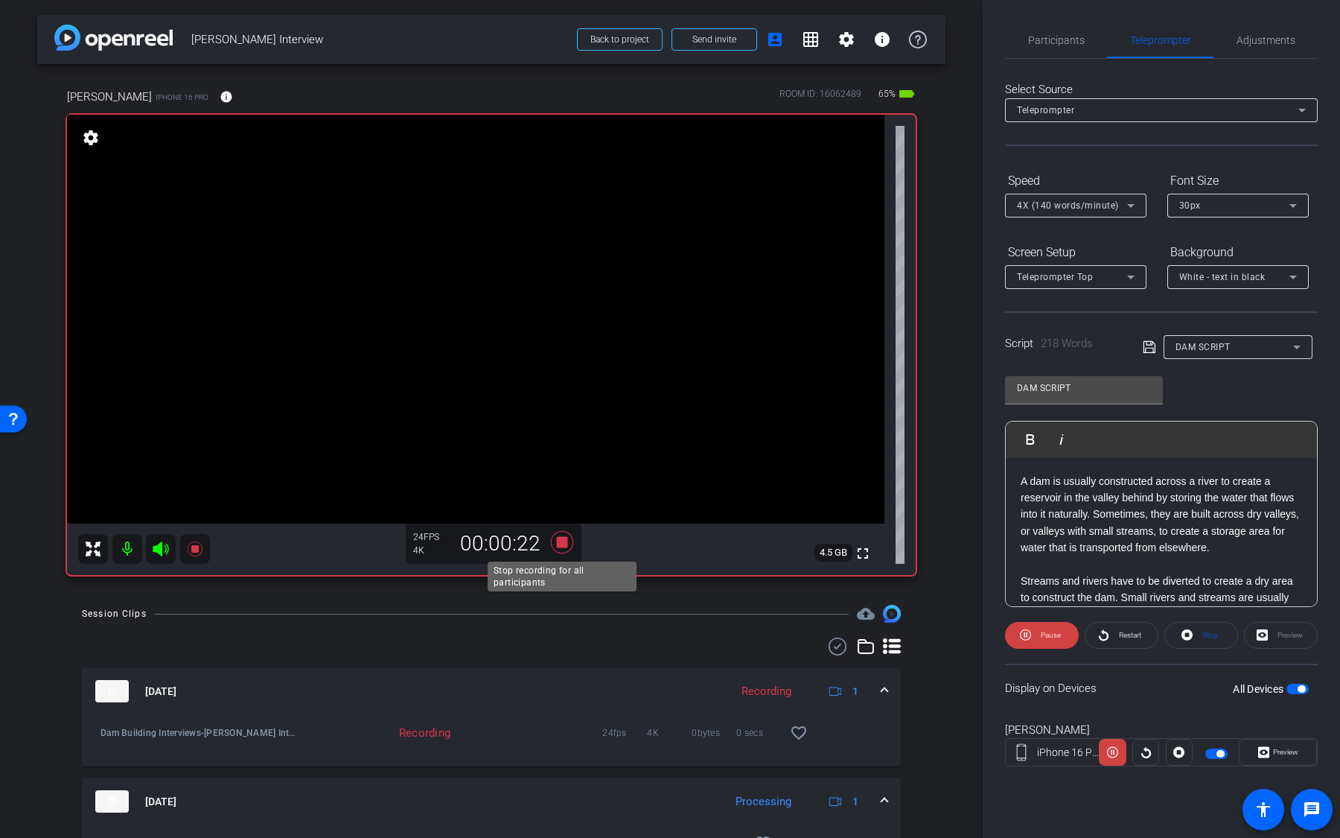
click at [570, 542] on icon at bounding box center [562, 542] width 36 height 27
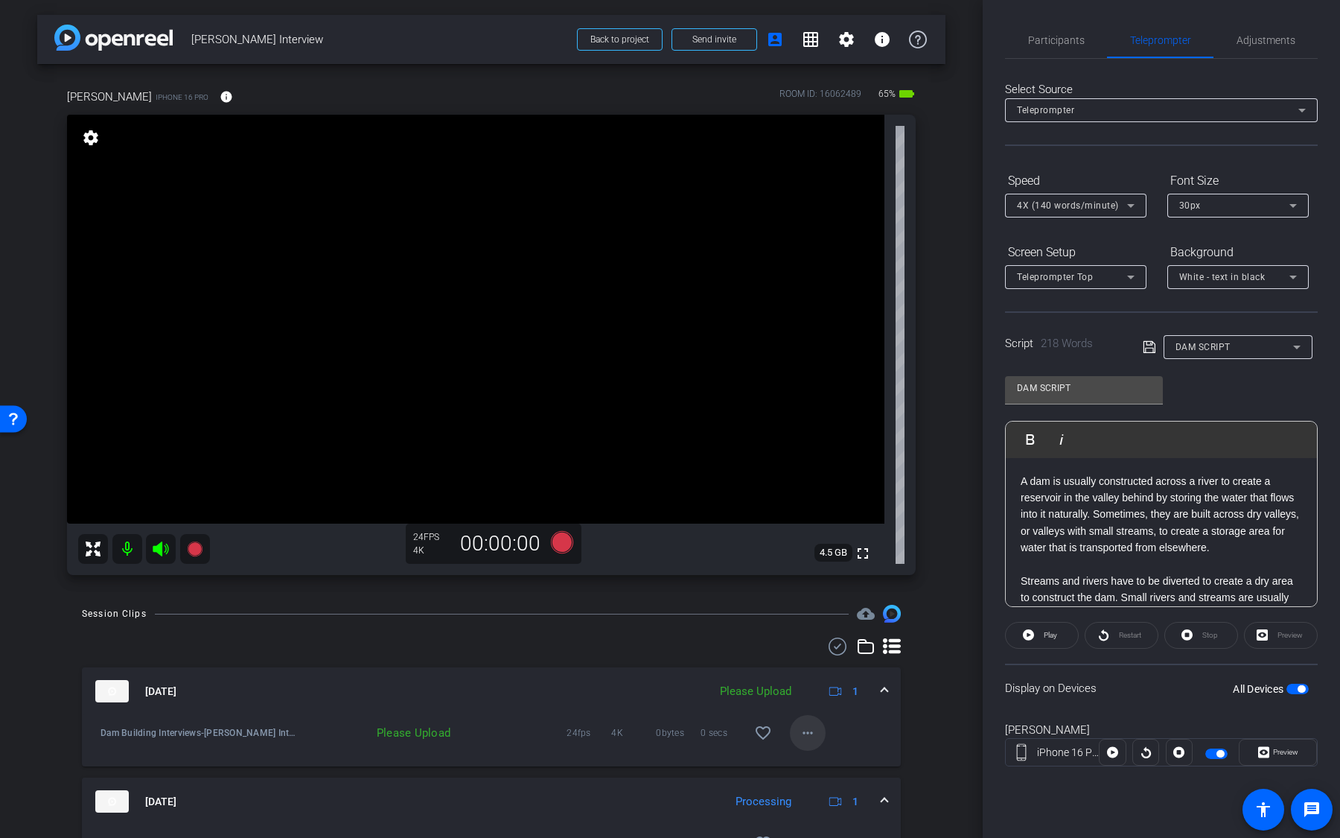
click at [804, 724] on mat-icon "more_horiz" at bounding box center [808, 733] width 18 height 18
click at [832, 756] on span "Upload" at bounding box center [832, 764] width 60 height 18
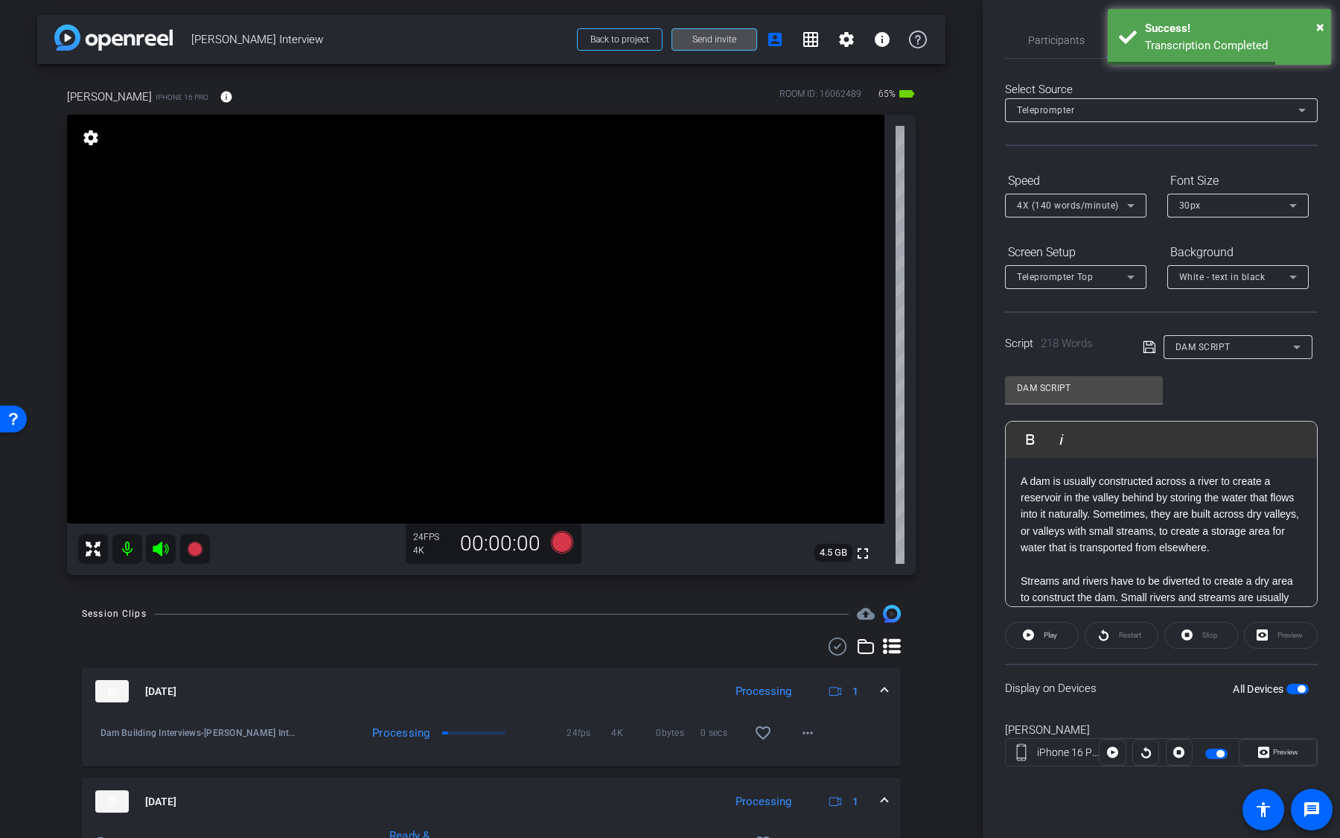
click at [739, 26] on span at bounding box center [714, 40] width 84 height 36
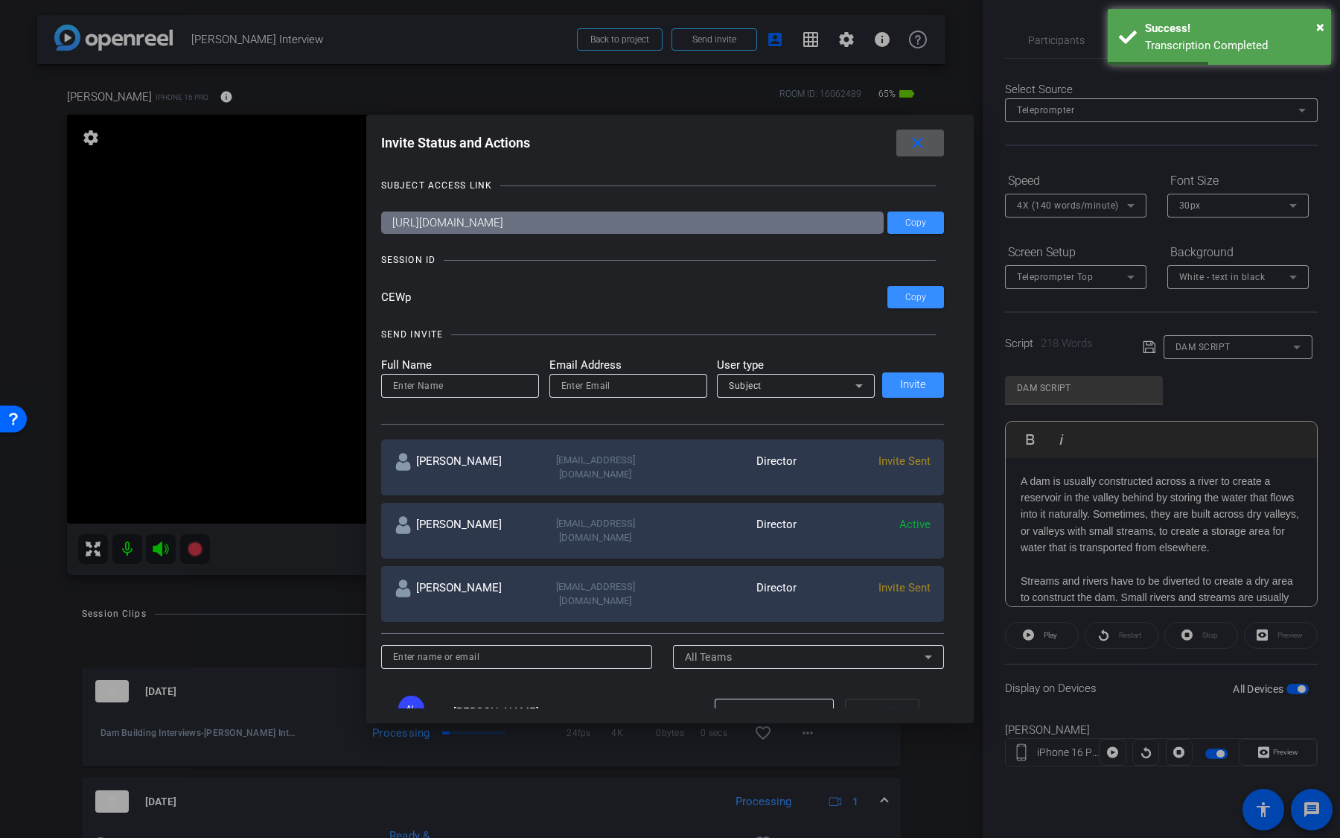
click at [917, 147] on mat-icon "close" at bounding box center [917, 143] width 19 height 19
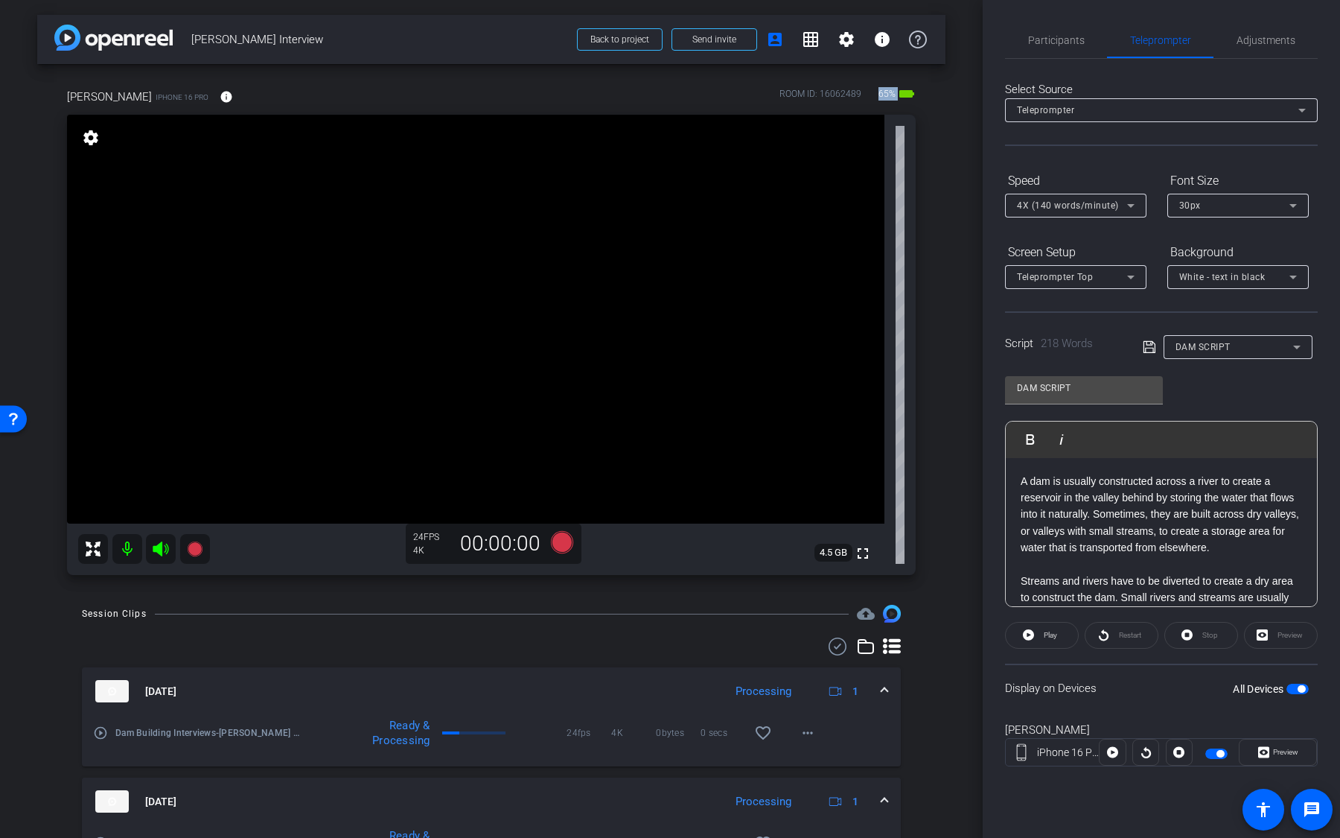
drag, startPoint x: 878, startPoint y: 93, endPoint x: 915, endPoint y: 93, distance: 36.5
click at [915, 93] on div "65% battery_std" at bounding box center [895, 97] width 39 height 24
click at [220, 101] on mat-icon "info" at bounding box center [226, 96] width 13 height 13
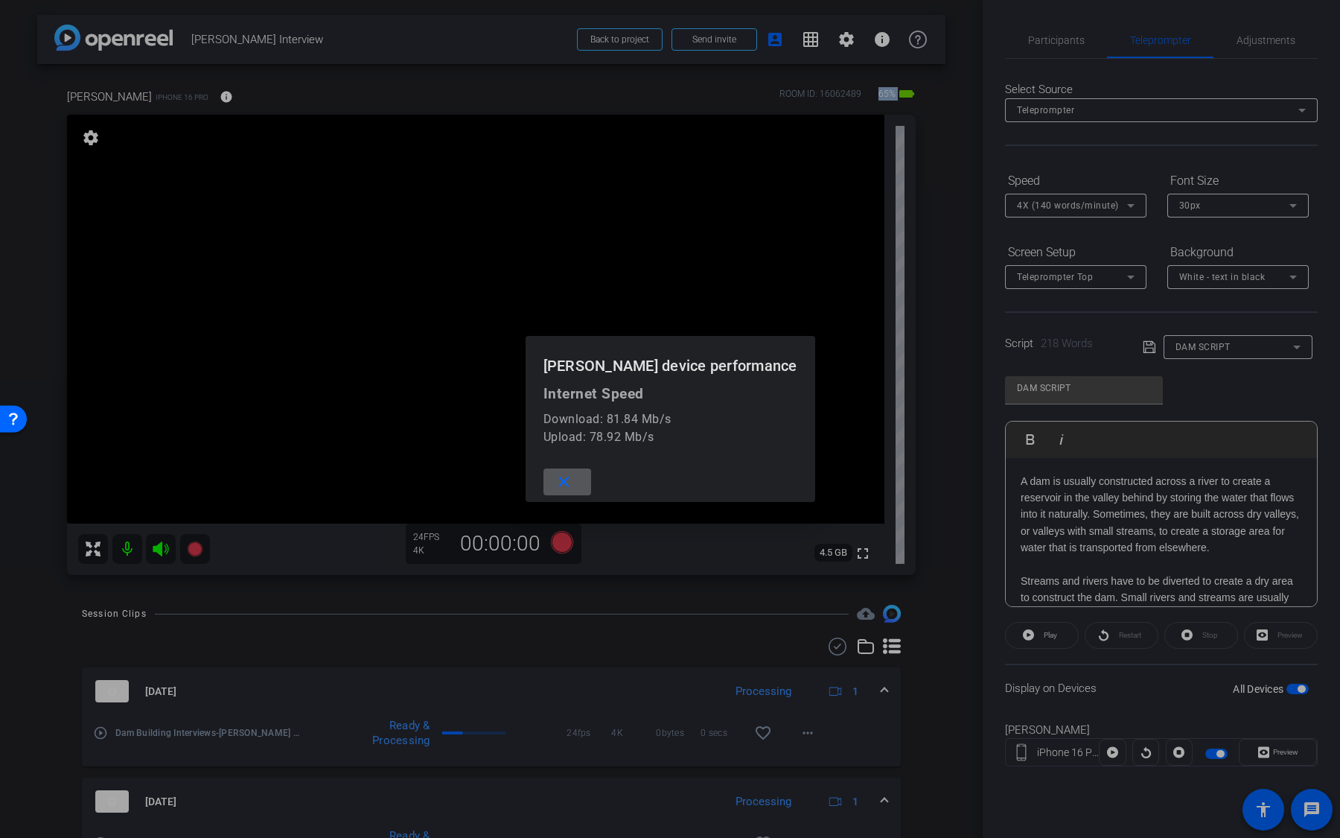
click at [573, 484] on mat-icon "close" at bounding box center [564, 482] width 19 height 19
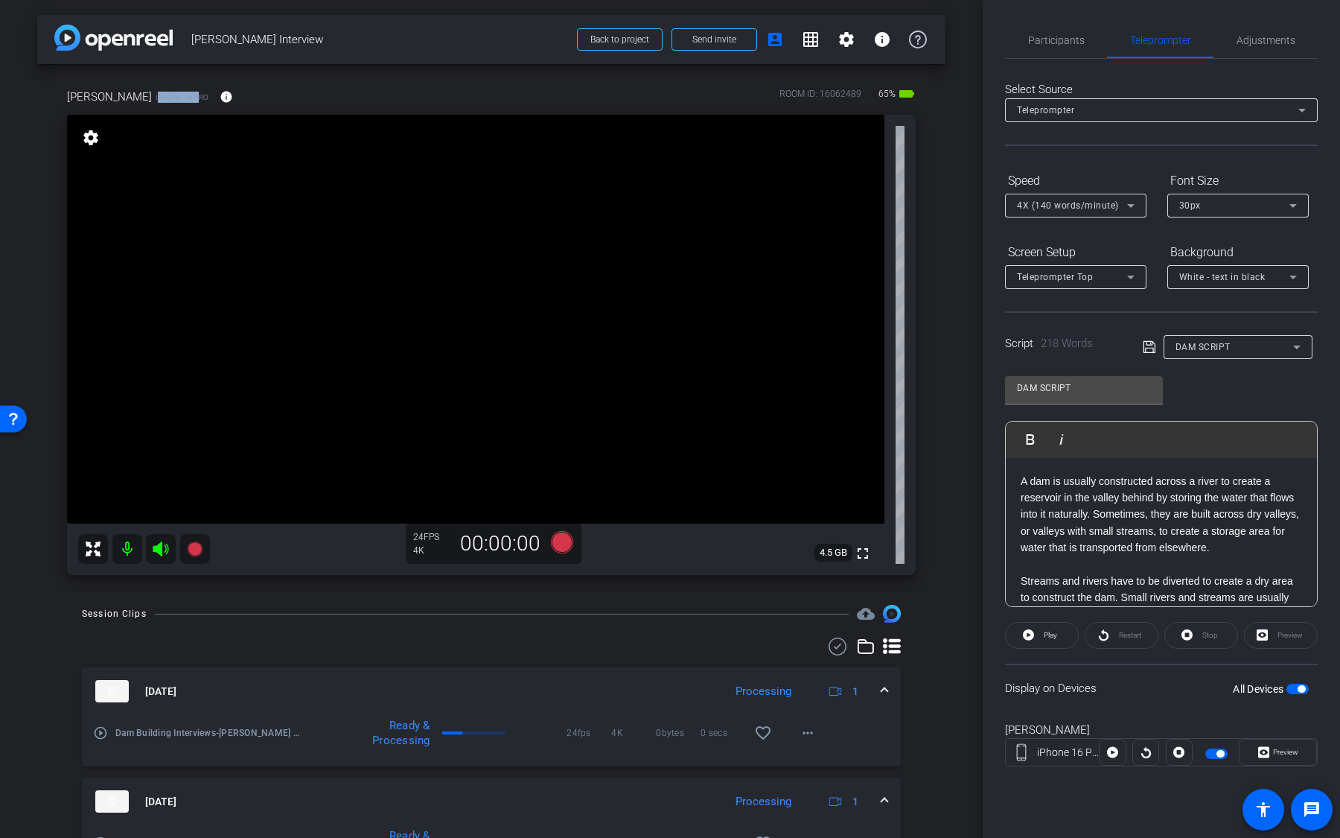
drag, startPoint x: 133, startPoint y: 97, endPoint x: 92, endPoint y: 95, distance: 41.0
click at [156, 95] on span "iPhone 16 Pro" at bounding box center [182, 97] width 53 height 11
click at [471, 636] on div "Session Clips cloud_upload [DATE] Processing 1 play_circle_outline Dam Building…" at bounding box center [491, 817] width 908 height 425
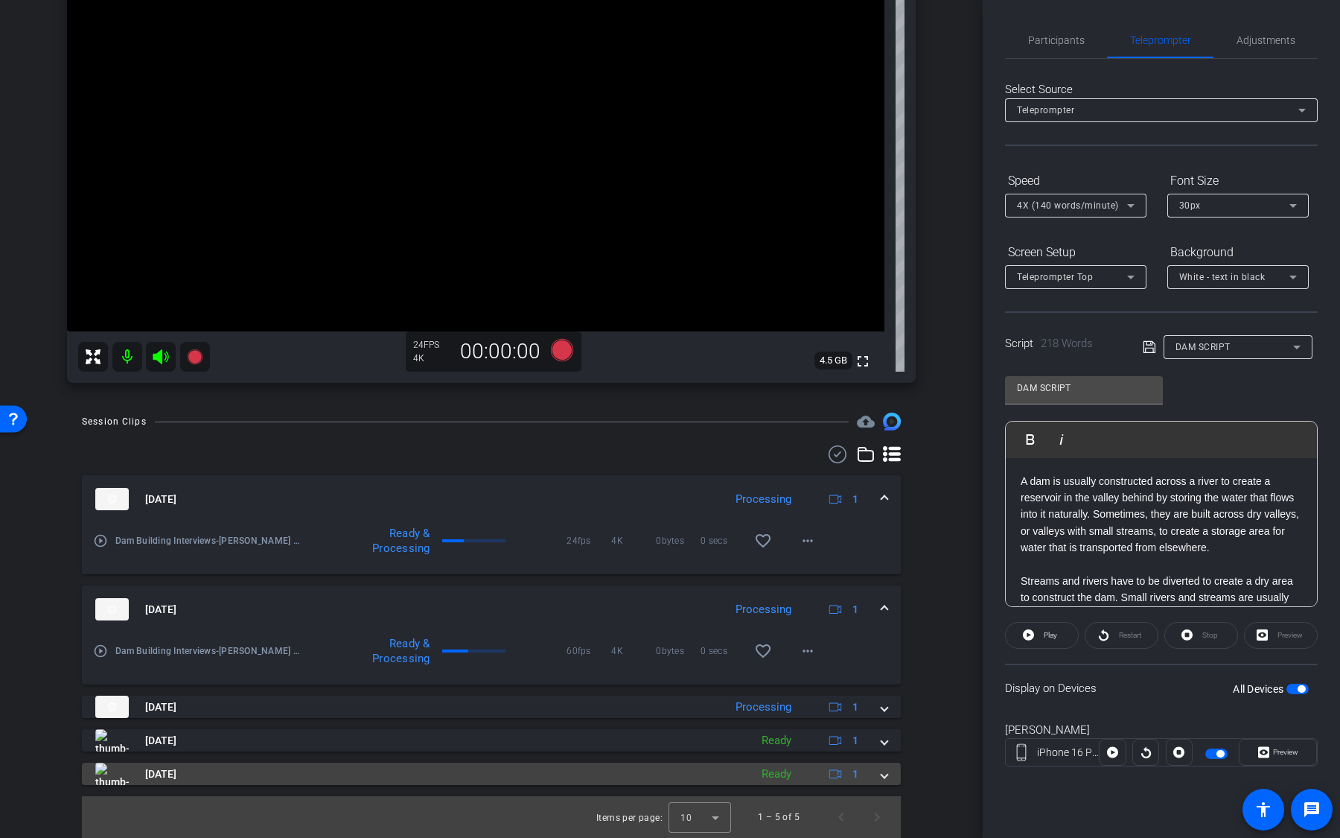
click at [760, 777] on div "Ready" at bounding box center [776, 773] width 45 height 17
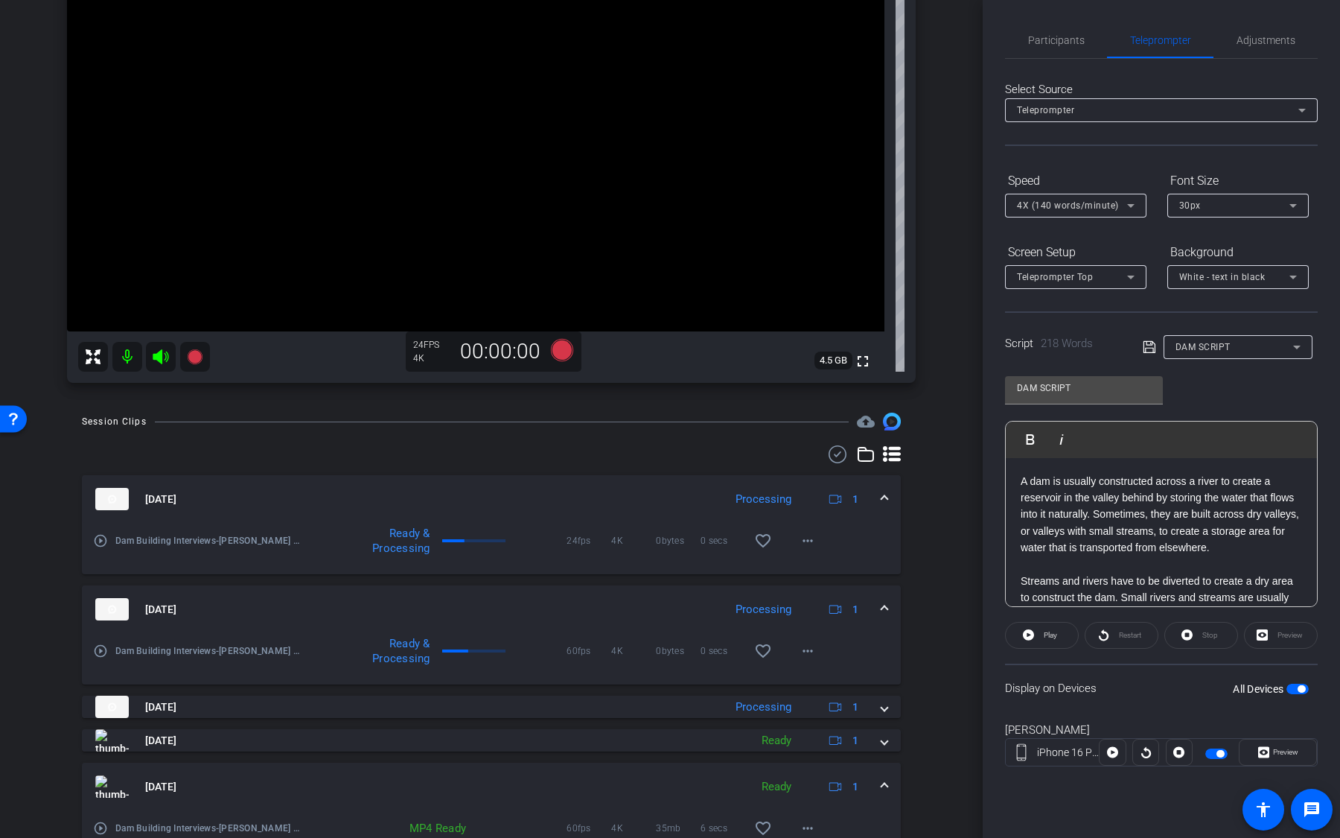
scroll to position [269, 0]
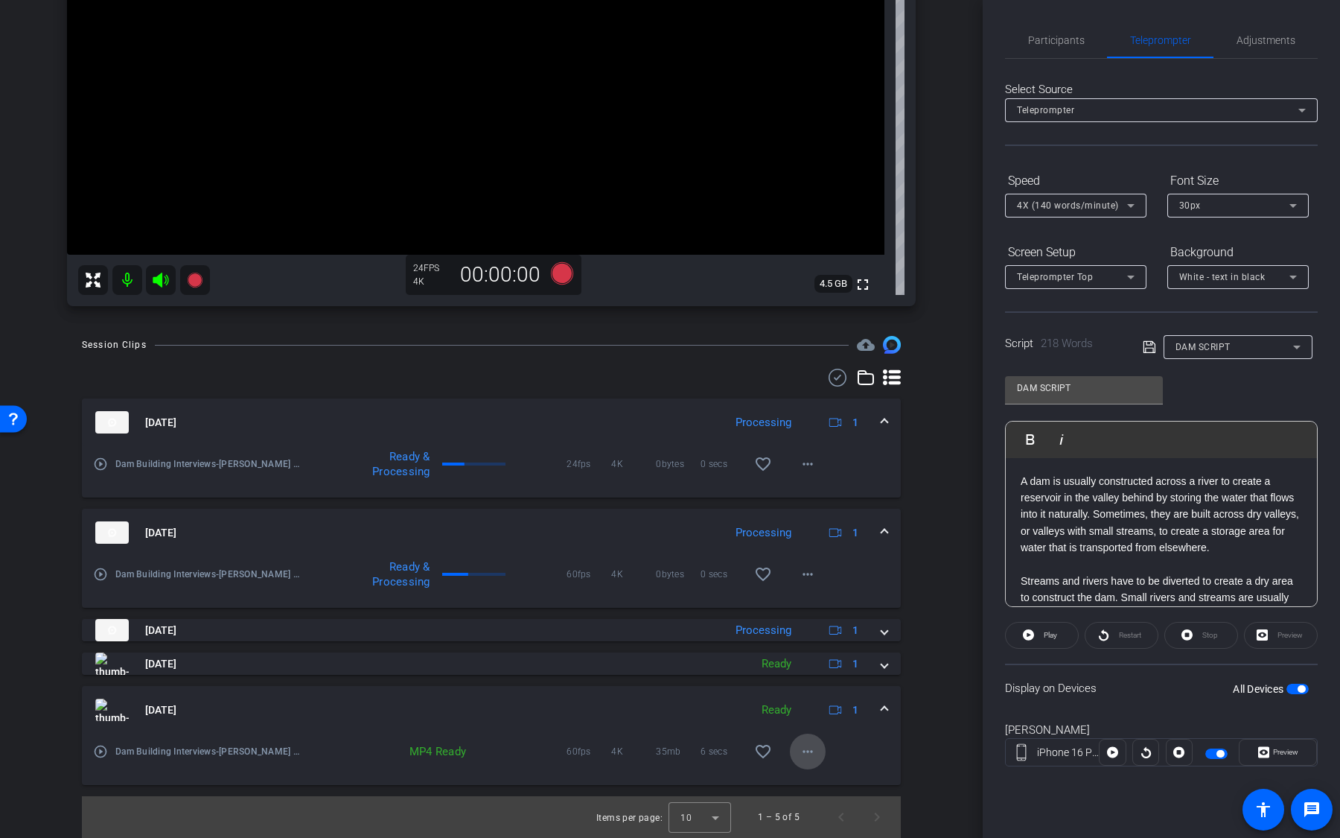
click at [806, 755] on mat-icon "more_horiz" at bounding box center [808, 751] width 18 height 18
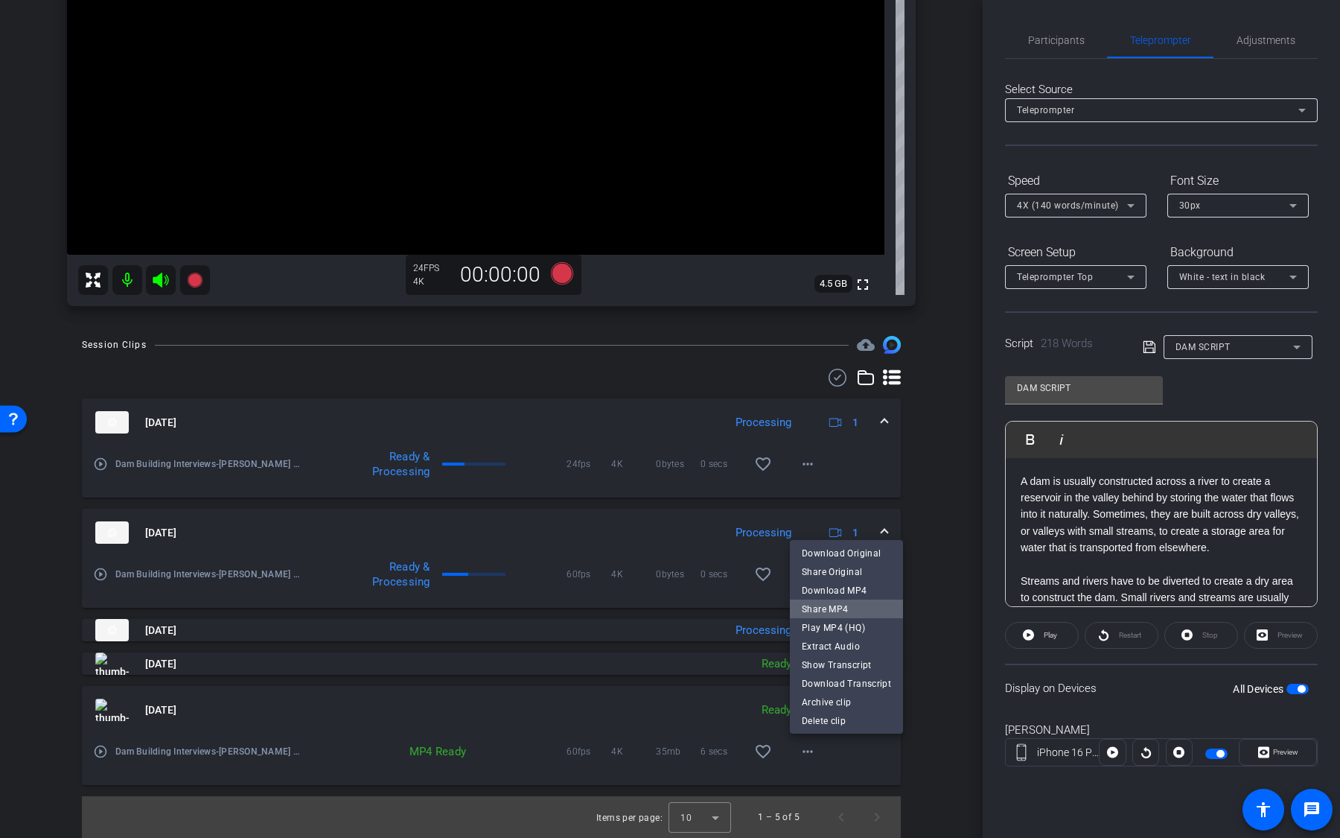
click at [849, 610] on span "Share MP4" at bounding box center [846, 608] width 89 height 18
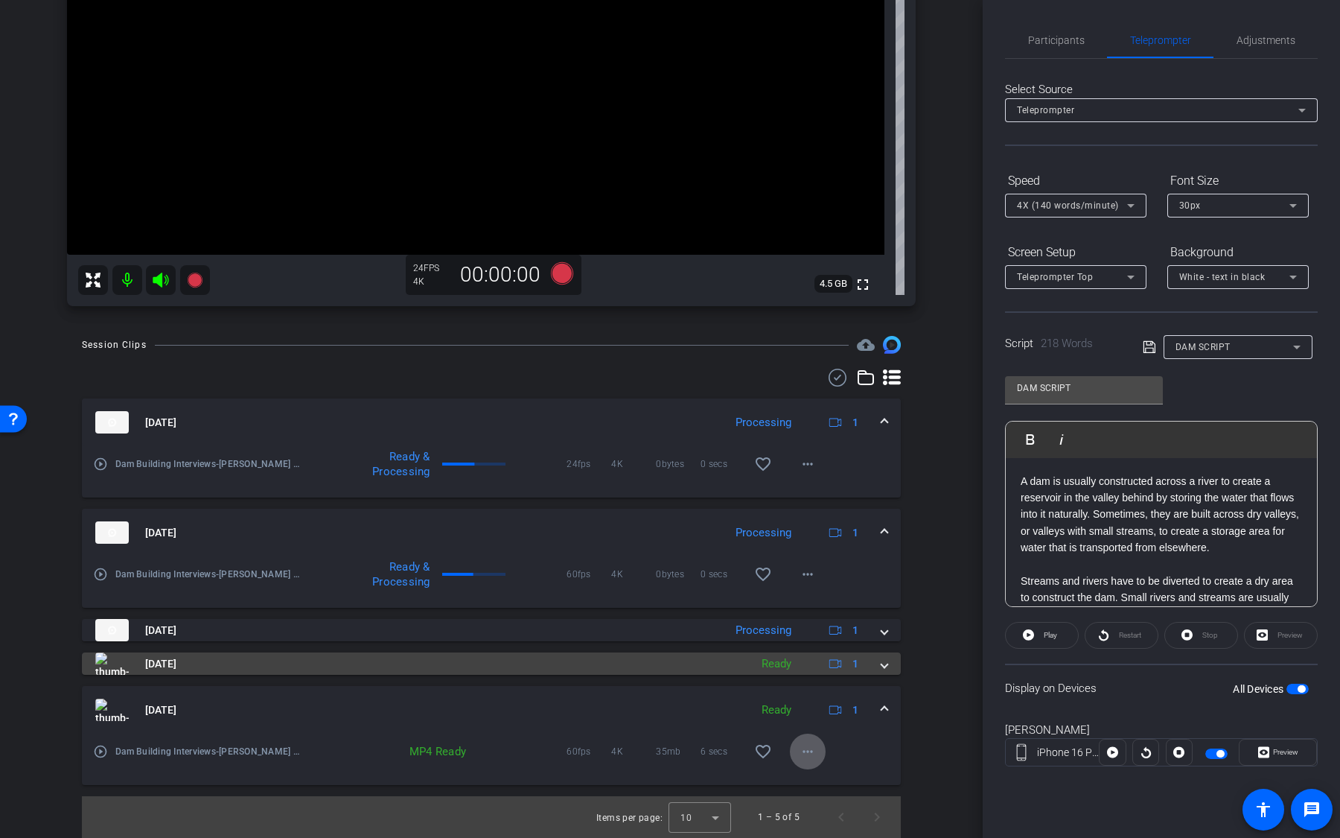
click at [788, 673] on mat-panel-description "Ready 1" at bounding box center [811, 663] width 115 height 22
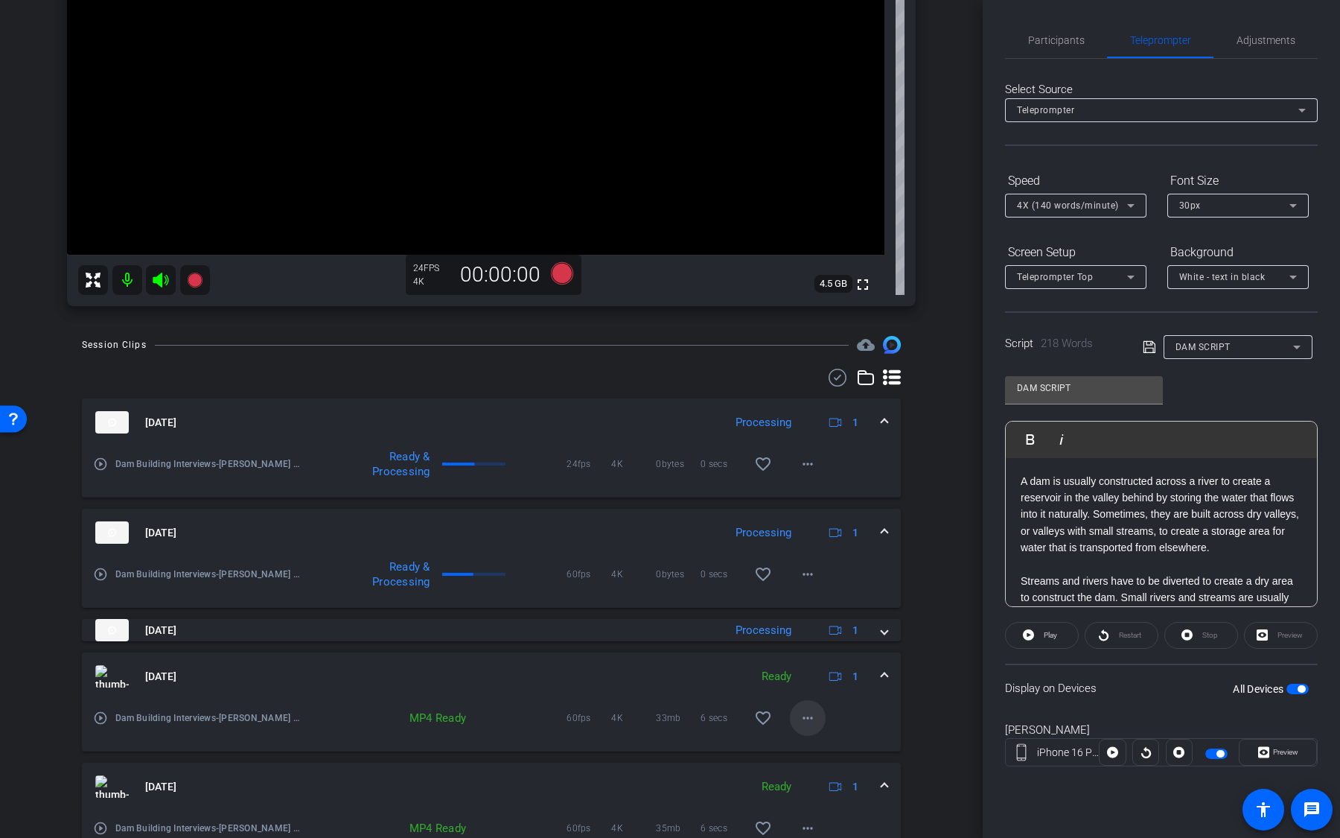
click at [806, 712] on mat-icon "more_horiz" at bounding box center [808, 718] width 18 height 18
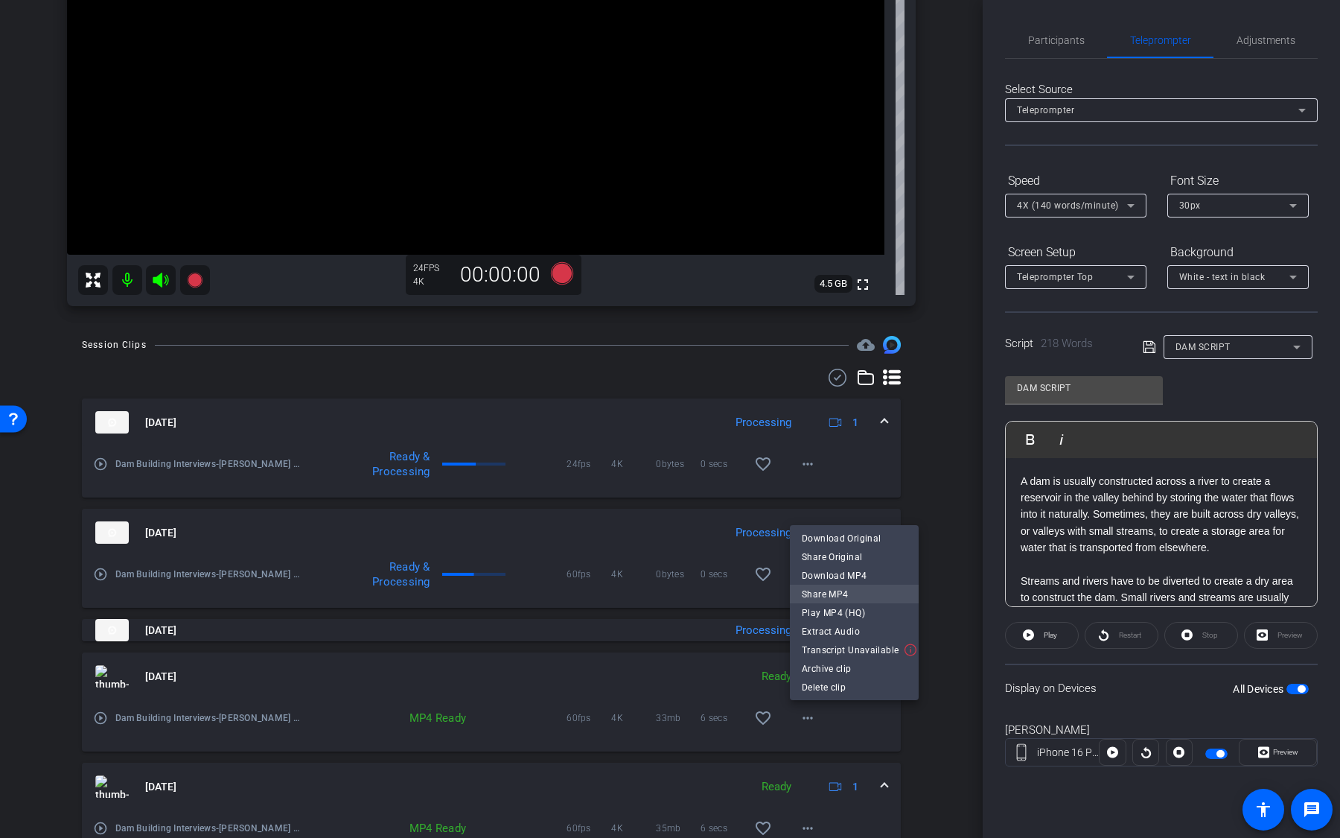
click at [867, 588] on span "Share MP4" at bounding box center [854, 593] width 105 height 18
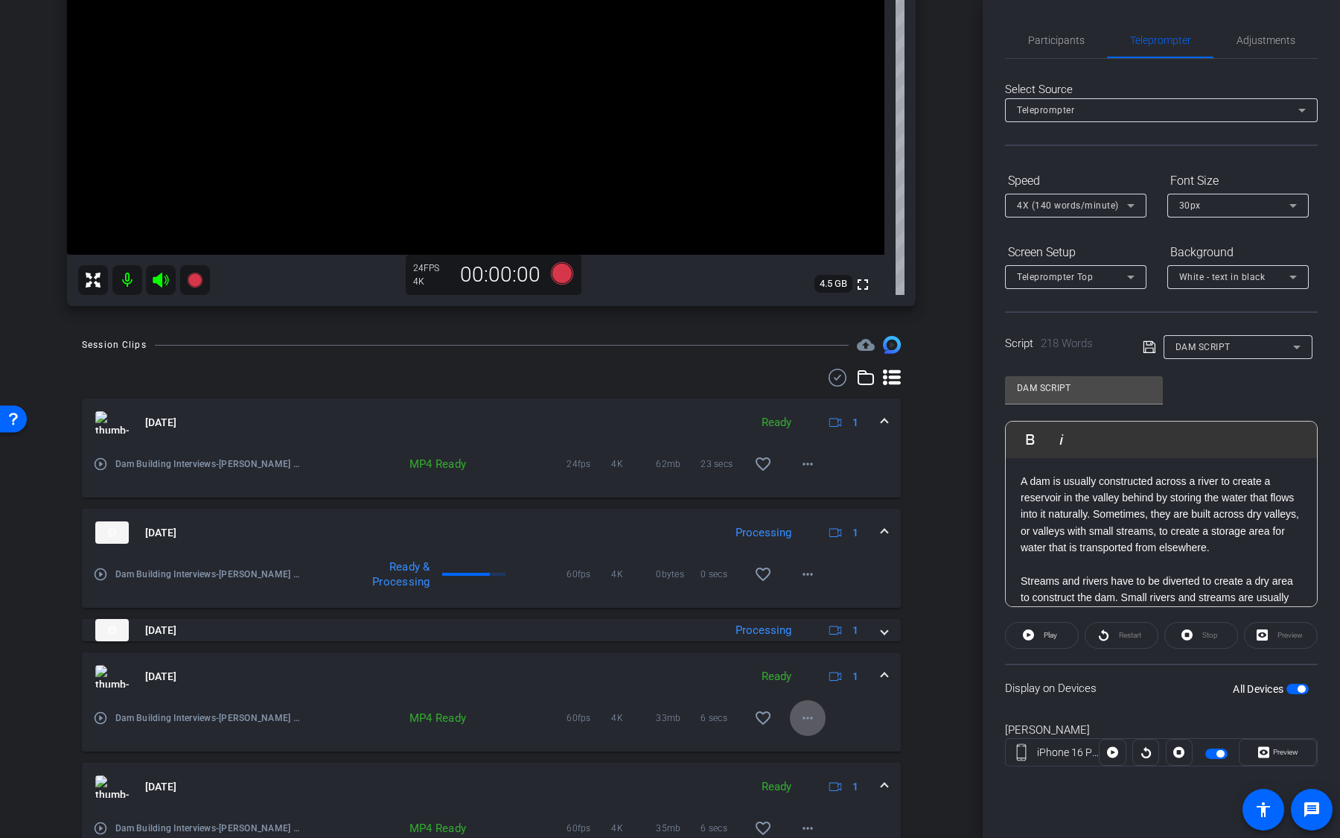
scroll to position [0, 0]
